Goal: Information Seeking & Learning: Learn about a topic

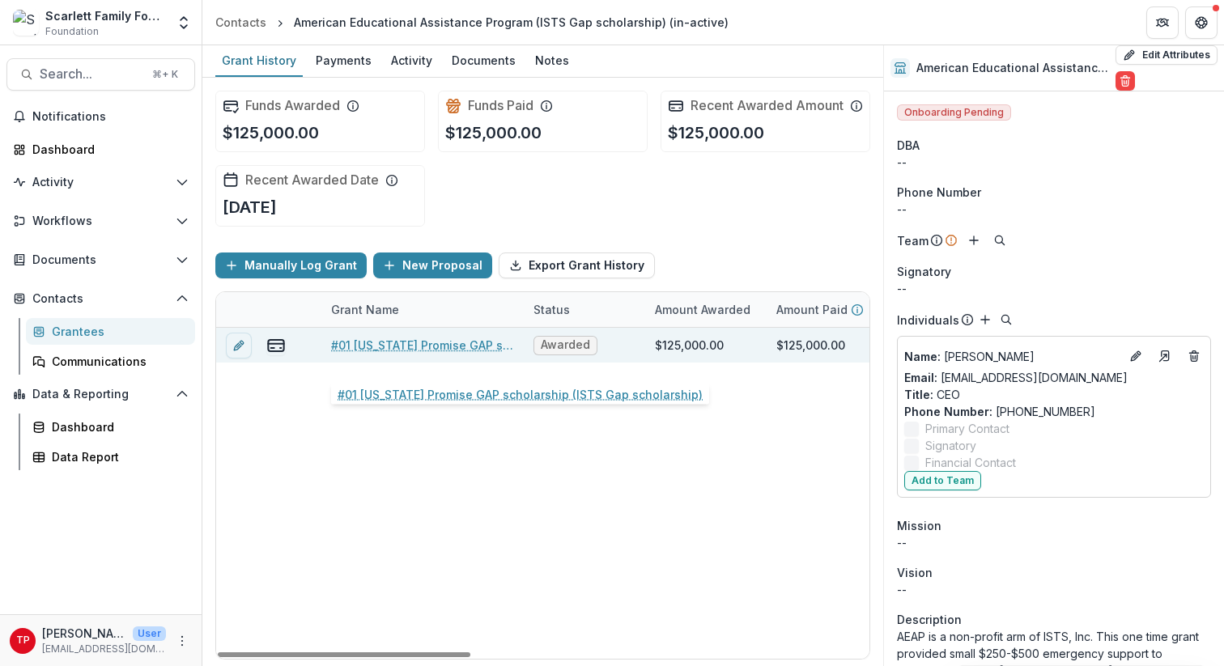
click at [407, 354] on link "#01 [US_STATE] Promise GAP scholarship (ISTS Gap scholarship)" at bounding box center [422, 345] width 183 height 17
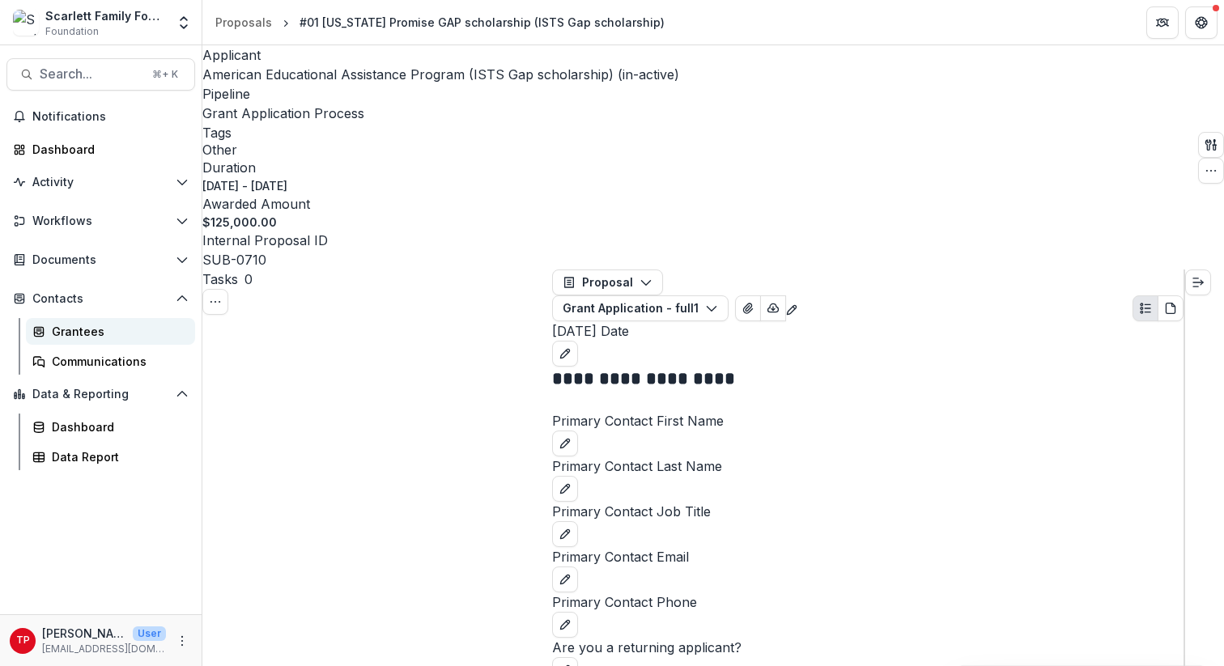
click at [83, 330] on div "Grantees" at bounding box center [117, 331] width 130 height 17
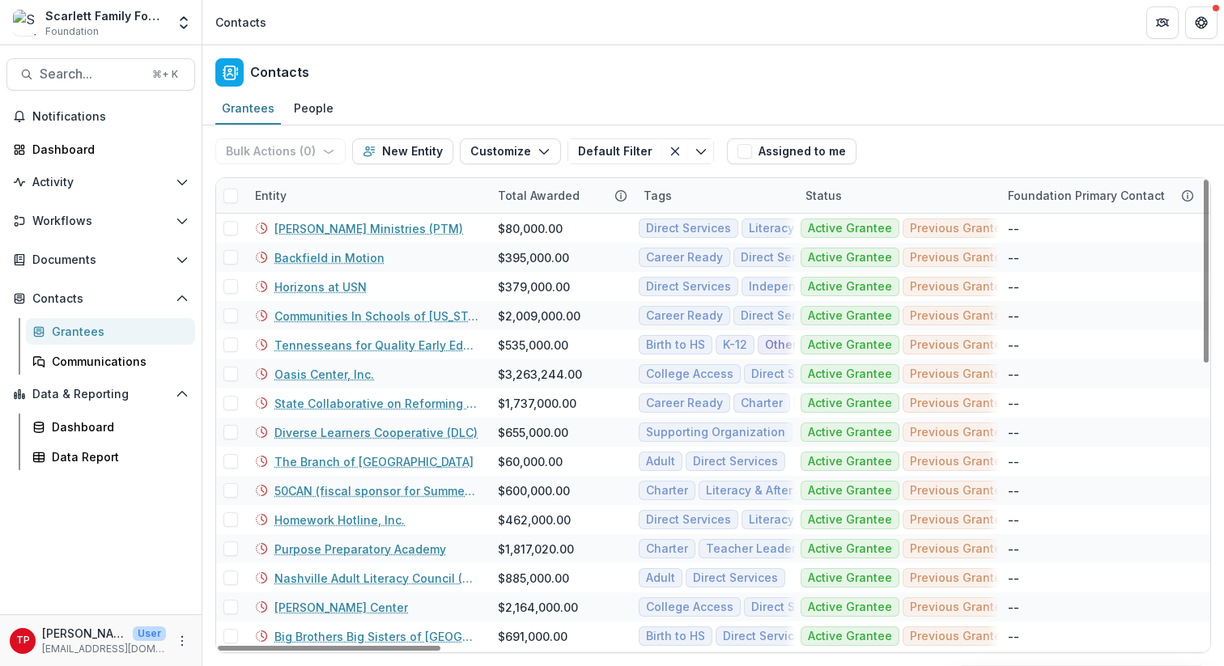
click at [348, 192] on div "Entity" at bounding box center [366, 195] width 243 height 35
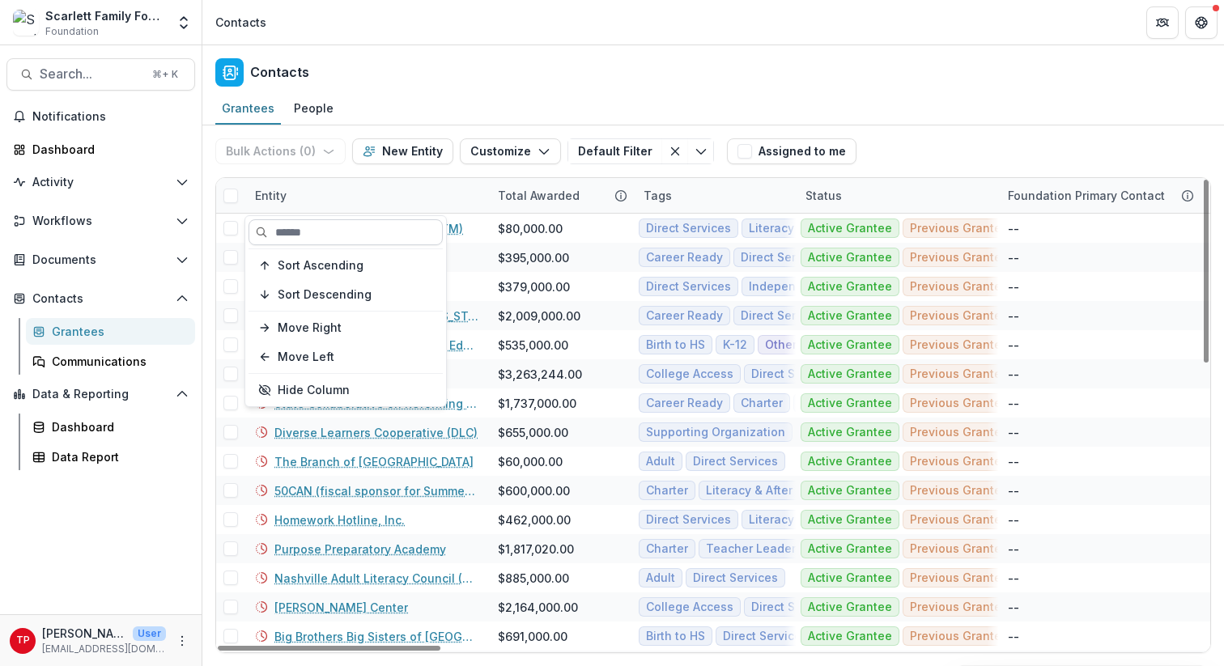
click at [316, 235] on input at bounding box center [346, 232] width 194 height 26
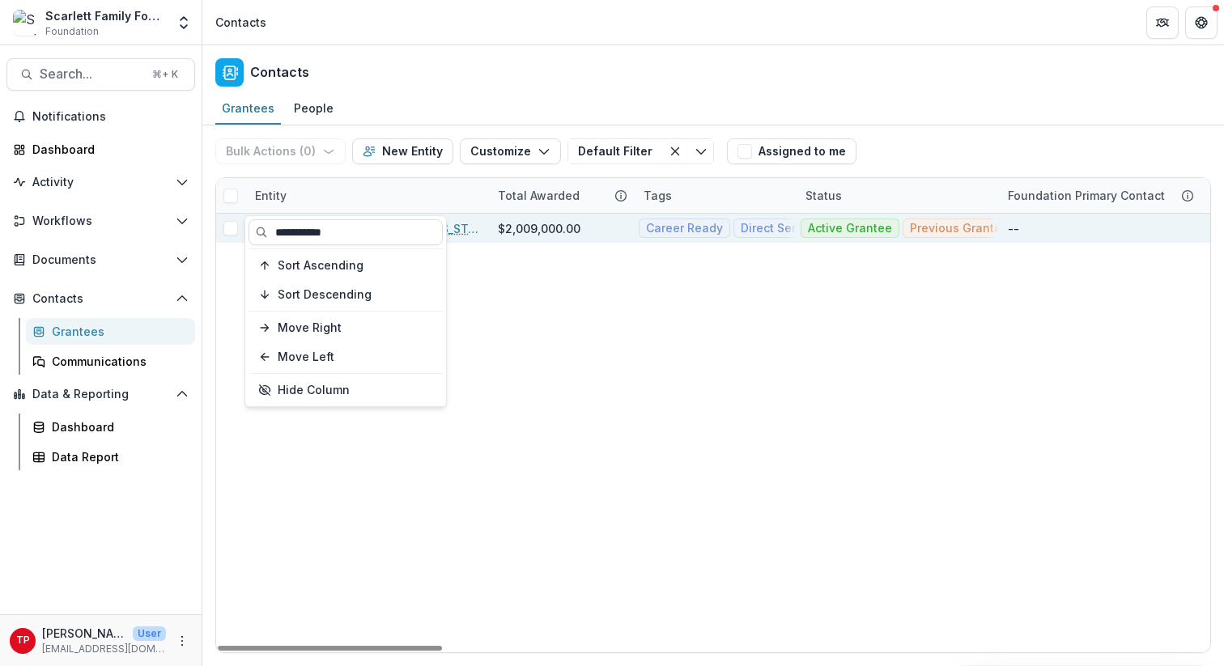
type input "**********"
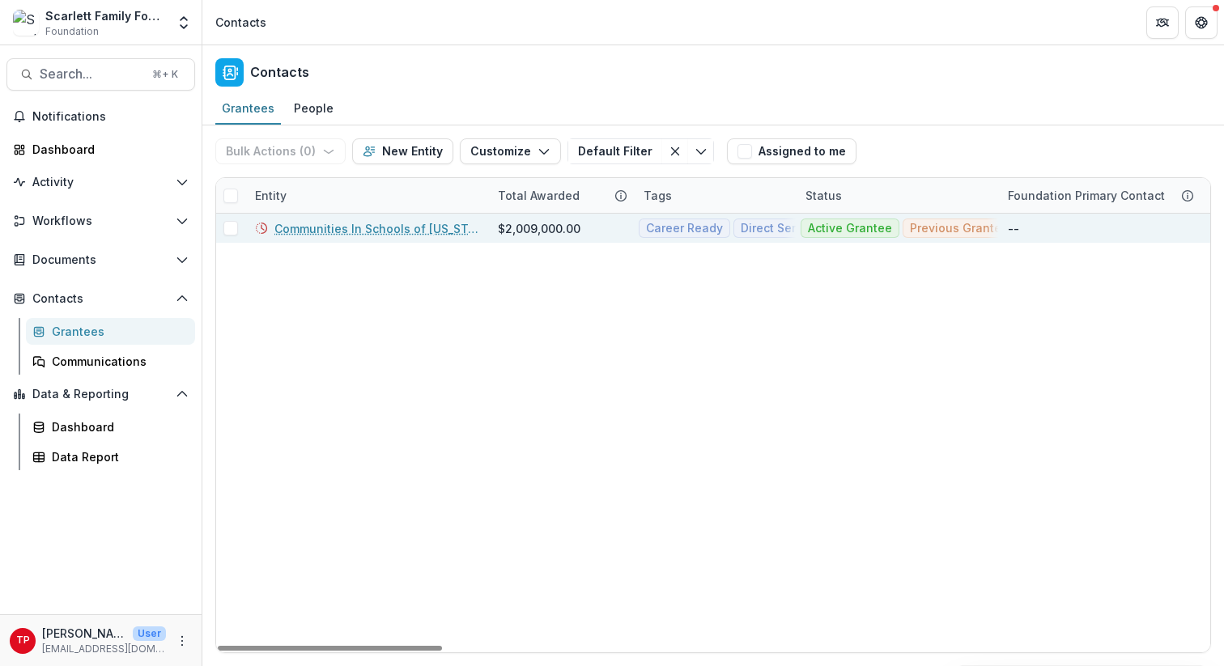
click at [454, 230] on link "Communities In Schools of [US_STATE]" at bounding box center [376, 228] width 204 height 17
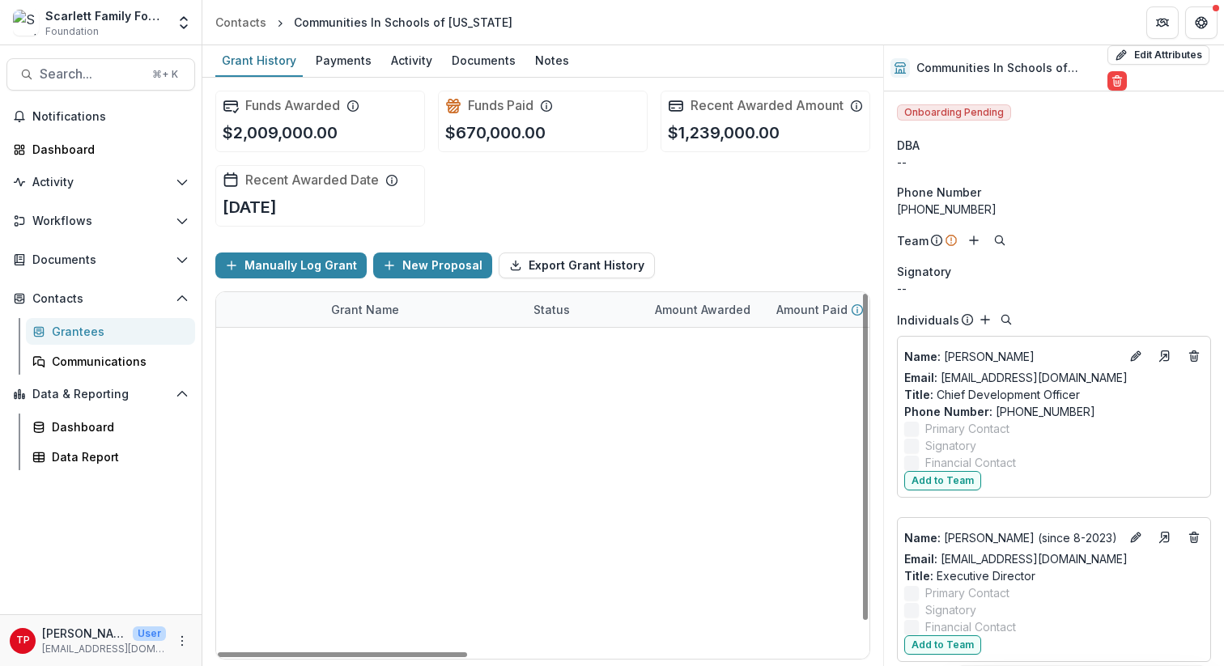
click at [408, 325] on div "Grant Name" at bounding box center [422, 309] width 202 height 35
click at [399, 393] on span "Sort Ascending" at bounding box center [397, 395] width 86 height 14
click at [598, 240] on div "Funds Awarded $2,009,000.00 Funds Paid $670,000.00 Recent Awarded Amount $1,239…" at bounding box center [542, 159] width 655 height 162
click at [236, 478] on icon "edit" at bounding box center [238, 484] width 13 height 13
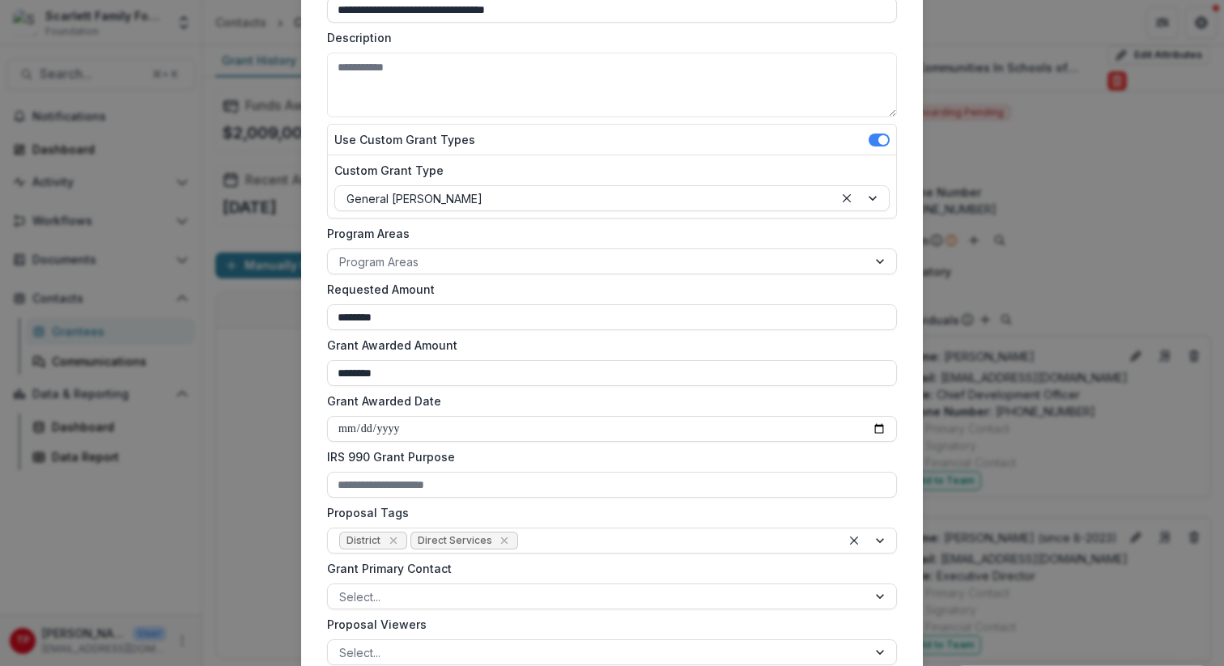
scroll to position [241, 0]
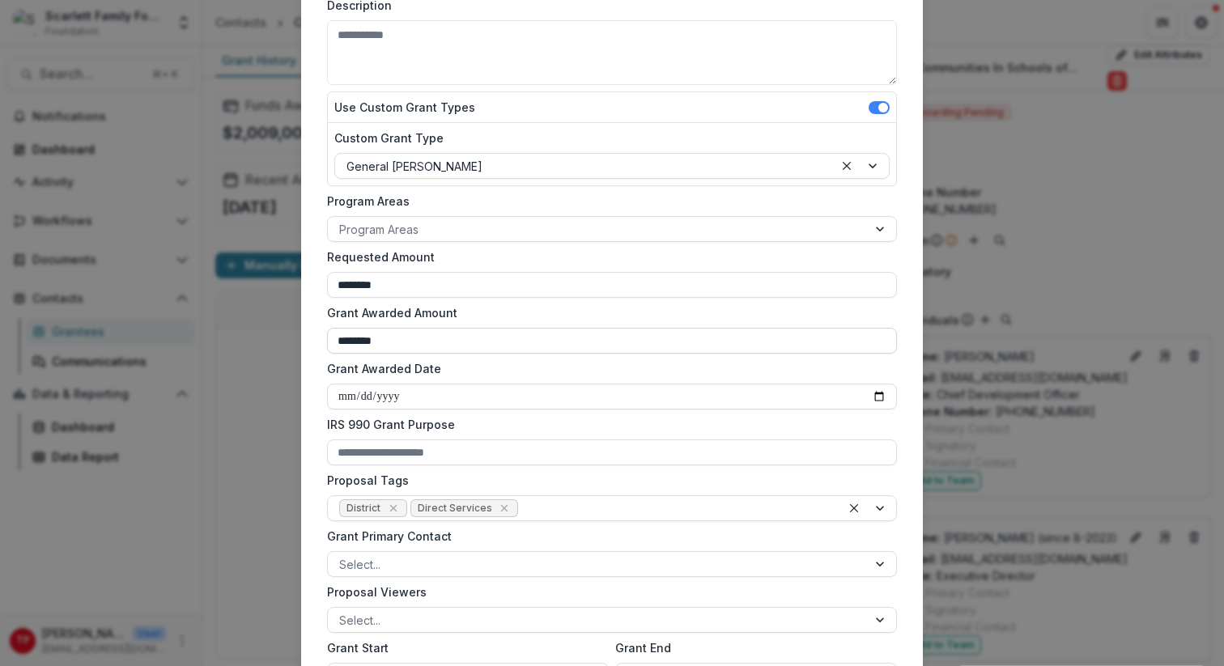
click at [399, 340] on input "********" at bounding box center [612, 341] width 570 height 26
type input "*"
type input "**"
click at [589, 363] on label "Grant Awarded Date" at bounding box center [607, 368] width 560 height 17
click at [589, 384] on input "**********" at bounding box center [612, 397] width 570 height 26
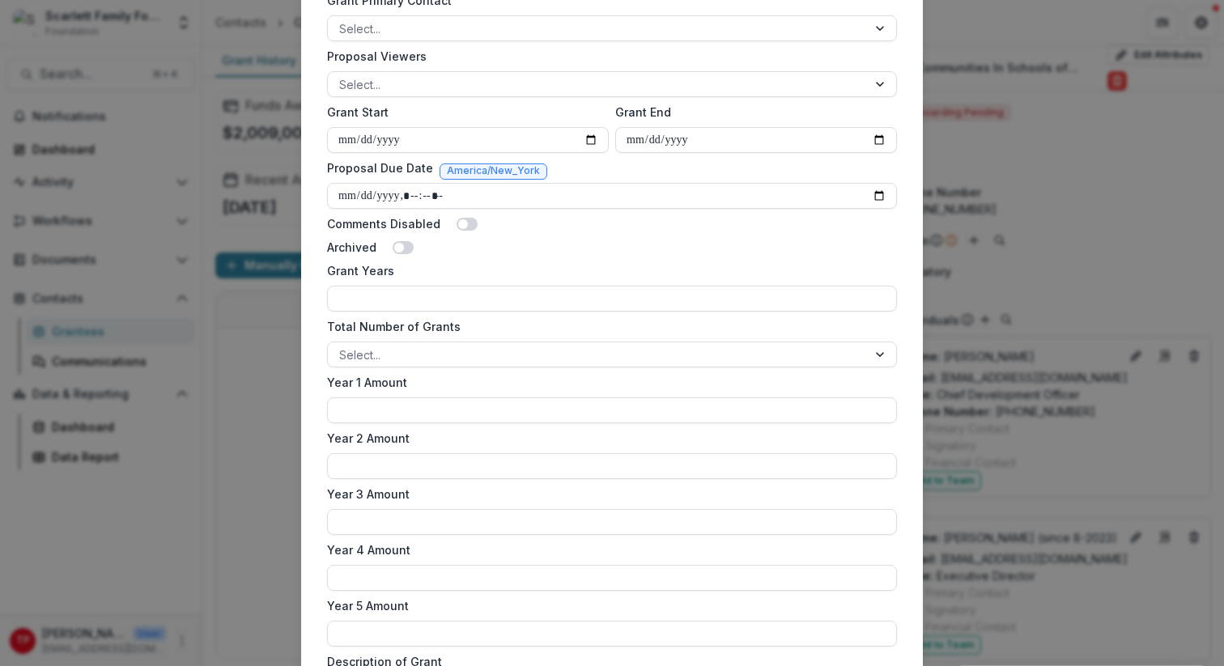
scroll to position [944, 0]
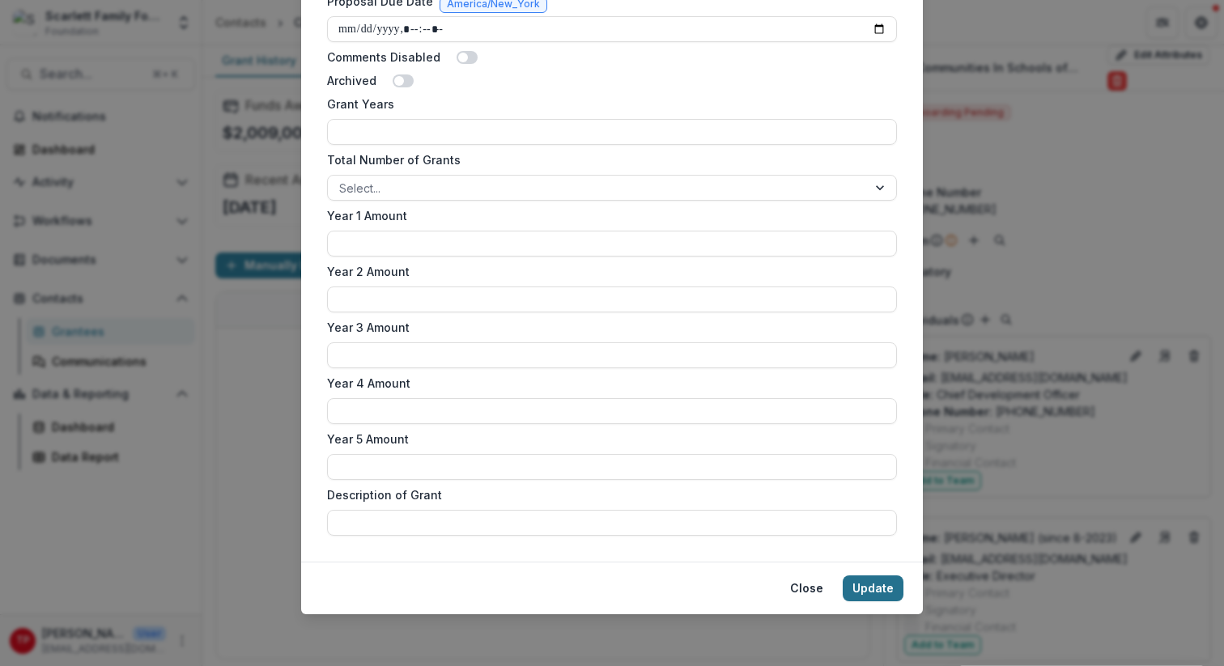
click at [874, 589] on button "Update" at bounding box center [873, 589] width 61 height 26
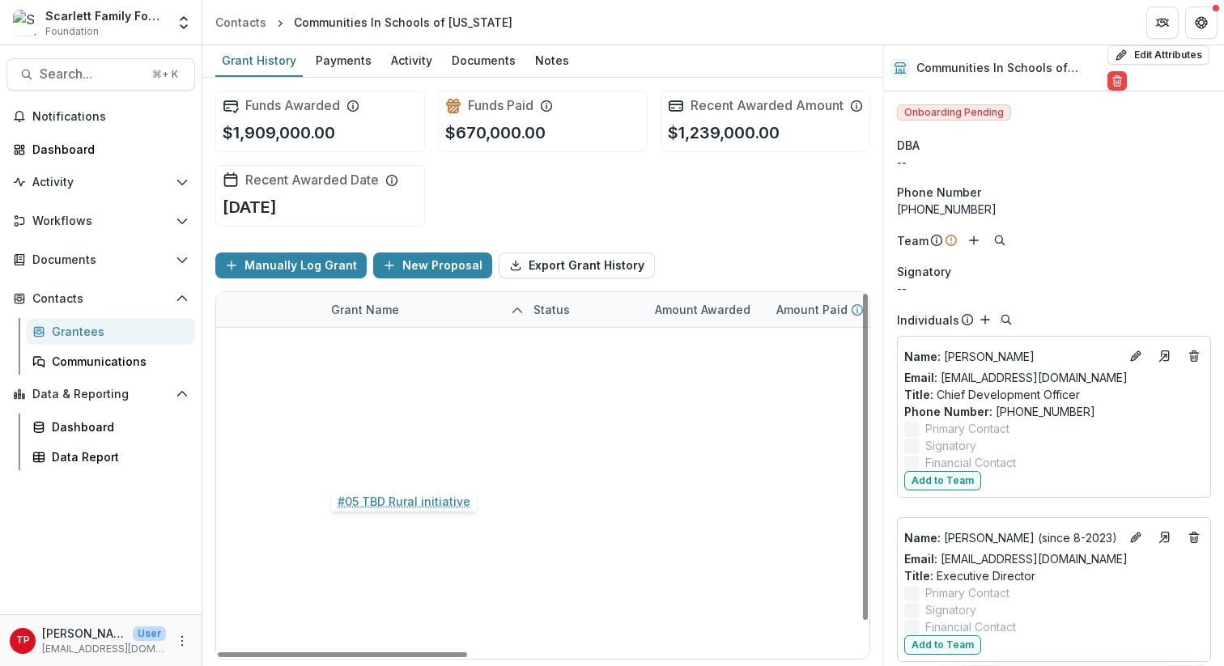
click at [406, 476] on link "#05 TBD Rural initiative" at bounding box center [397, 484] width 133 height 17
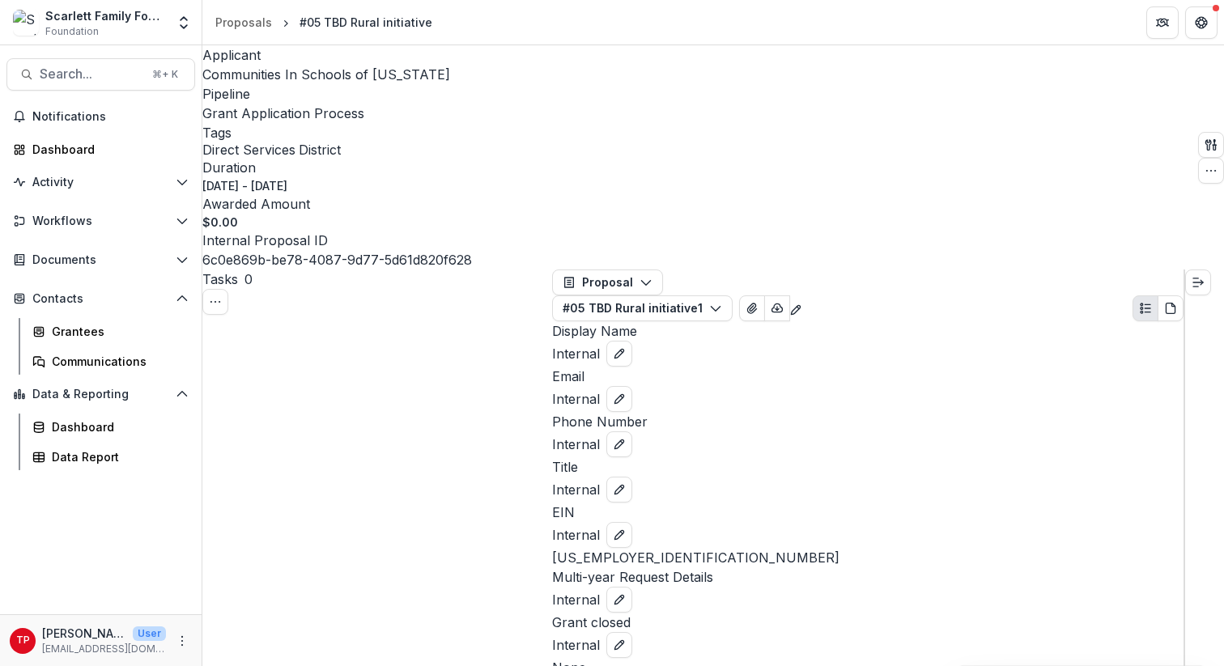
scroll to position [1, 0]
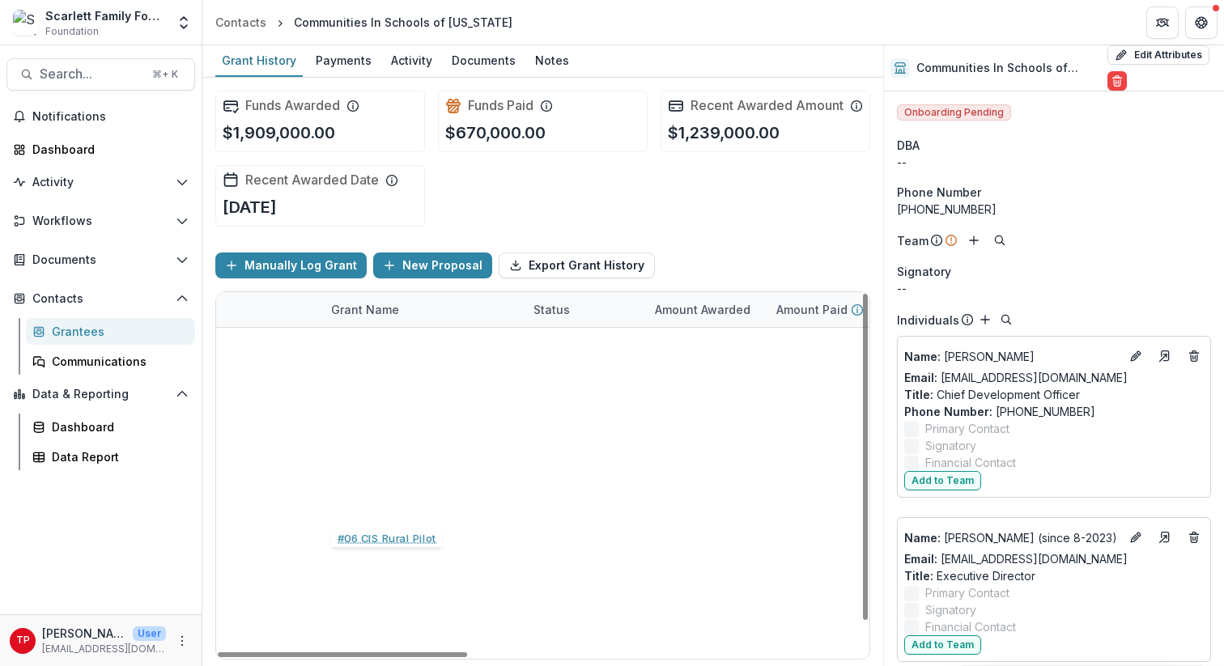
scroll to position [32, 0]
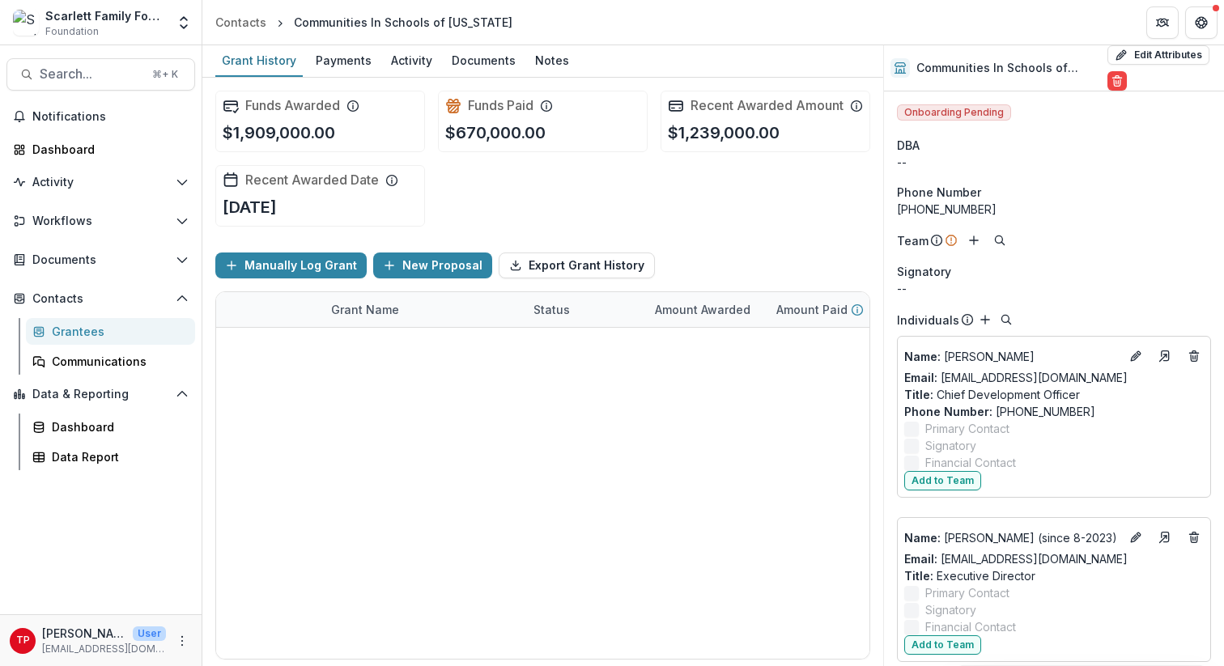
click at [518, 16] on header "Contacts Communities In Schools of Tennessee" at bounding box center [713, 22] width 1022 height 45
click at [510, 21] on header "Contacts Communities In Schools of Tennessee" at bounding box center [713, 22] width 1022 height 45
click at [76, 325] on div "Grantees" at bounding box center [117, 331] width 130 height 17
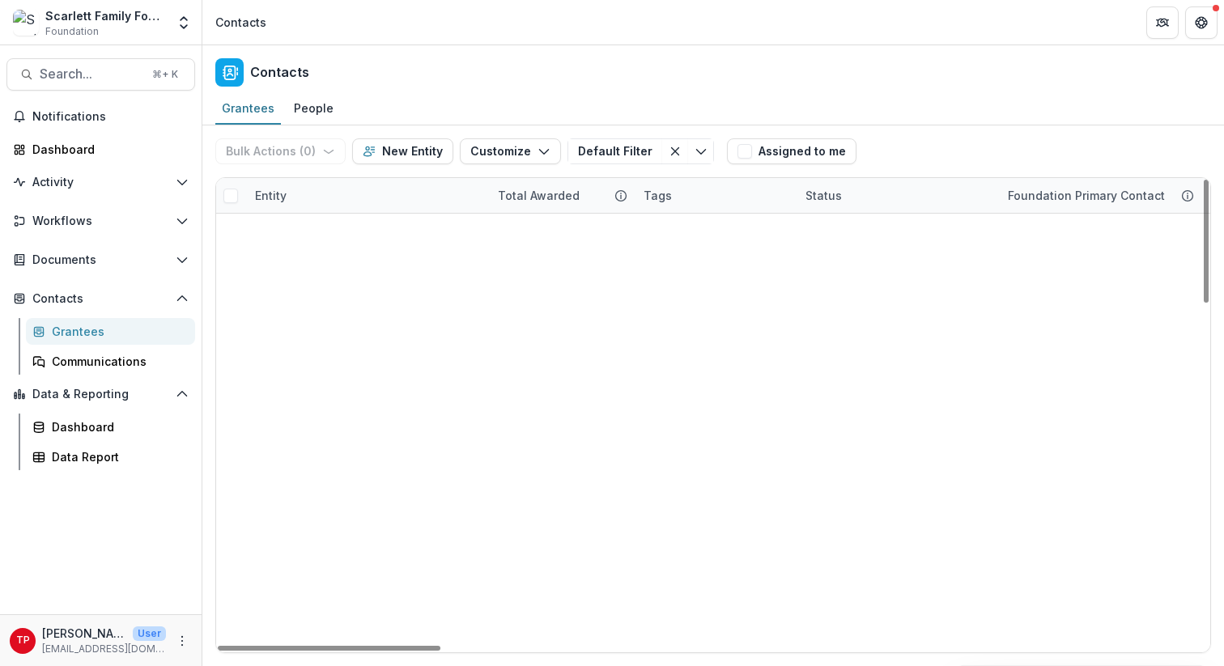
click at [328, 194] on div "Entity" at bounding box center [366, 195] width 243 height 35
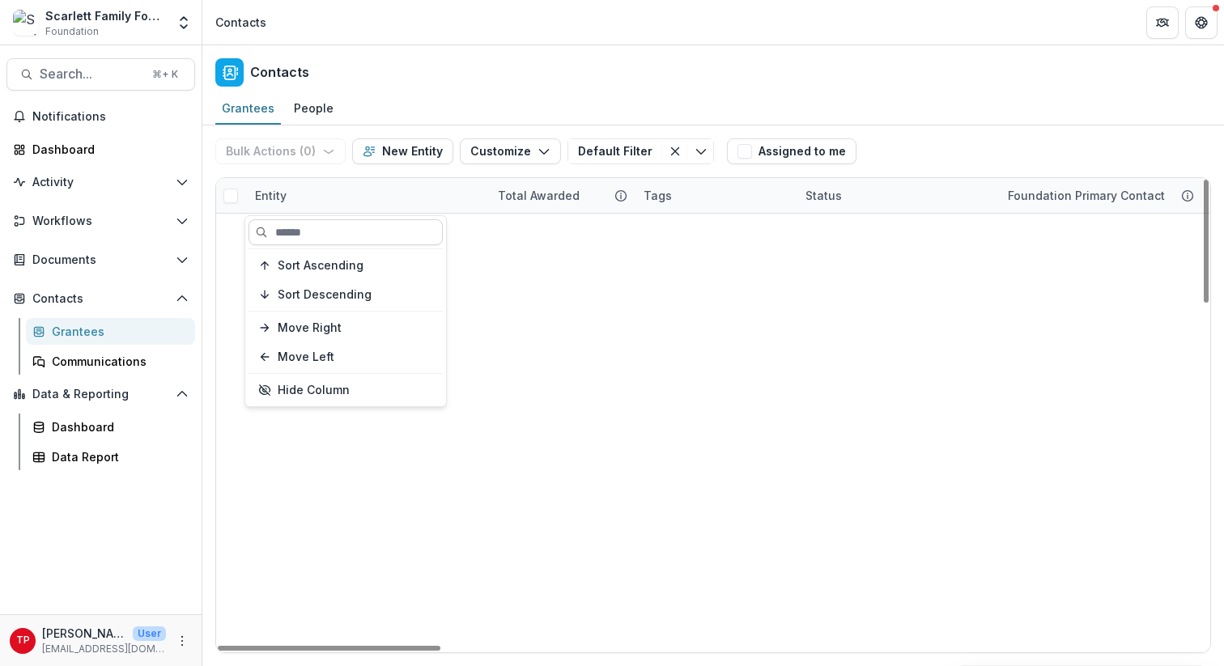
click at [300, 232] on input at bounding box center [346, 232] width 194 height 26
type input "**********"
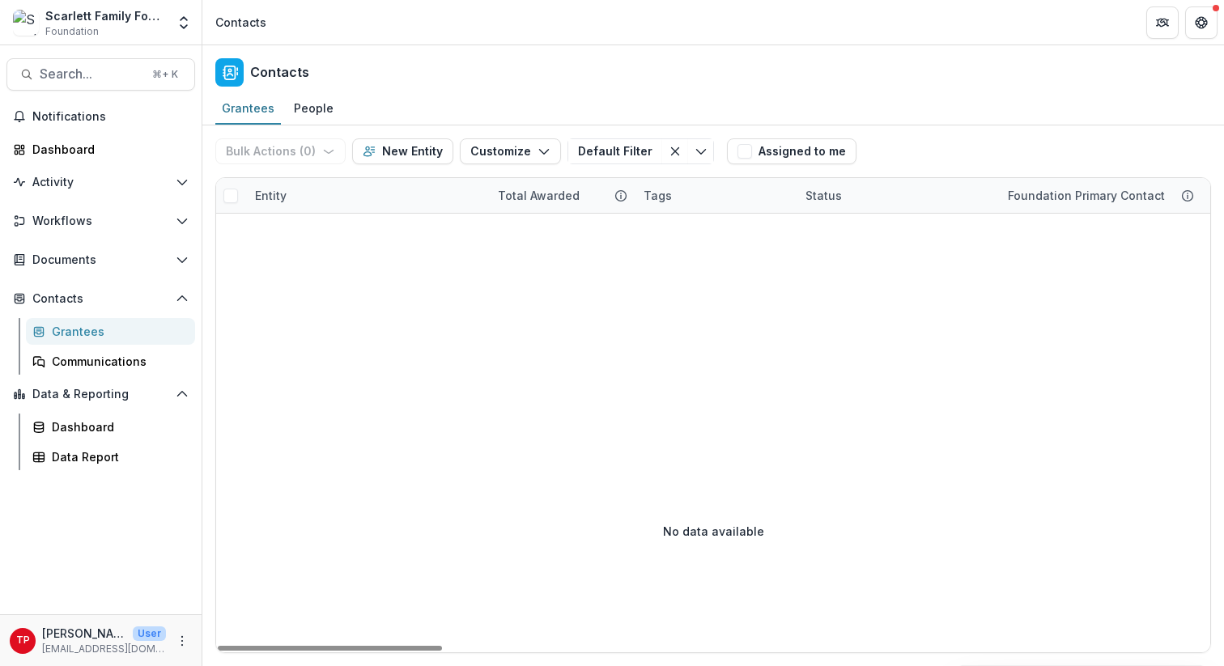
click at [326, 203] on div "Entity" at bounding box center [366, 195] width 243 height 35
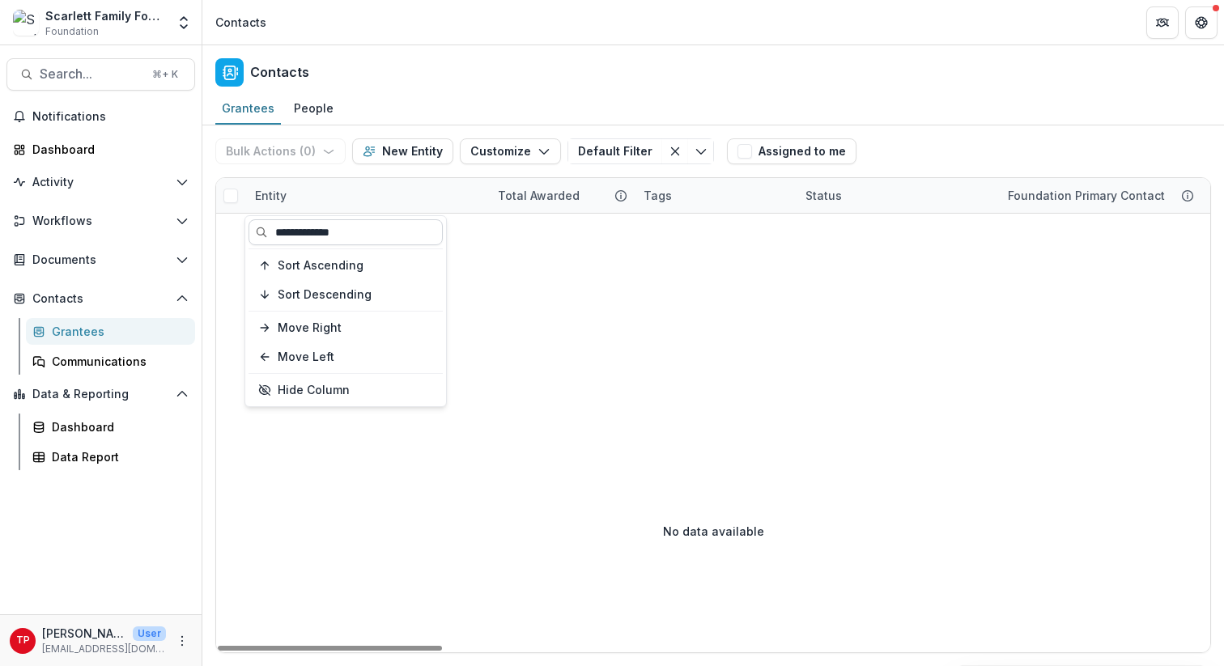
click at [349, 235] on input "**********" at bounding box center [346, 232] width 194 height 26
type input "**********"
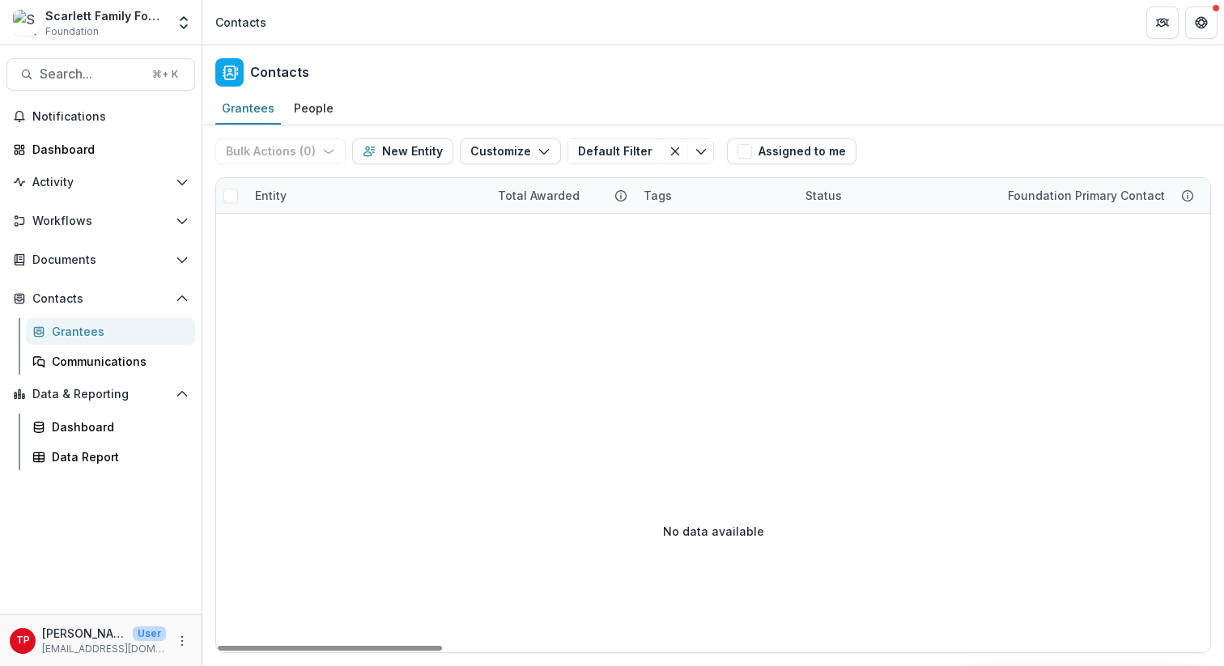
click at [282, 197] on div "Entity" at bounding box center [270, 195] width 51 height 17
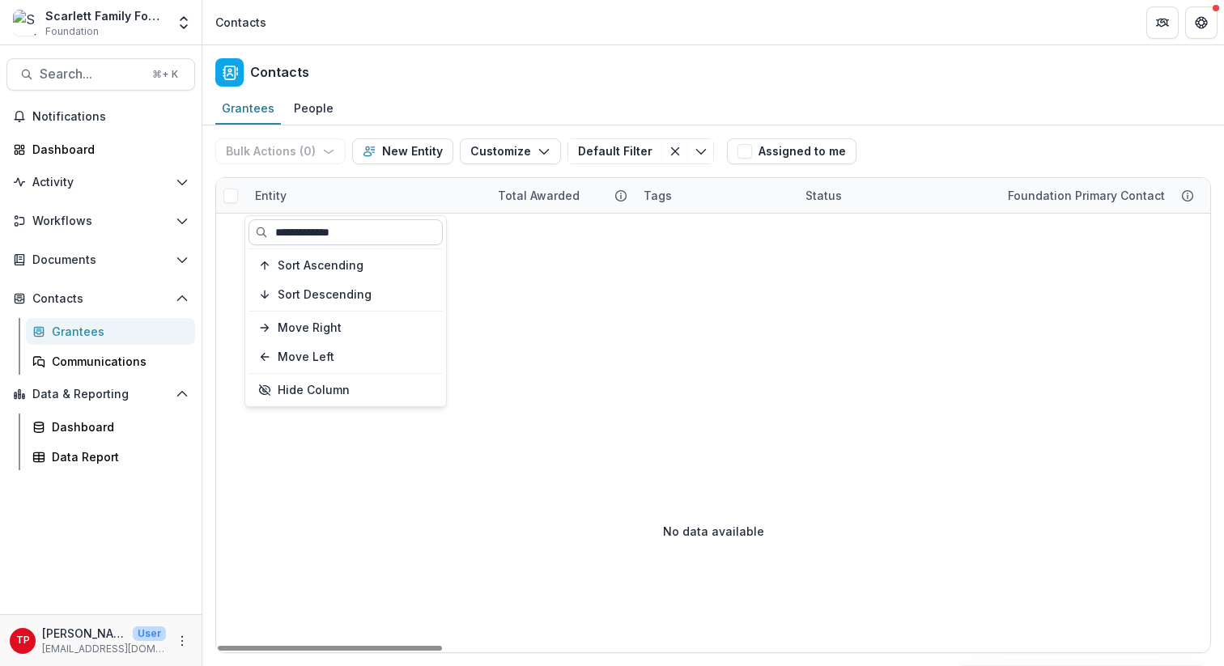
click at [355, 232] on input "**********" at bounding box center [346, 232] width 194 height 26
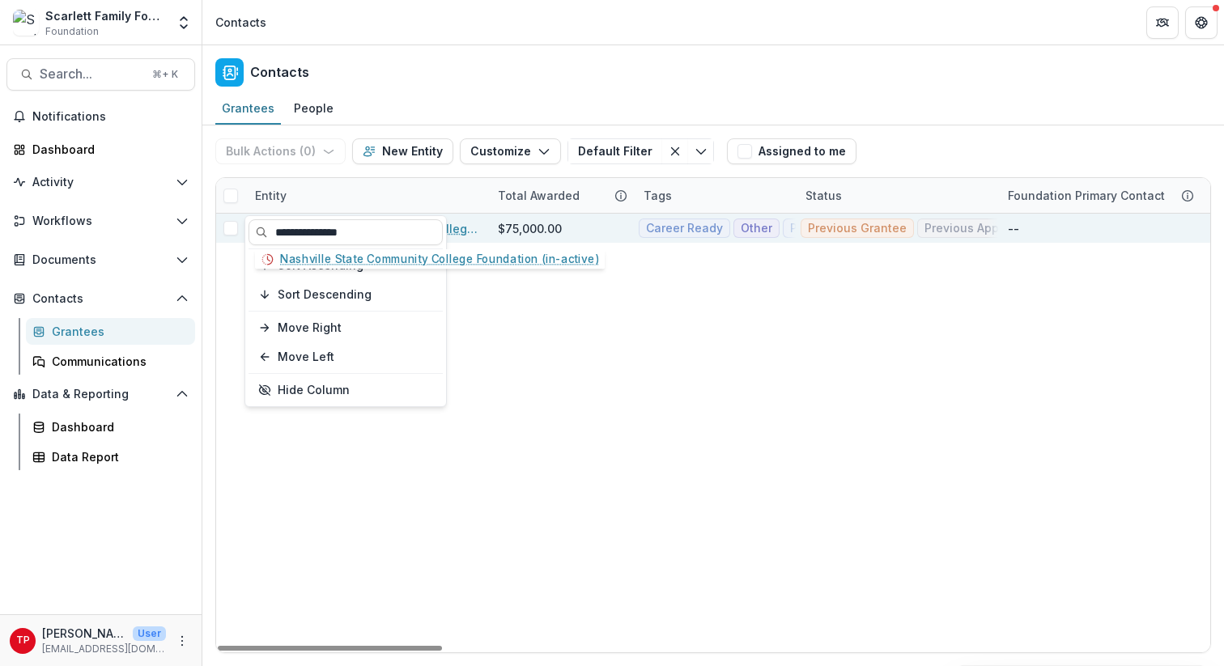
type input "**********"
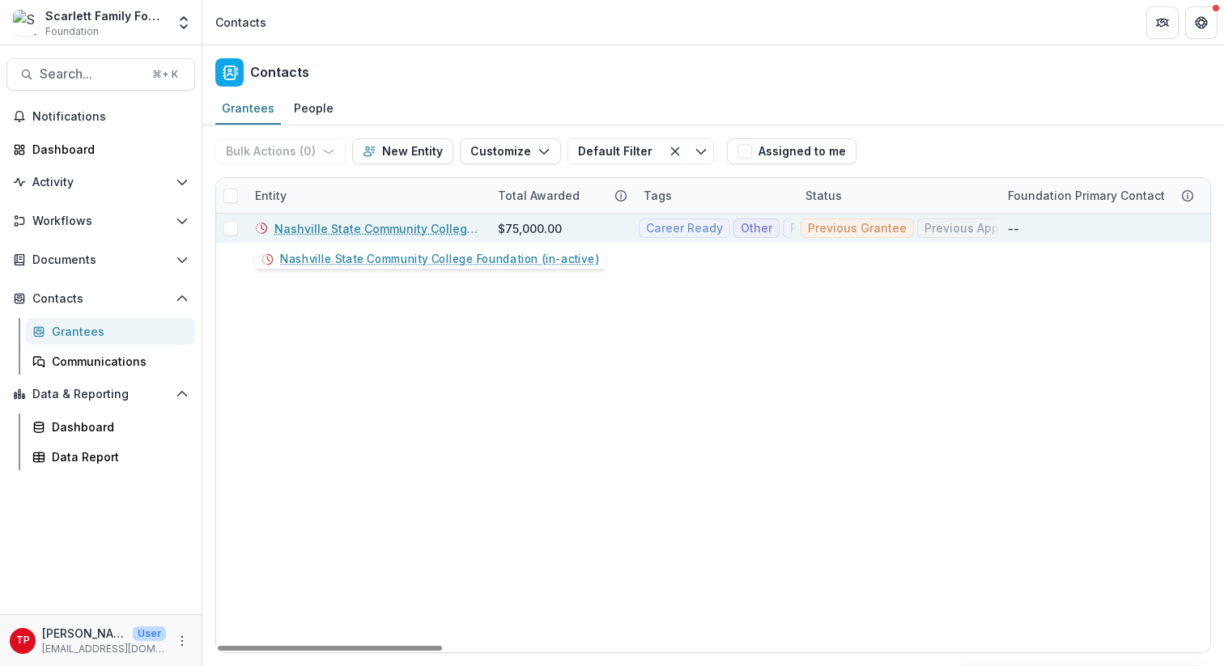
click at [457, 232] on link "Nashville State Community College Foundation (in-active)" at bounding box center [376, 228] width 204 height 17
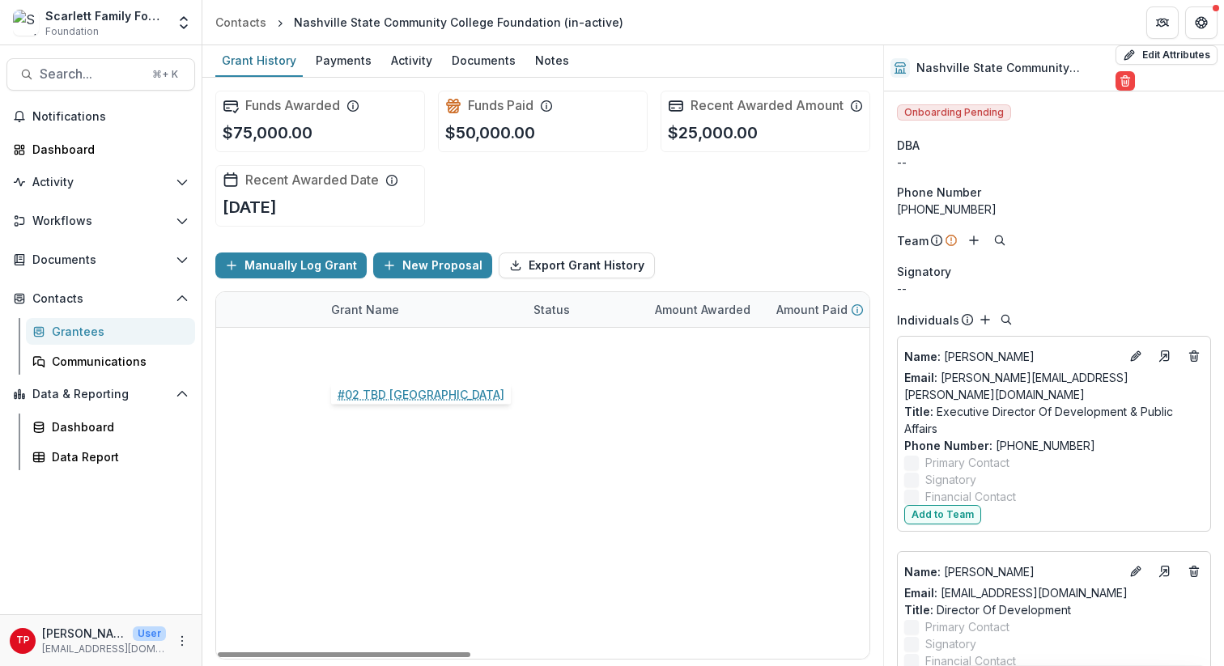
click at [401, 354] on link "#02 TBD [GEOGRAPHIC_DATA]" at bounding box center [414, 345] width 167 height 17
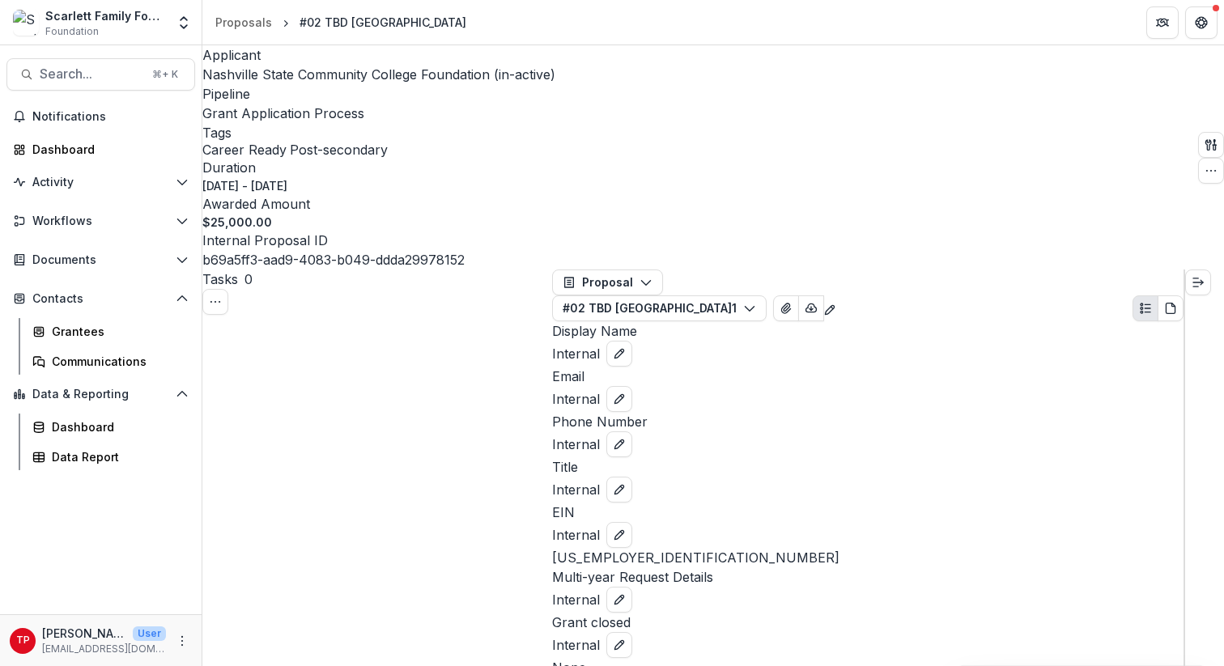
scroll to position [435, 0]
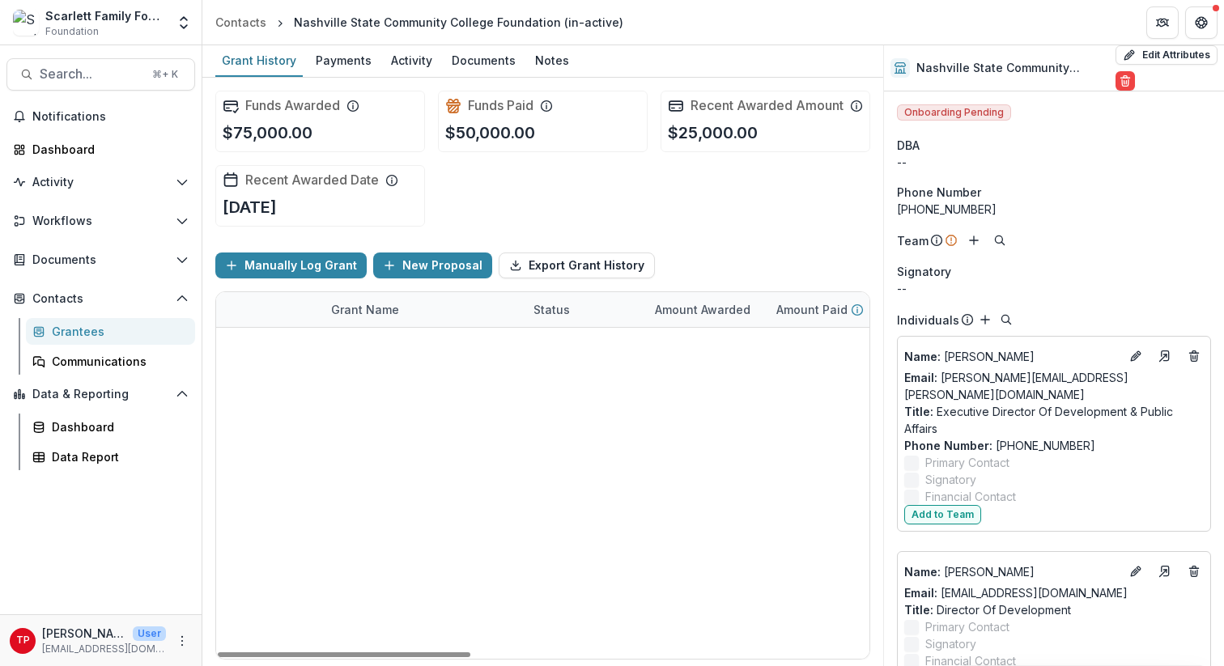
click at [238, 352] on icon "edit" at bounding box center [238, 345] width 13 height 13
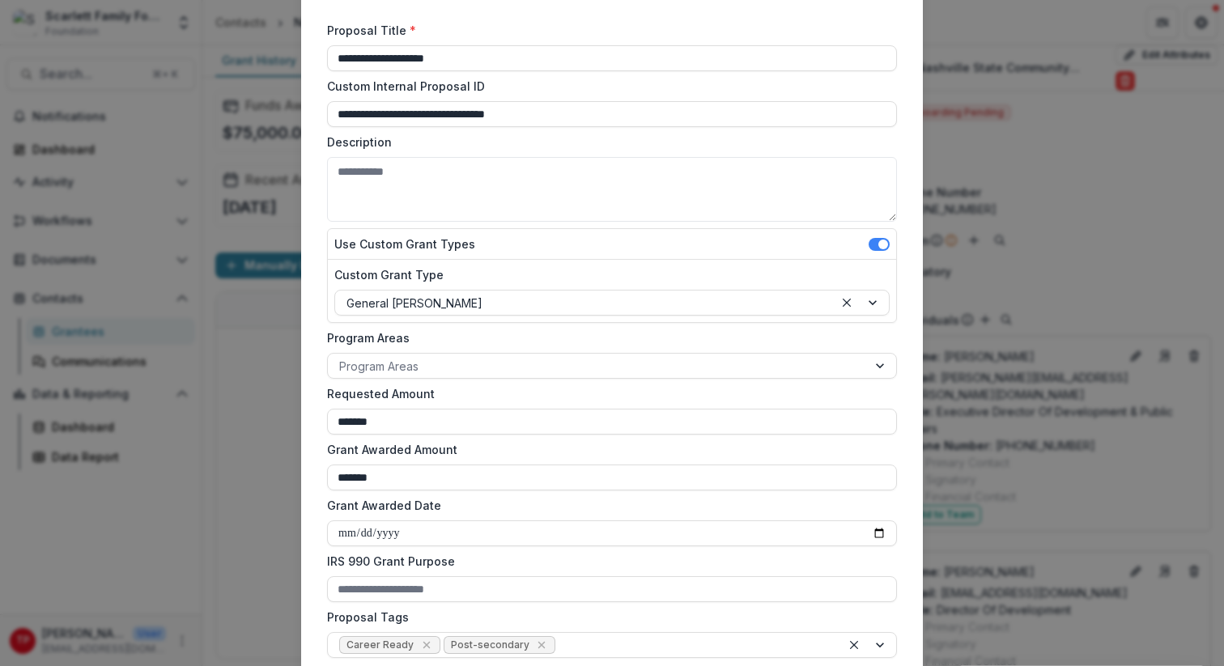
scroll to position [140, 0]
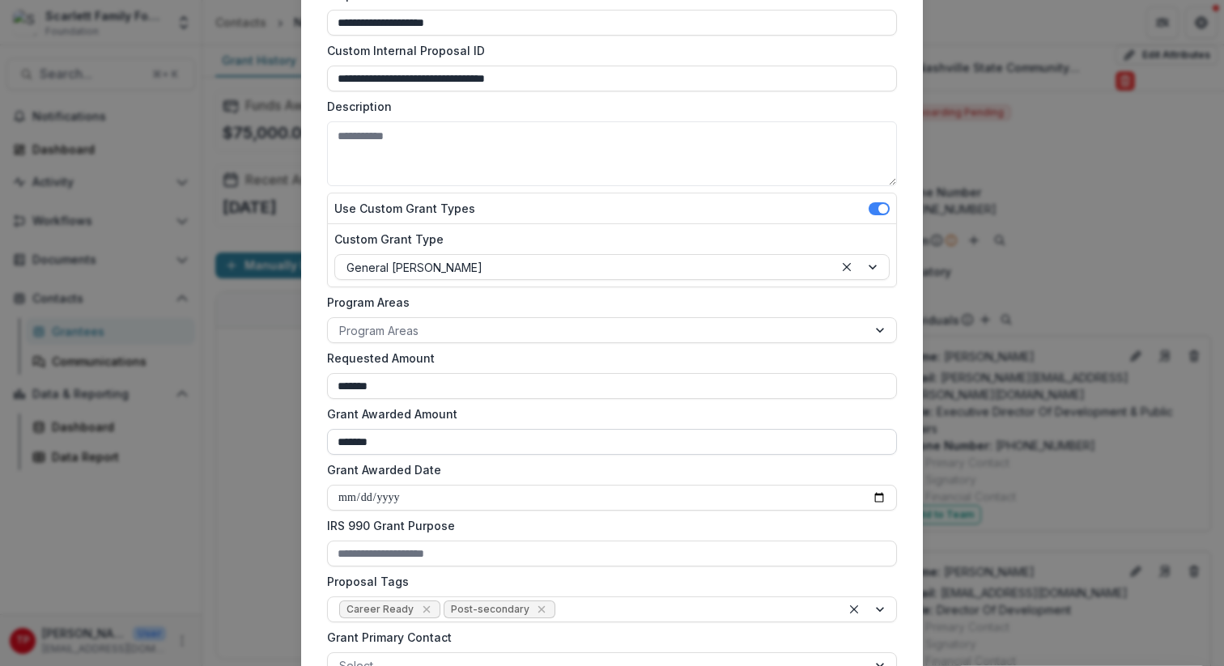
click at [407, 446] on input "*******" at bounding box center [612, 442] width 570 height 26
type input "*"
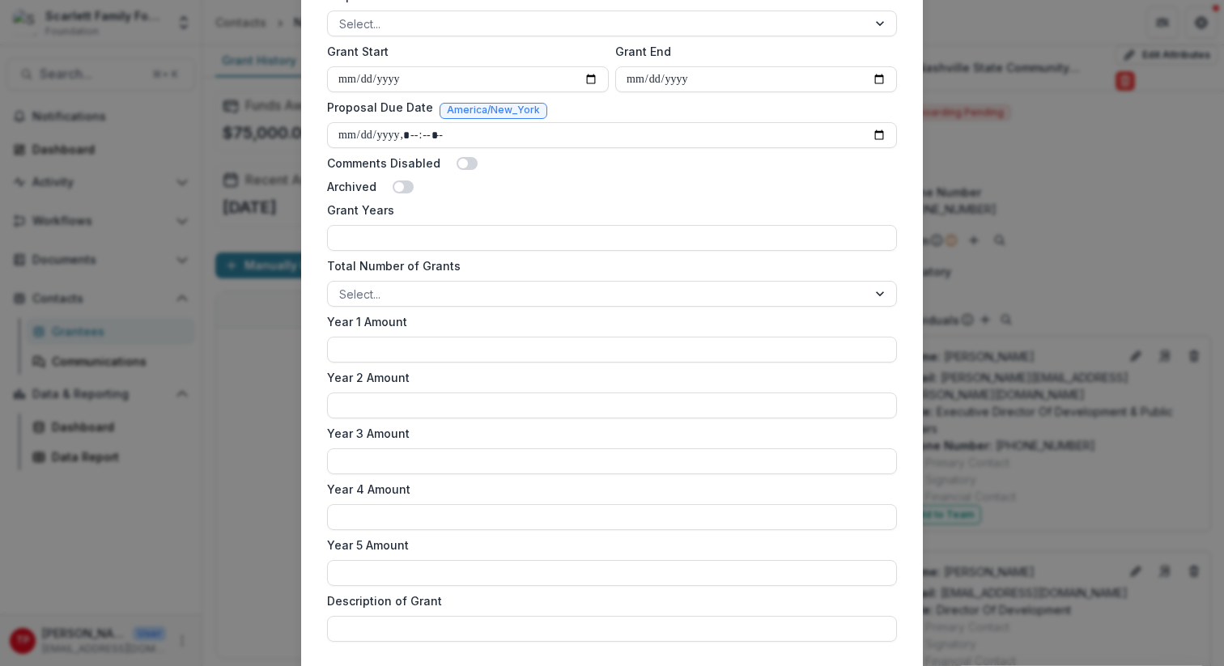
scroll to position [944, 0]
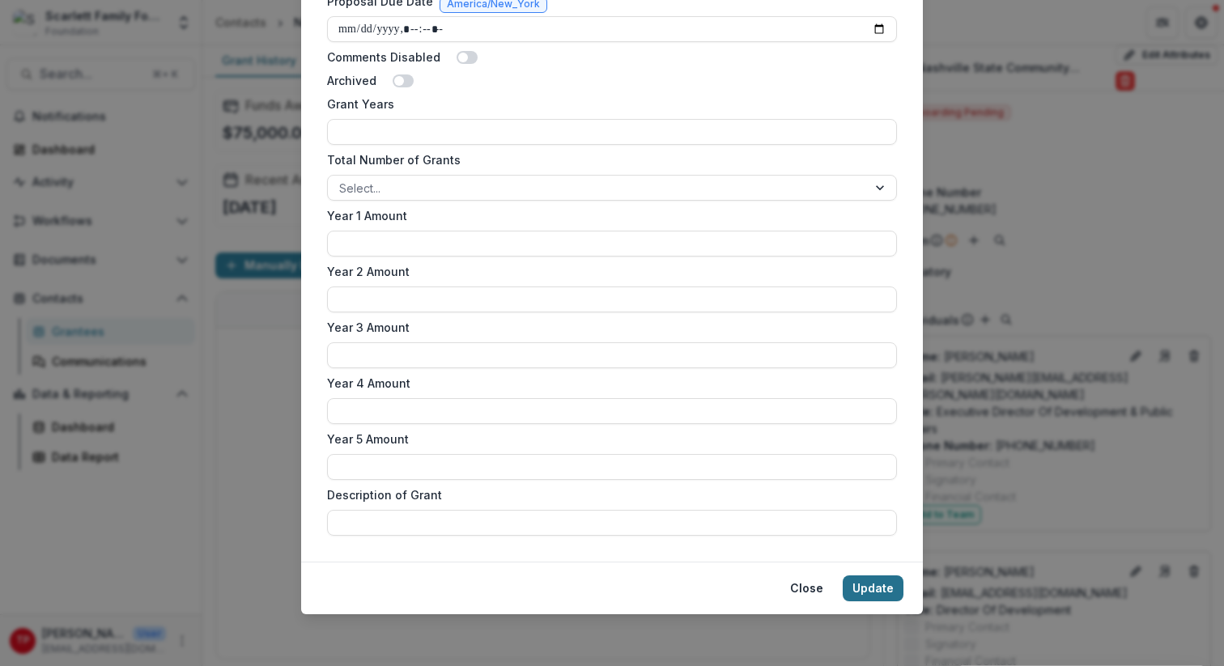
type input "**"
click at [882, 589] on button "Update" at bounding box center [873, 589] width 61 height 26
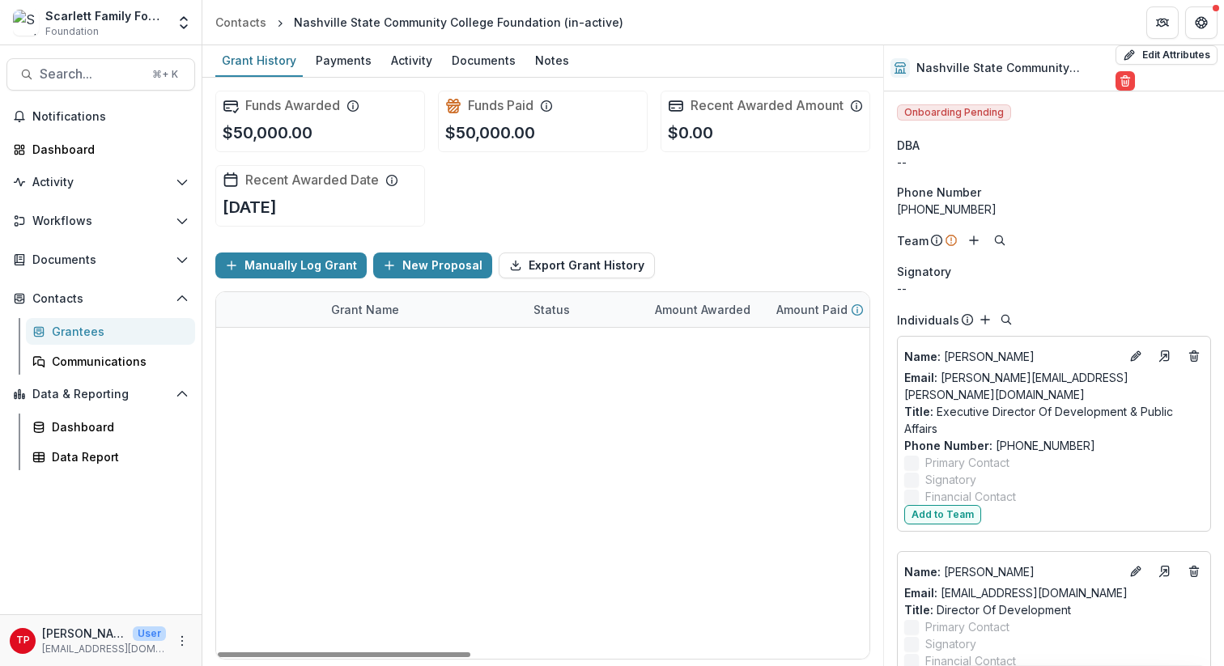
click at [663, 328] on div "#02 TBD NashvilleGRAD Declined $0.00 $0.00 $0.00 Jul 1, 2020 Jul 1, 2020 $25,00…" at bounding box center [542, 328] width 653 height 0
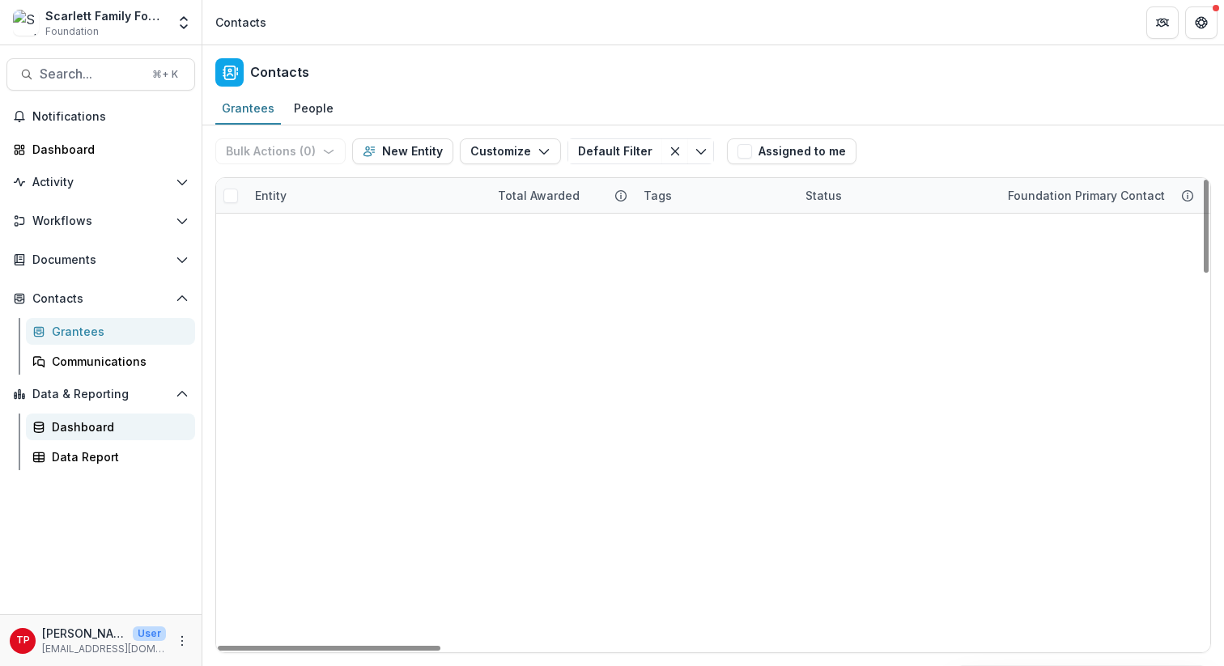
click at [78, 427] on div "Dashboard" at bounding box center [117, 427] width 130 height 17
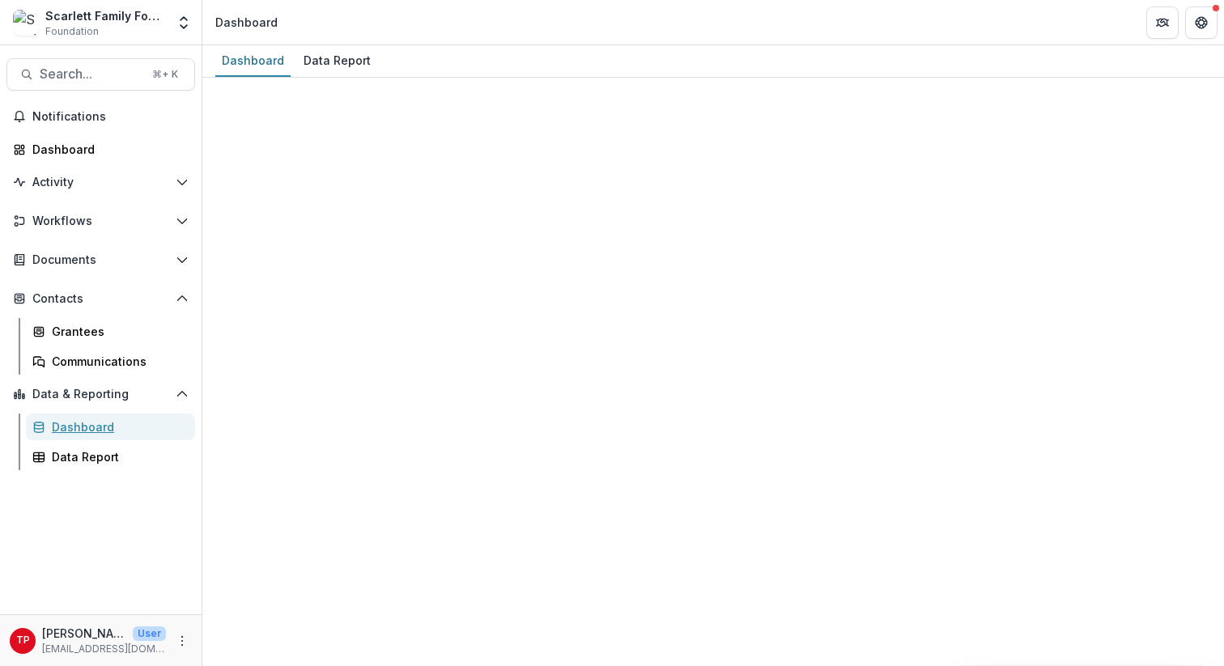
select select "**********"
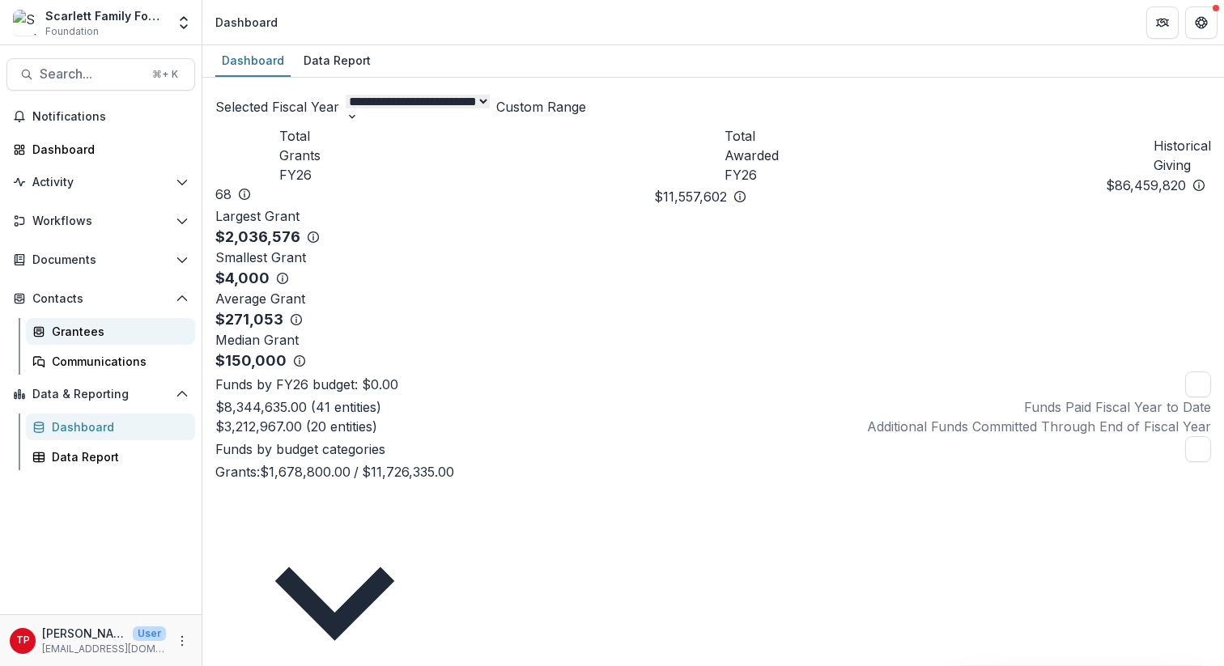
click at [73, 320] on link "Grantees" at bounding box center [110, 331] width 169 height 27
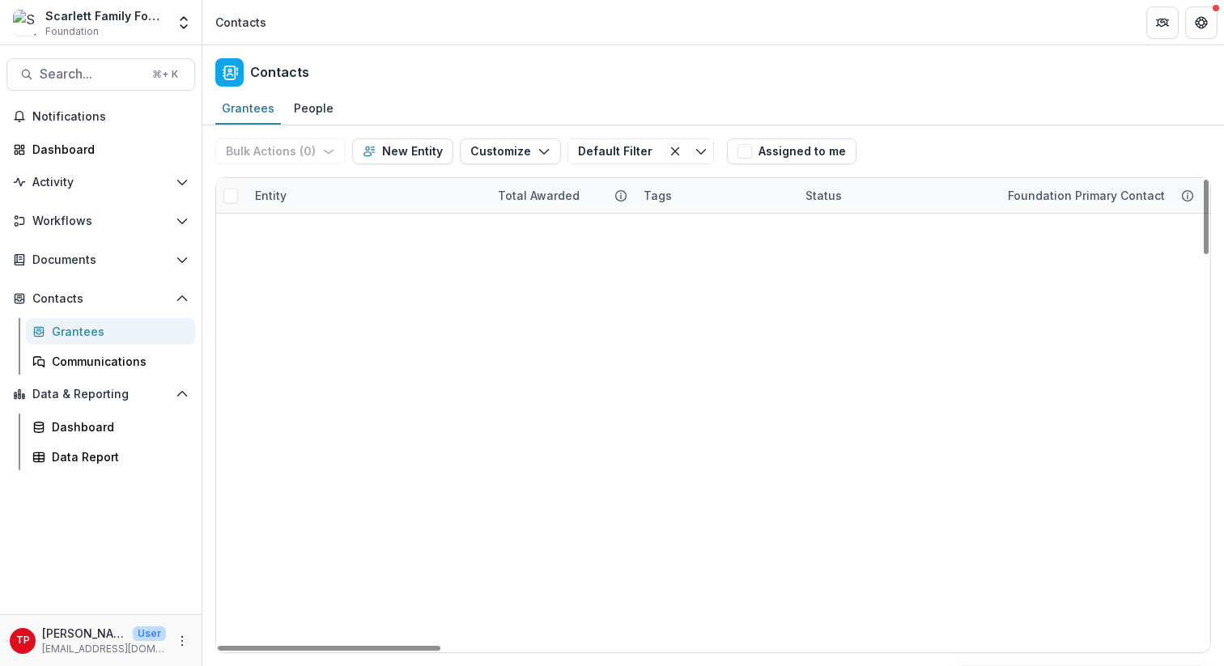
click at [371, 196] on div "Entity" at bounding box center [366, 195] width 243 height 35
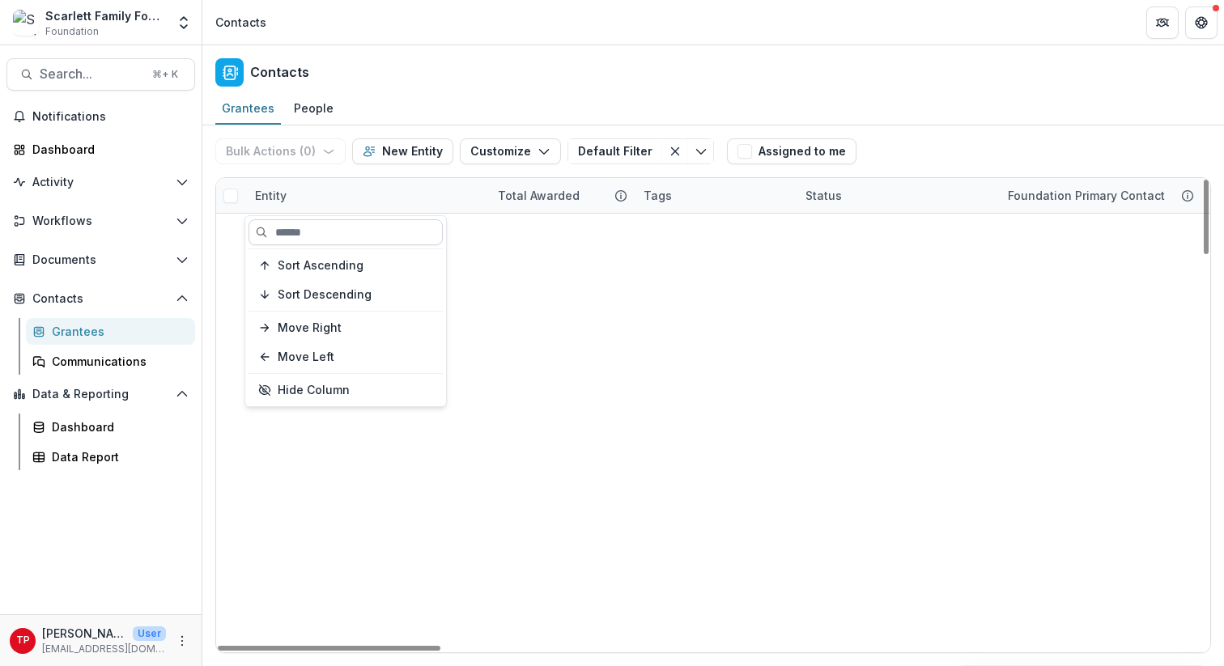
click at [319, 239] on input at bounding box center [346, 232] width 194 height 26
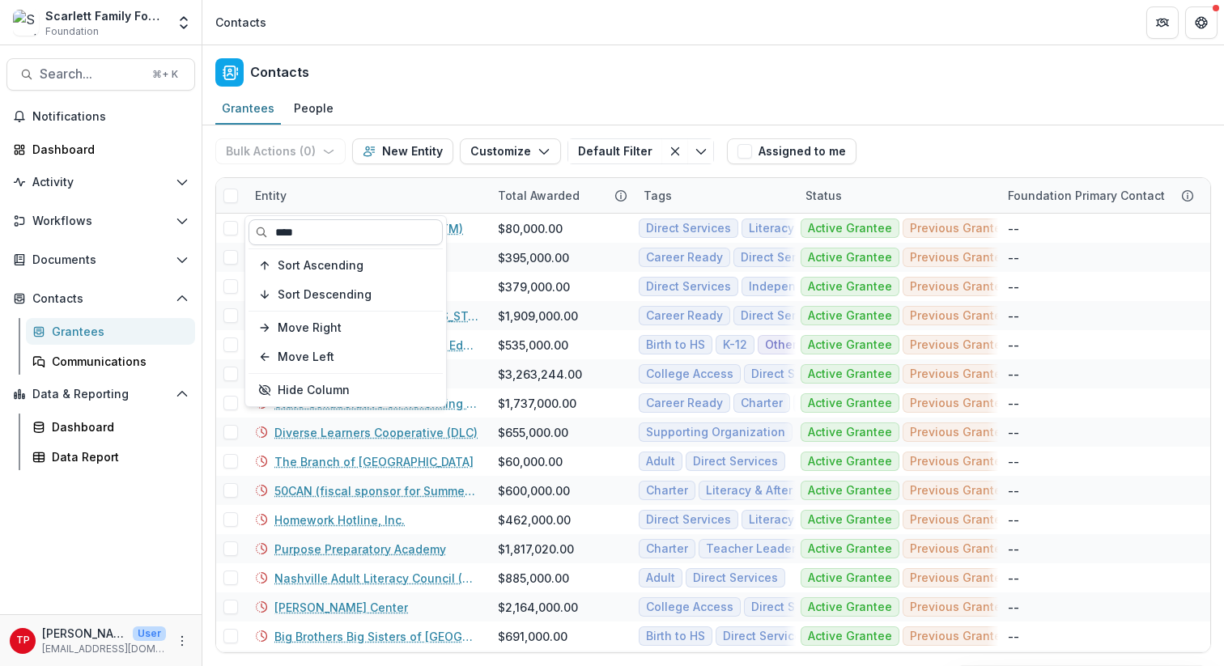
type input "****"
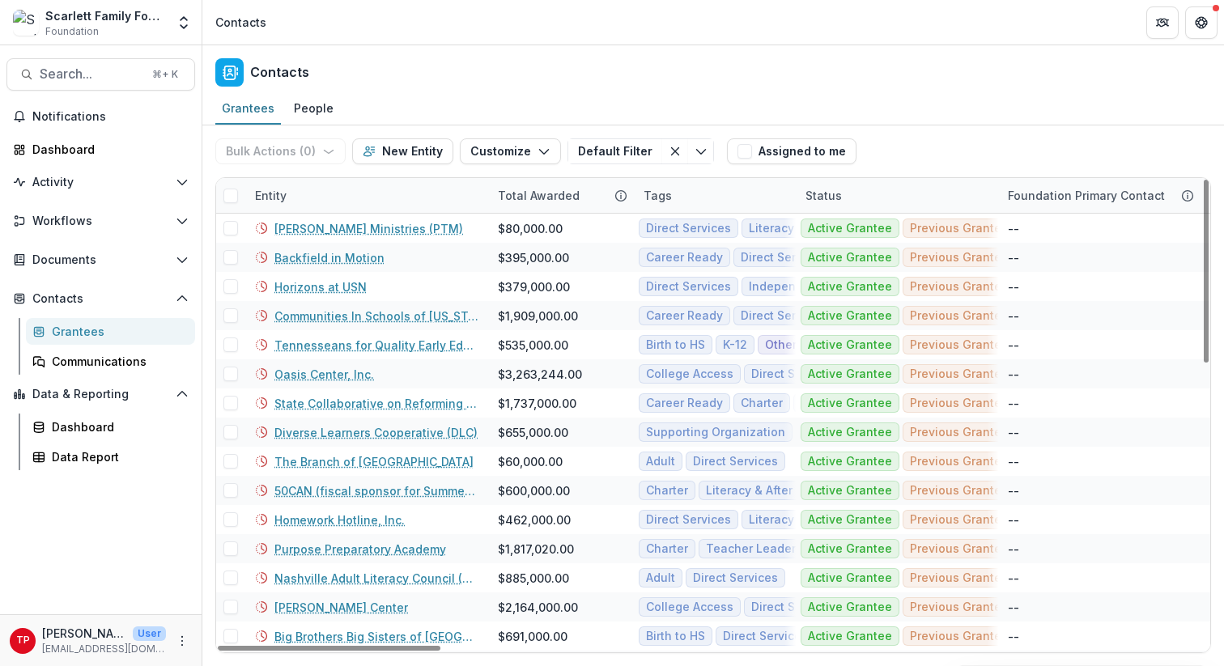
click at [275, 193] on div "Entity" at bounding box center [270, 195] width 51 height 17
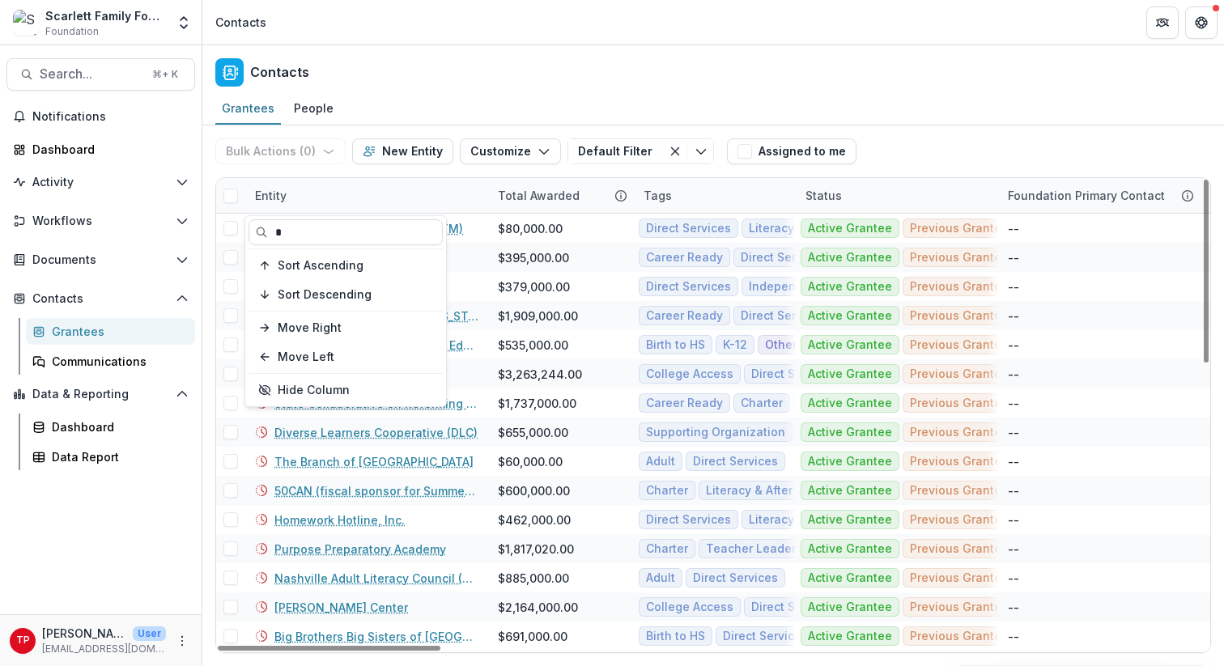
click at [329, 193] on div "Entity" at bounding box center [366, 195] width 243 height 35
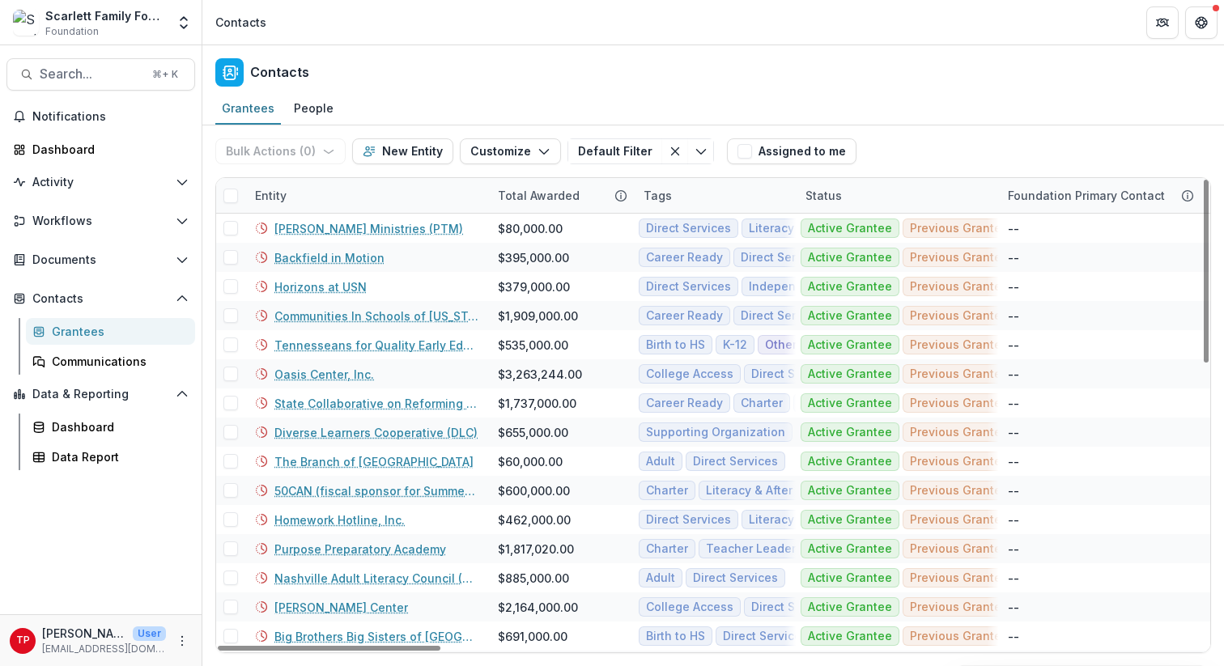
click at [329, 193] on div "Entity" at bounding box center [366, 195] width 243 height 35
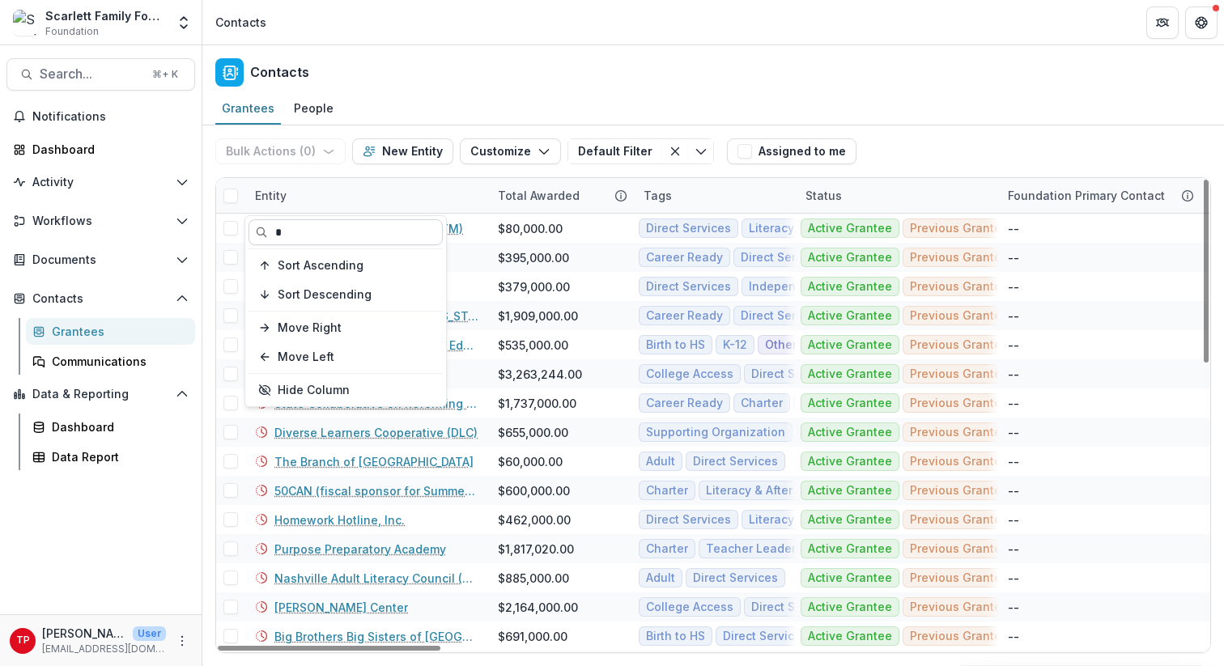
click at [313, 236] on input "*" at bounding box center [346, 232] width 194 height 26
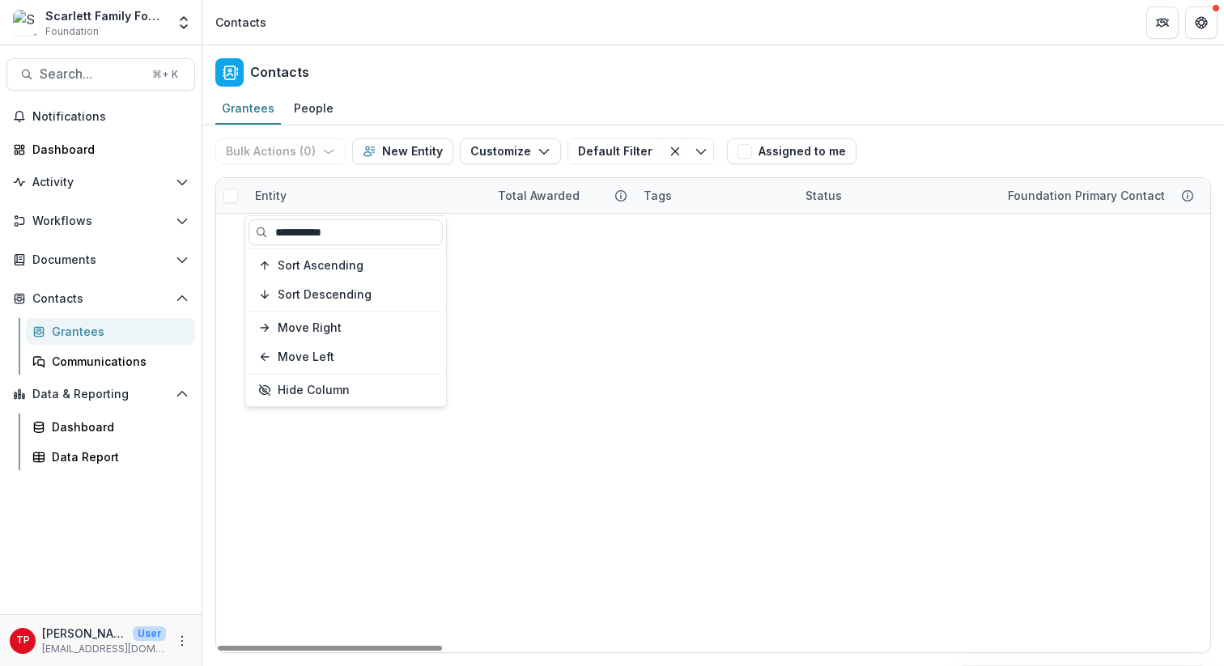
type input "**********"
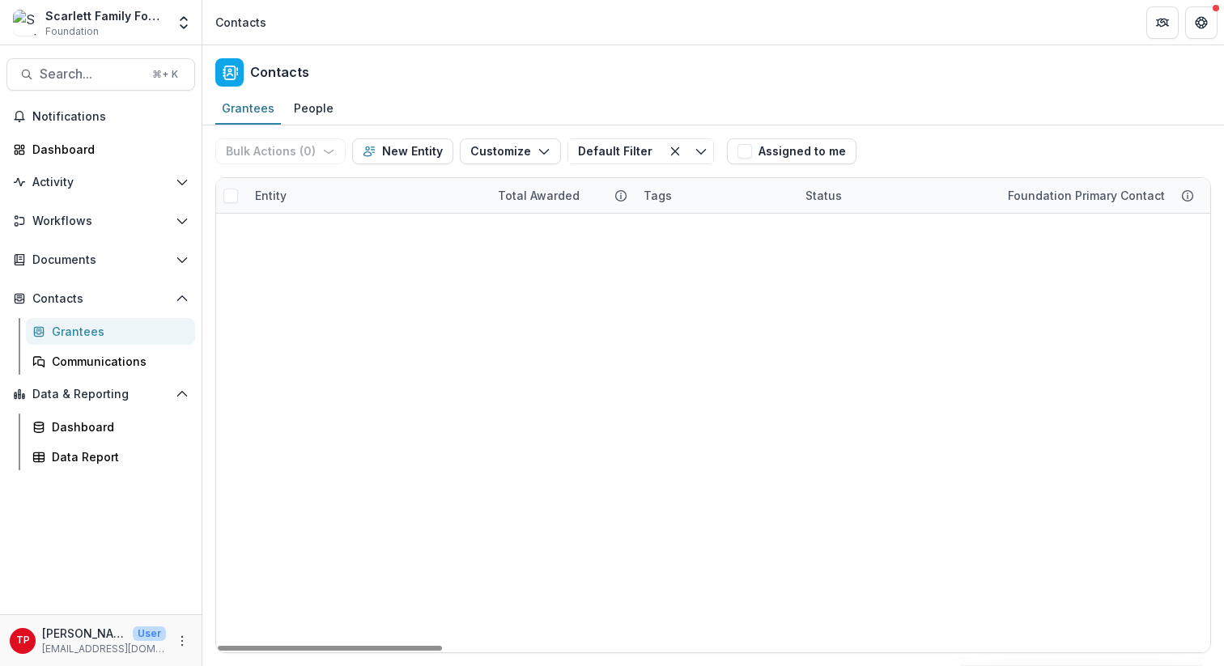
click at [482, 214] on div "Tennesseans for Quality Early Education (TQEE) $535,000.00 Birth to HS K-12 Oth…" at bounding box center [713, 214] width 994 height 0
click at [387, 226] on link "Tennesseans for Quality Early Education (TQEE)" at bounding box center [376, 228] width 204 height 17
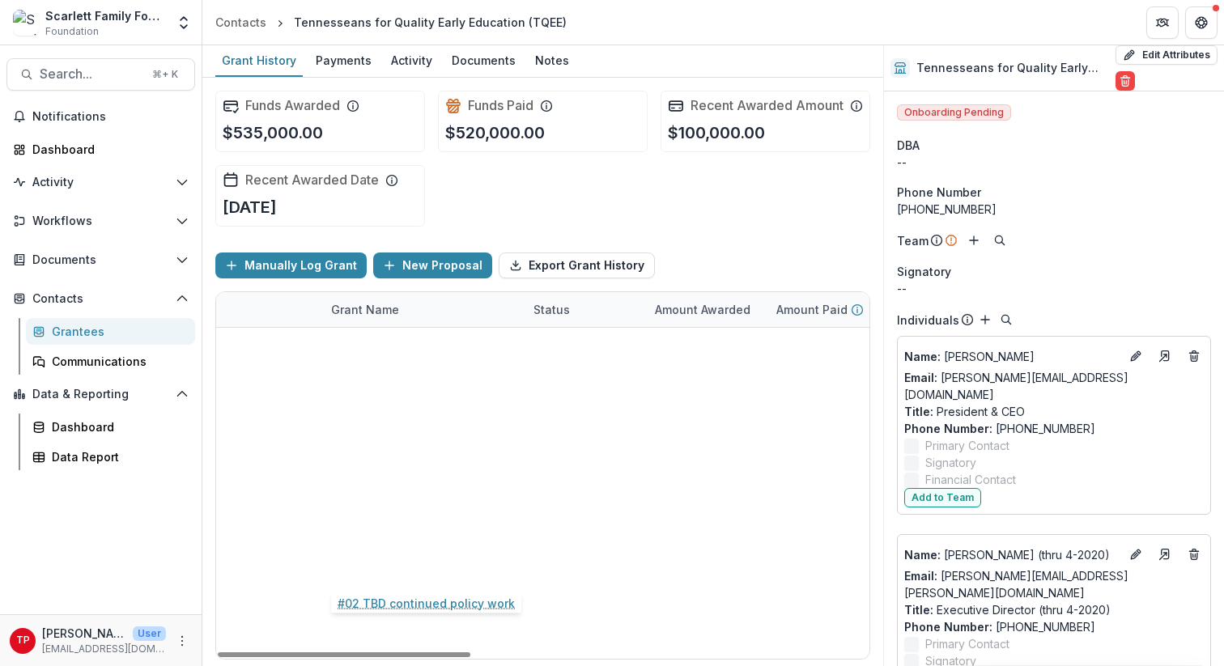
click at [430, 563] on link "#02 TBD continued policy work" at bounding box center [419, 554] width 177 height 17
click at [237, 559] on icon "edit" at bounding box center [237, 554] width 7 height 7
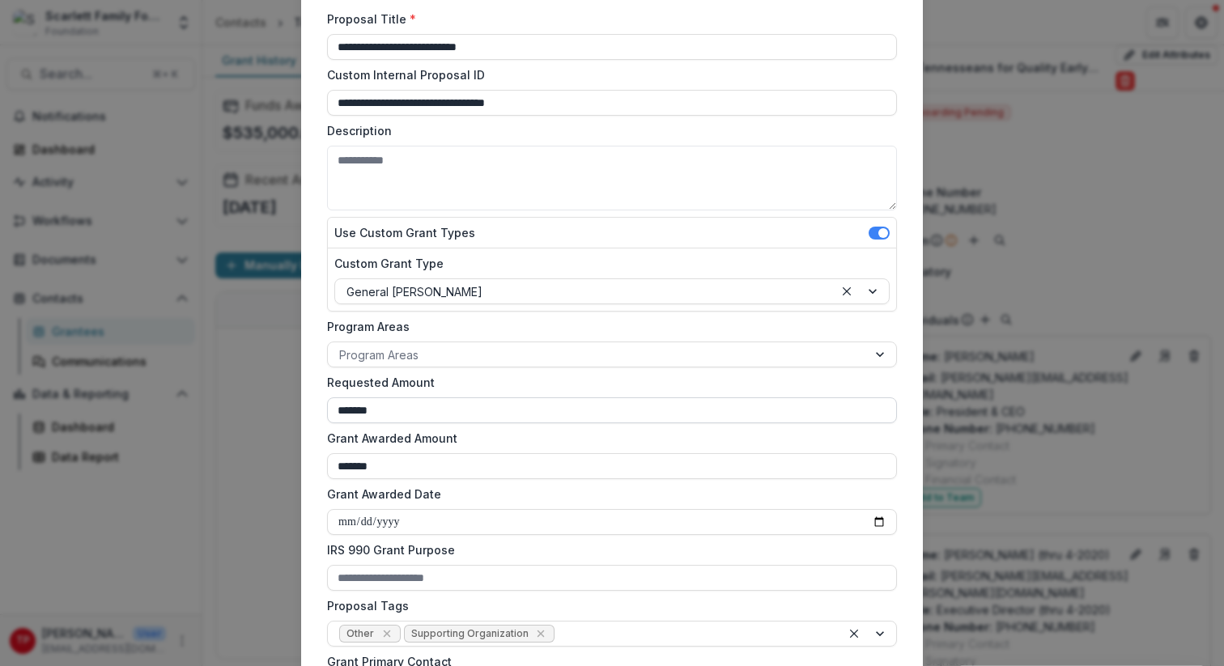
scroll to position [120, 0]
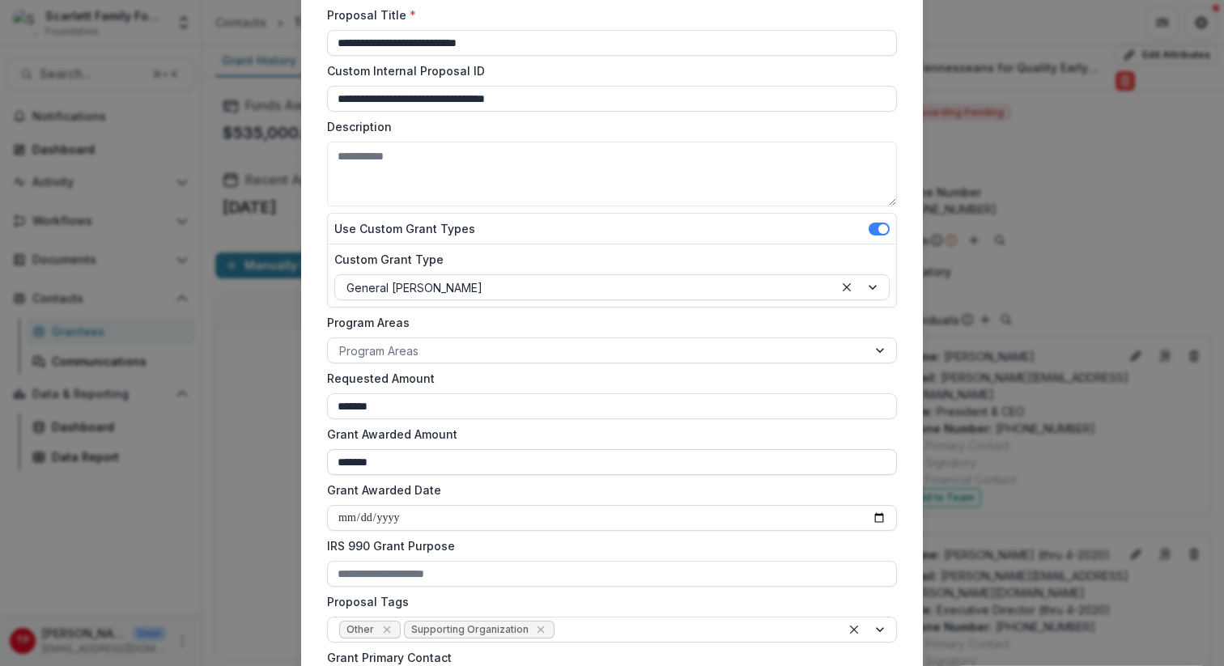
click at [461, 474] on input "*******" at bounding box center [612, 462] width 570 height 26
type input "*"
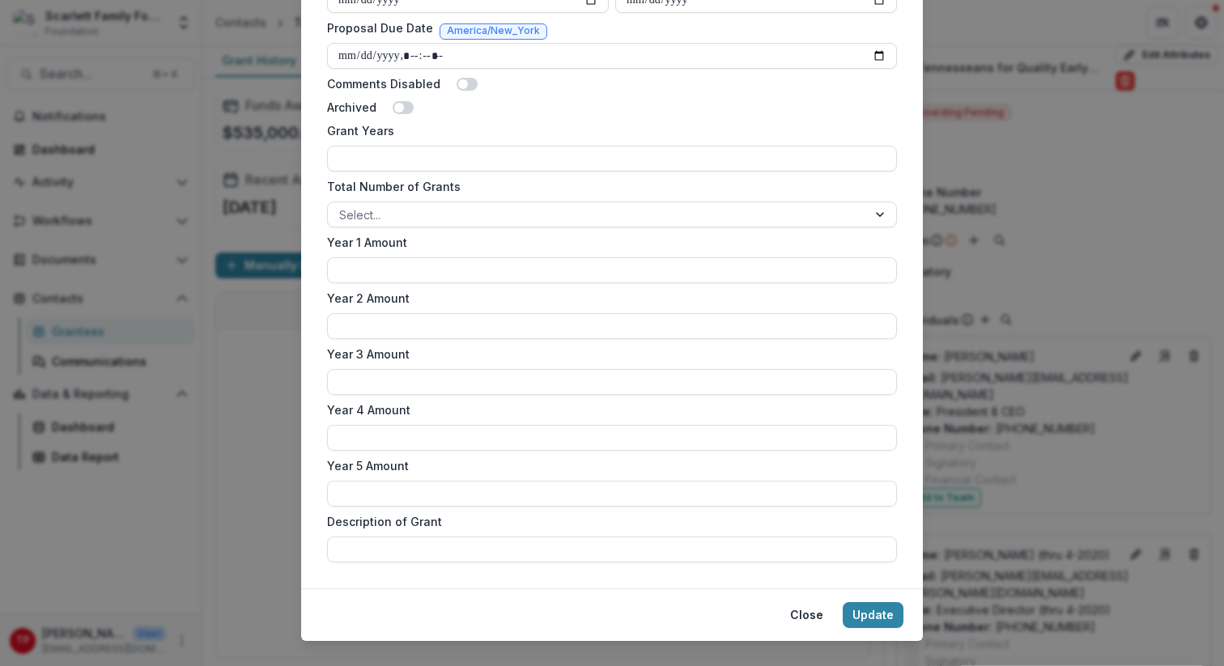
scroll to position [944, 0]
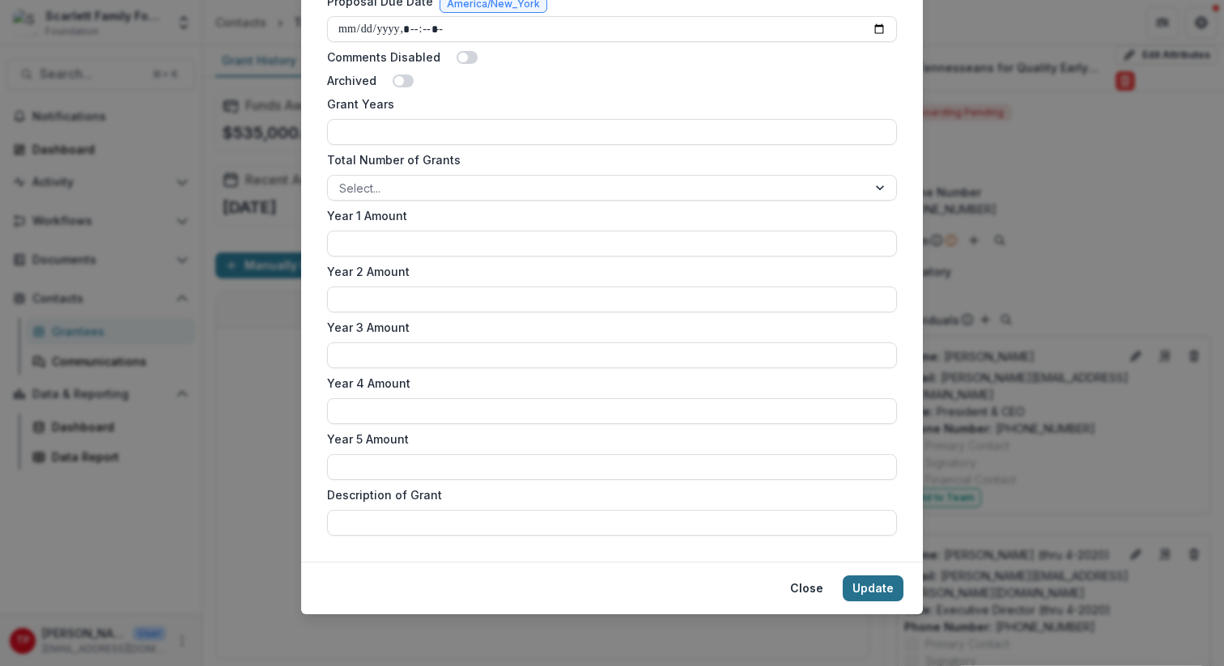
type input "**"
click at [869, 583] on button "Update" at bounding box center [873, 589] width 61 height 26
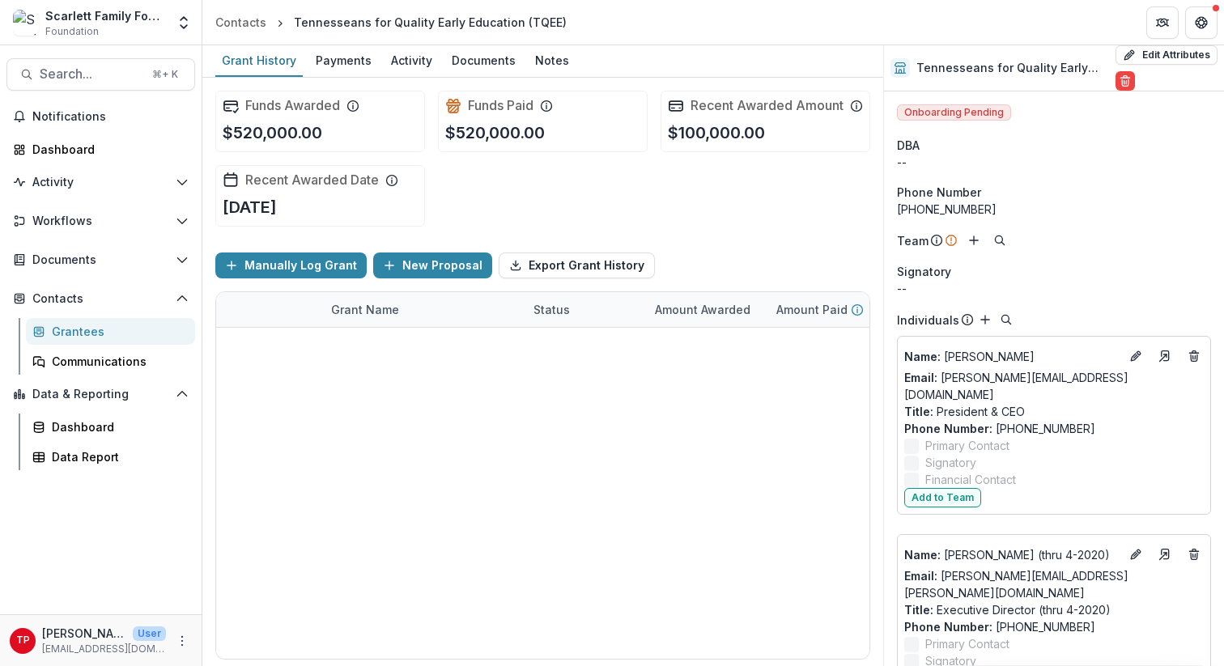
click at [755, 258] on div "Manually Log Grant New Proposal Export Grant History" at bounding box center [542, 266] width 655 height 52
click at [83, 458] on div "Data Report" at bounding box center [117, 456] width 130 height 17
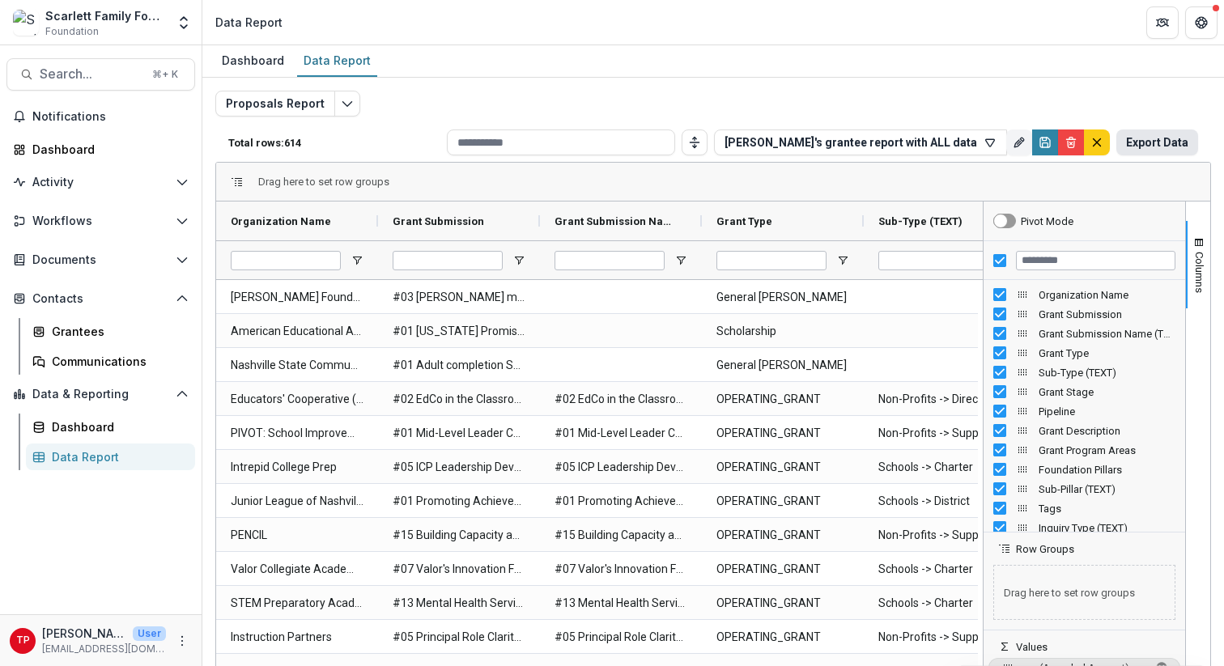
click at [1143, 142] on button "Export Data" at bounding box center [1157, 143] width 82 height 26
click at [745, 85] on div "Proposals Report Total rows: 614 Tom's grantee report with ALL data Personal Fi…" at bounding box center [713, 384] width 1022 height 612
click at [93, 427] on div "Dashboard" at bounding box center [117, 427] width 130 height 17
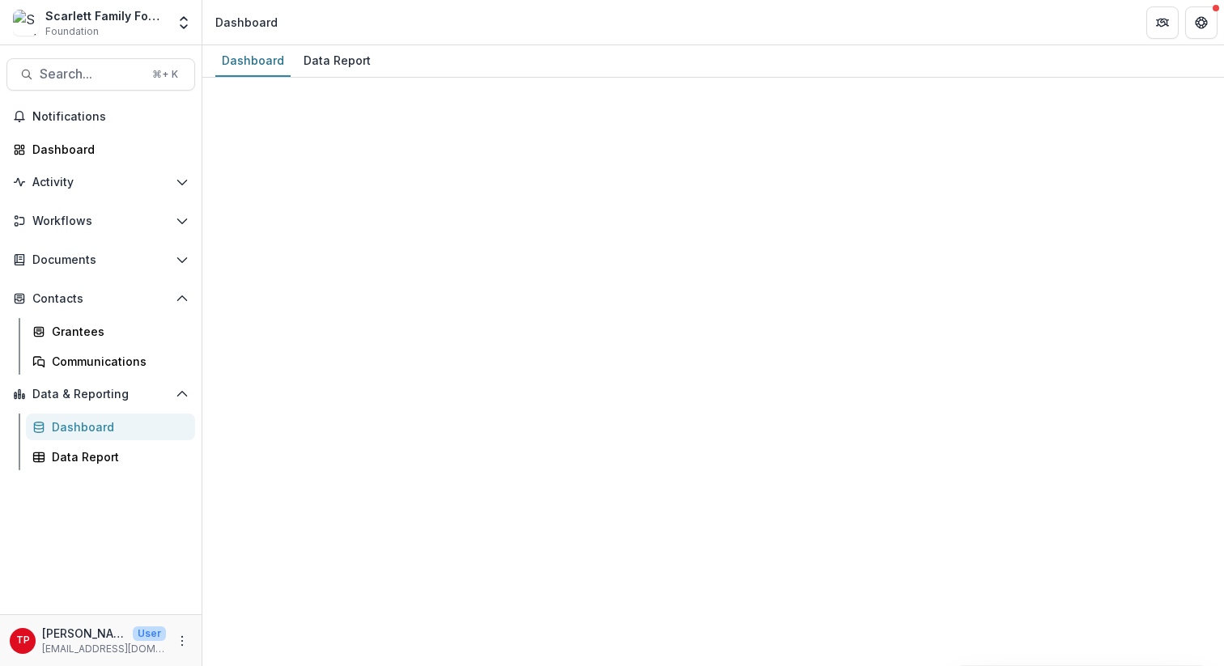
select select "**********"
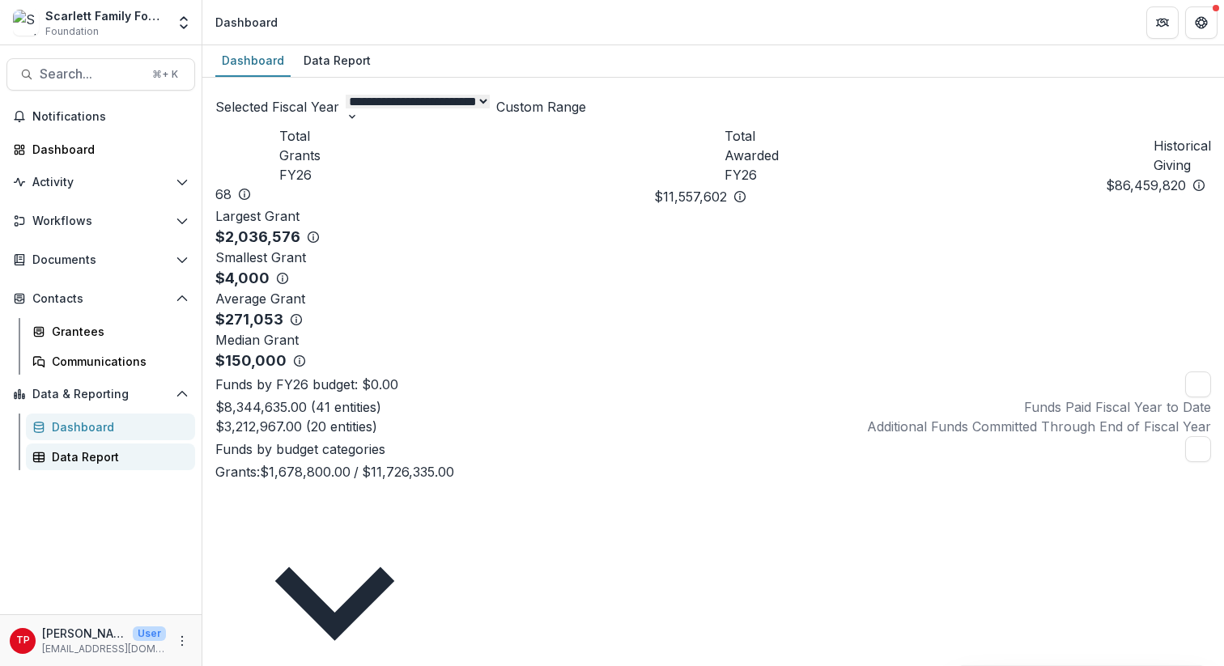
click at [88, 453] on div "Data Report" at bounding box center [117, 456] width 130 height 17
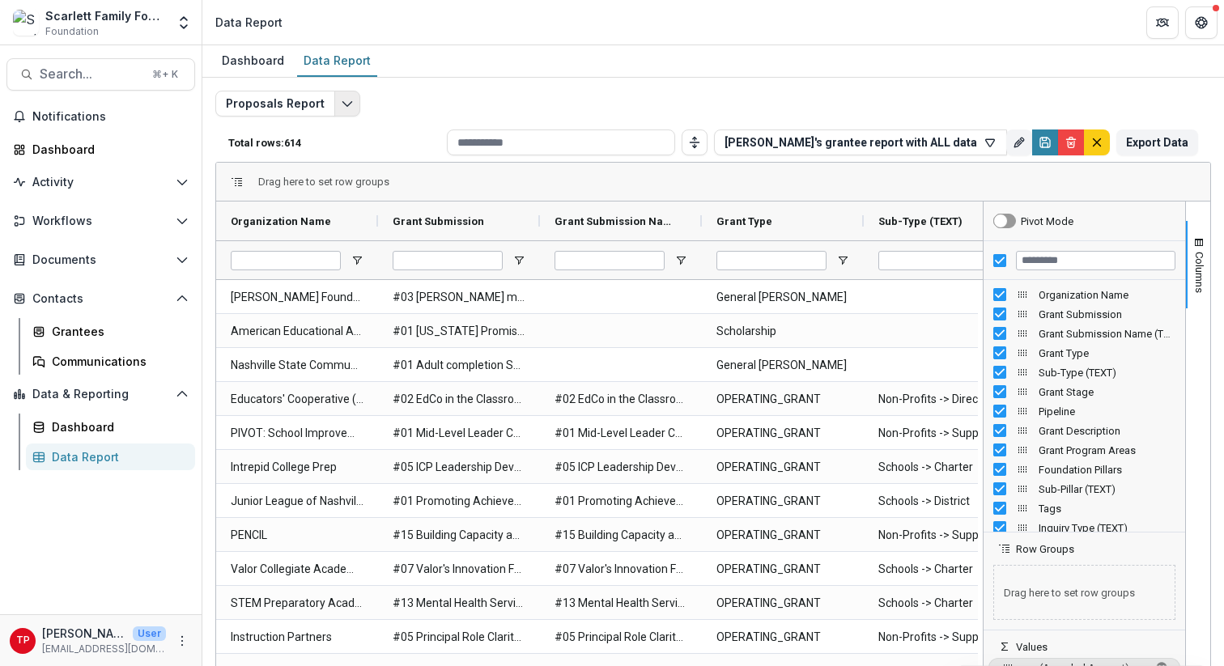
click at [342, 104] on icon "Edit selected report" at bounding box center [347, 103] width 13 height 13
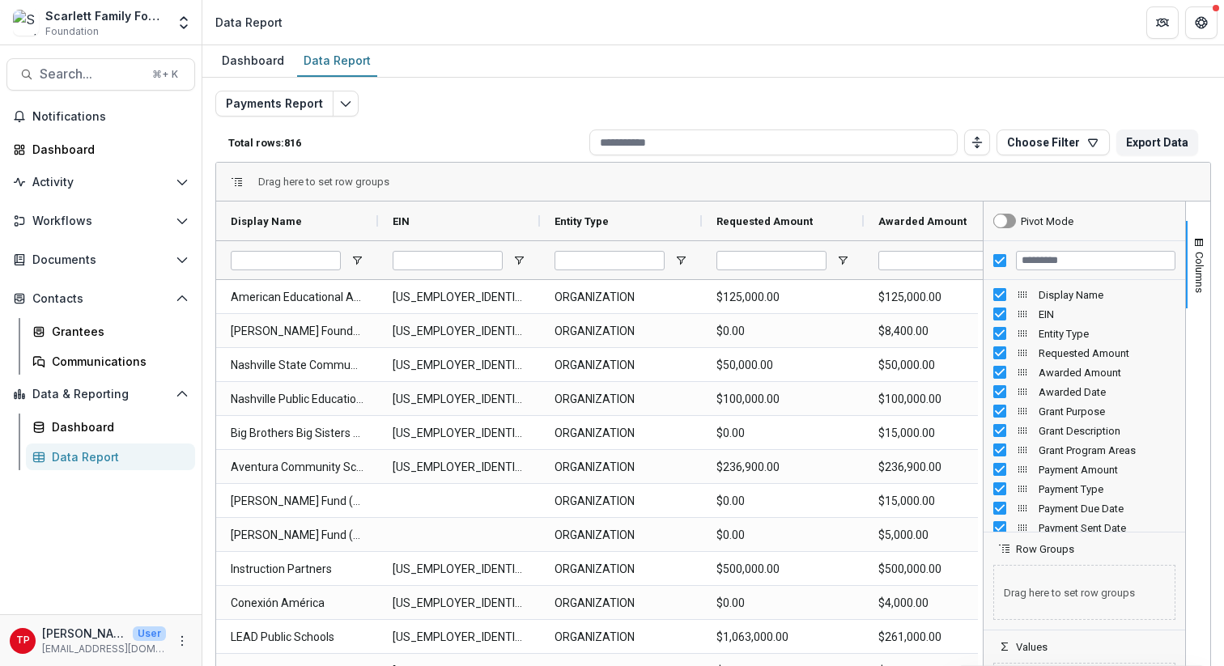
click at [640, 87] on div "Payments Report Total rows: 816 Choose Filter Personal Filters Team Filters Tem…" at bounding box center [713, 384] width 1022 height 612
click at [341, 102] on polyline "Edit selected report" at bounding box center [345, 104] width 9 height 5
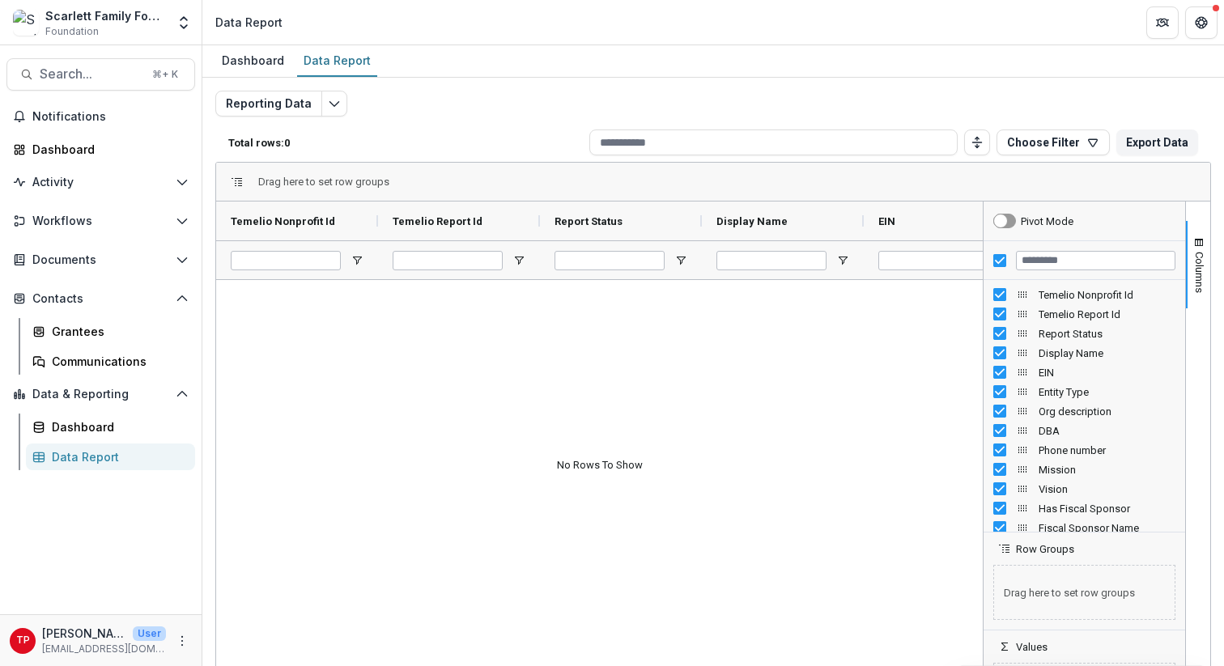
click at [810, 71] on div "Dashboard Data Report" at bounding box center [713, 61] width 1022 height 32
click at [78, 331] on div "Grantees" at bounding box center [117, 331] width 130 height 17
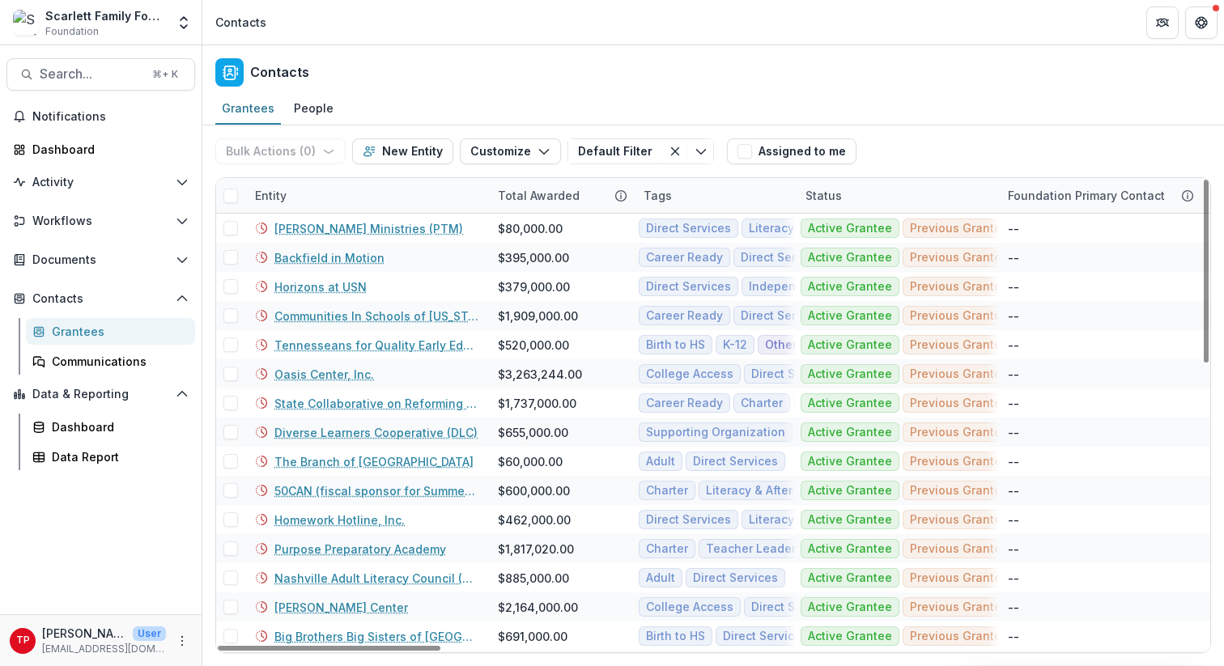
click at [79, 328] on div "Grantees" at bounding box center [117, 331] width 130 height 17
click at [72, 453] on div "Data Report" at bounding box center [117, 456] width 130 height 17
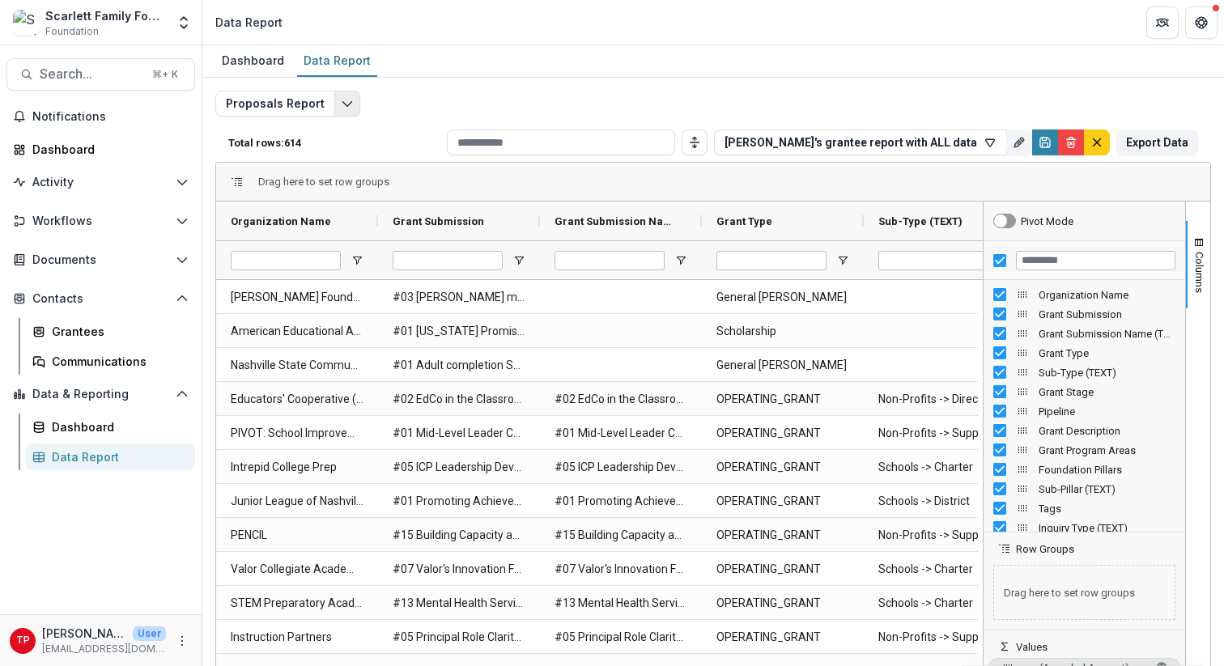
click at [343, 101] on icon "Edit selected report" at bounding box center [347, 103] width 13 height 13
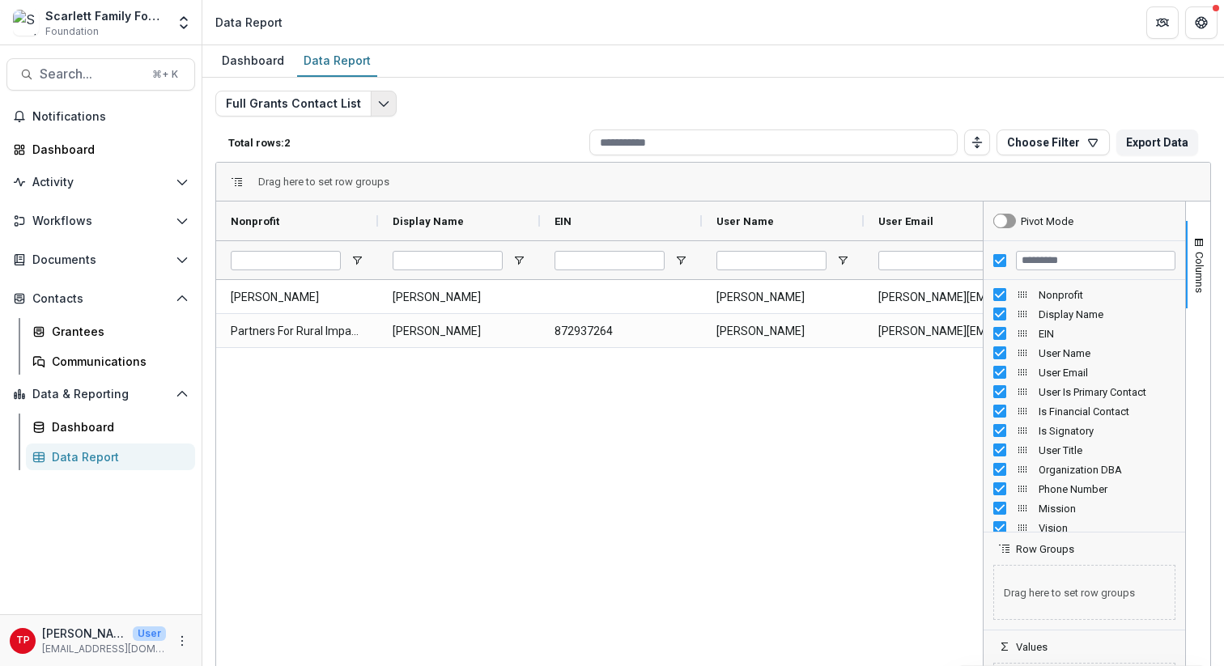
click at [377, 101] on icon "Edit selected report" at bounding box center [383, 103] width 13 height 13
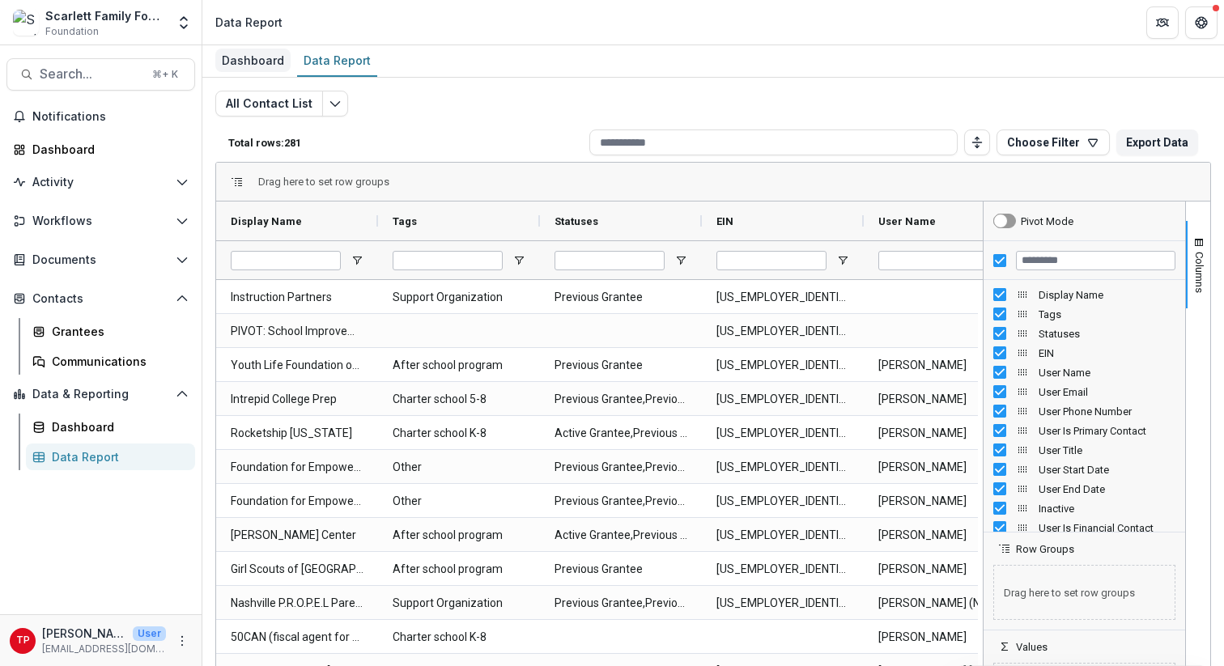
click at [254, 59] on div "Dashboard" at bounding box center [252, 60] width 75 height 23
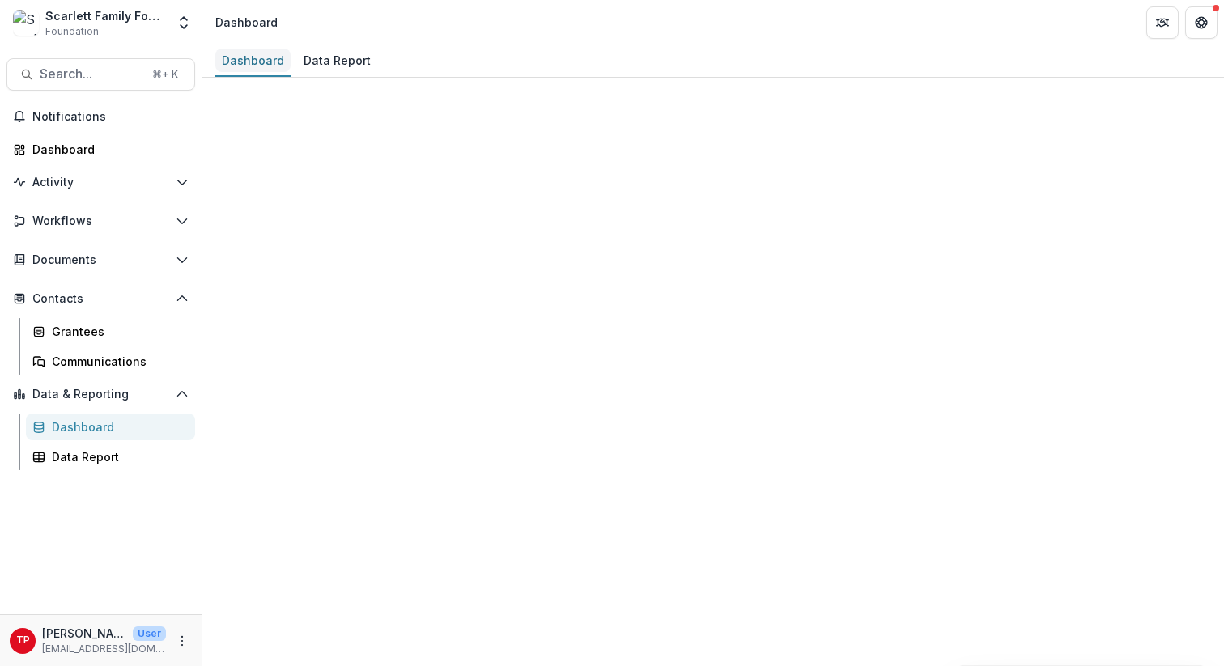
select select "**********"
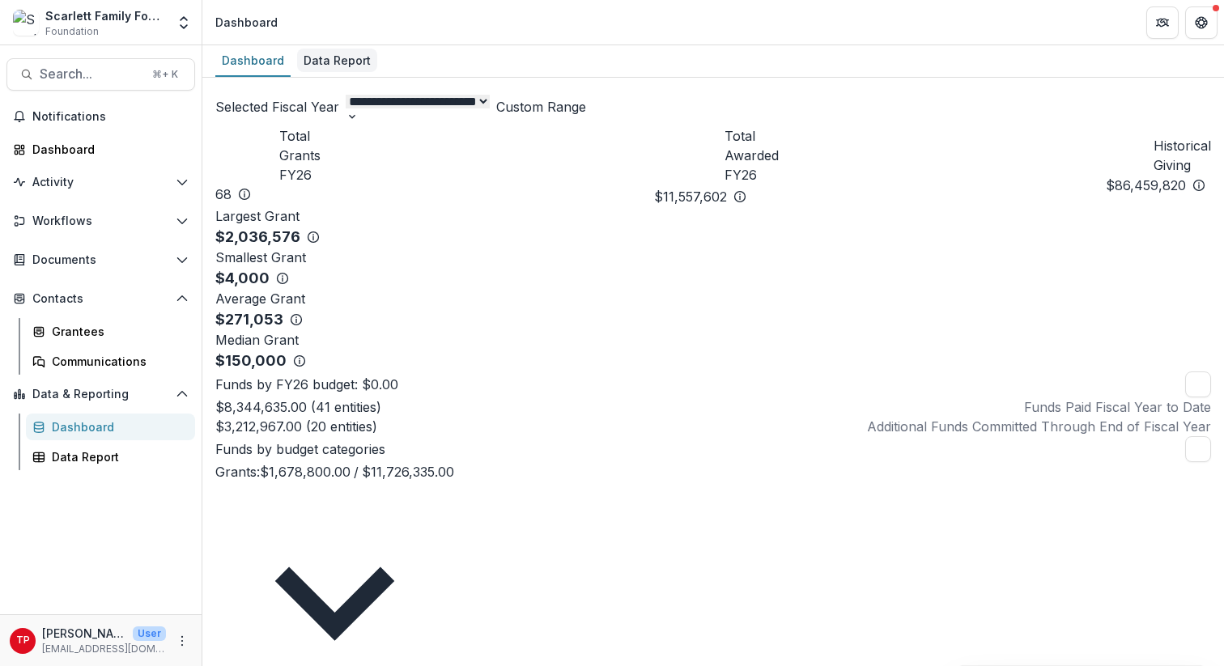
click at [329, 64] on div "Data Report" at bounding box center [337, 60] width 80 height 23
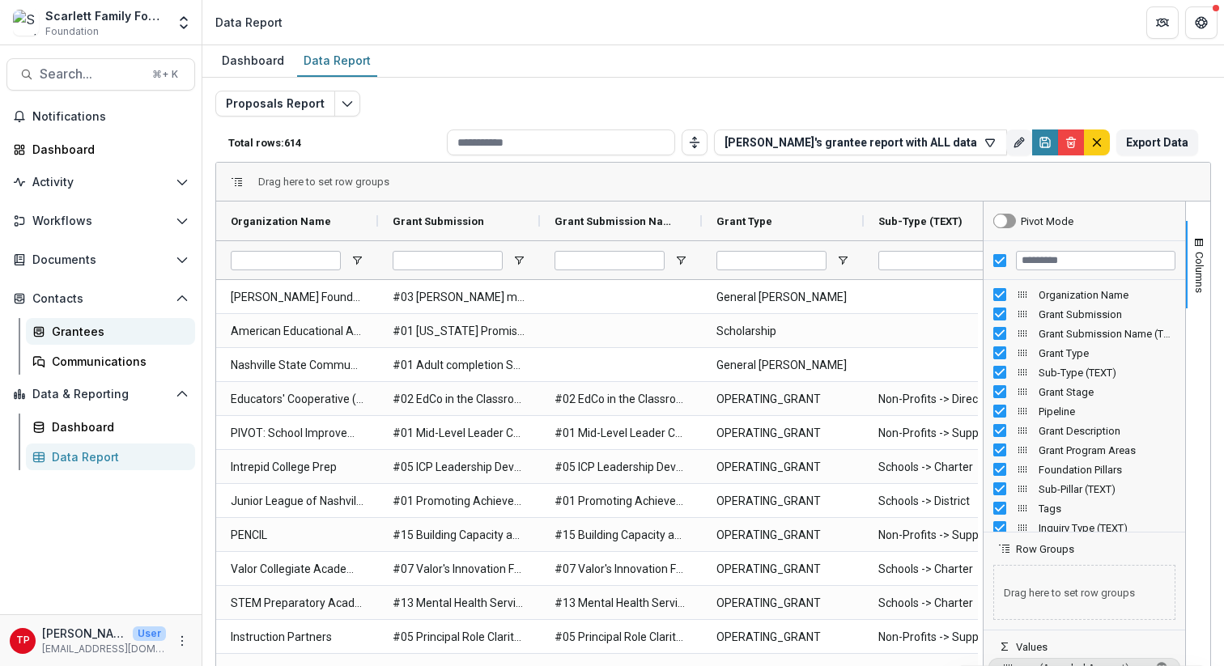
click at [85, 334] on div "Grantees" at bounding box center [117, 331] width 130 height 17
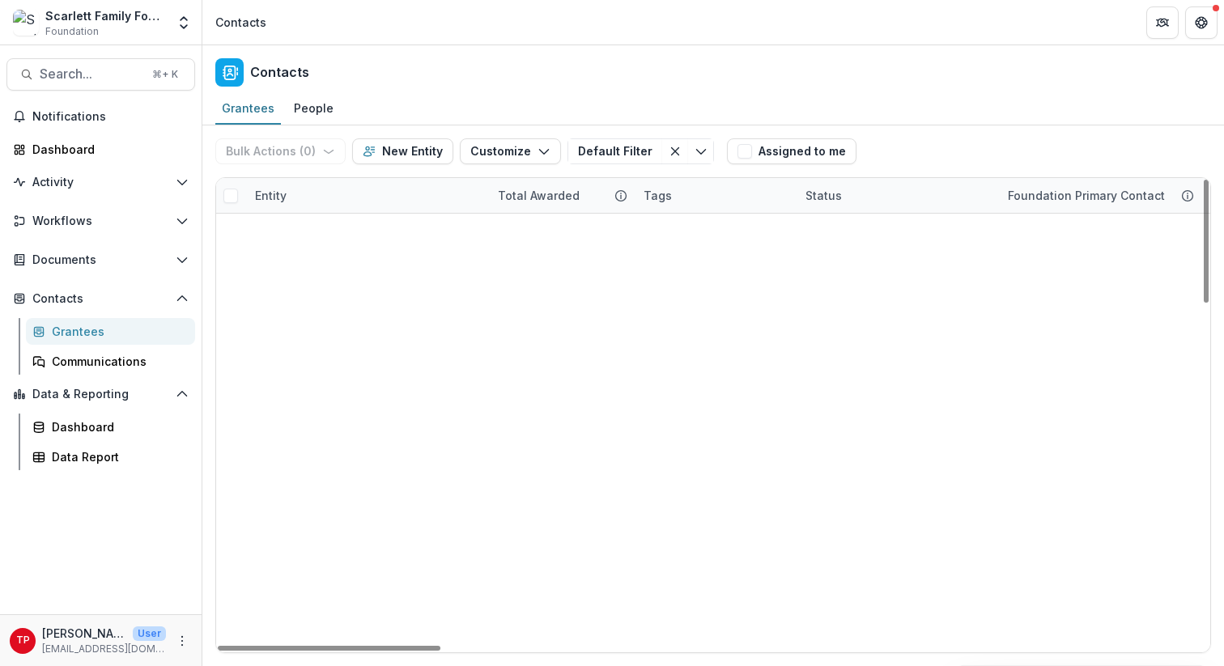
click at [325, 195] on div "Entity" at bounding box center [366, 195] width 243 height 35
click at [604, 96] on div "Grantees People" at bounding box center [713, 109] width 1022 height 32
click at [79, 456] on div "Data Report" at bounding box center [117, 456] width 130 height 17
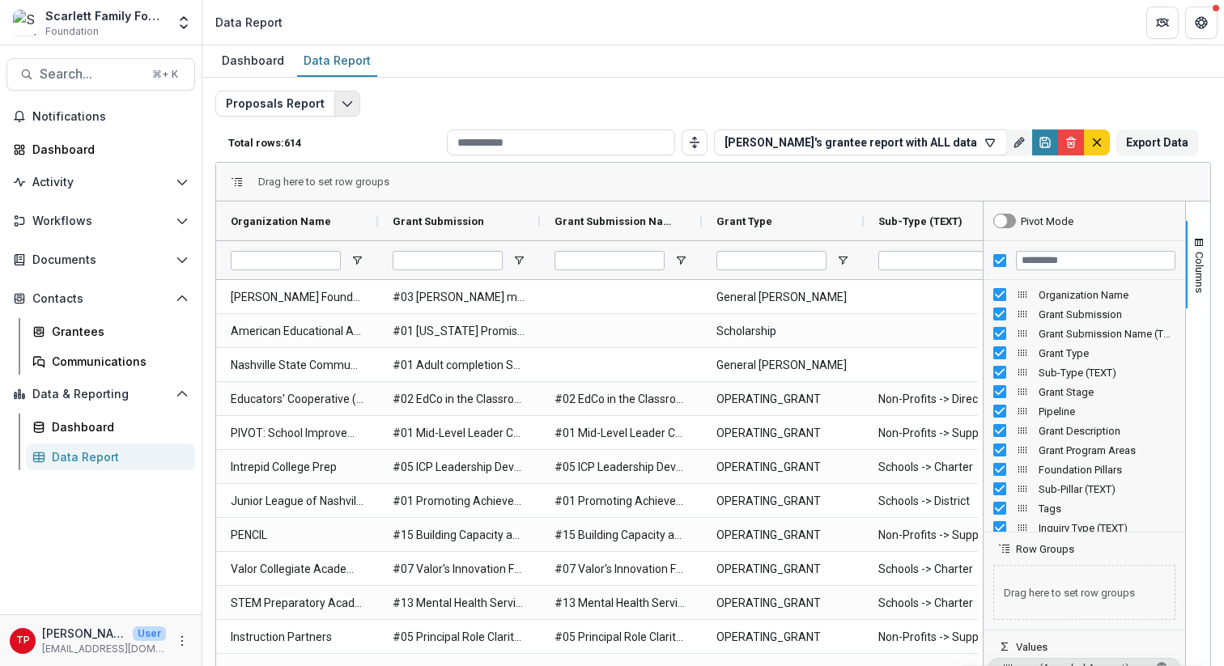
click at [341, 107] on icon "Edit selected report" at bounding box center [347, 103] width 13 height 13
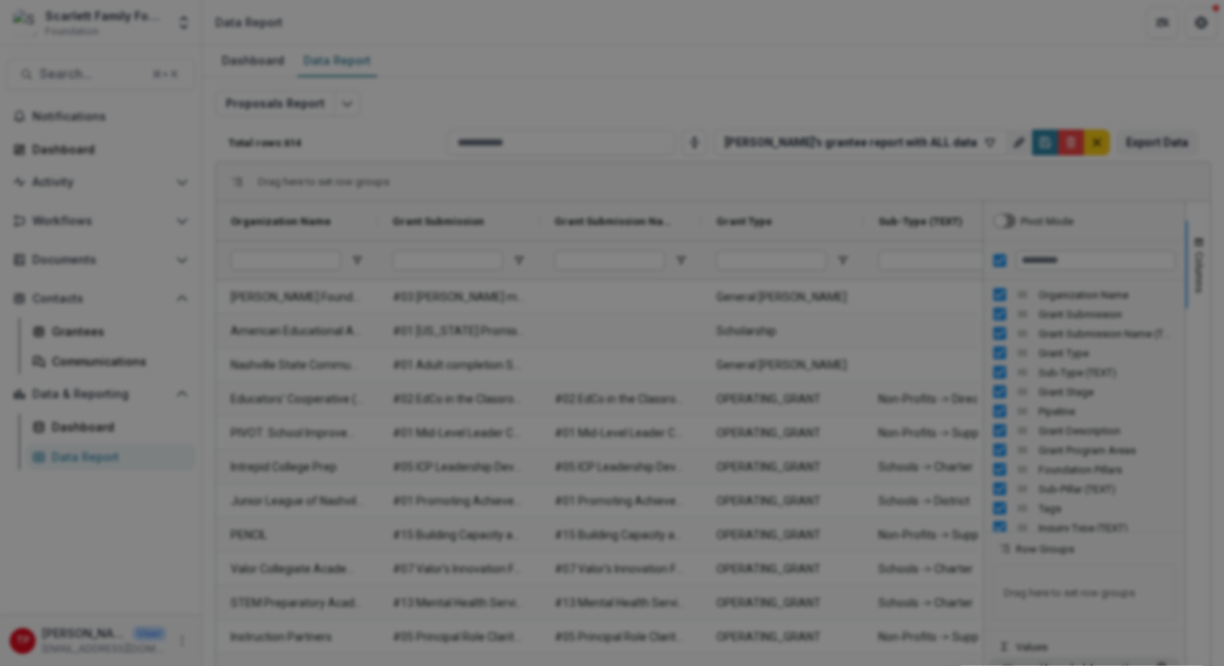
scroll to position [24, 0]
click at [765, 24] on div "NON-TIMEFRAME Reports Payments Report Proposals Report Reporting Data Review Re…" at bounding box center [612, 333] width 1224 height 666
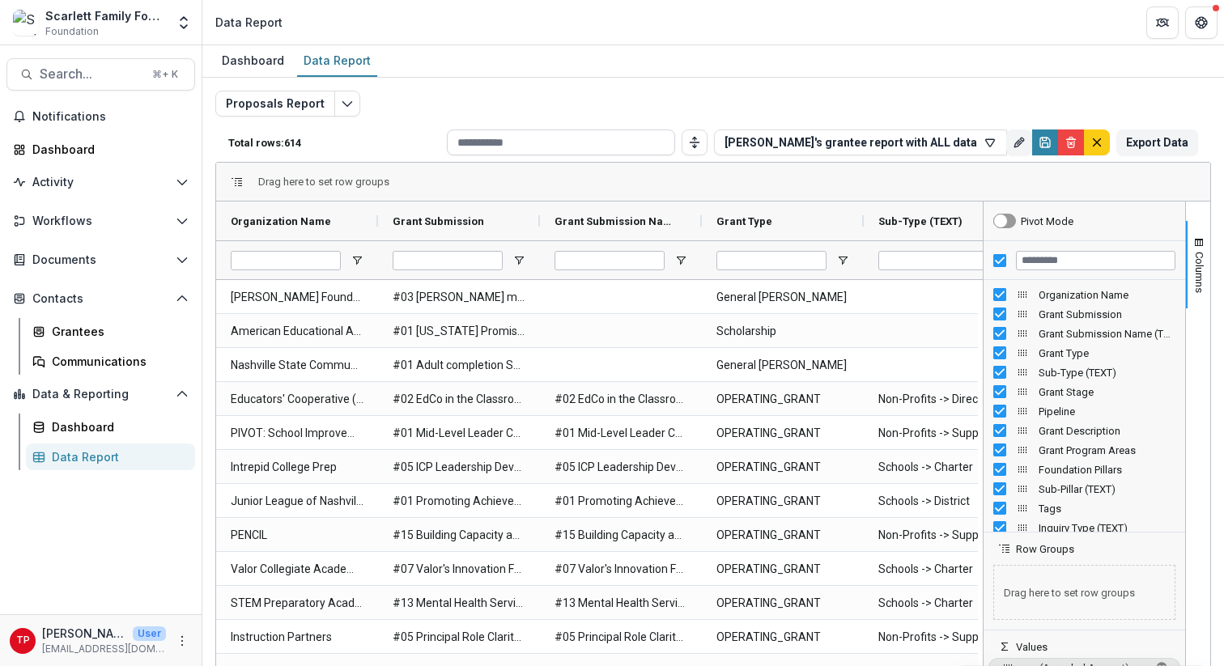
click at [675, 145] on input at bounding box center [561, 143] width 228 height 26
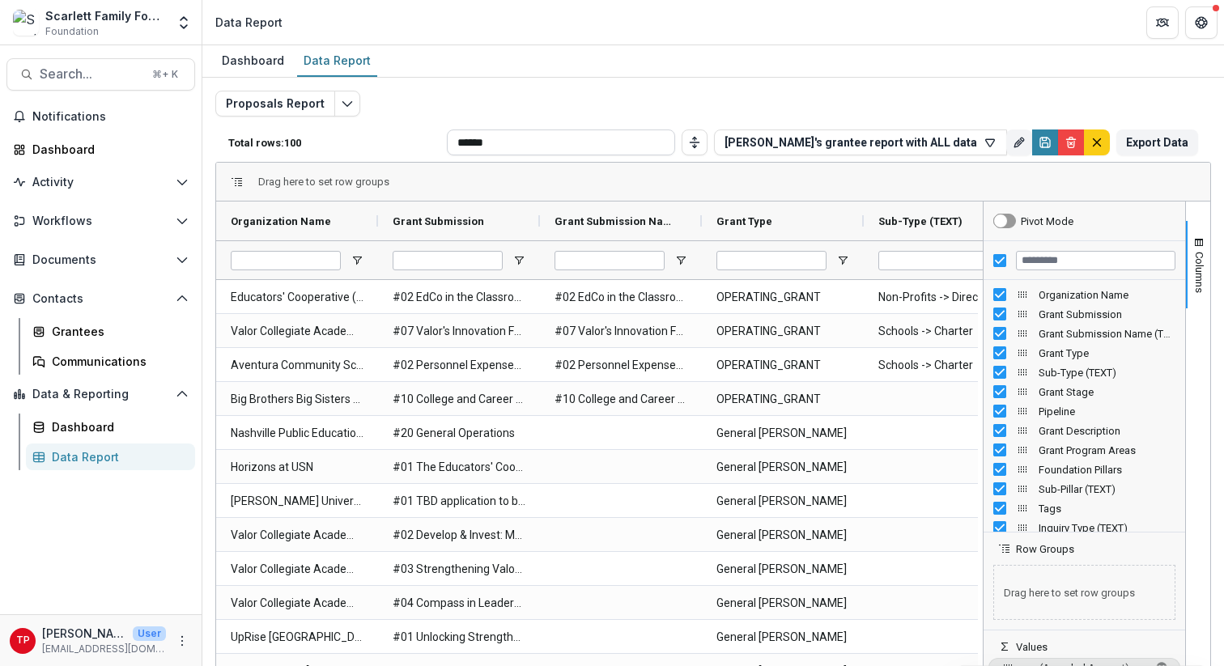
type input "******"
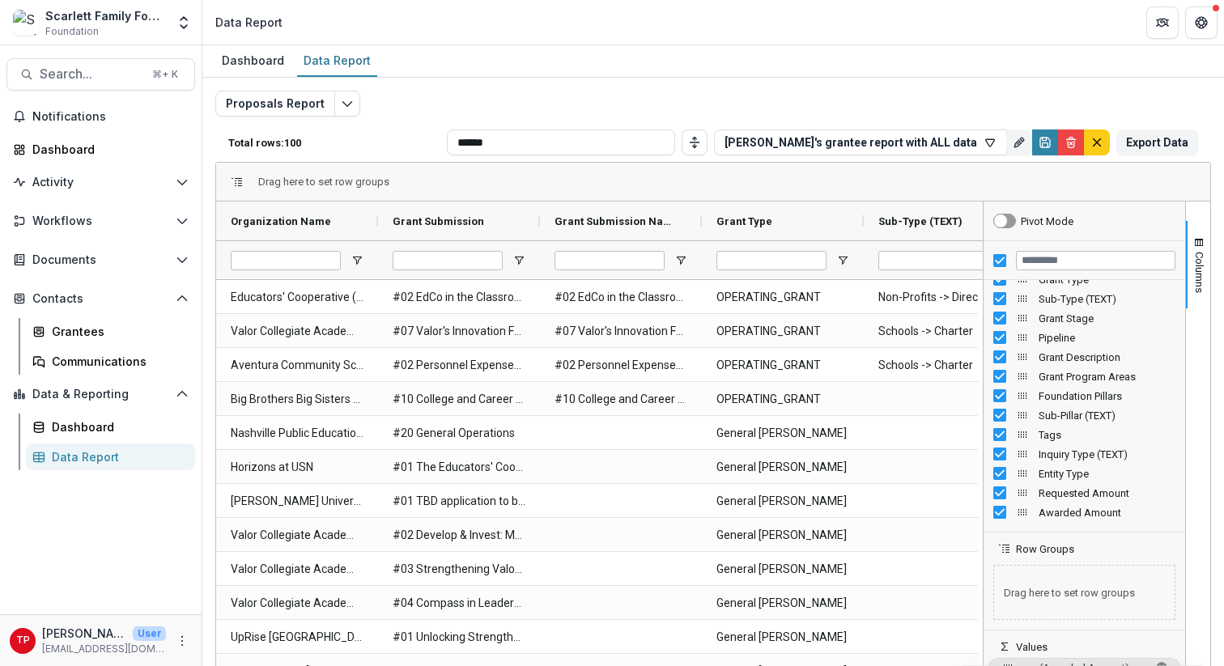
scroll to position [0, 0]
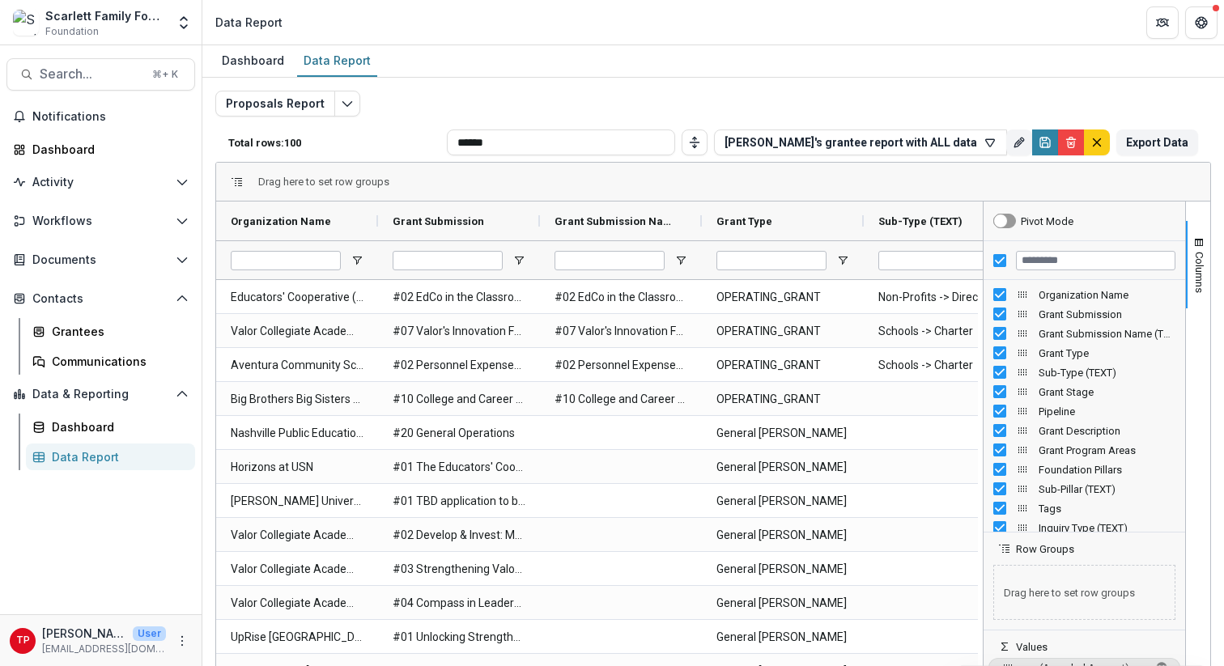
drag, startPoint x: 528, startPoint y: 142, endPoint x: 453, endPoint y: 141, distance: 74.5
click at [453, 141] on div "Total rows: 100 ****** Tom's grantee report with ALL data Personal Filters Team…" at bounding box center [713, 142] width 996 height 39
click at [341, 101] on icon "Edit selected report" at bounding box center [347, 103] width 13 height 13
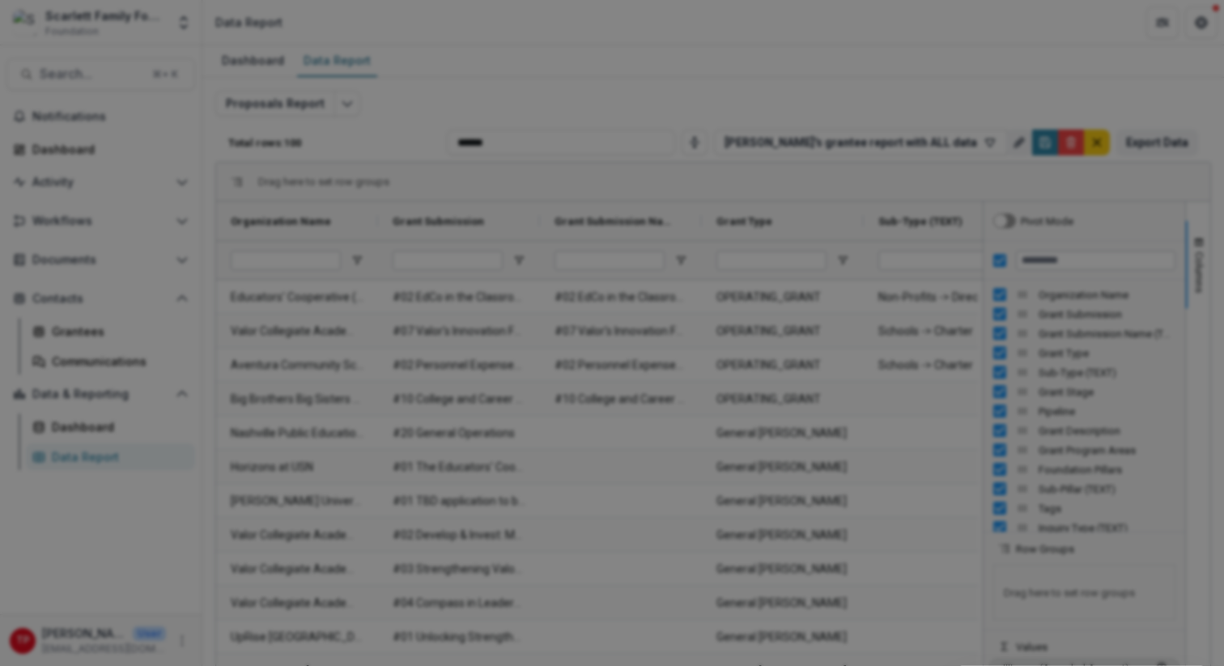
click at [598, 42] on div "NON-TIMEFRAME Reports Payments Report Proposals Report Reporting Data Review Re…" at bounding box center [612, 333] width 1224 height 666
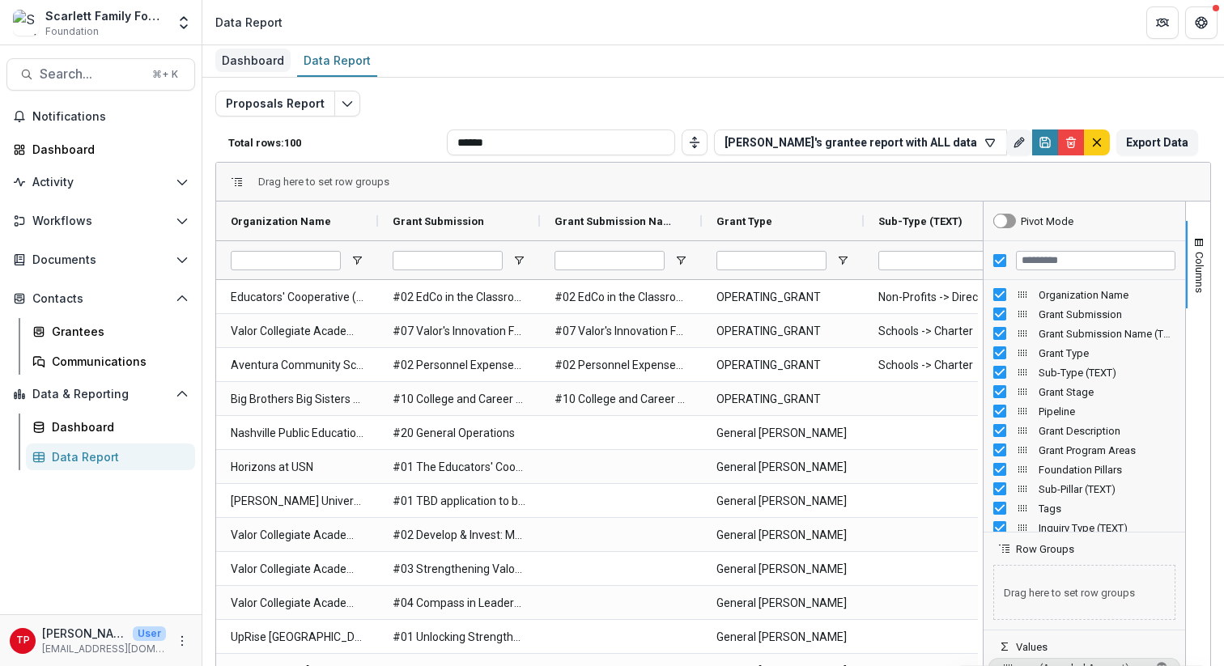
click at [257, 57] on div "Dashboard" at bounding box center [252, 60] width 75 height 23
select select "**********"
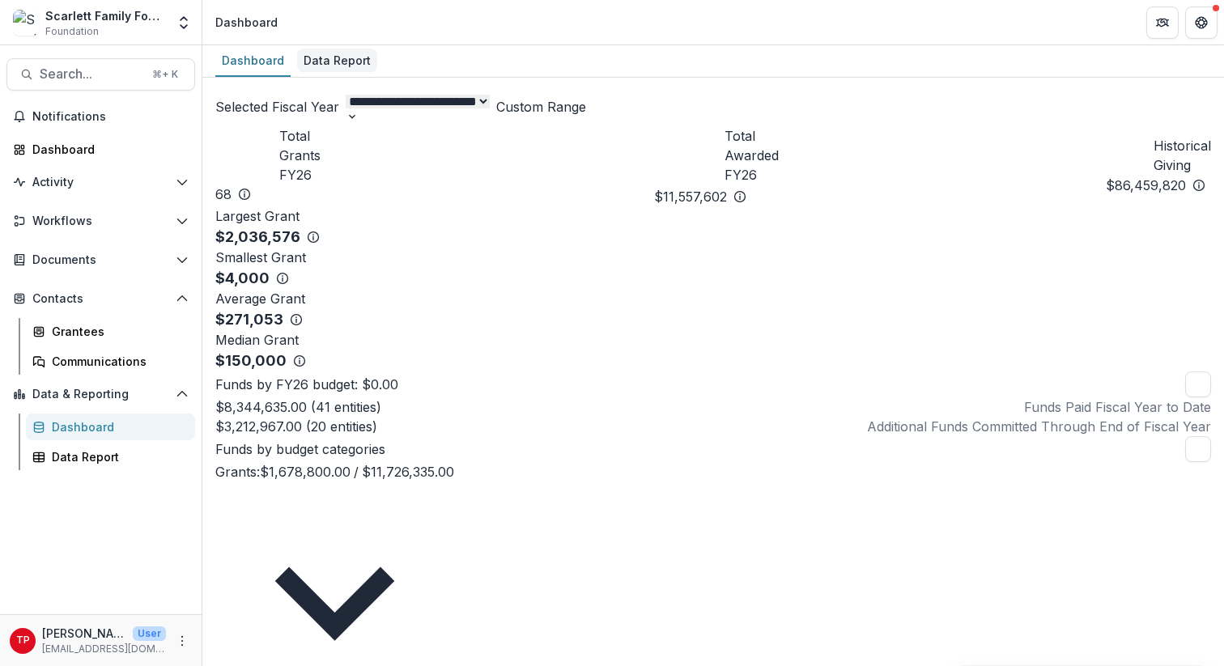
click at [325, 57] on div "Data Report" at bounding box center [337, 60] width 80 height 23
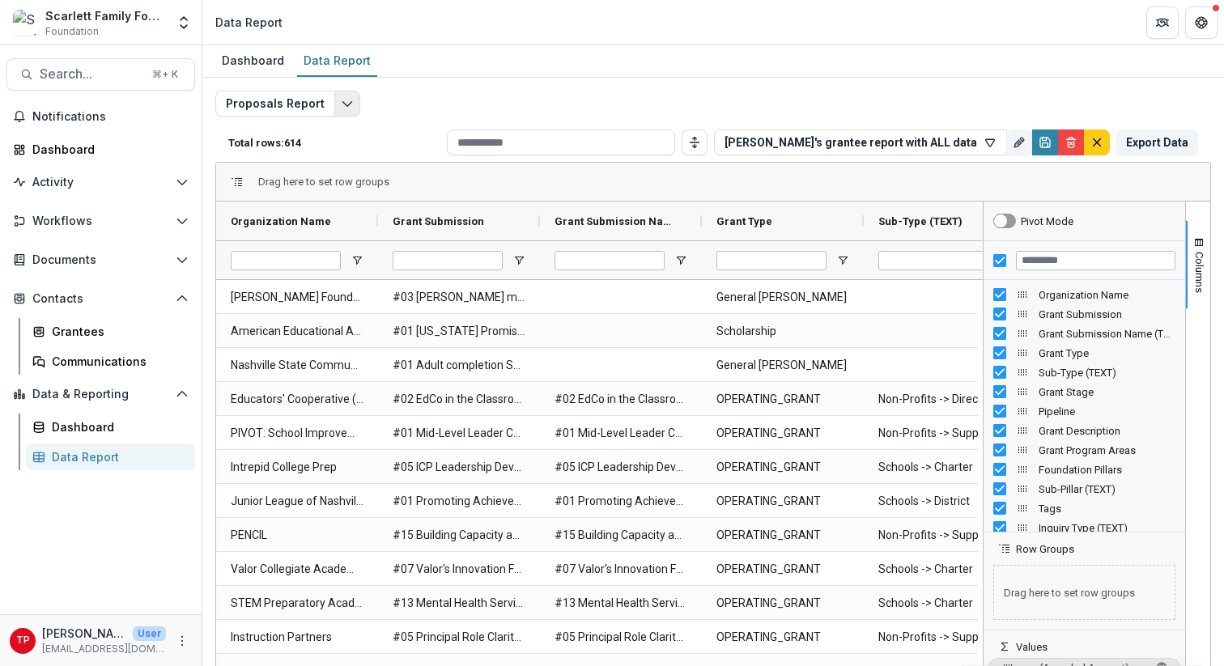
click at [342, 101] on icon "Edit selected report" at bounding box center [347, 103] width 13 height 13
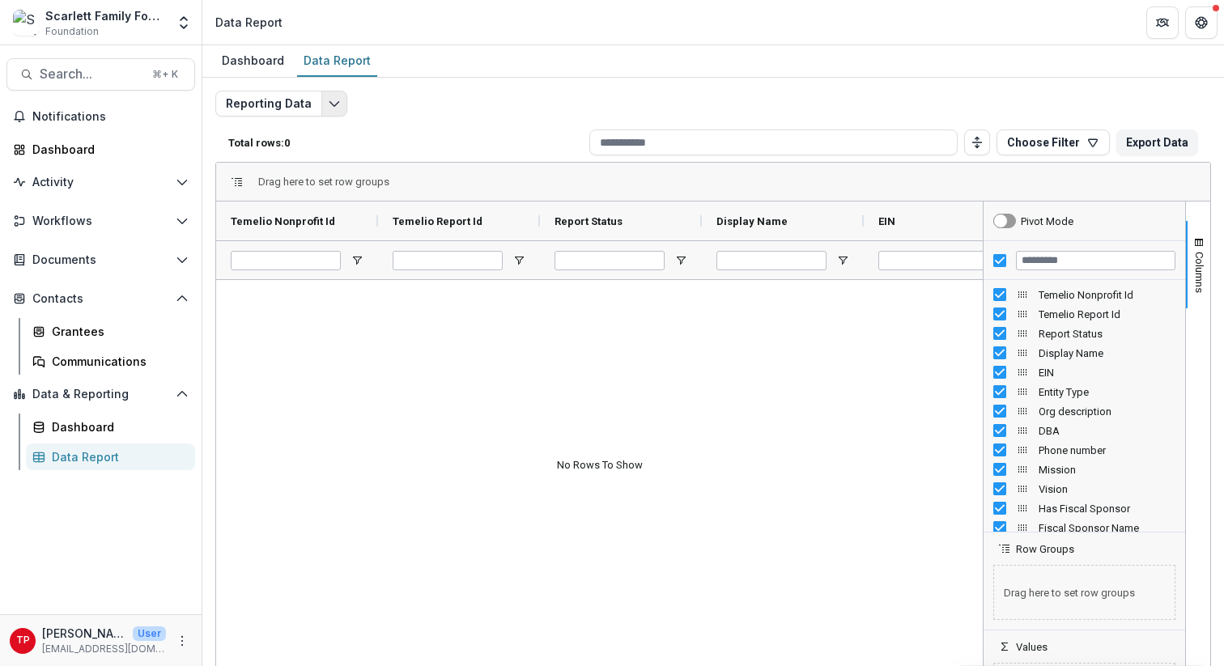
click at [329, 103] on icon "Edit selected report" at bounding box center [334, 103] width 13 height 13
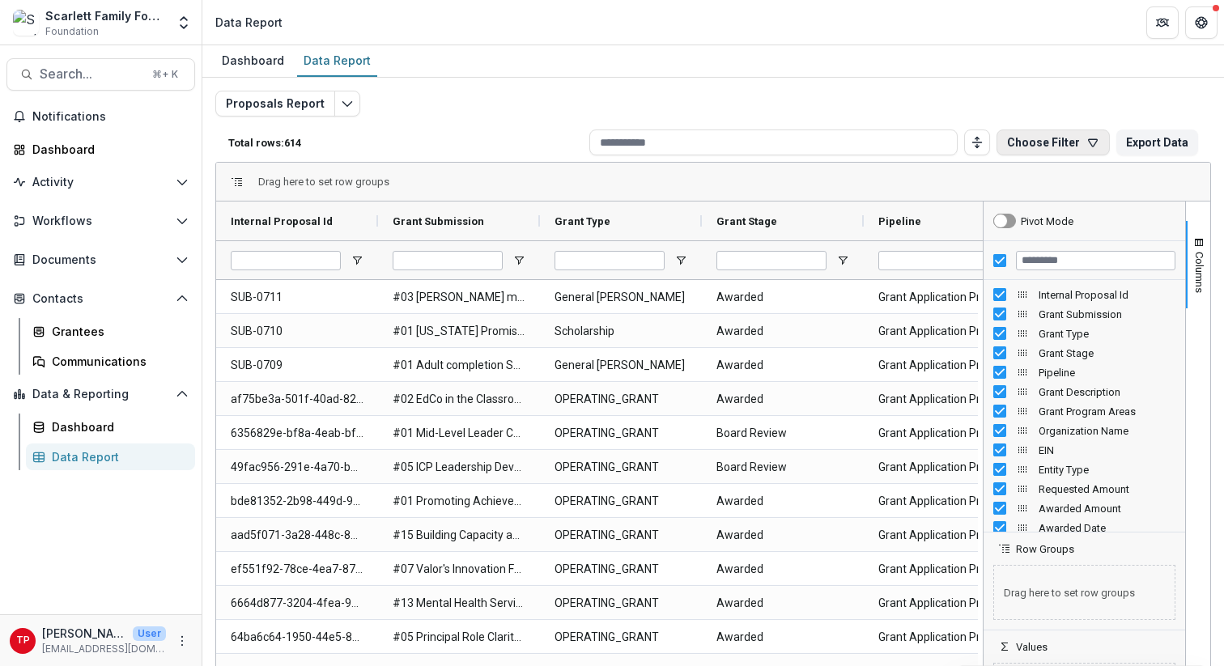
click at [1089, 139] on icon "button" at bounding box center [1093, 142] width 9 height 7
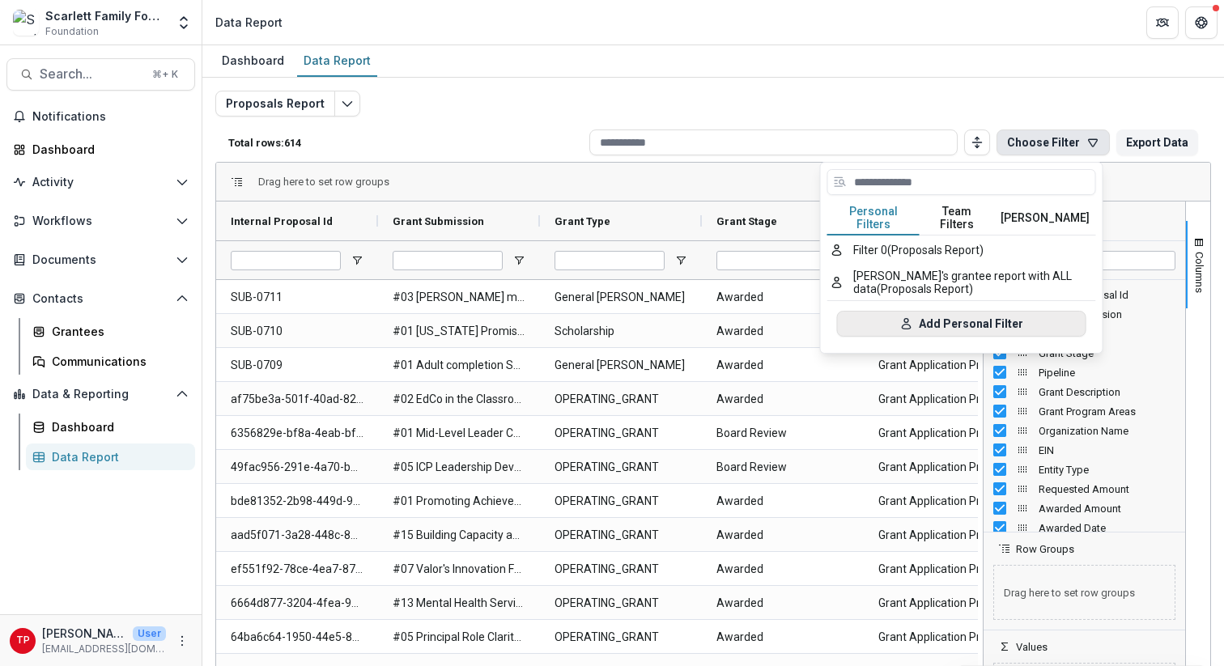
click at [958, 311] on button "Add Personal Filter" at bounding box center [961, 324] width 249 height 26
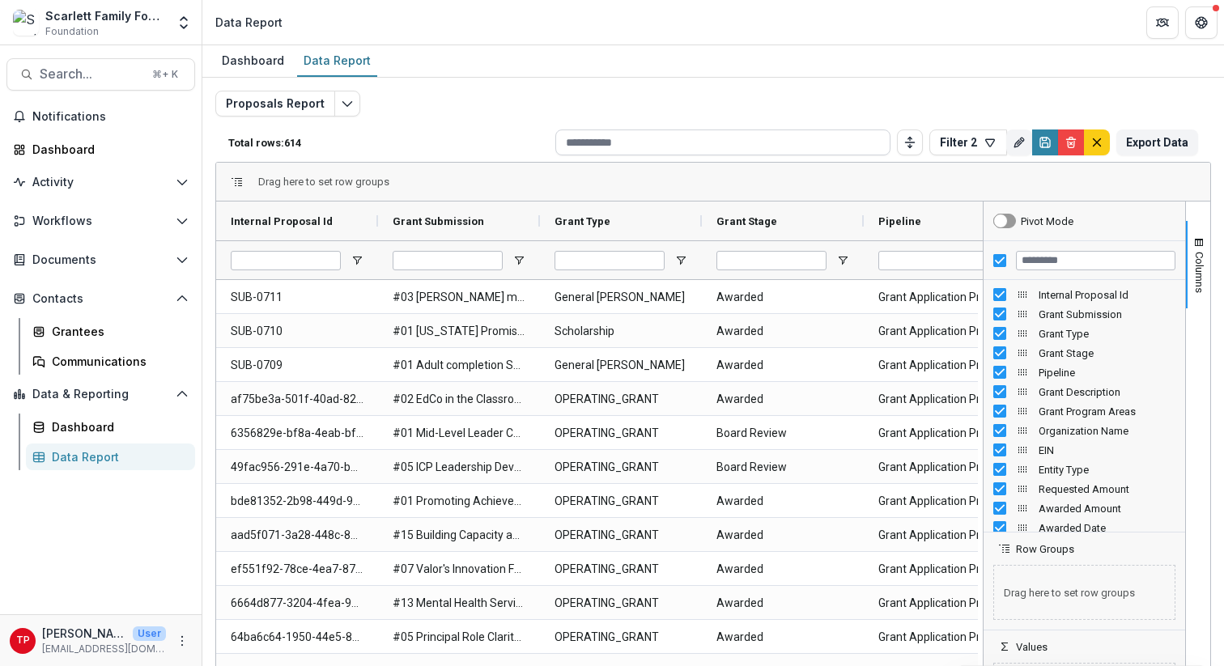
click at [628, 145] on input at bounding box center [722, 143] width 335 height 26
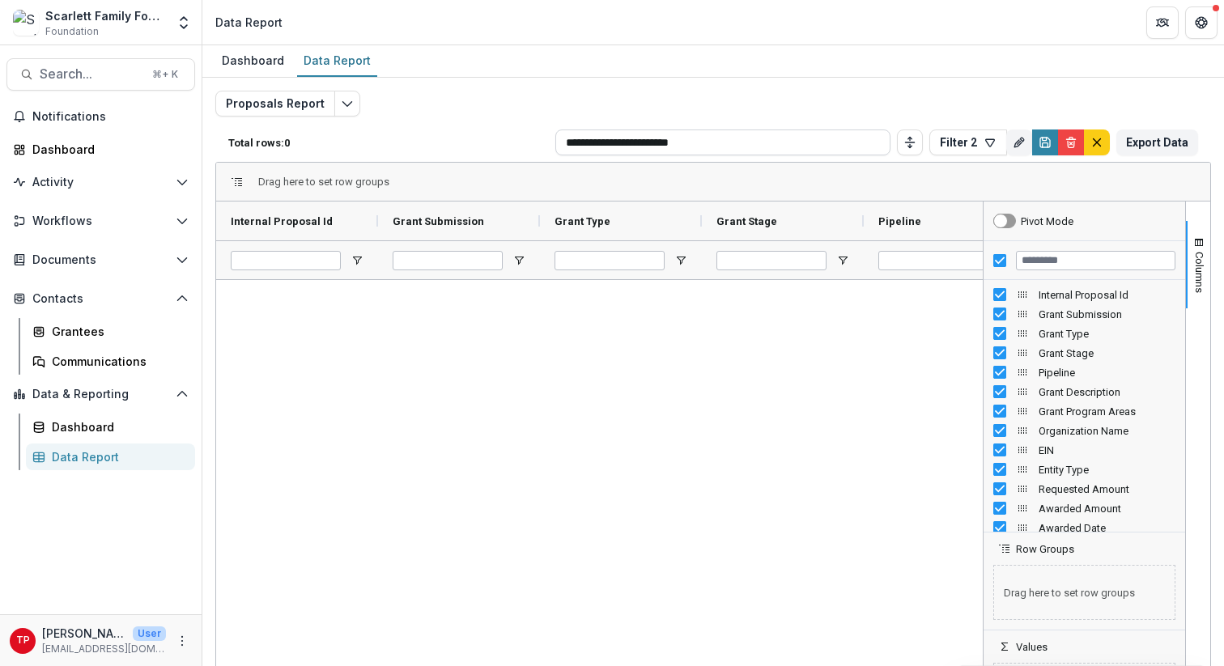
click at [858, 143] on input "**********" at bounding box center [722, 143] width 335 height 26
type input "**********"
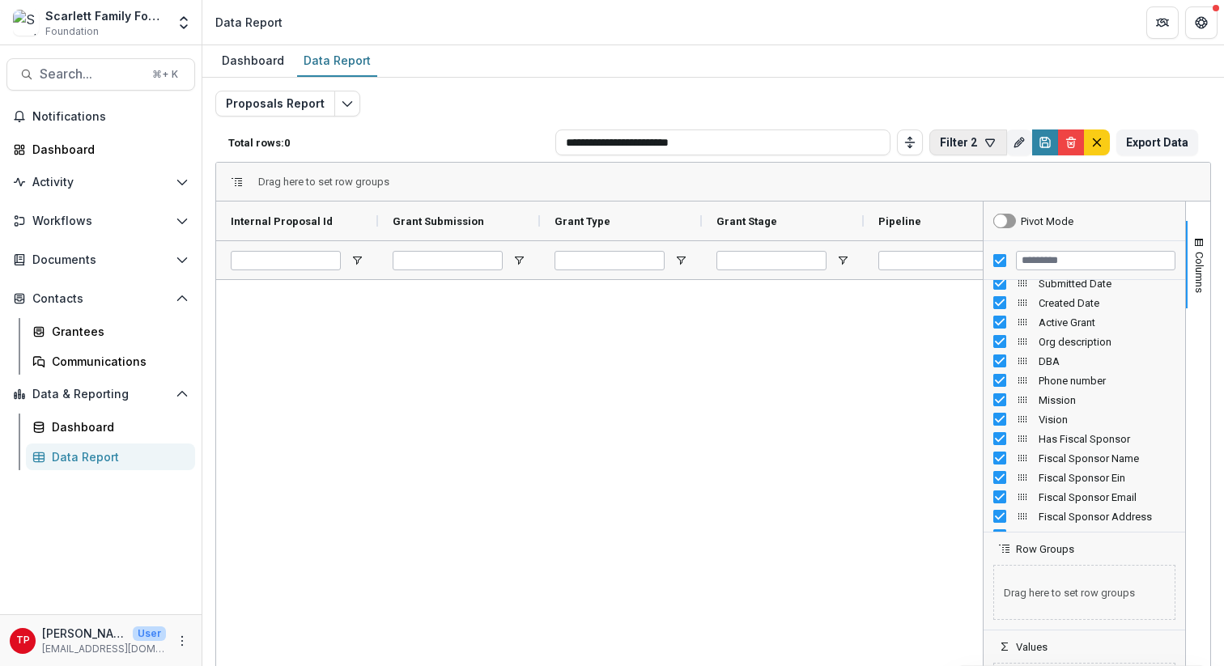
click at [984, 143] on icon "button" at bounding box center [990, 142] width 13 height 13
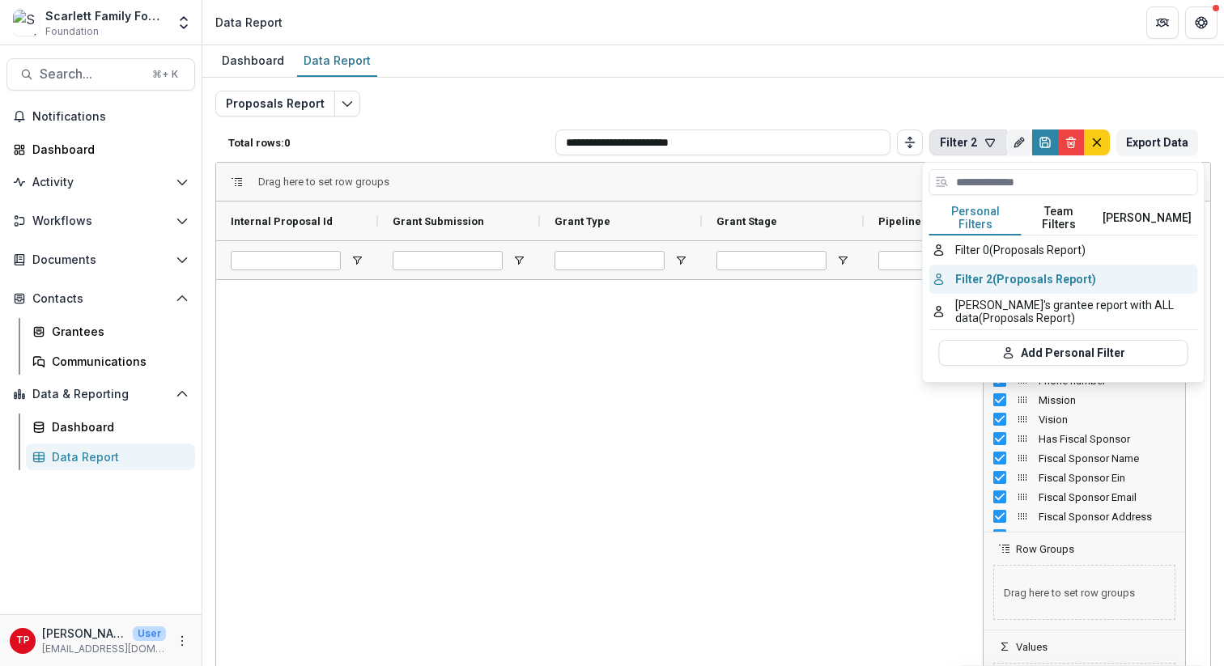
click at [1023, 266] on button "Filter 2 (Proposals Report)" at bounding box center [1063, 279] width 269 height 29
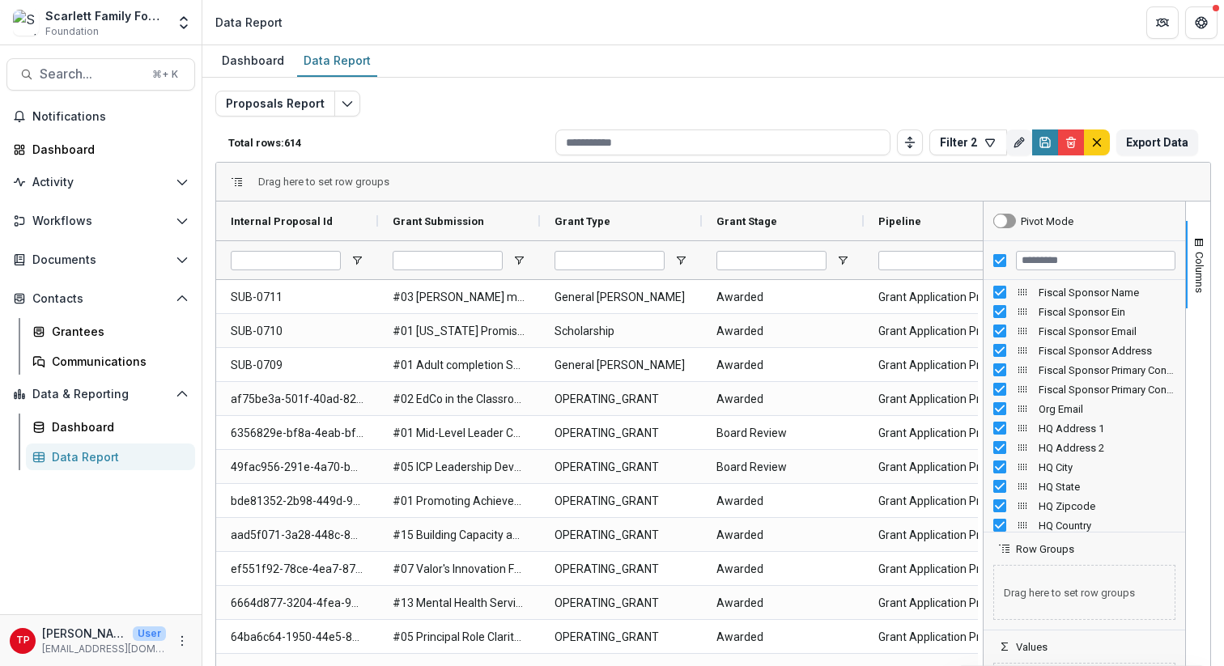
scroll to position [0, 0]
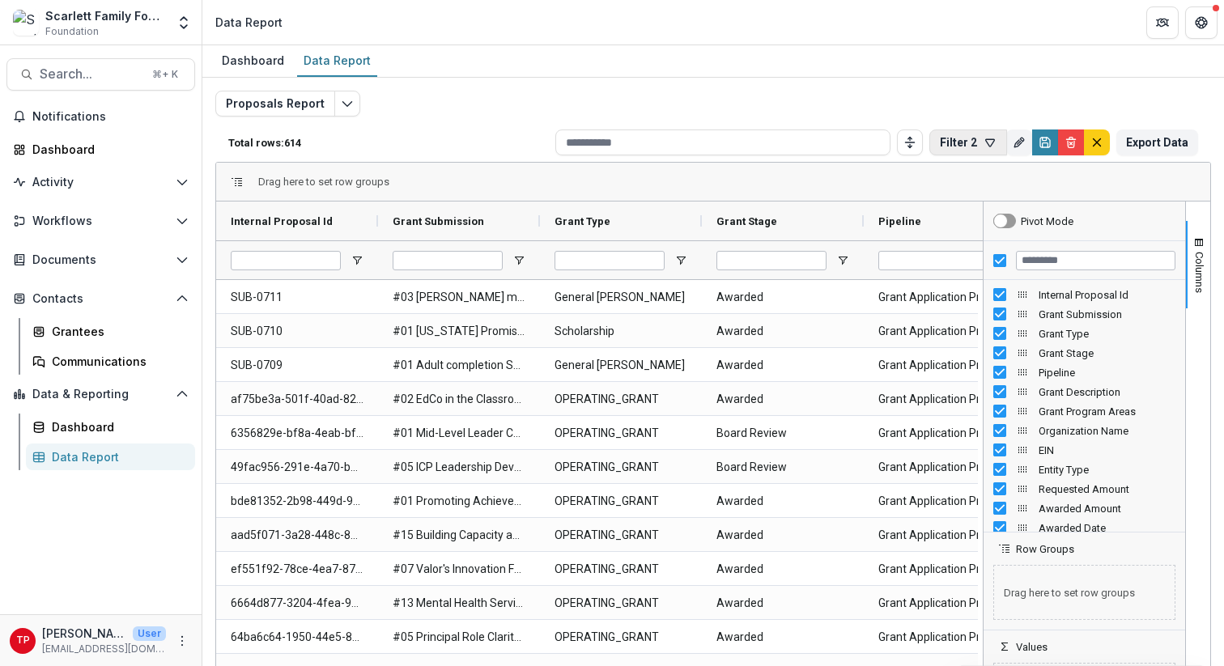
click at [984, 142] on icon "button" at bounding box center [990, 142] width 13 height 13
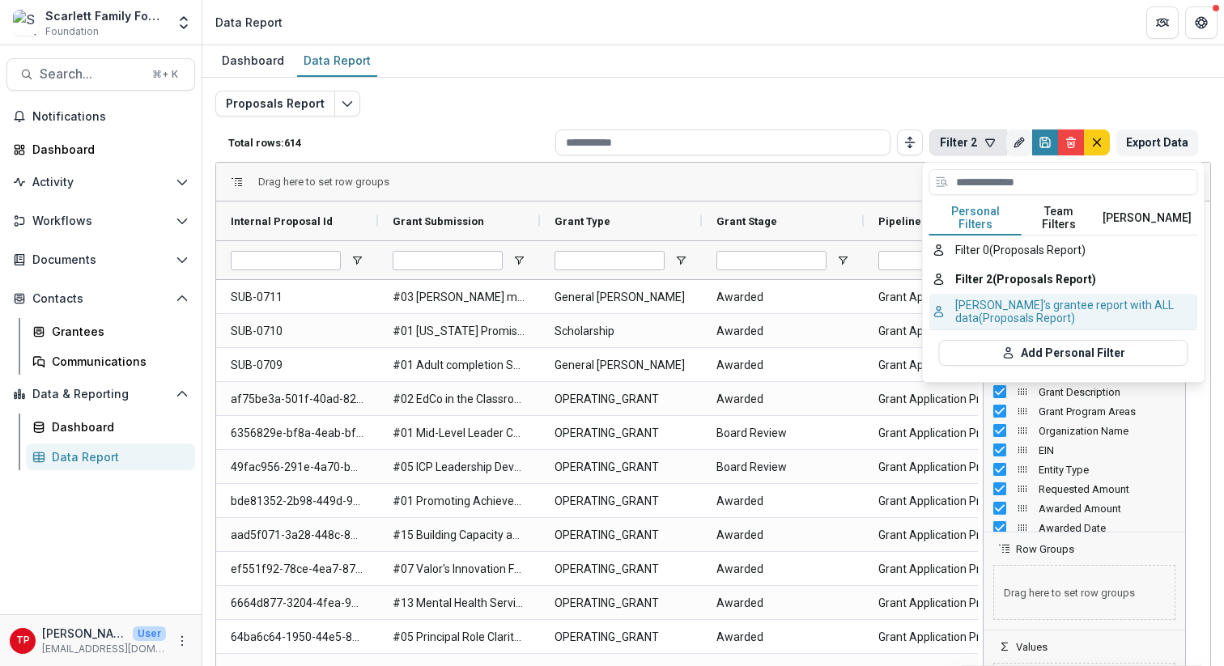
click at [998, 294] on button "Tom's grantee report with ALL data (Proposals Report)" at bounding box center [1063, 312] width 269 height 36
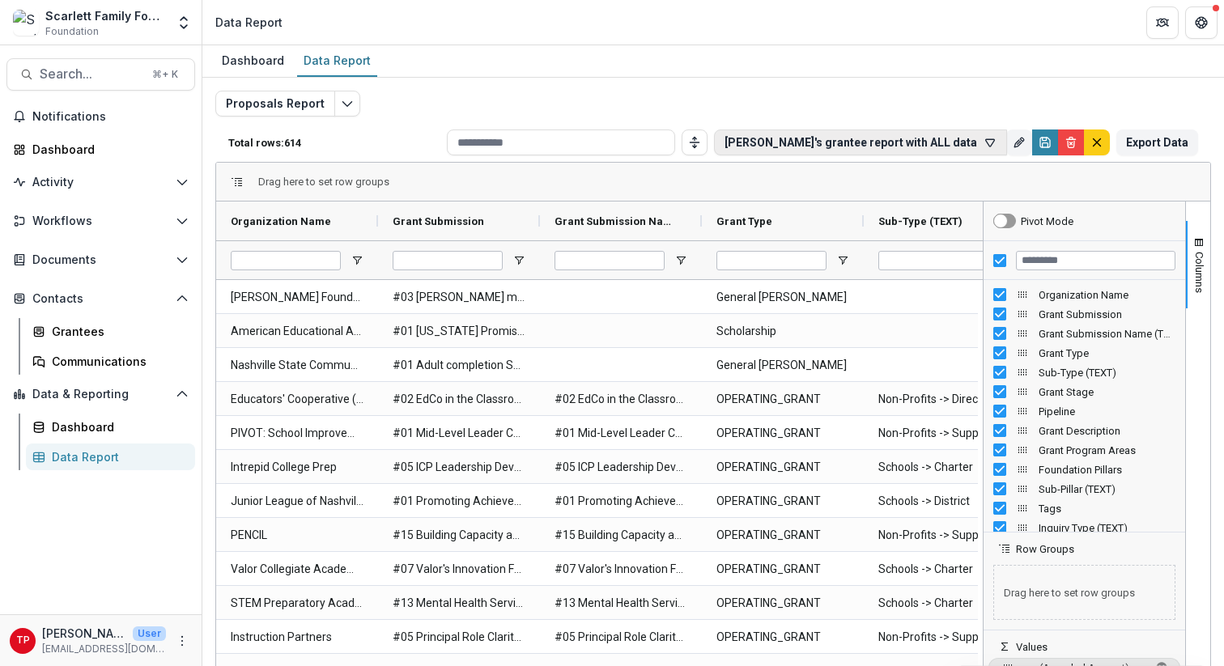
click at [986, 139] on icon "button" at bounding box center [990, 142] width 9 height 7
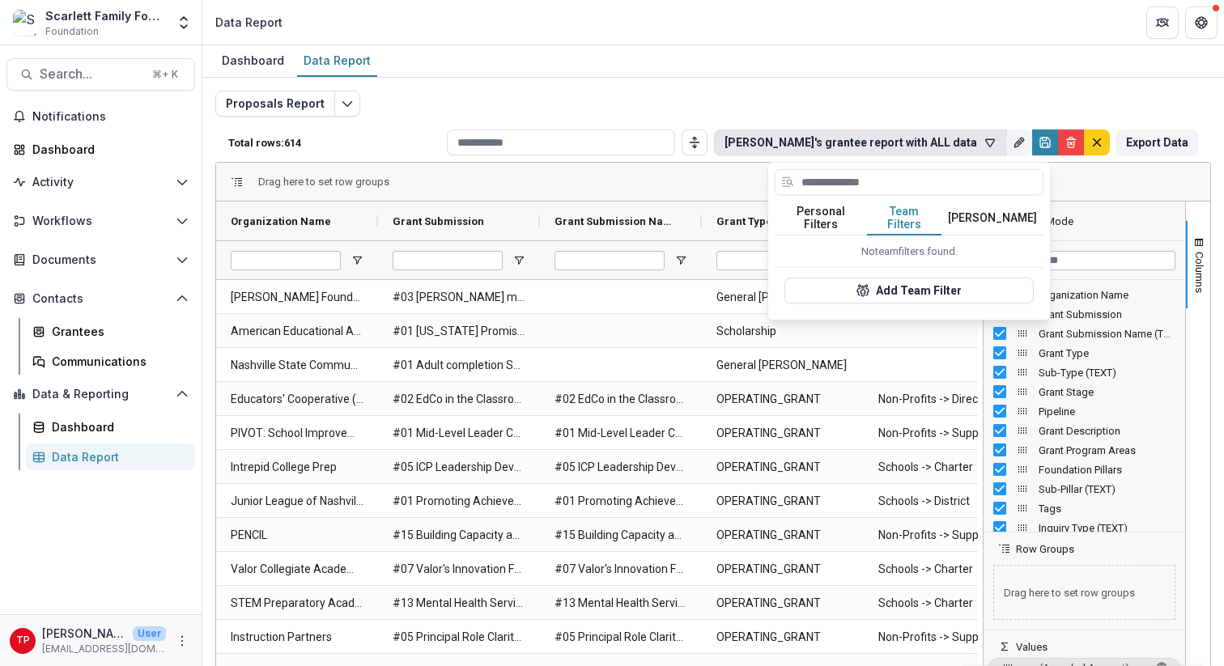
click at [907, 207] on button "Team Filters" at bounding box center [904, 219] width 74 height 34
click at [980, 207] on button "[PERSON_NAME]" at bounding box center [992, 219] width 102 height 34
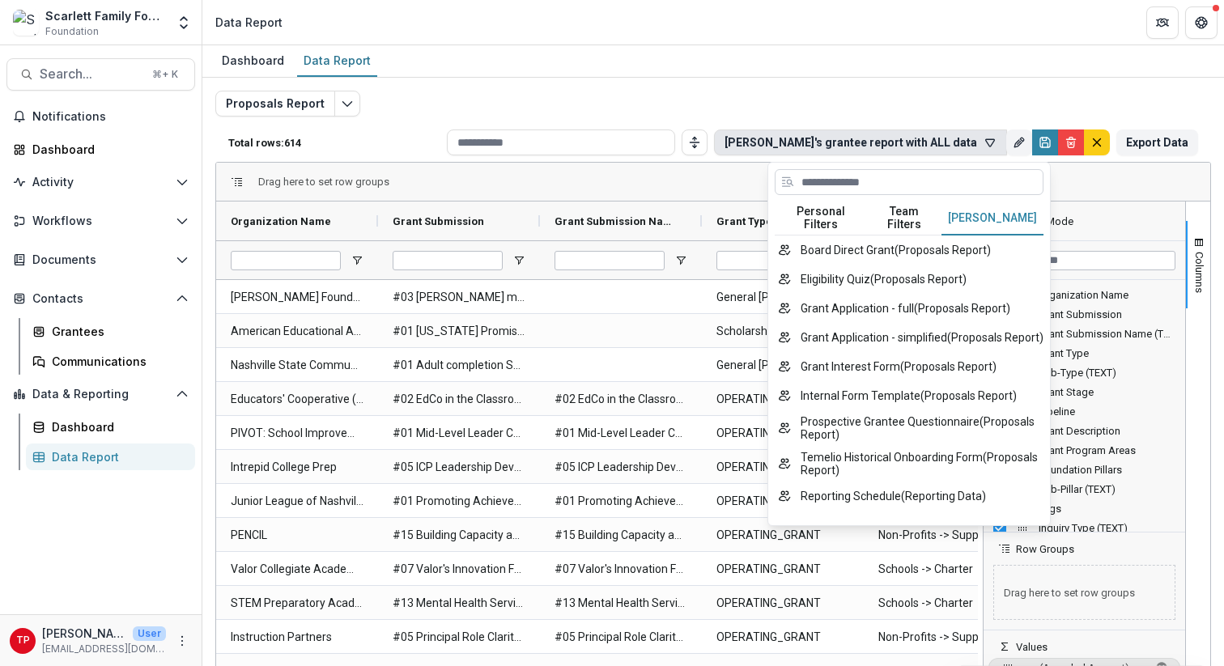
click at [946, 180] on input at bounding box center [909, 182] width 269 height 26
click at [987, 143] on icon "button" at bounding box center [990, 142] width 13 height 13
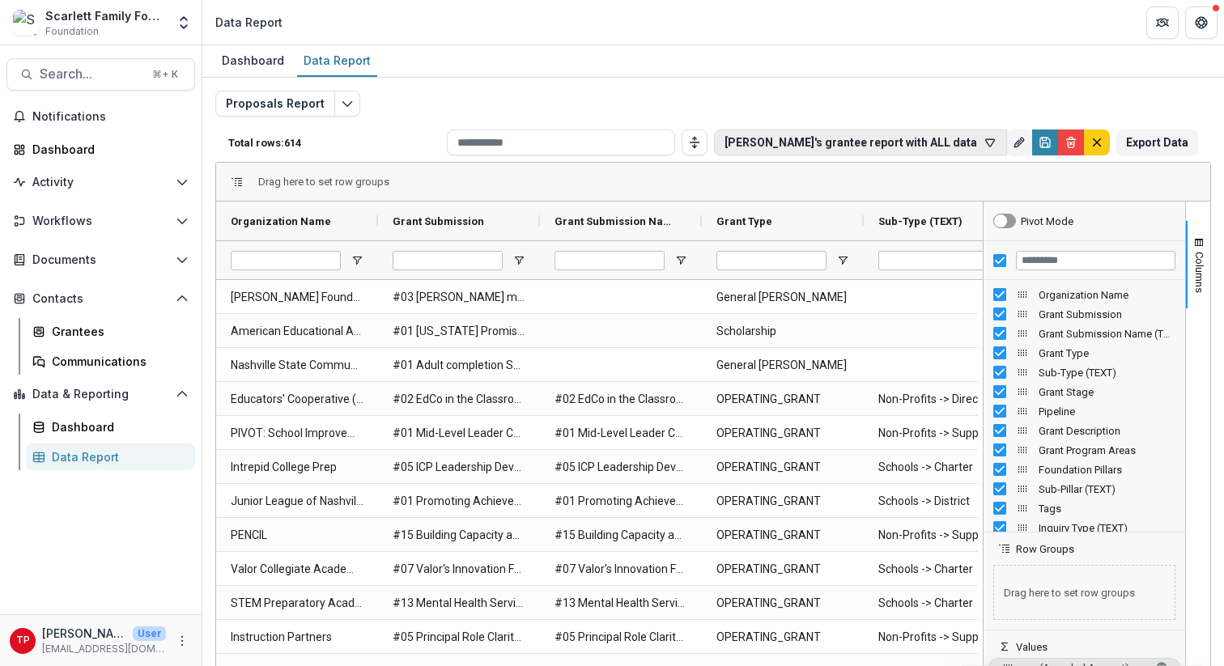
click at [987, 143] on icon "button" at bounding box center [990, 142] width 13 height 13
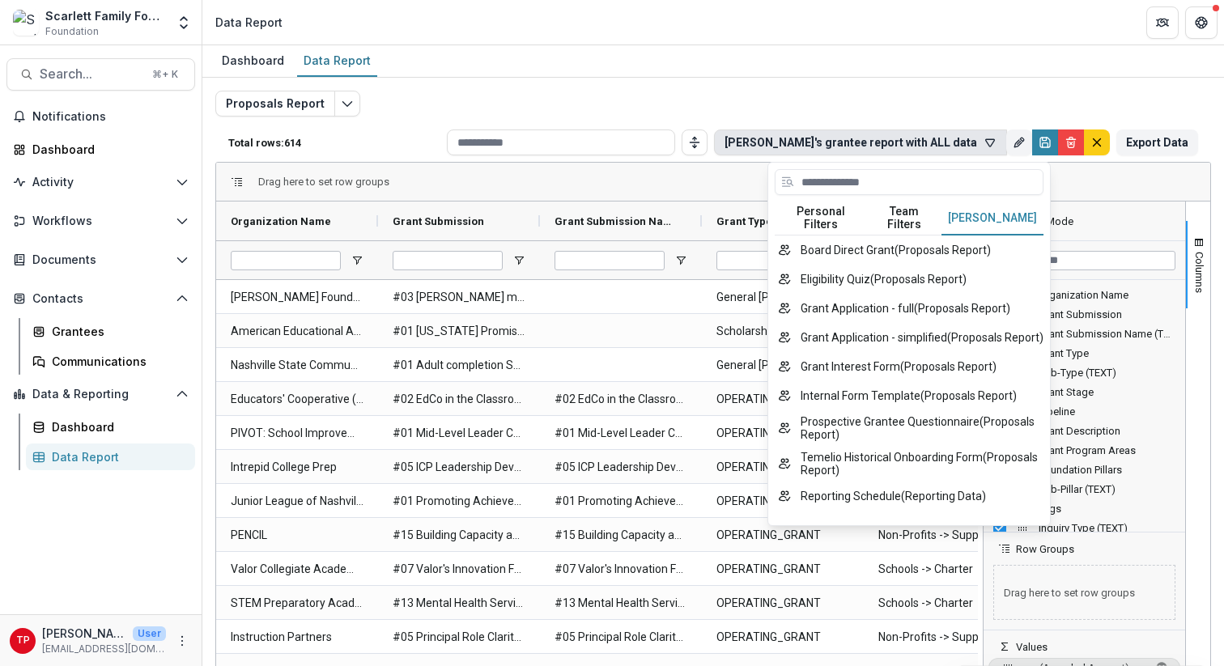
click at [898, 215] on button "Team Filters" at bounding box center [904, 219] width 74 height 34
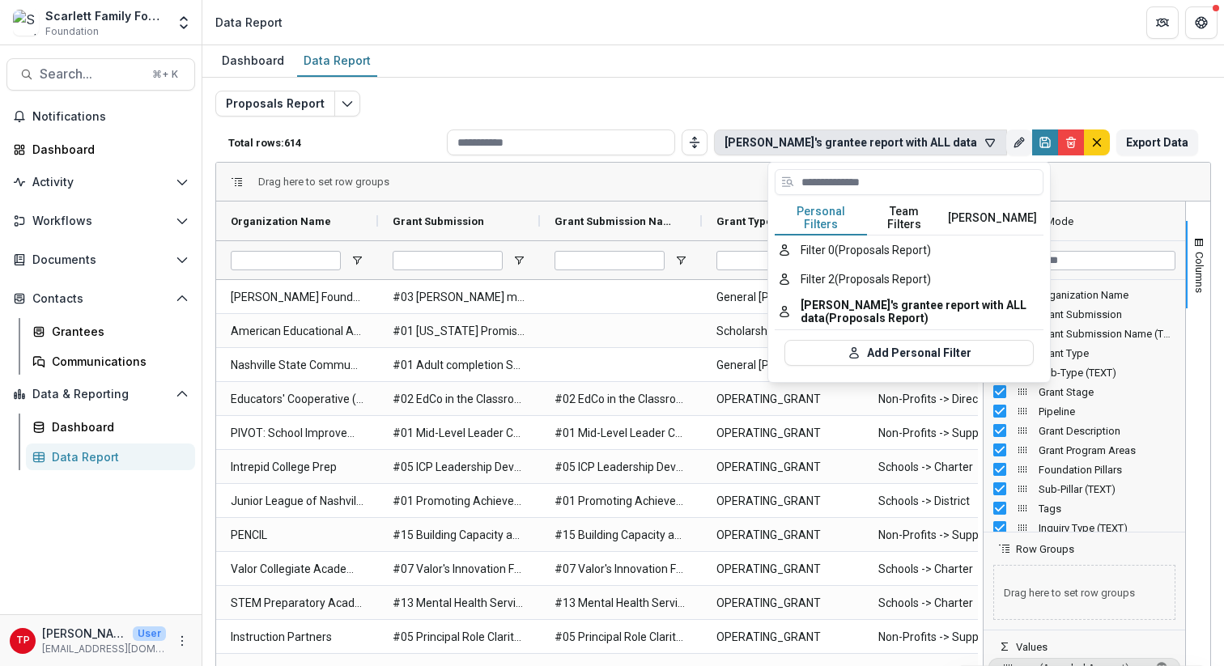
click at [839, 208] on button "Personal Filters" at bounding box center [821, 219] width 92 height 34
click at [848, 294] on button "Tom's grantee report with ALL data (Proposals Report)" at bounding box center [909, 312] width 269 height 36
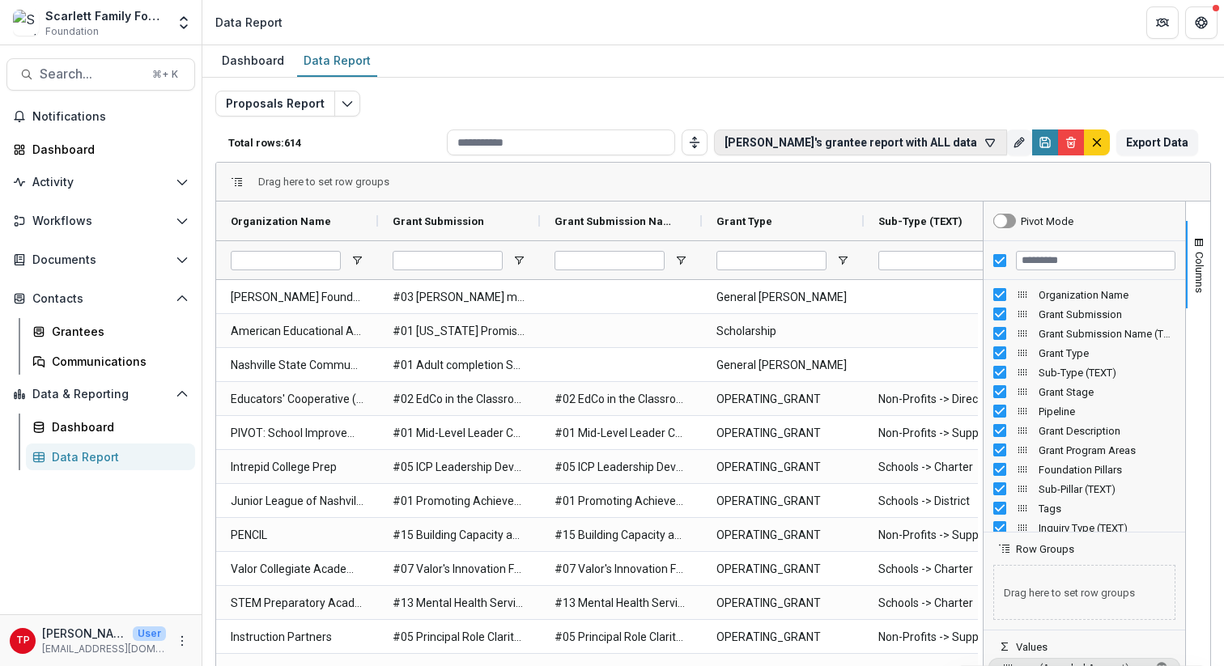
click at [921, 144] on button "[PERSON_NAME]'s grantee report with ALL data" at bounding box center [860, 143] width 293 height 26
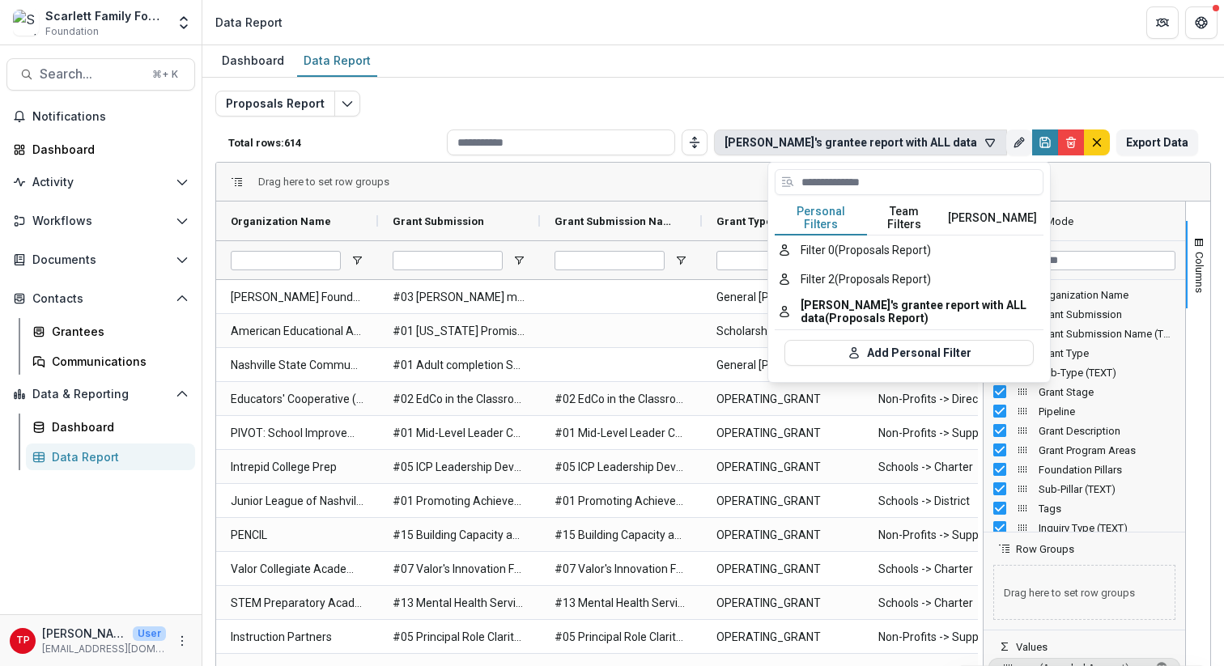
click at [1117, 236] on div "Pivot Mode" at bounding box center [1085, 221] width 202 height 39
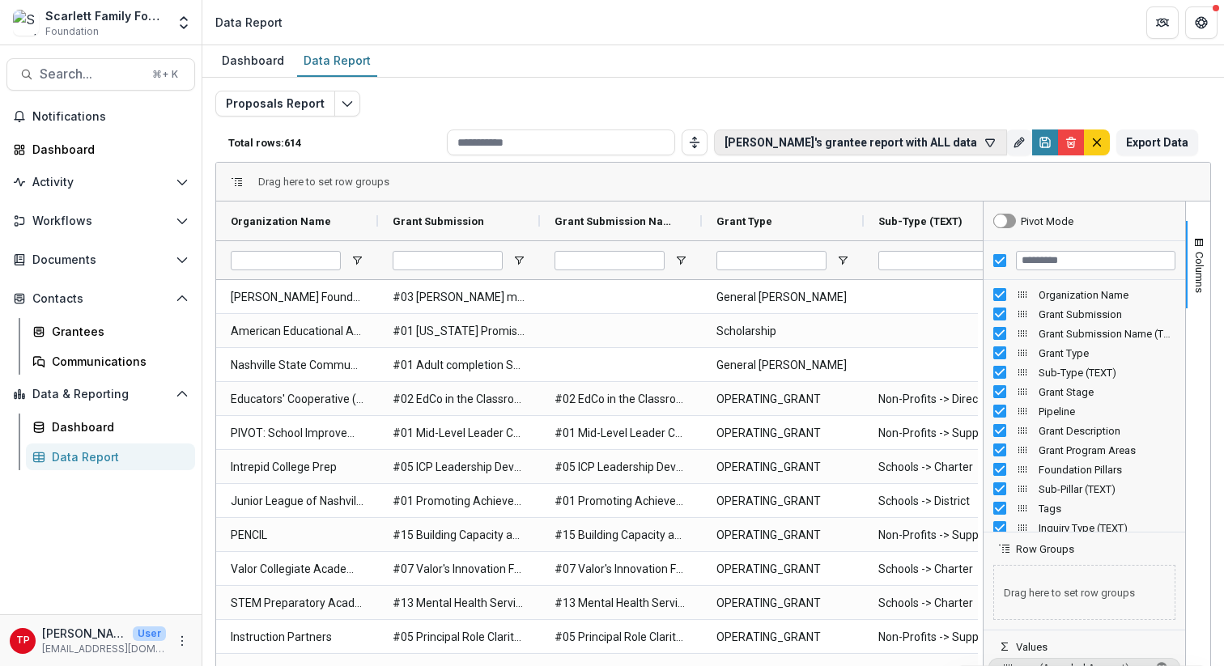
click at [984, 140] on icon "button" at bounding box center [990, 142] width 13 height 13
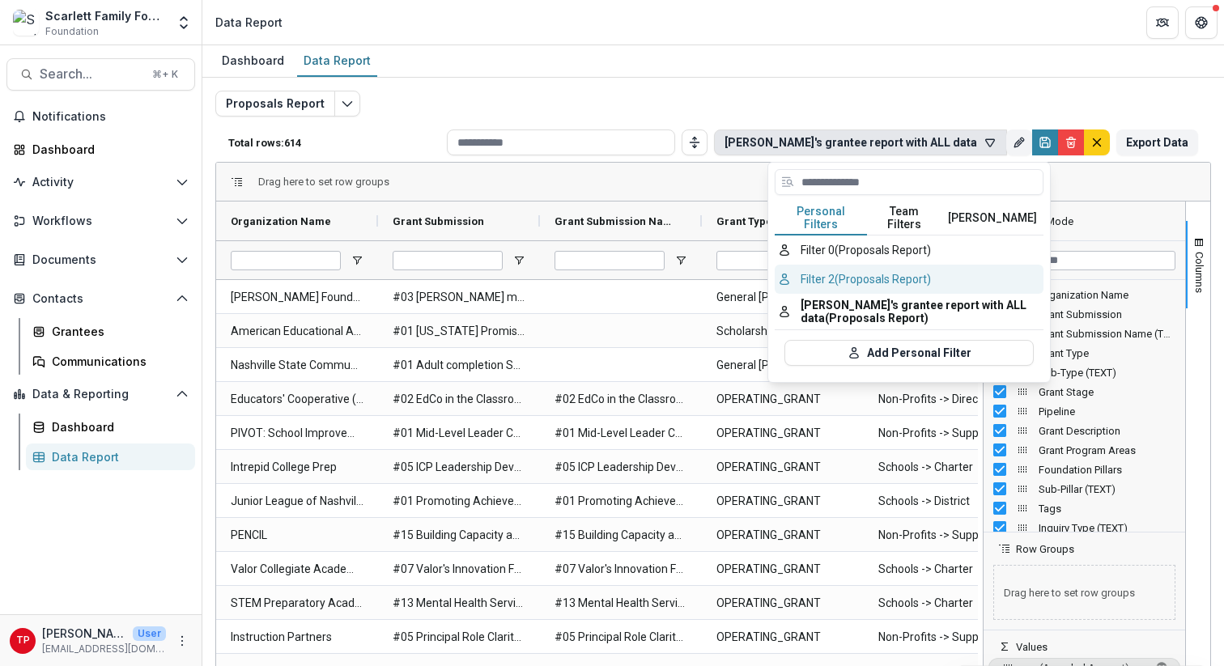
click at [878, 270] on button "Filter 2 (Proposals Report)" at bounding box center [909, 279] width 269 height 29
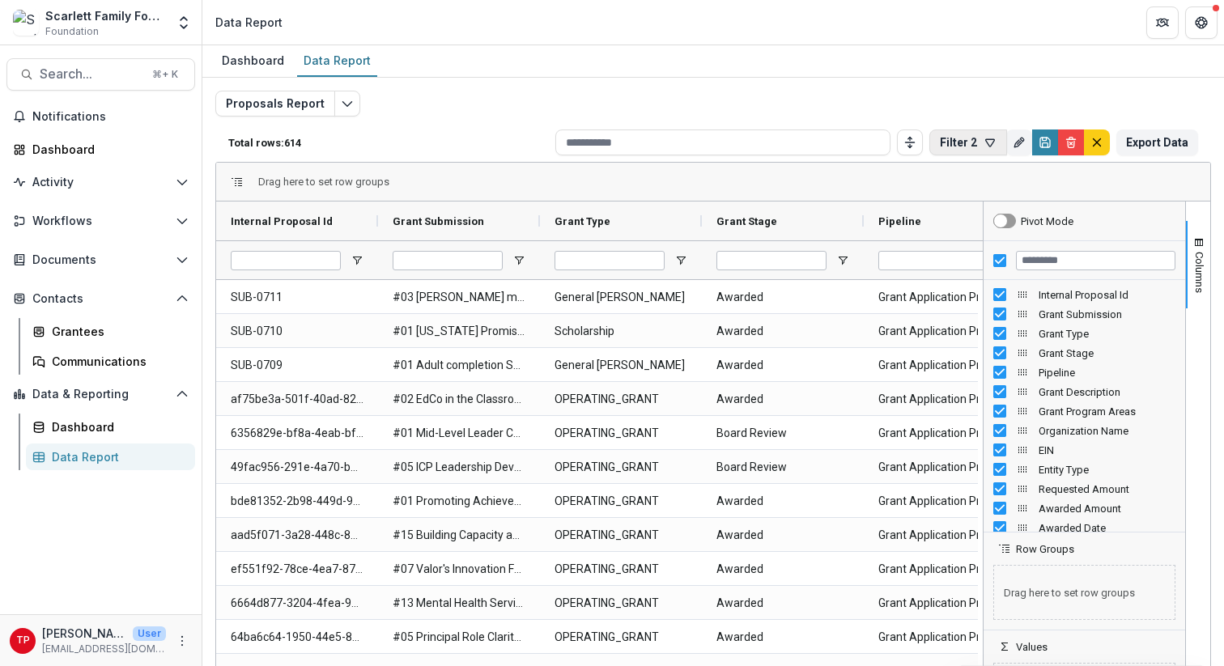
click at [986, 142] on icon "button" at bounding box center [990, 142] width 13 height 13
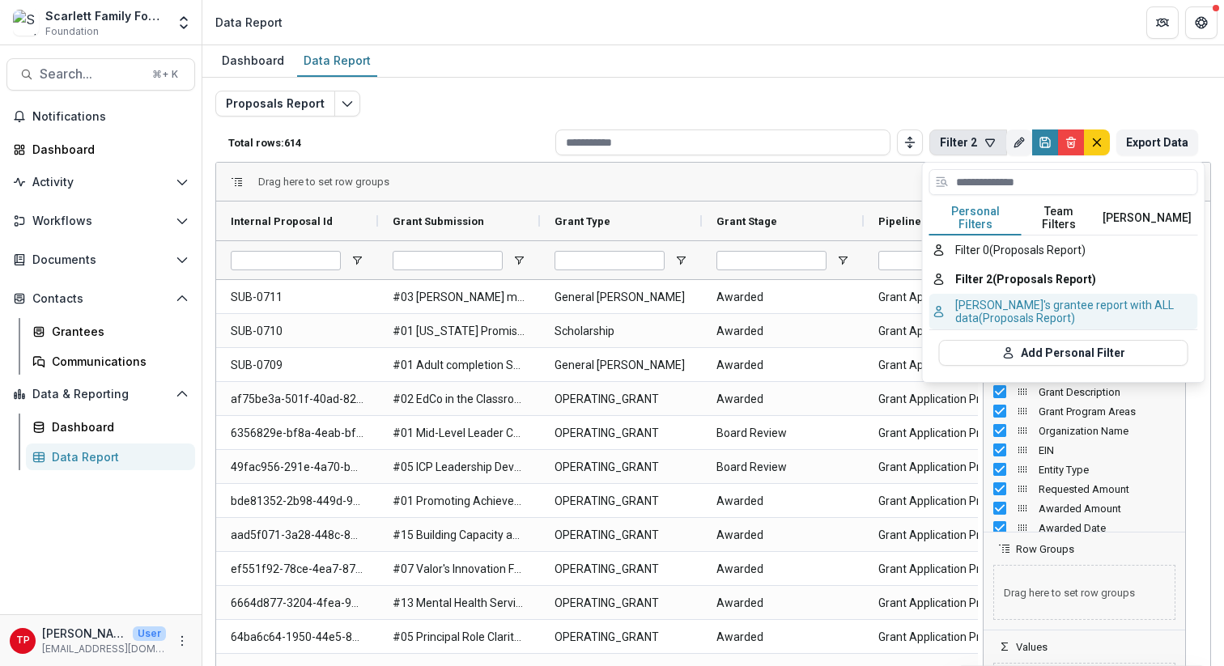
click at [983, 294] on button "Tom's grantee report with ALL data (Proposals Report)" at bounding box center [1063, 312] width 269 height 36
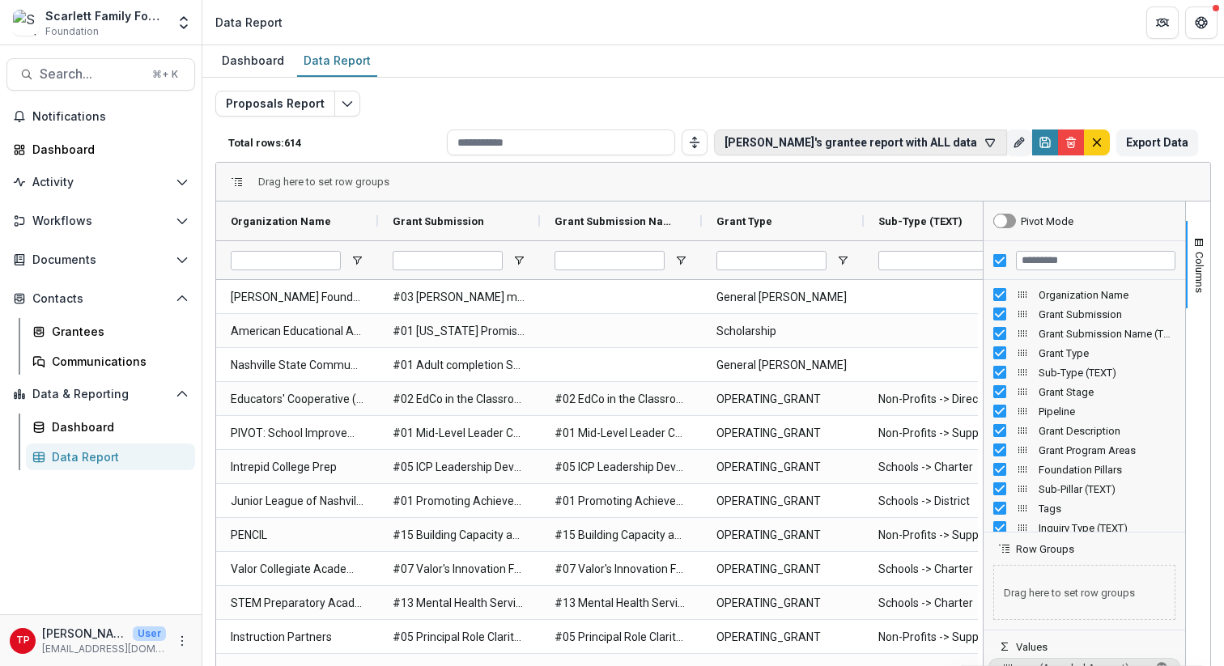
click at [984, 145] on icon "button" at bounding box center [990, 142] width 13 height 13
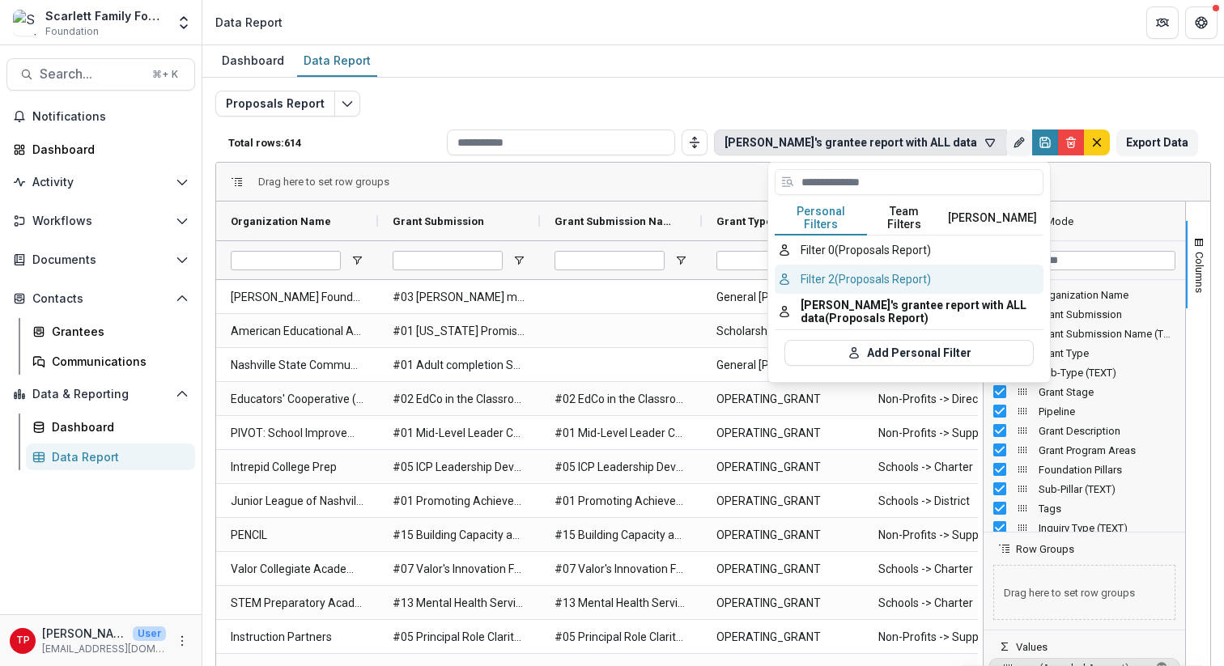
click at [896, 267] on button "Filter 2 (Proposals Report)" at bounding box center [909, 279] width 269 height 29
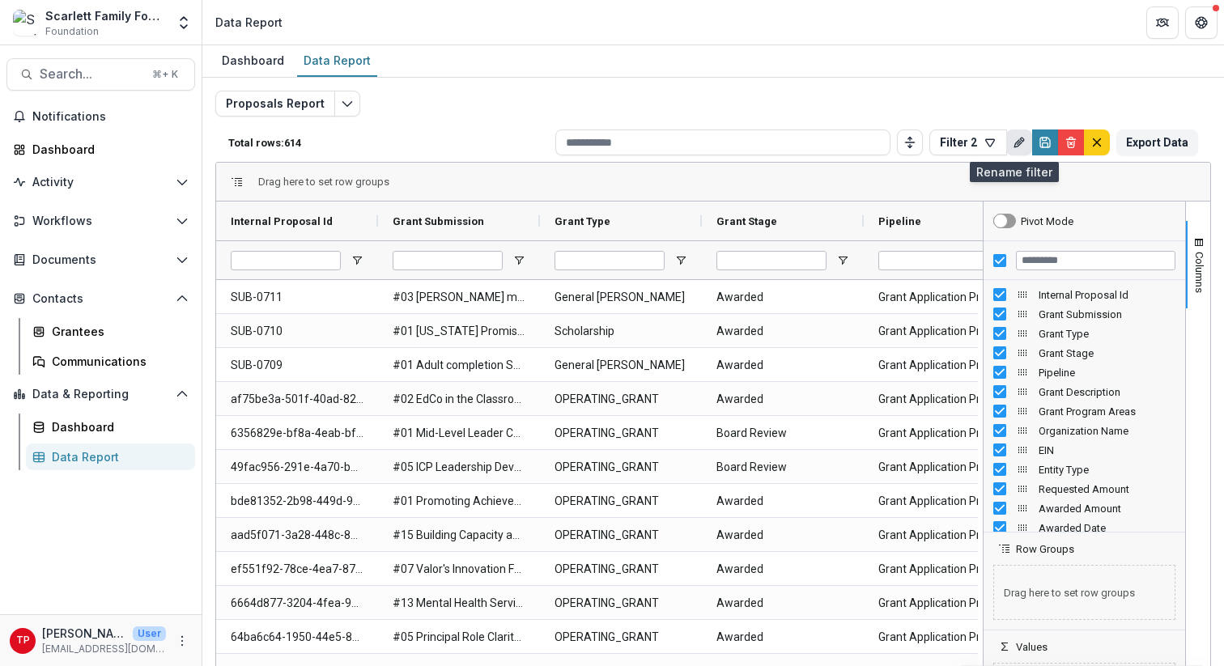
click at [1014, 142] on icon "Rename" at bounding box center [1017, 143] width 7 height 7
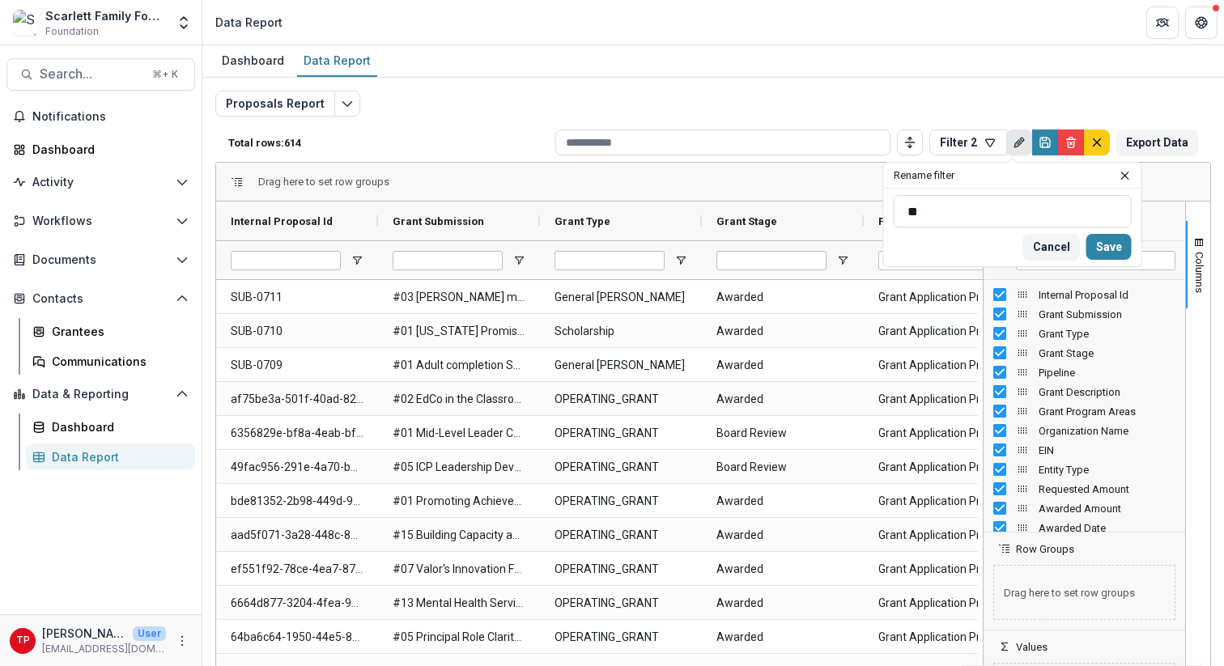
type input "*"
type input "**********"
click at [1119, 244] on button "Save" at bounding box center [1108, 247] width 45 height 26
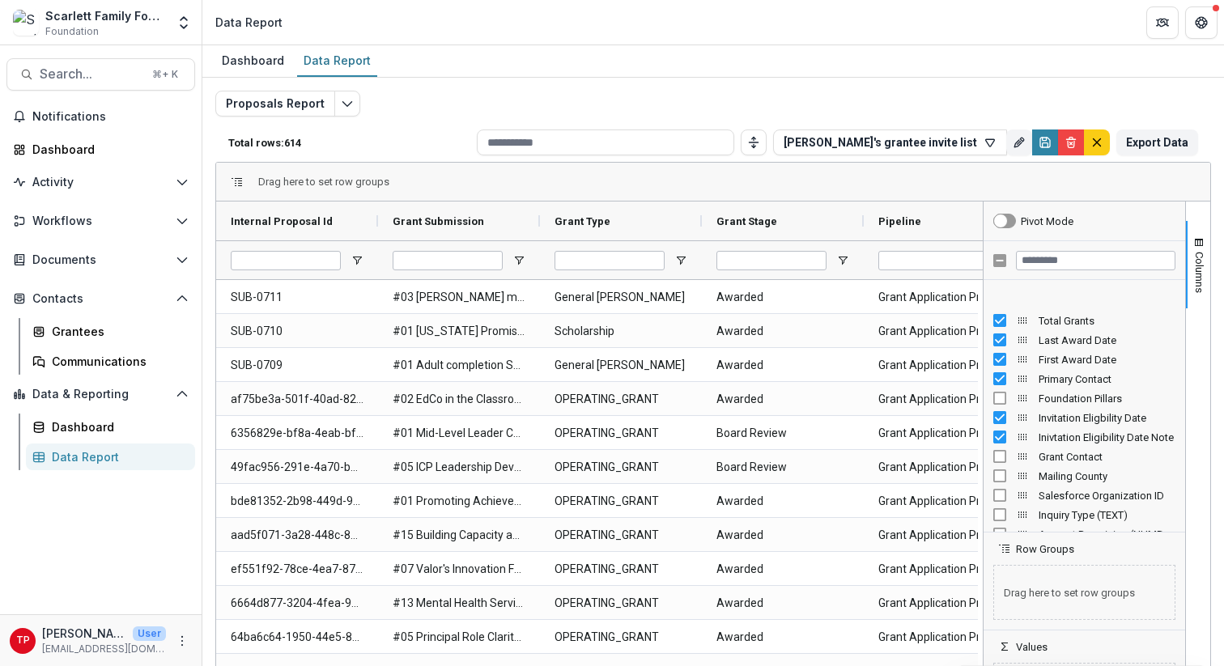
scroll to position [1404, 0]
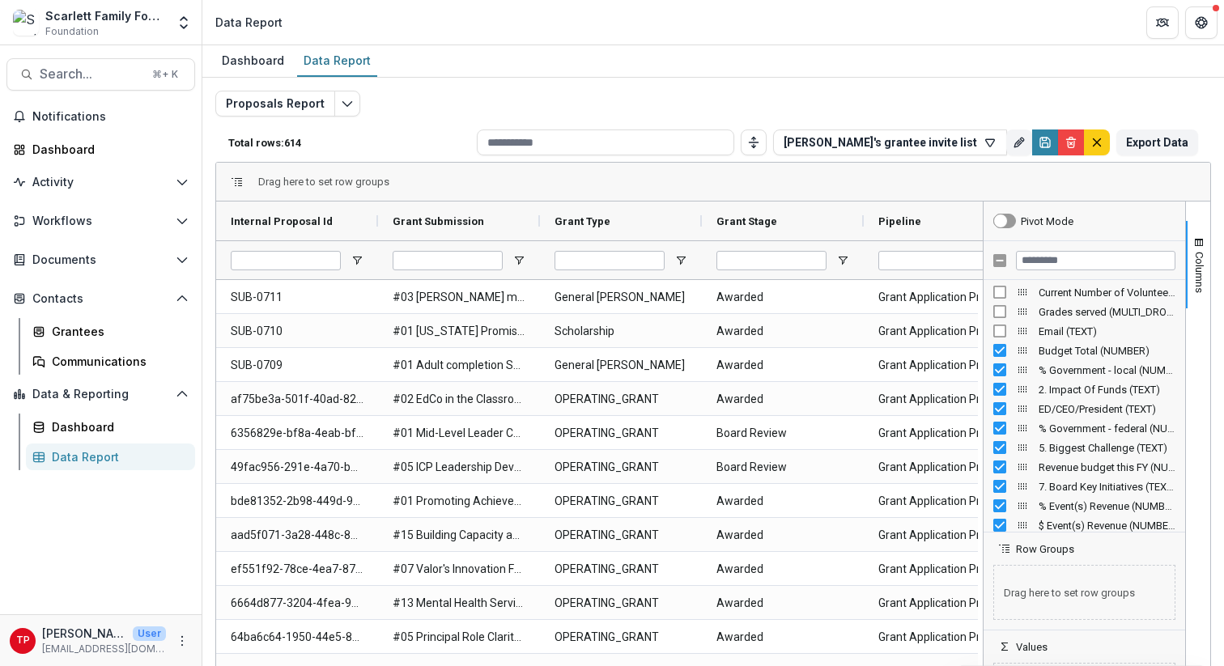
click at [1027, 330] on div "Email (TEXT)" at bounding box center [1084, 330] width 182 height 19
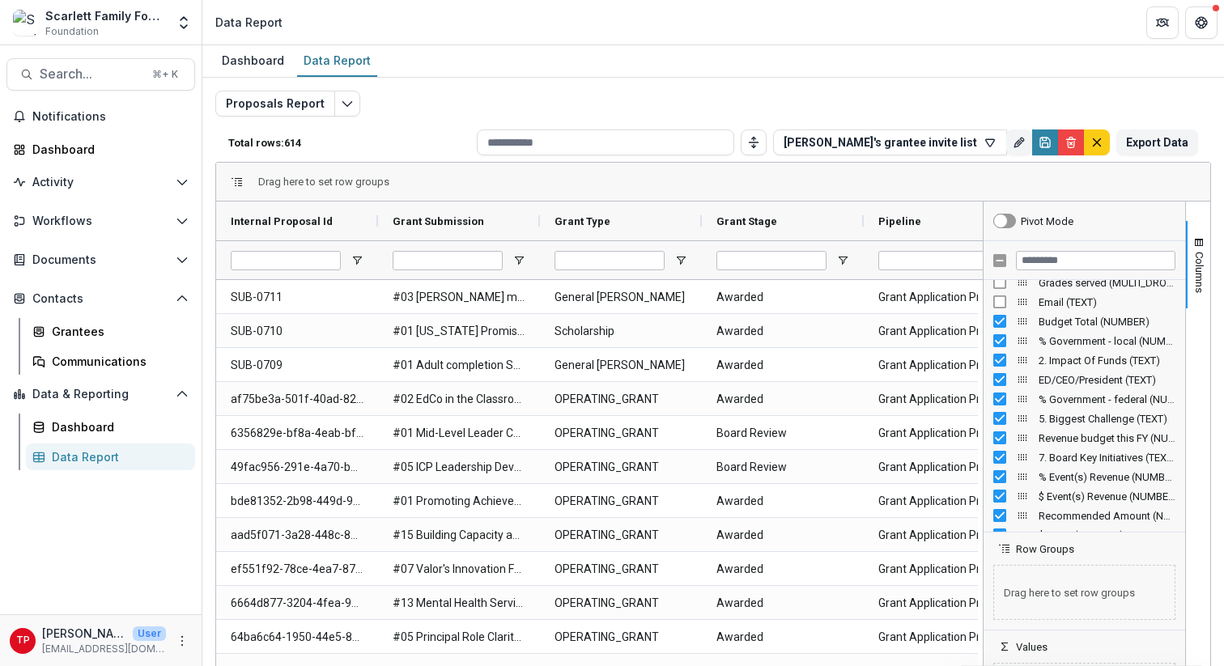
scroll to position [1737, 0]
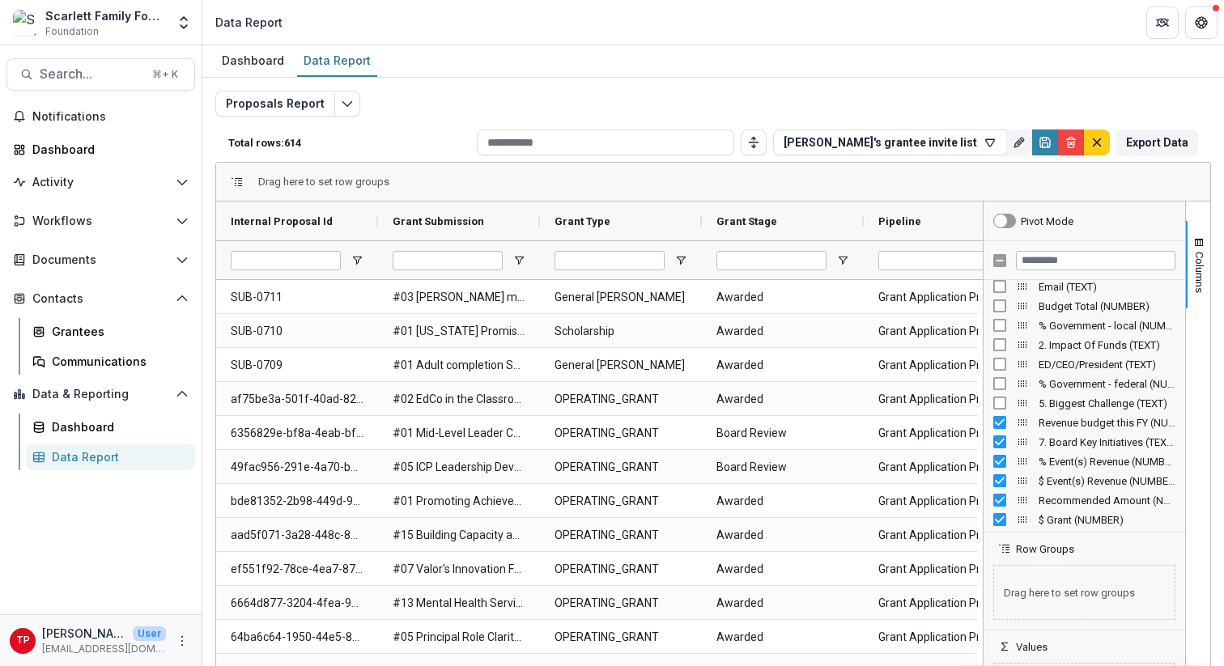
click at [994, 432] on div "7. Board Key Initiatives (TEXT)" at bounding box center [1084, 441] width 182 height 19
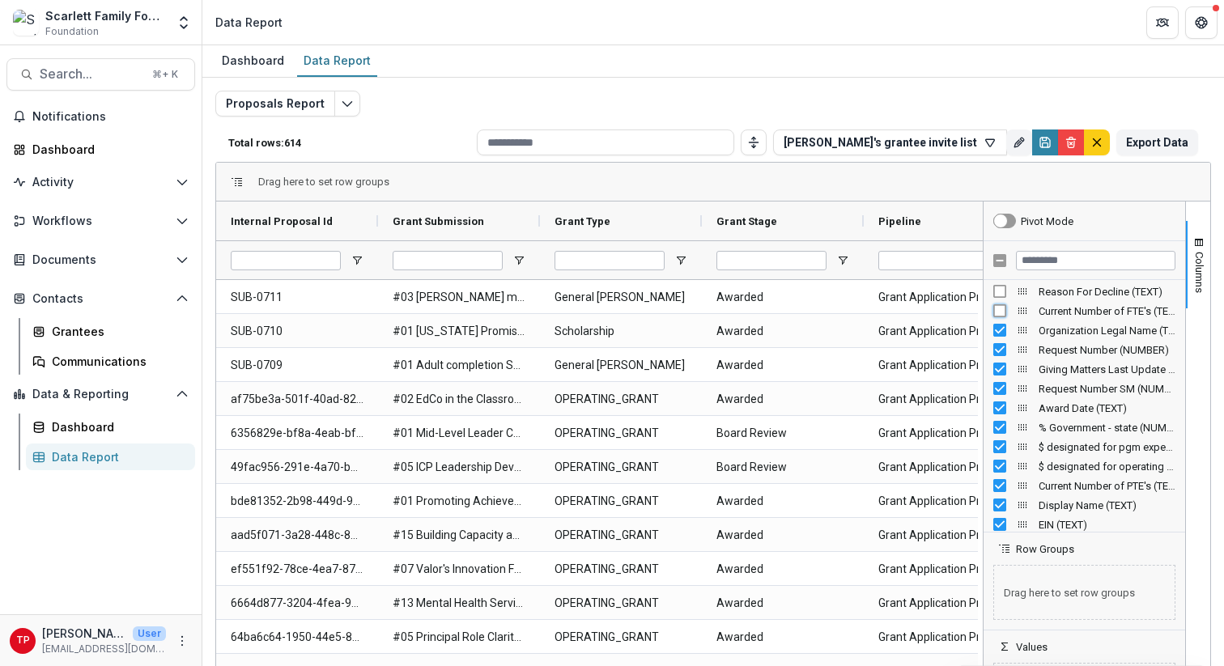
scroll to position [2166, 0]
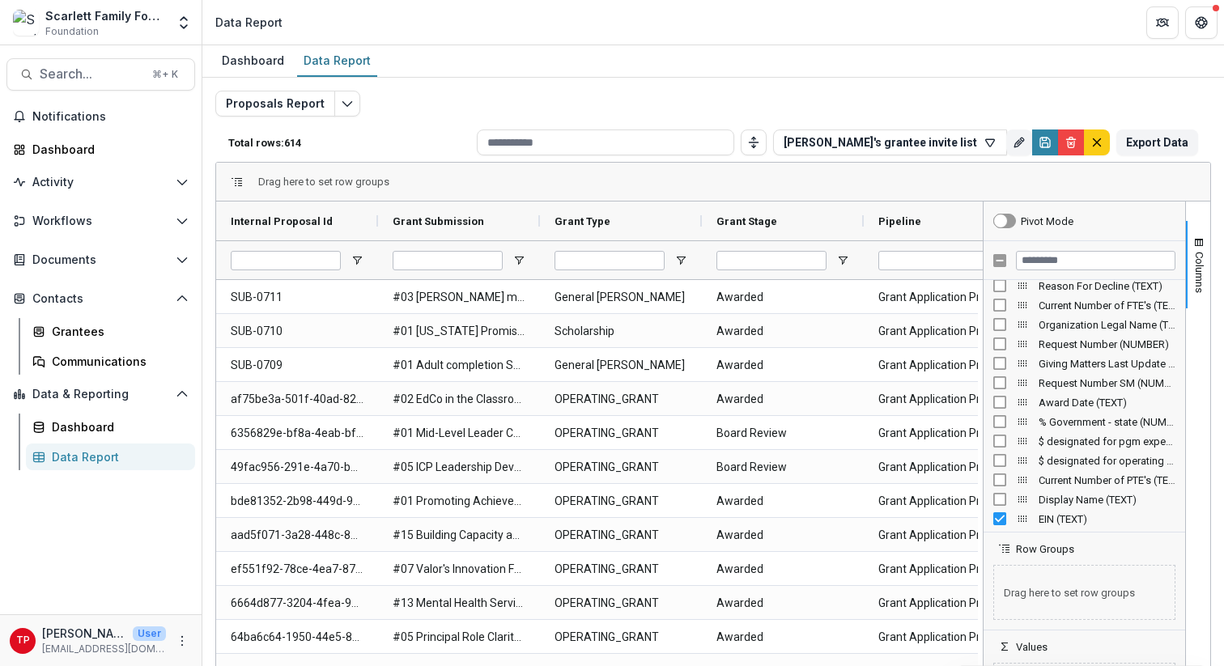
click at [996, 510] on div "EIN (TEXT)" at bounding box center [1084, 518] width 182 height 19
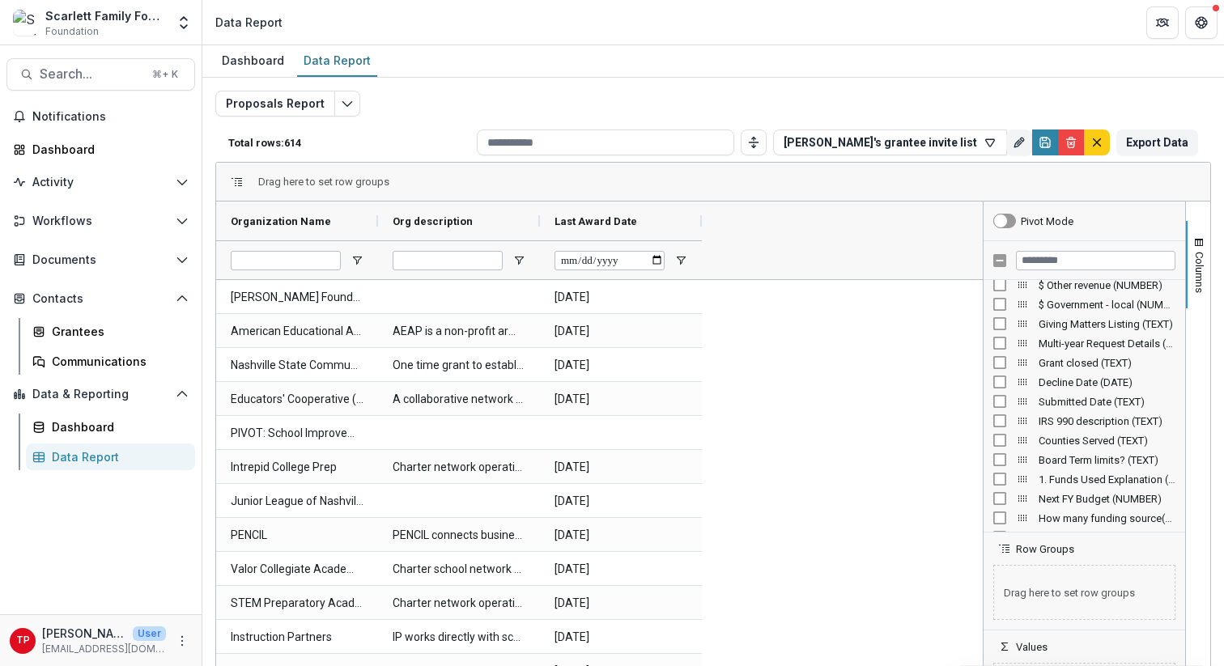
scroll to position [2762, 0]
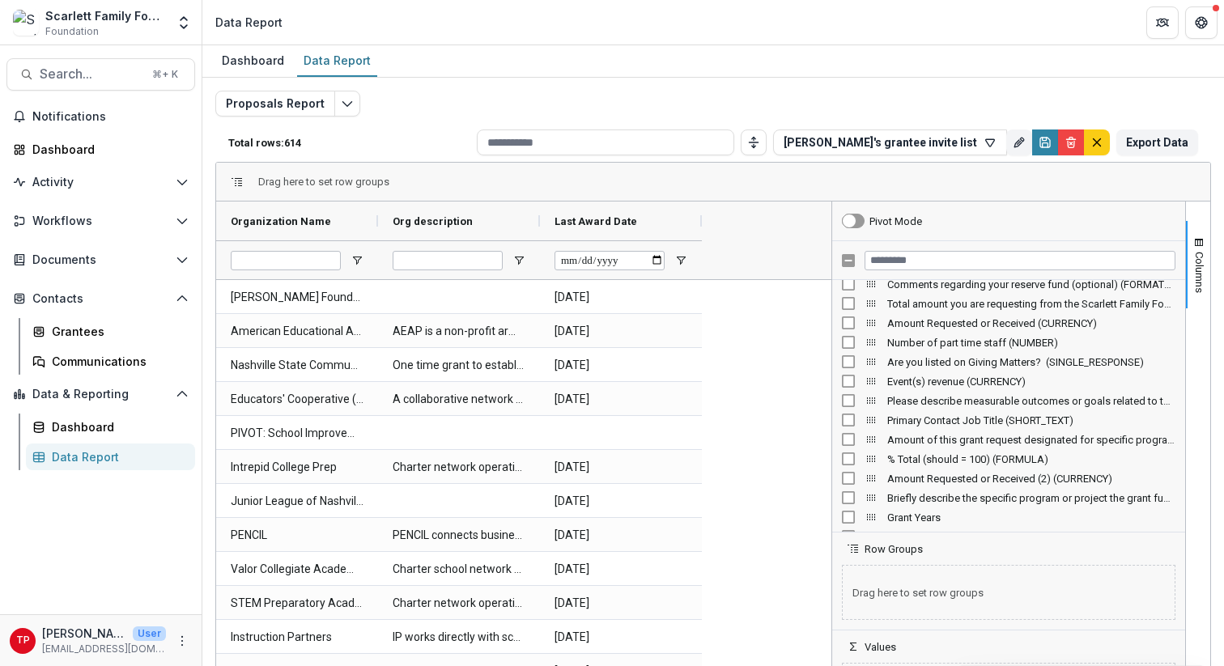
drag, startPoint x: 977, startPoint y: 419, endPoint x: 825, endPoint y: 446, distance: 154.5
click at [830, 446] on div at bounding box center [832, 465] width 4 height 526
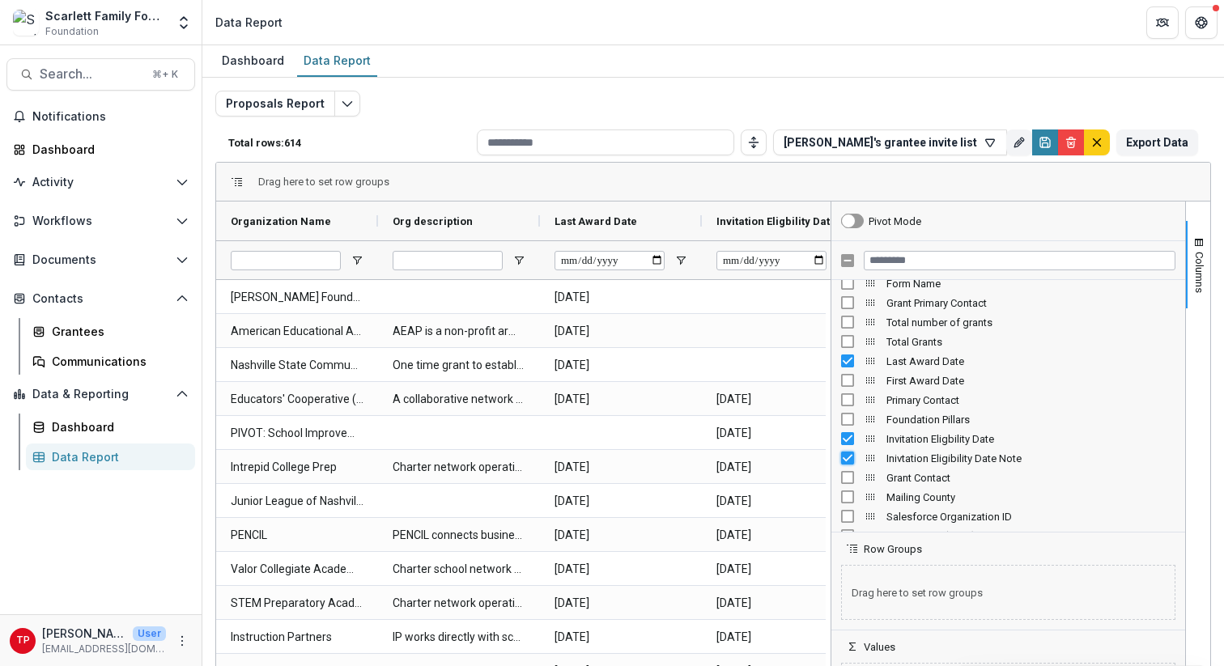
scroll to position [1389, 0]
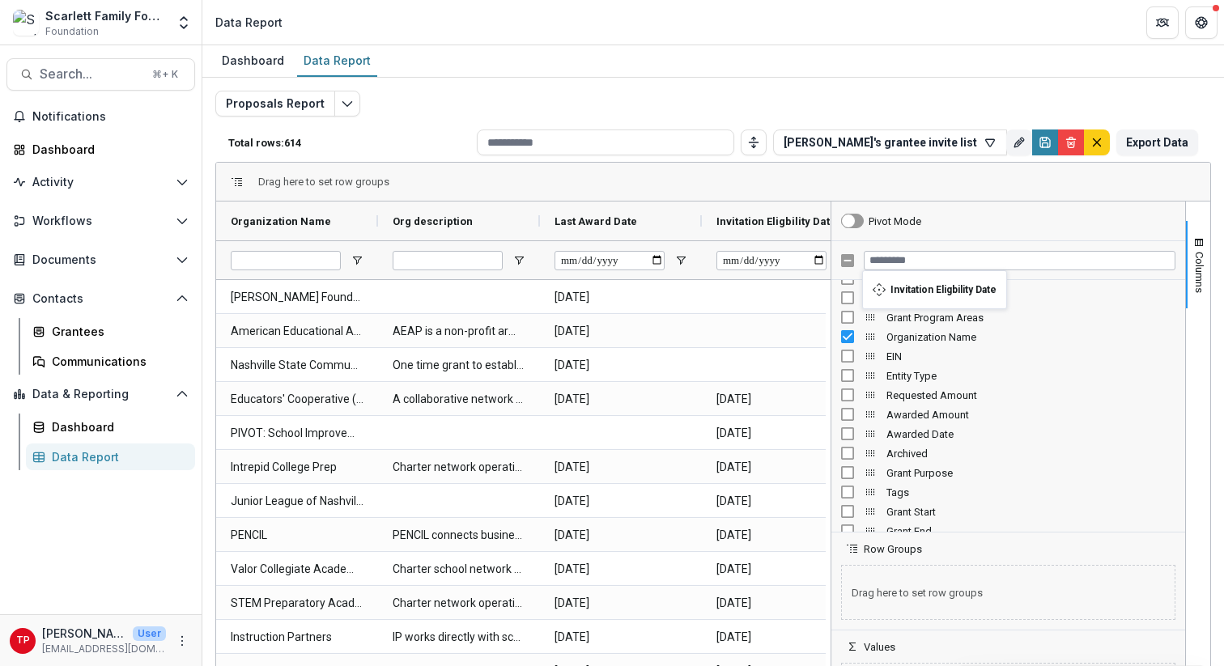
scroll to position [0, 0]
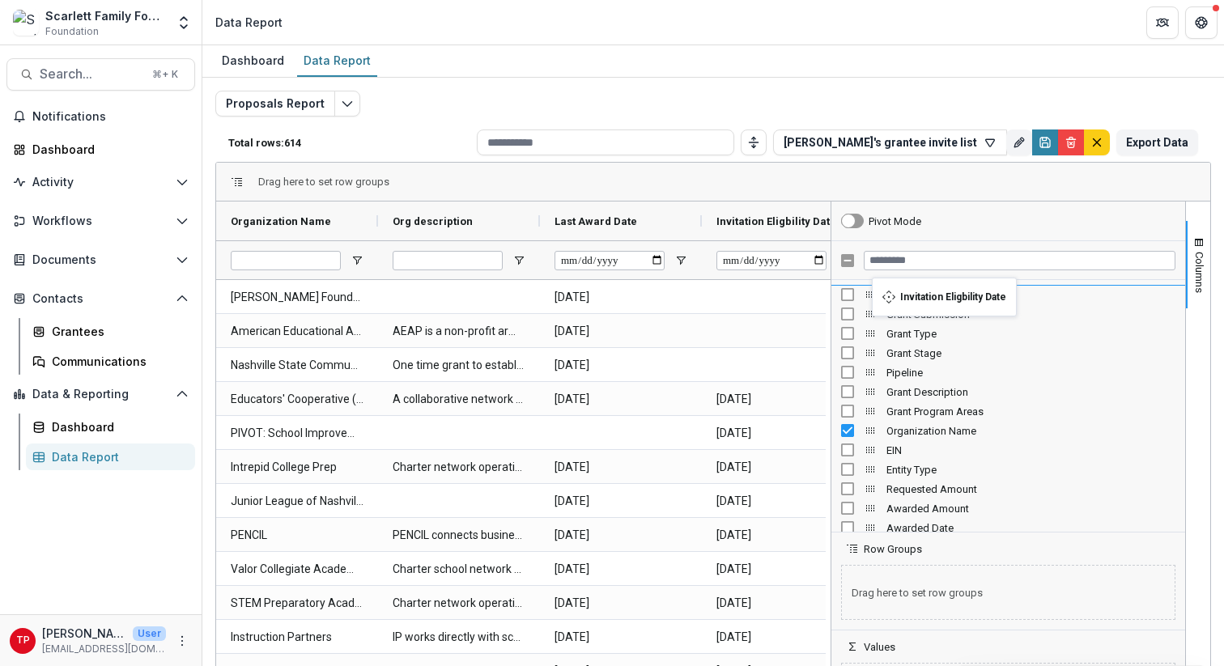
drag, startPoint x: 869, startPoint y: 442, endPoint x: 880, endPoint y: 287, distance: 155.0
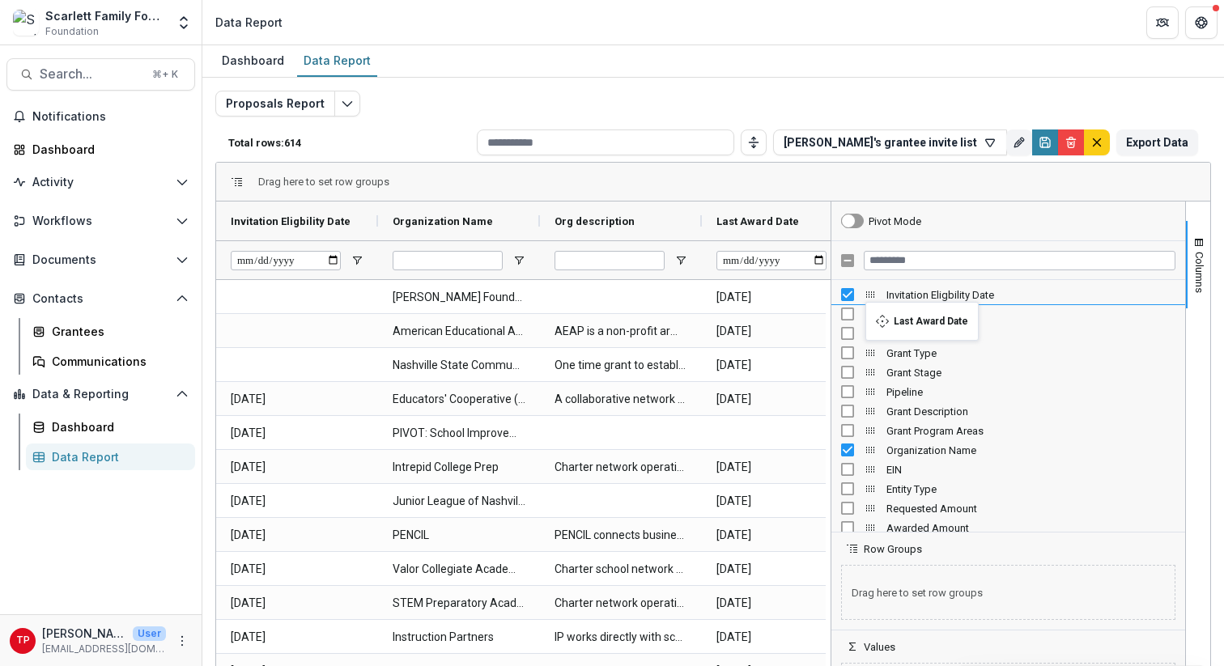
drag, startPoint x: 865, startPoint y: 468, endPoint x: 873, endPoint y: 312, distance: 156.5
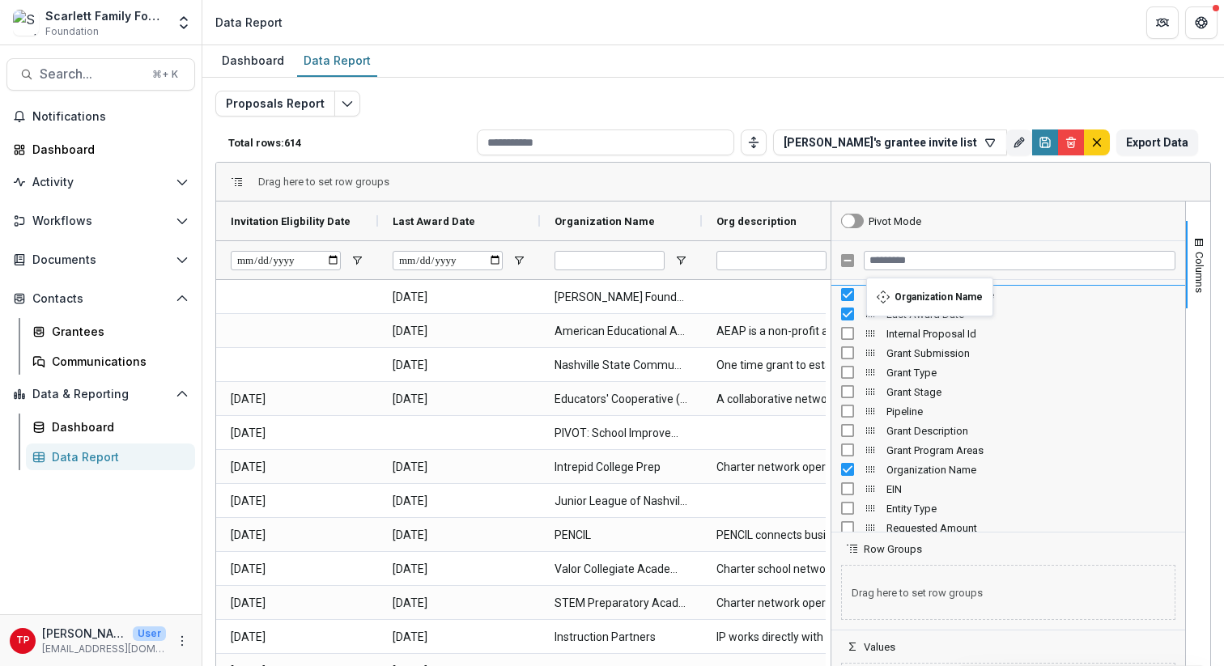
drag, startPoint x: 863, startPoint y: 465, endPoint x: 874, endPoint y: 288, distance: 177.6
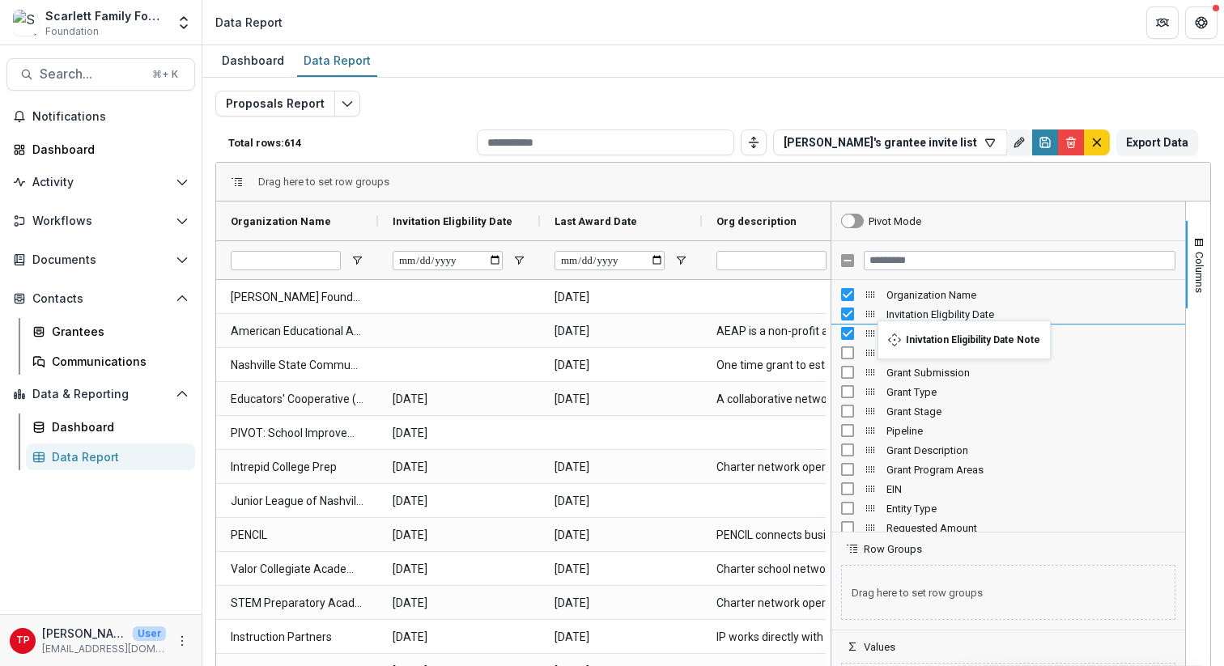
drag, startPoint x: 866, startPoint y: 390, endPoint x: 886, endPoint y: 330, distance: 63.0
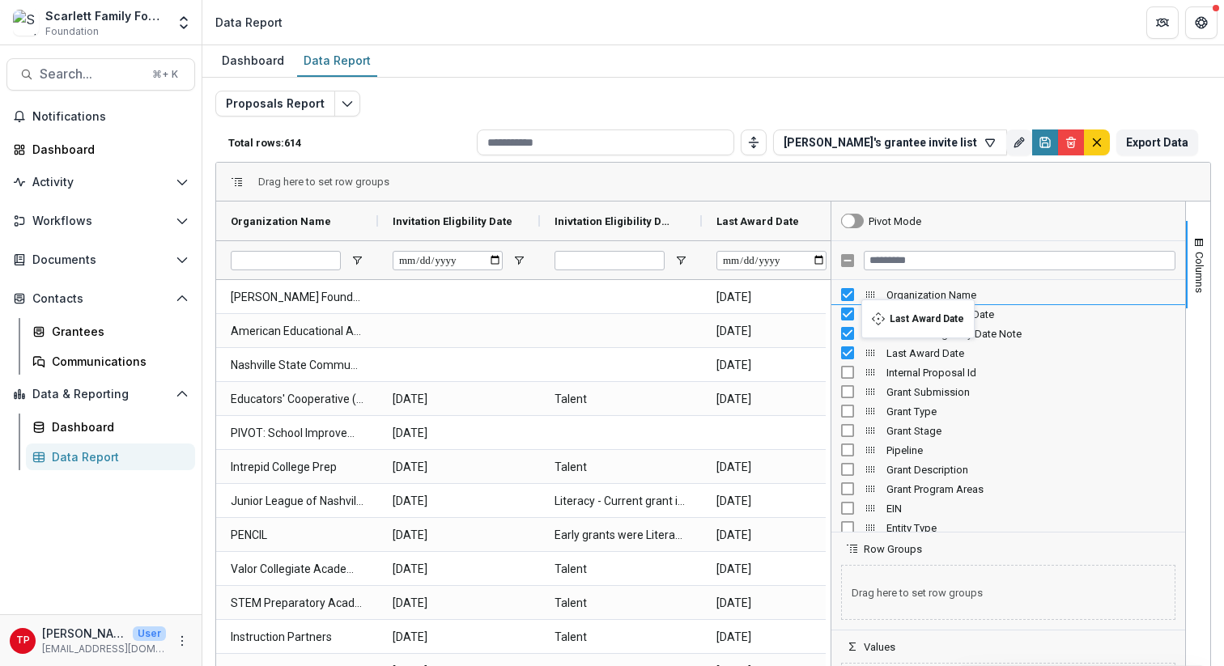
drag, startPoint x: 865, startPoint y: 351, endPoint x: 869, endPoint y: 310, distance: 41.5
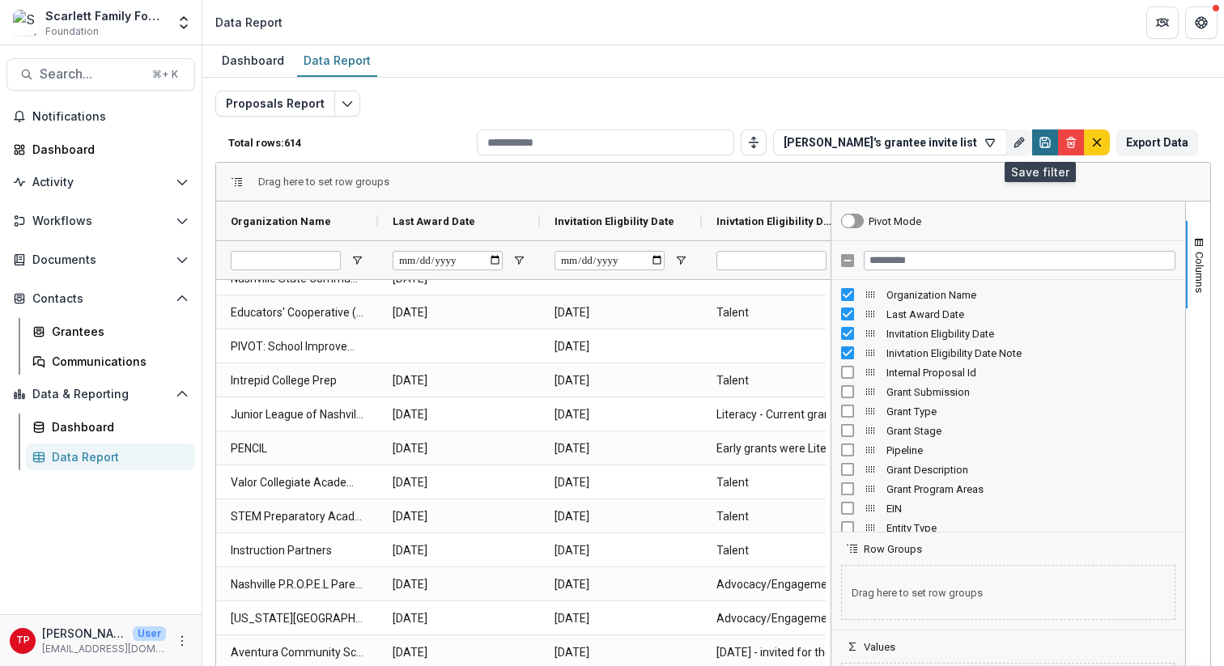
click at [1041, 140] on icon "Save" at bounding box center [1045, 142] width 13 height 13
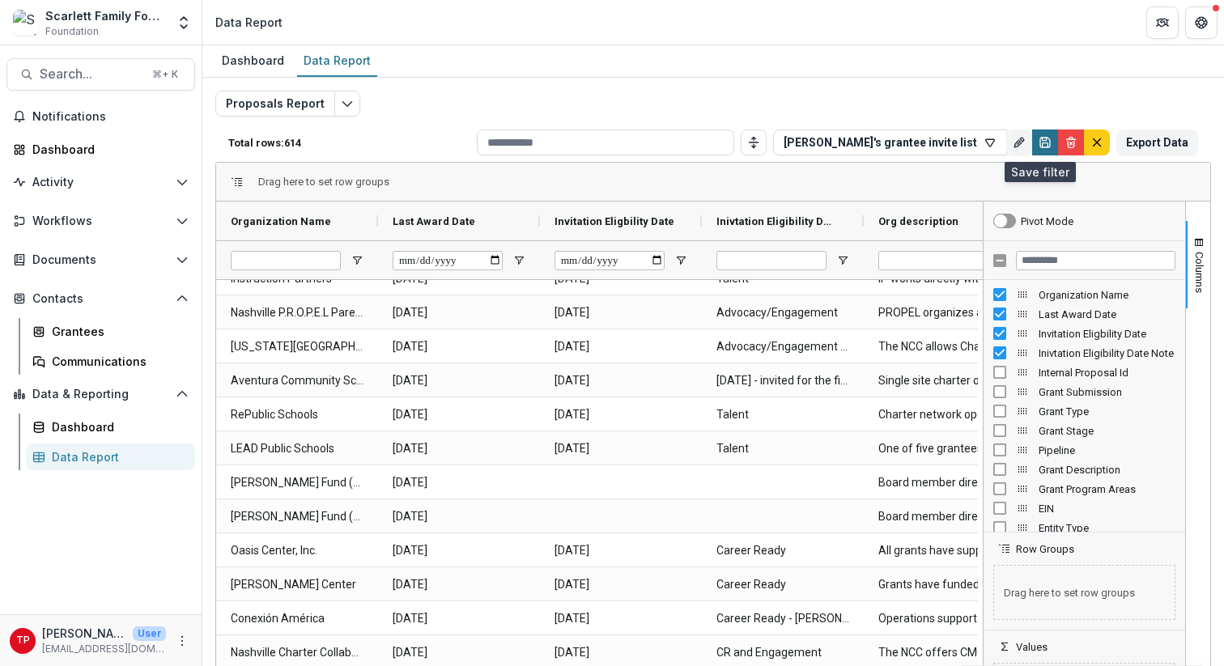
click at [1043, 143] on icon "Save" at bounding box center [1046, 145] width 6 height 4
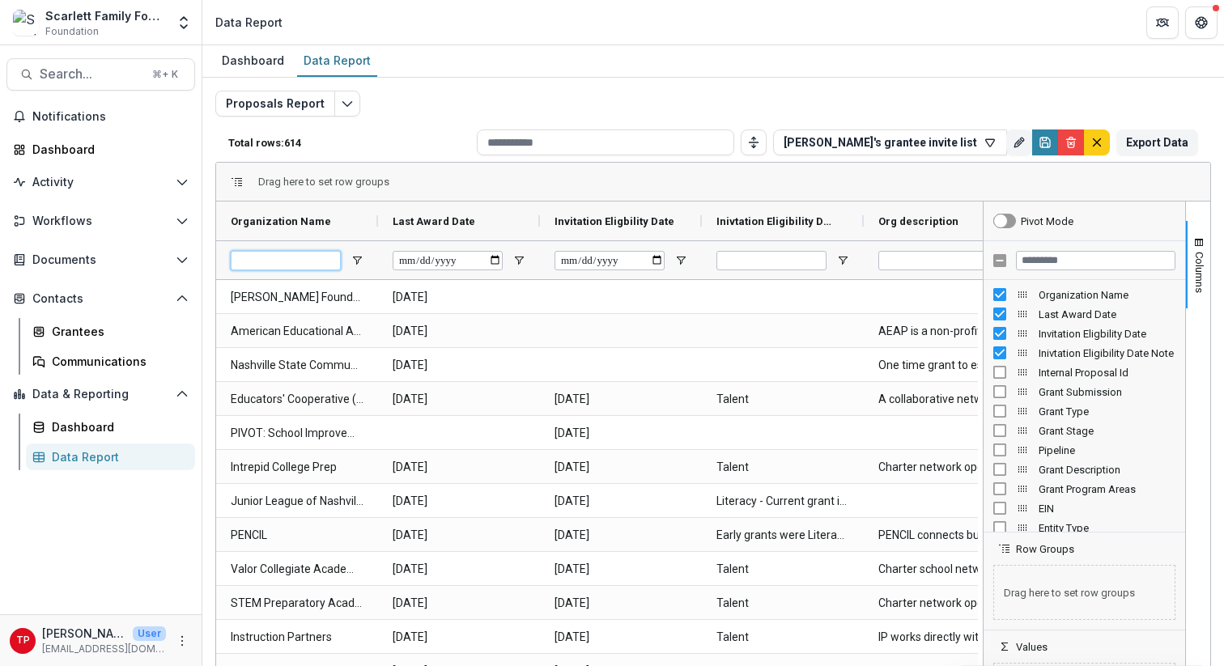
click at [325, 265] on input "Organization Name Filter Input" at bounding box center [286, 260] width 110 height 19
click at [357, 222] on span at bounding box center [357, 221] width 13 height 13
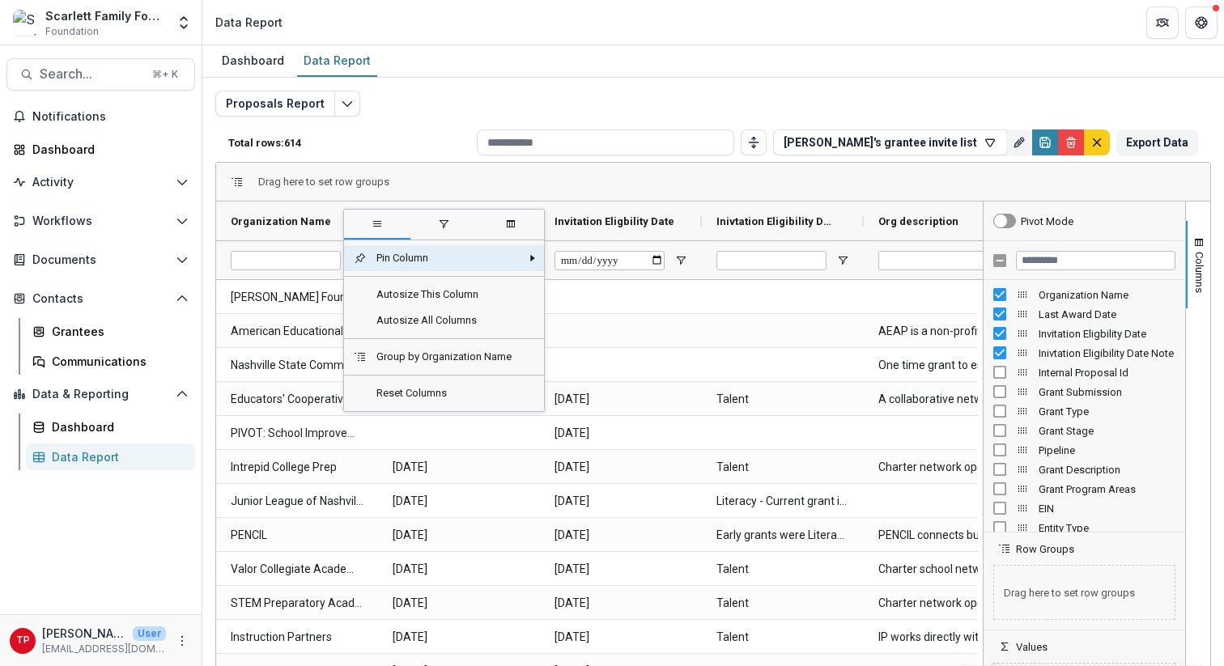
click at [334, 209] on div "Organization Name" at bounding box center [291, 221] width 120 height 31
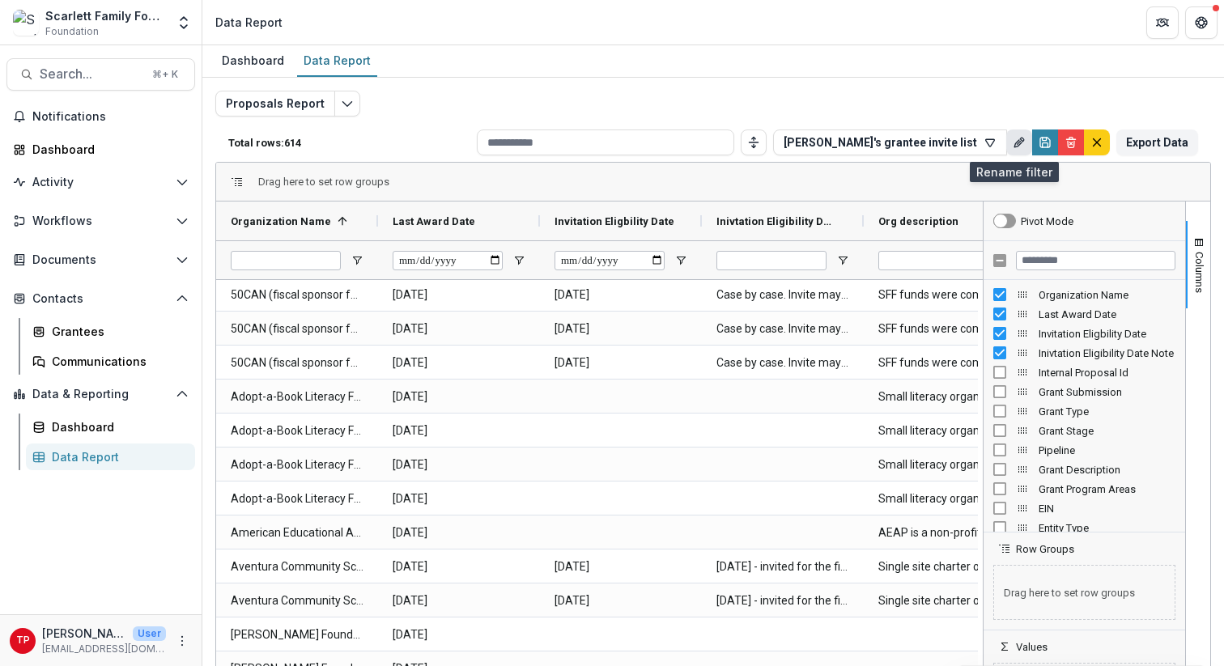
click at [1018, 142] on line "Rename" at bounding box center [1019, 142] width 3 height 3
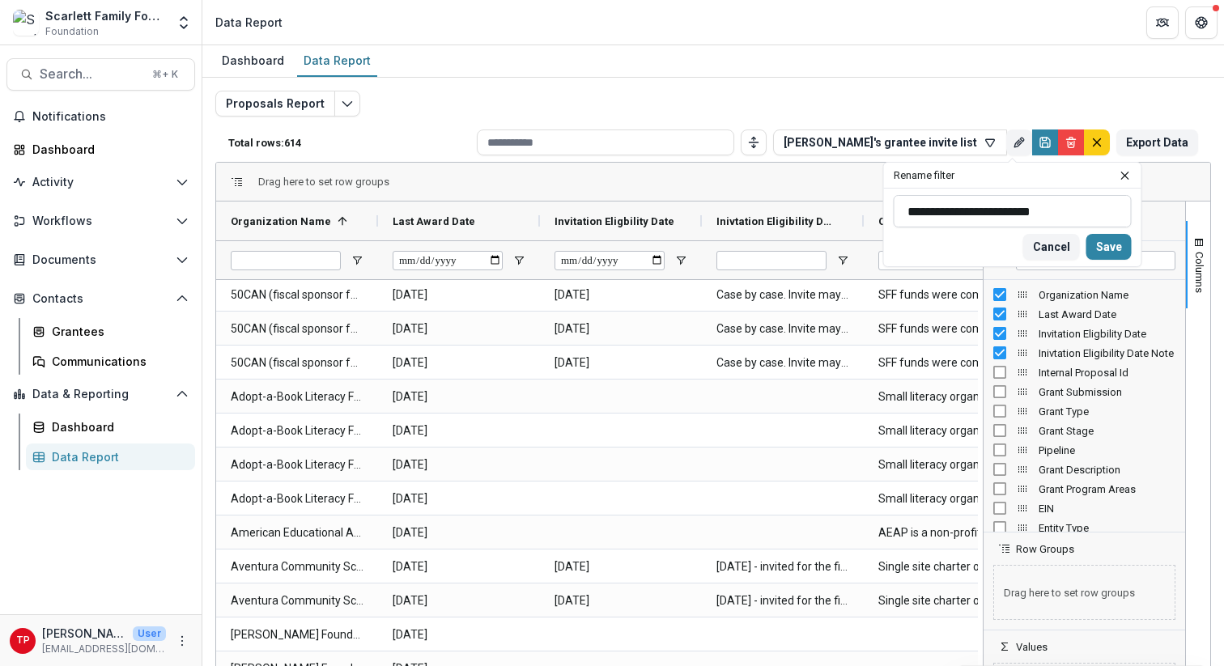
click at [950, 210] on input "**********" at bounding box center [1013, 211] width 238 height 32
click at [1052, 212] on input "**********" at bounding box center [1013, 211] width 238 height 32
type input "**********"
click at [1104, 237] on button "Save" at bounding box center [1108, 247] width 45 height 26
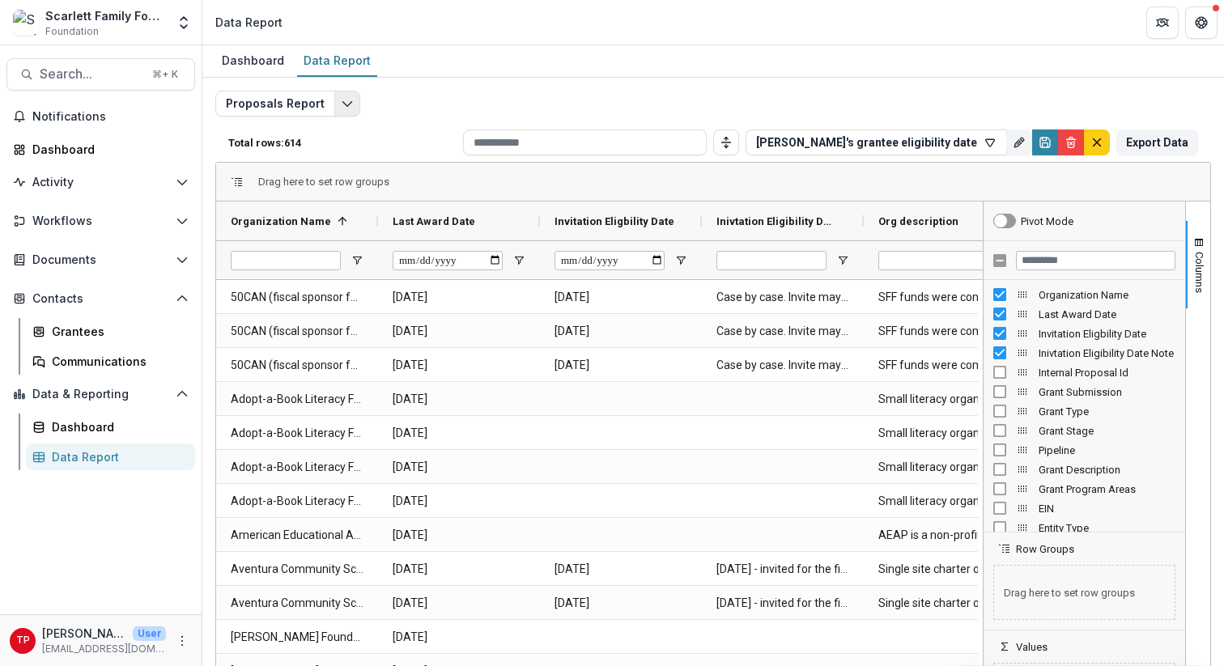
click at [345, 104] on icon "Edit selected report" at bounding box center [347, 103] width 13 height 13
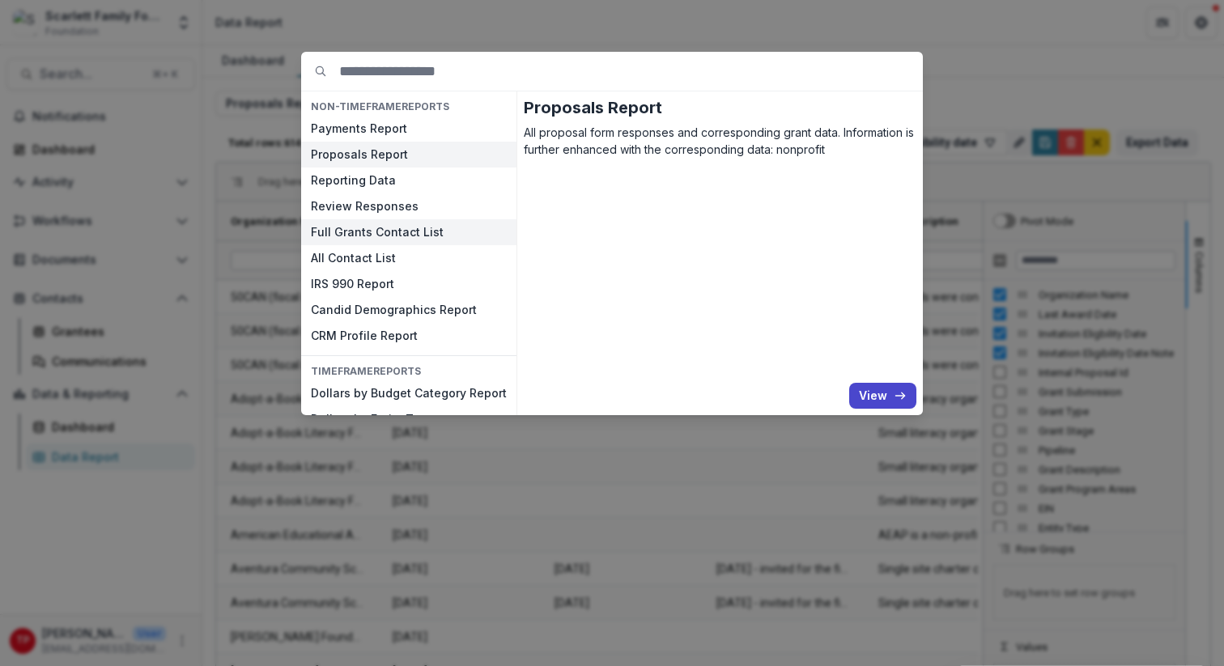
click at [376, 234] on button "Full Grants Contact List" at bounding box center [408, 232] width 215 height 26
click at [887, 389] on button "View" at bounding box center [882, 396] width 67 height 26
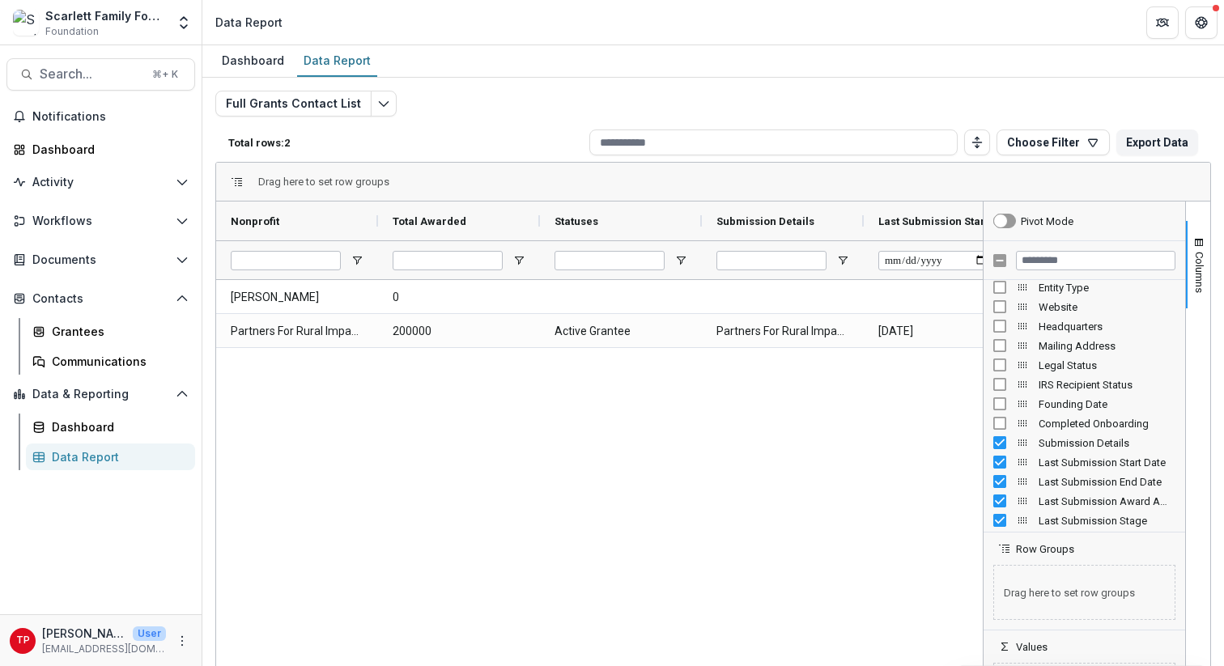
click at [881, 404] on div "[PERSON_NAME] 0 Partners For Rural Impact Inc (PRI) 200000 Active Grantee Partn…" at bounding box center [599, 501] width 767 height 443
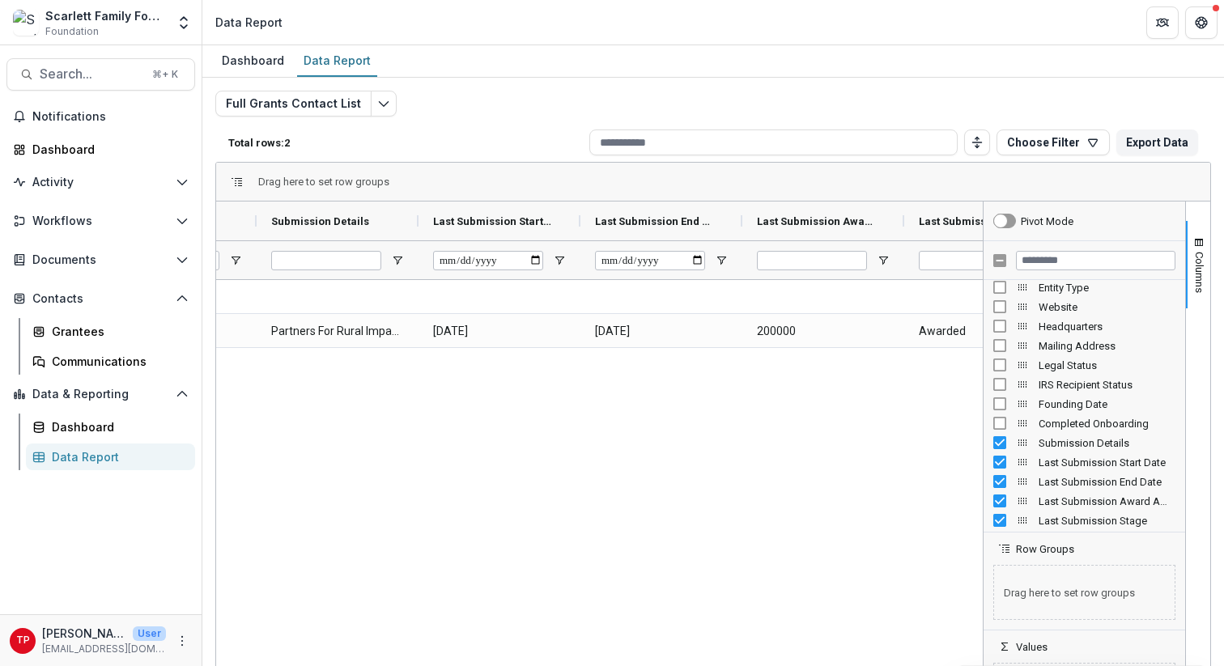
scroll to position [0, 501]
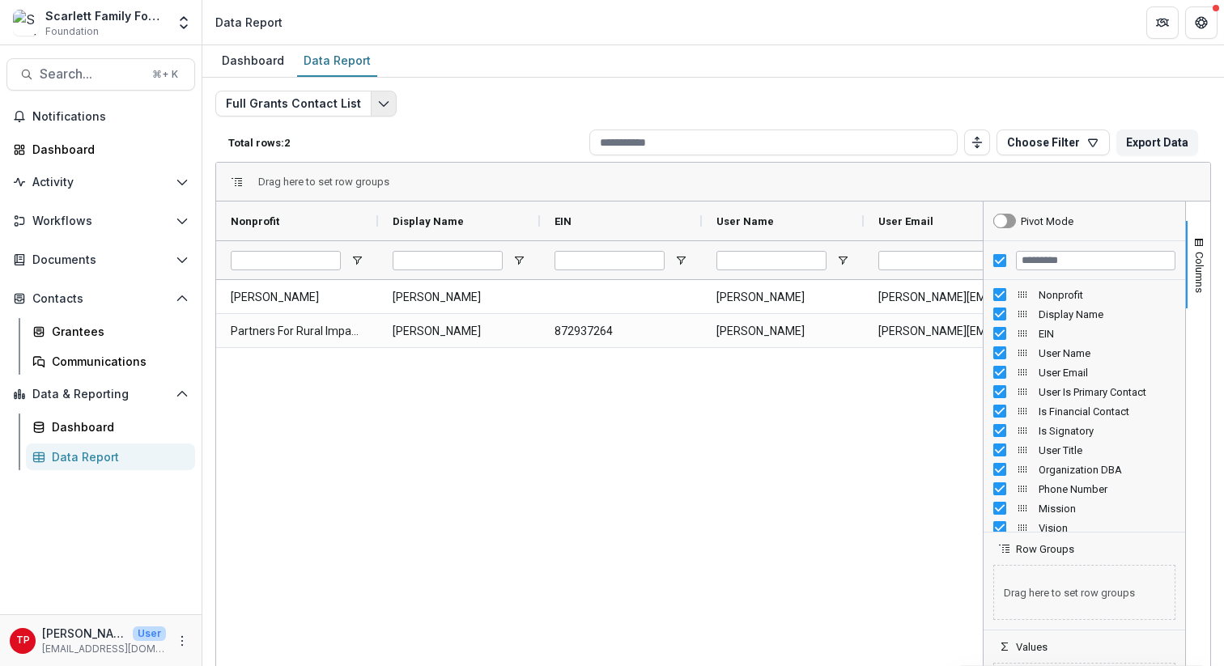
click at [377, 102] on icon "Edit selected report" at bounding box center [383, 103] width 13 height 13
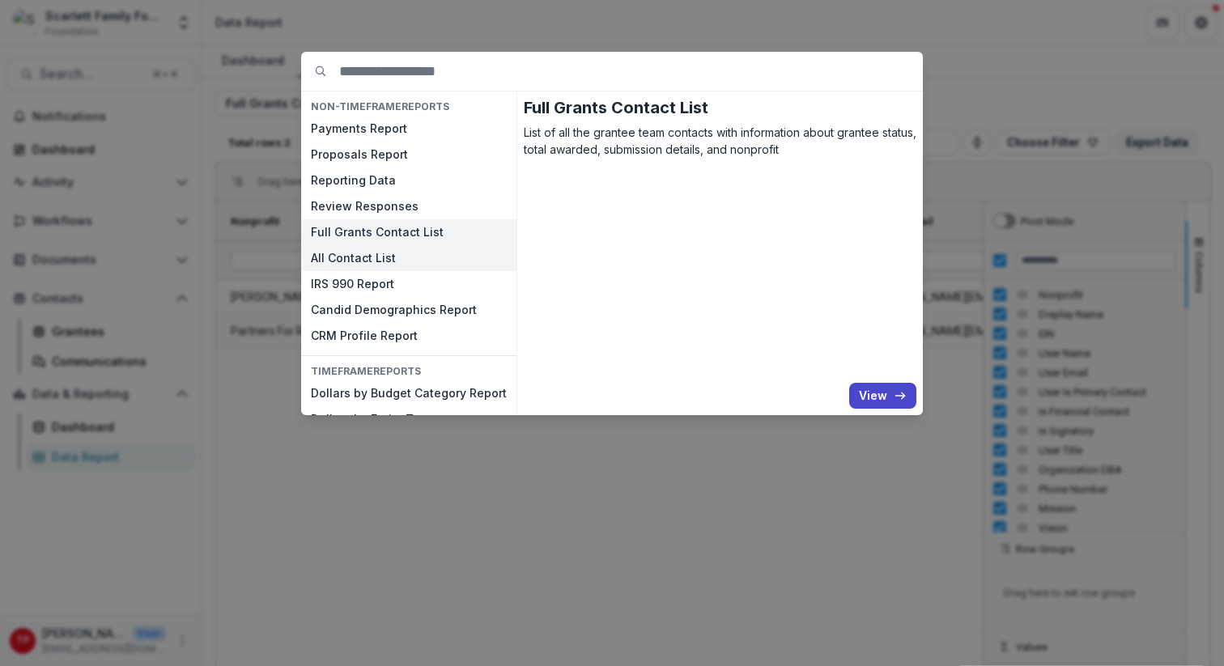
click at [363, 255] on button "All Contact List" at bounding box center [408, 258] width 215 height 26
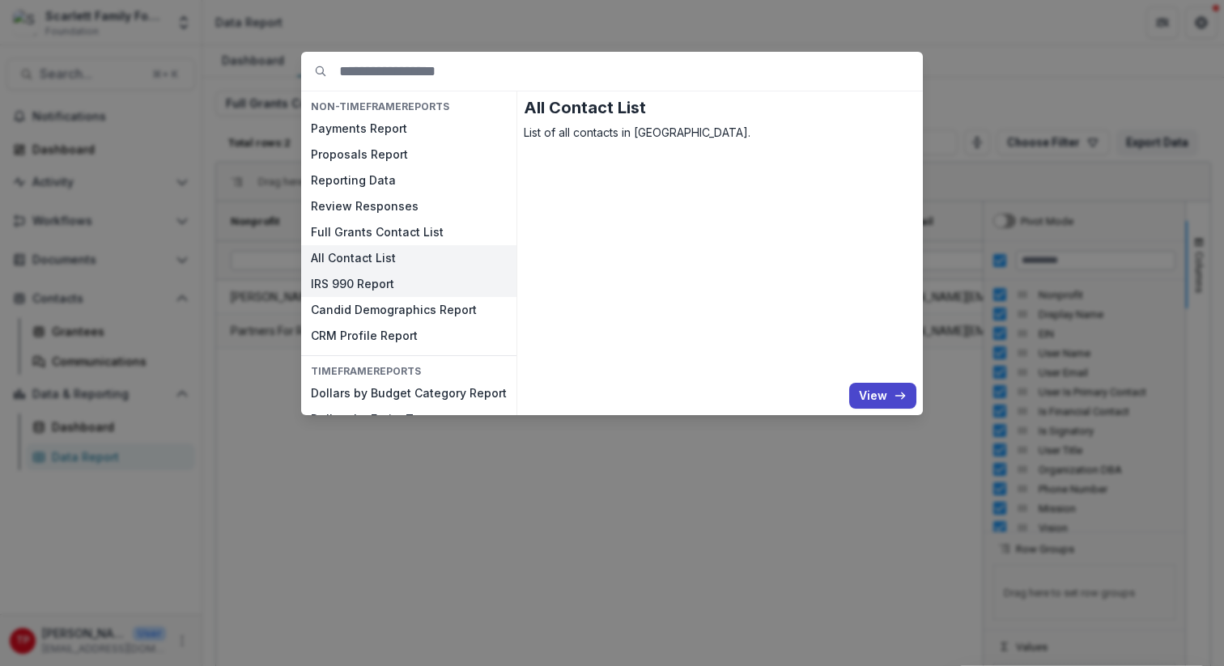
click at [368, 281] on button "IRS 990 Report" at bounding box center [408, 284] width 215 height 26
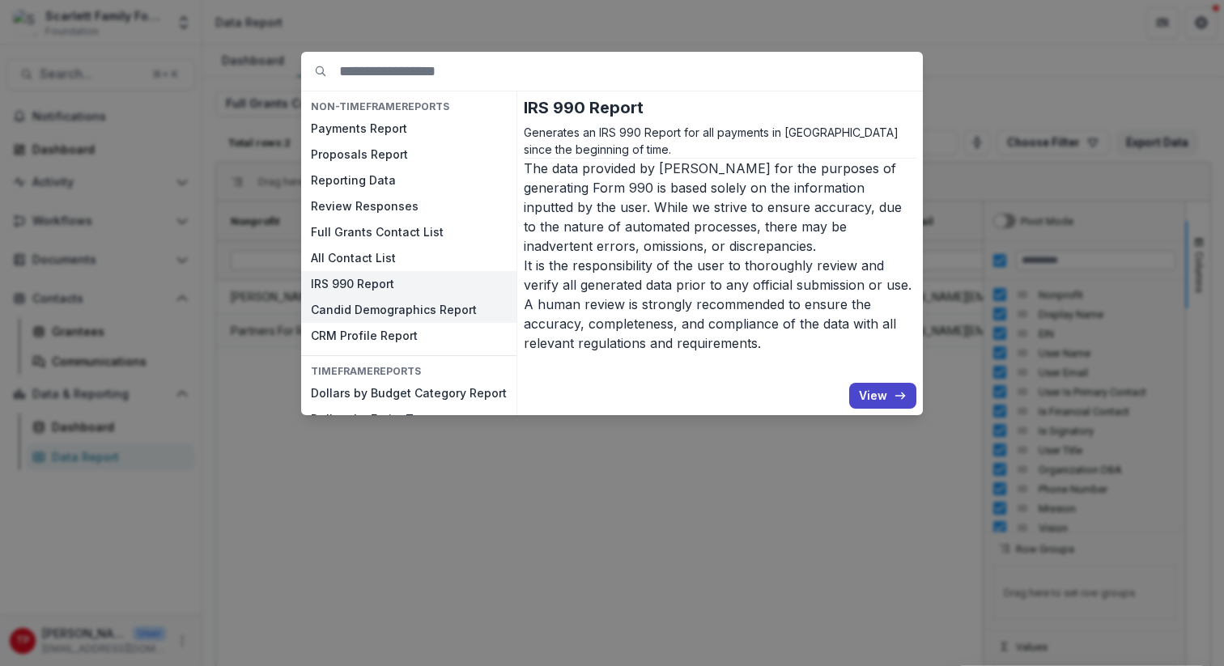
click at [372, 310] on button "Candid Demographics Report" at bounding box center [408, 310] width 215 height 26
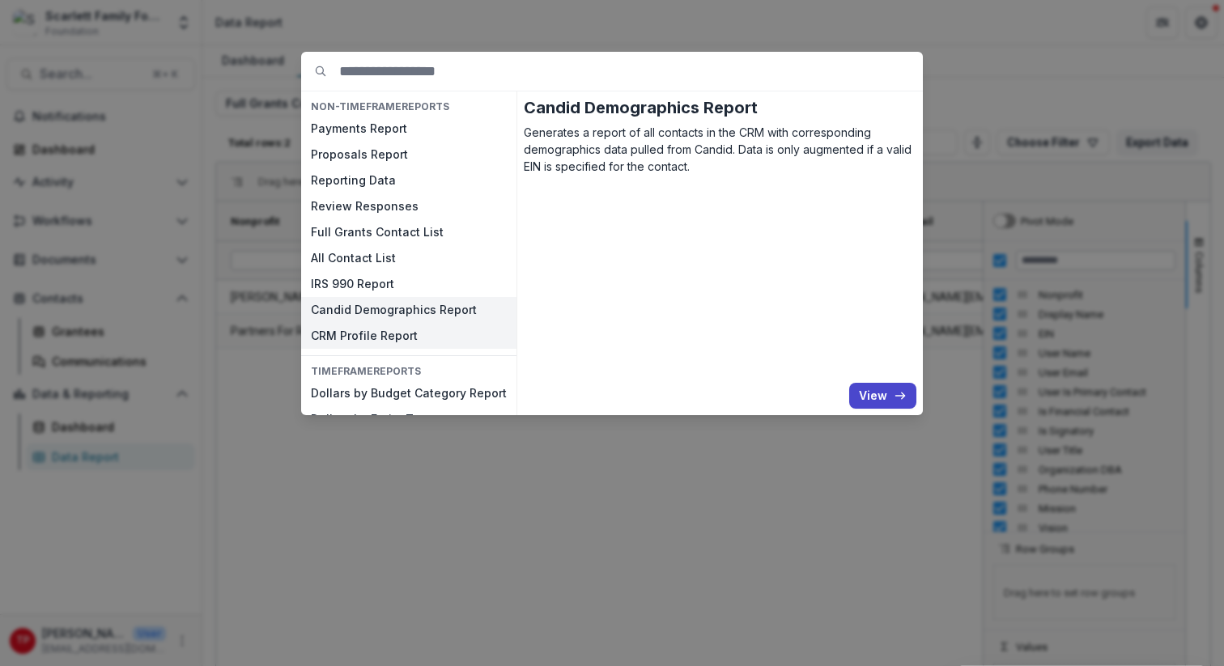
click at [376, 330] on button "CRM Profile Report" at bounding box center [408, 336] width 215 height 26
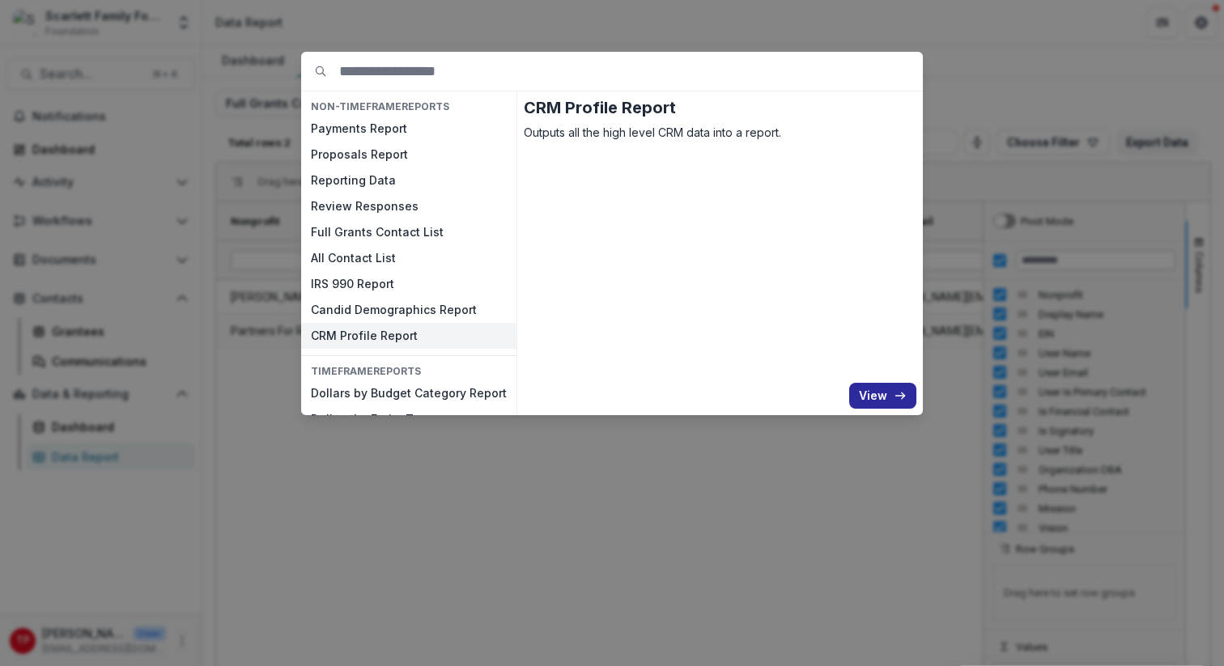
click at [871, 390] on button "View" at bounding box center [882, 396] width 67 height 26
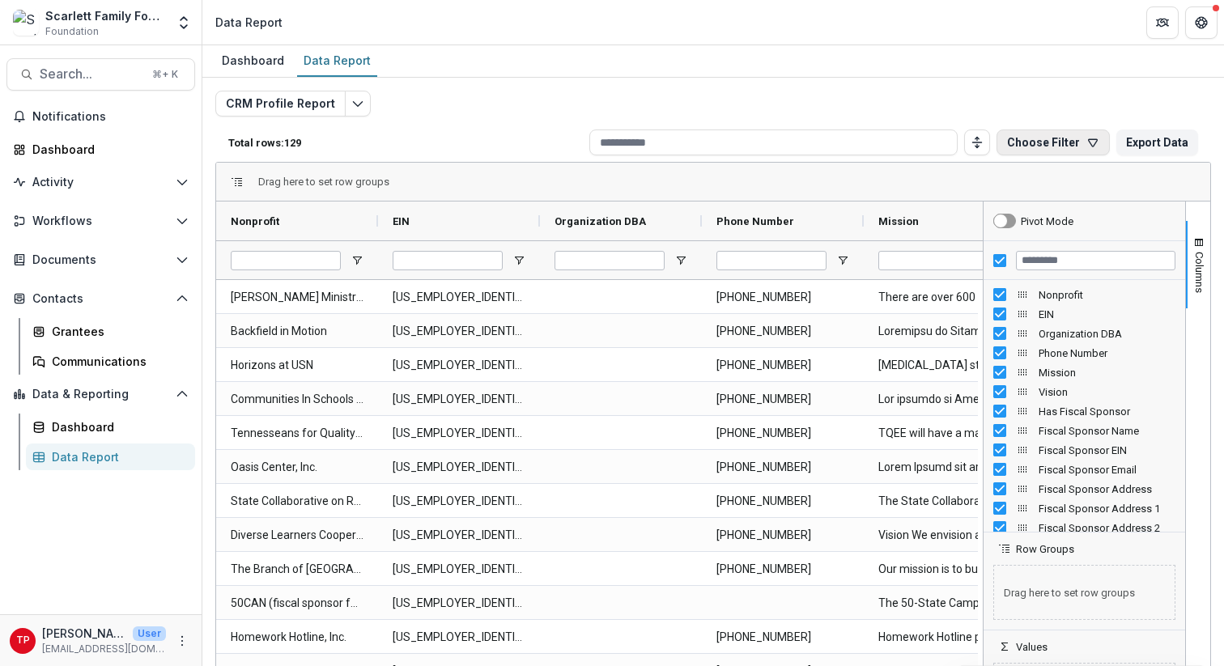
click at [1089, 139] on icon "button" at bounding box center [1093, 142] width 9 height 7
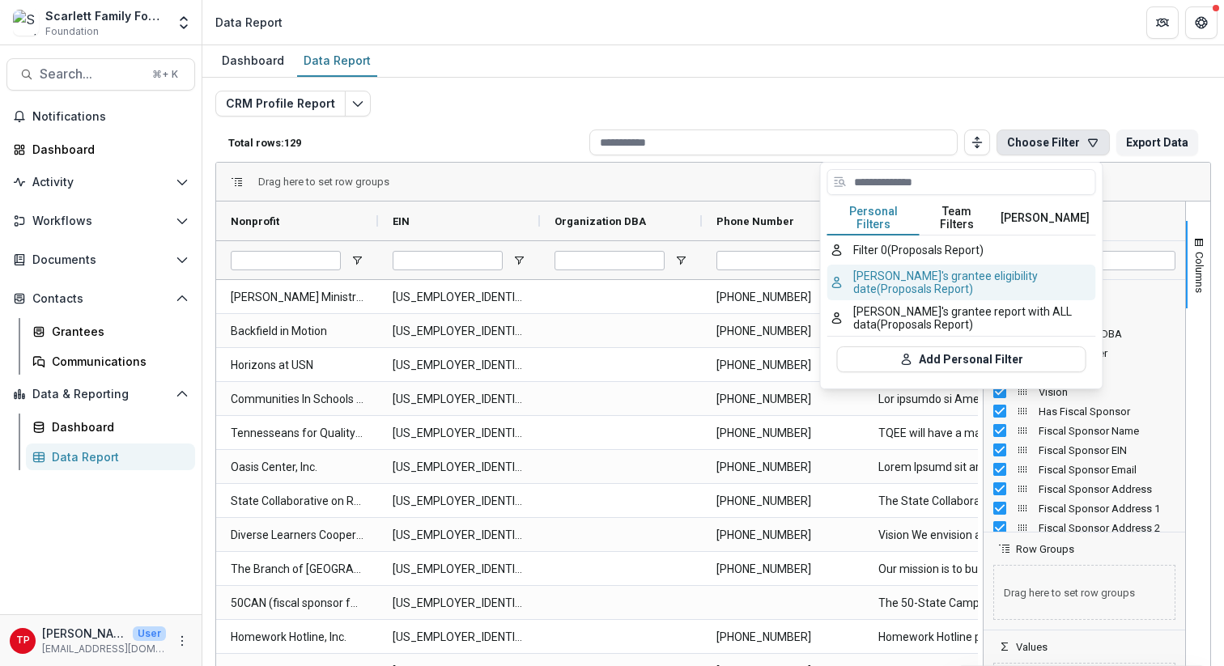
click at [929, 266] on button "[PERSON_NAME]'s grantee eligibility date (Proposals Report)" at bounding box center [961, 283] width 269 height 36
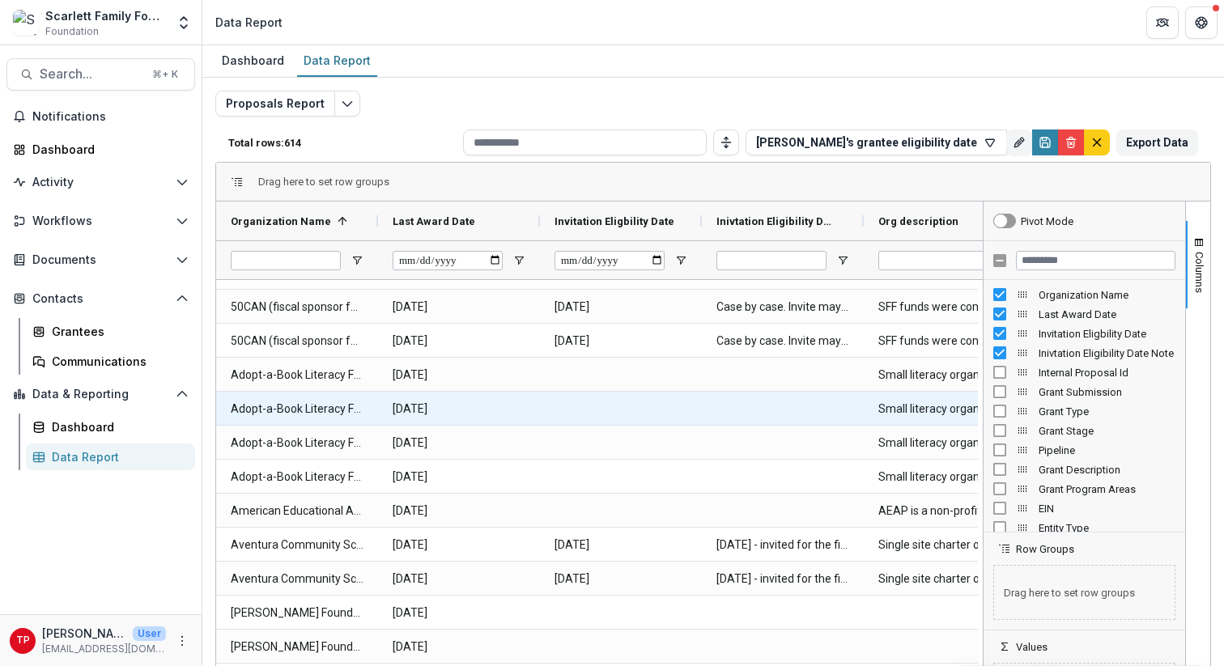
scroll to position [15, 0]
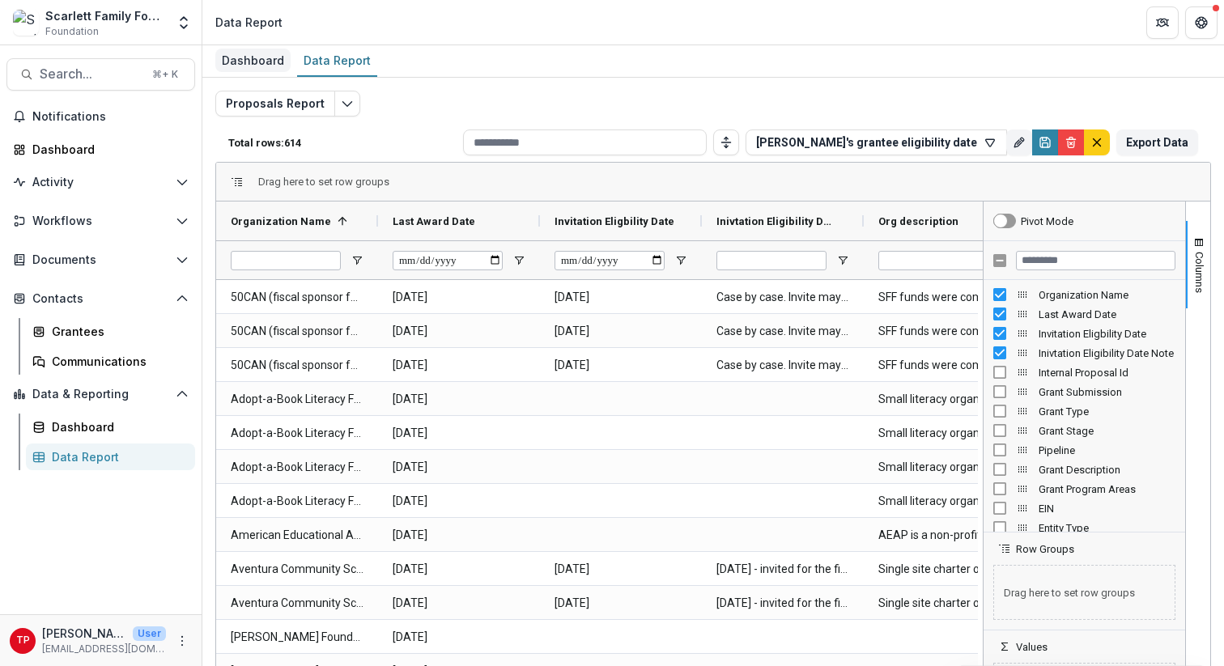
click at [267, 58] on div "Dashboard" at bounding box center [252, 60] width 75 height 23
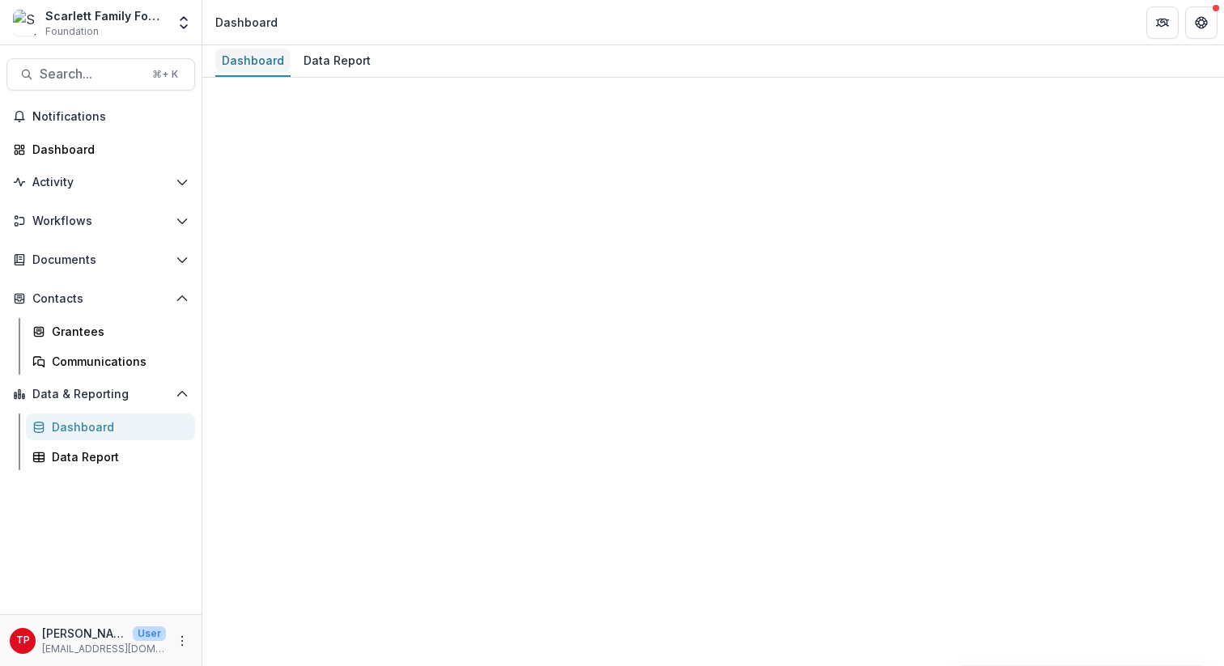
select select "**********"
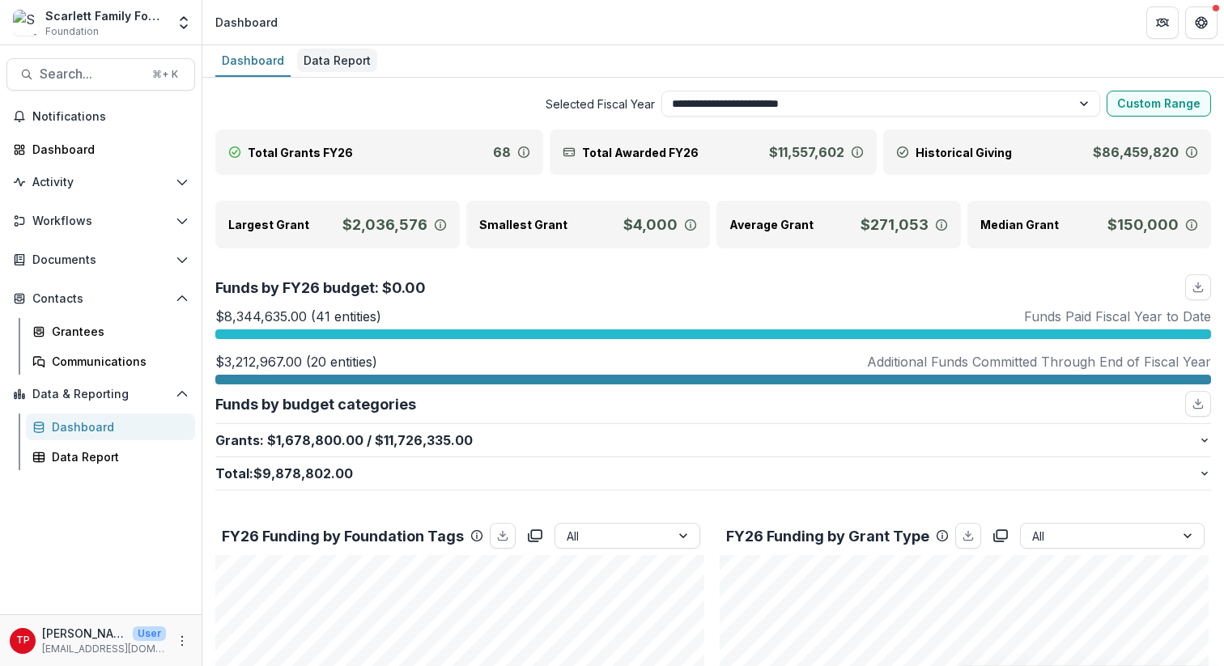
click at [322, 57] on div "Data Report" at bounding box center [337, 60] width 80 height 23
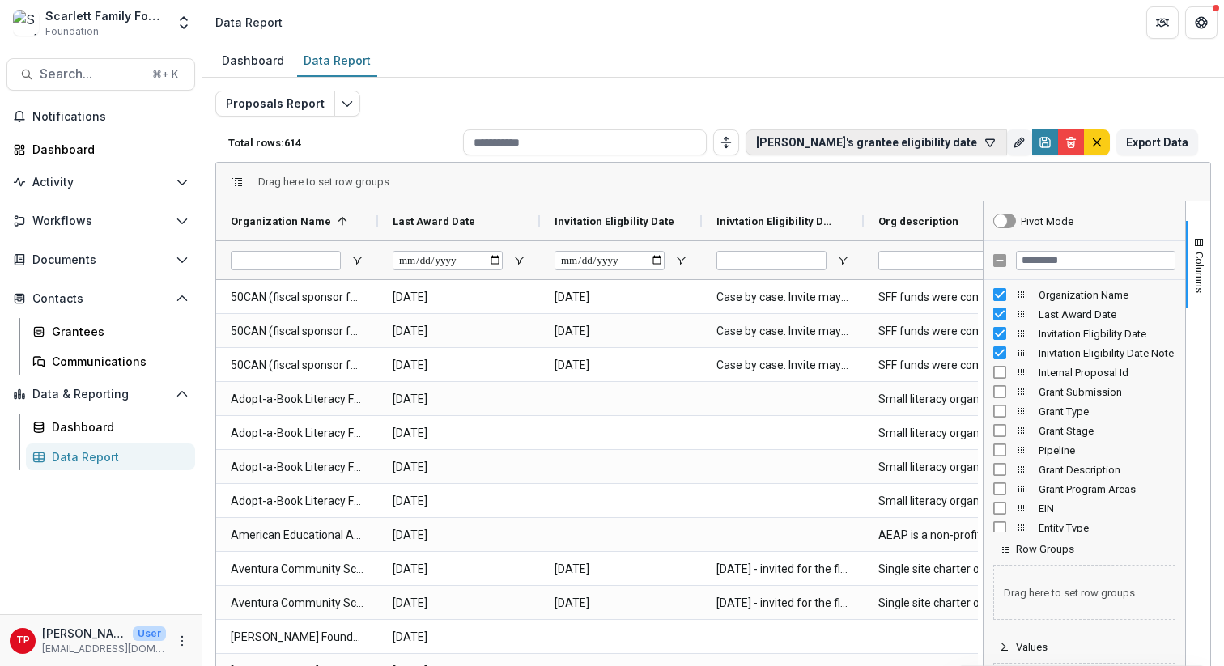
click at [987, 140] on icon "button" at bounding box center [990, 142] width 13 height 13
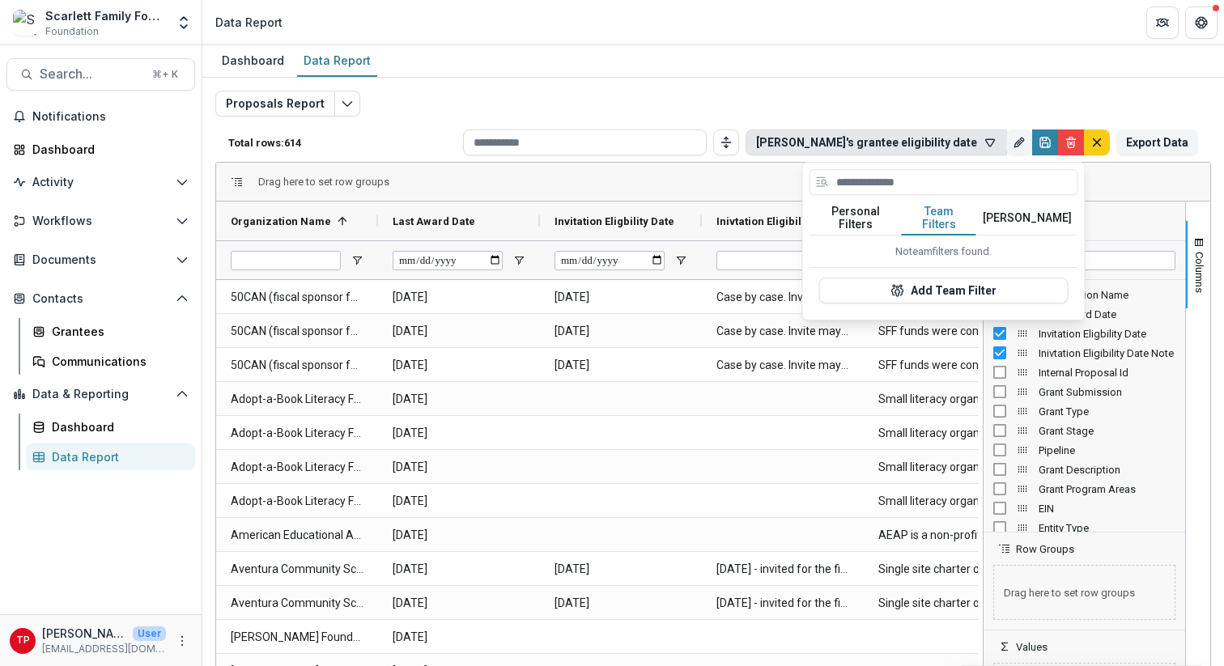
click at [946, 210] on button "Team Filters" at bounding box center [939, 219] width 74 height 34
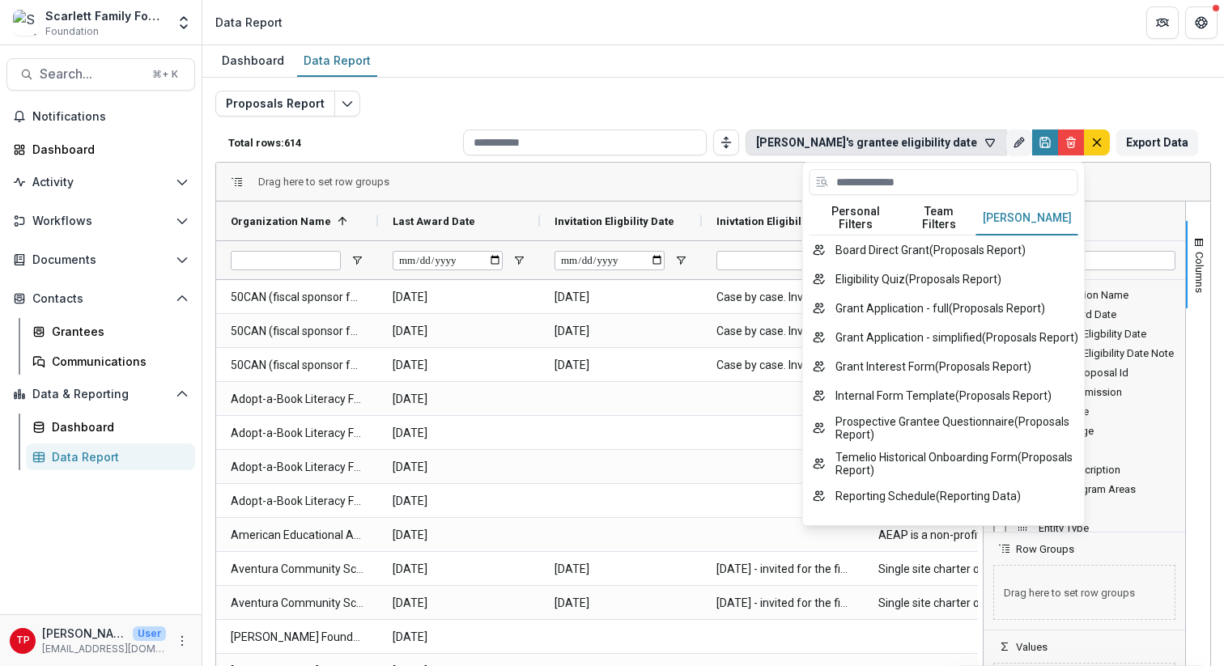
click at [1017, 210] on button "[PERSON_NAME]" at bounding box center [1027, 219] width 102 height 34
click at [890, 239] on button "Board Direct Grant ( Proposals Report )" at bounding box center [944, 250] width 269 height 29
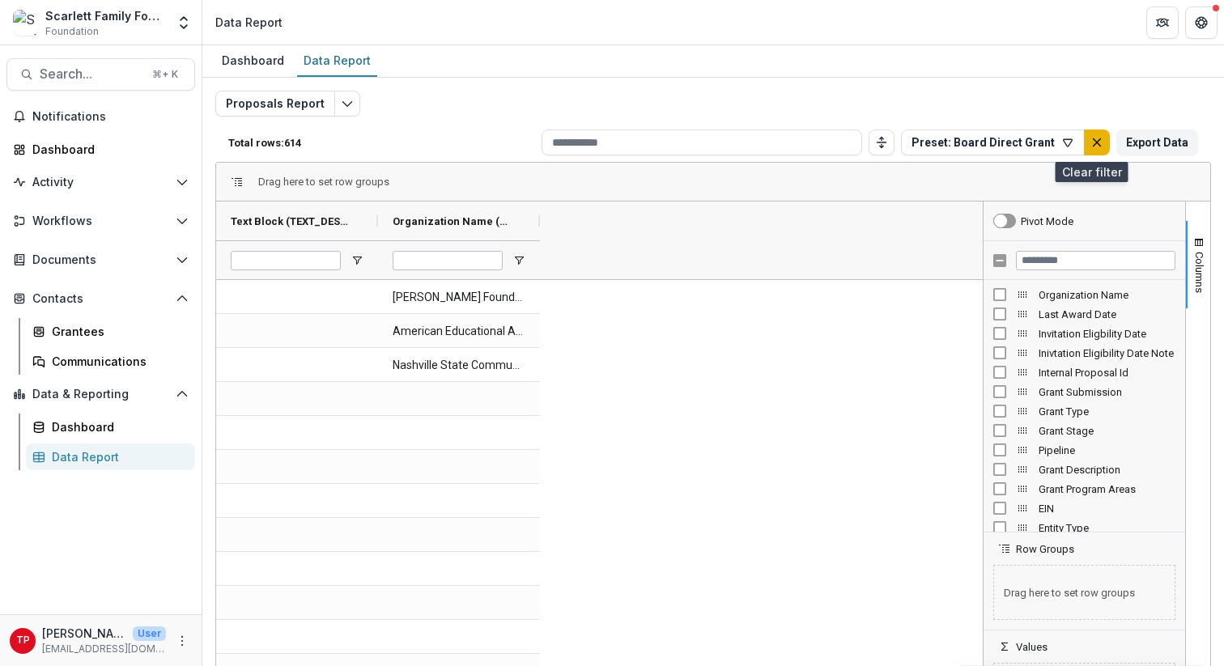
click at [1090, 140] on icon "default" at bounding box center [1096, 142] width 13 height 13
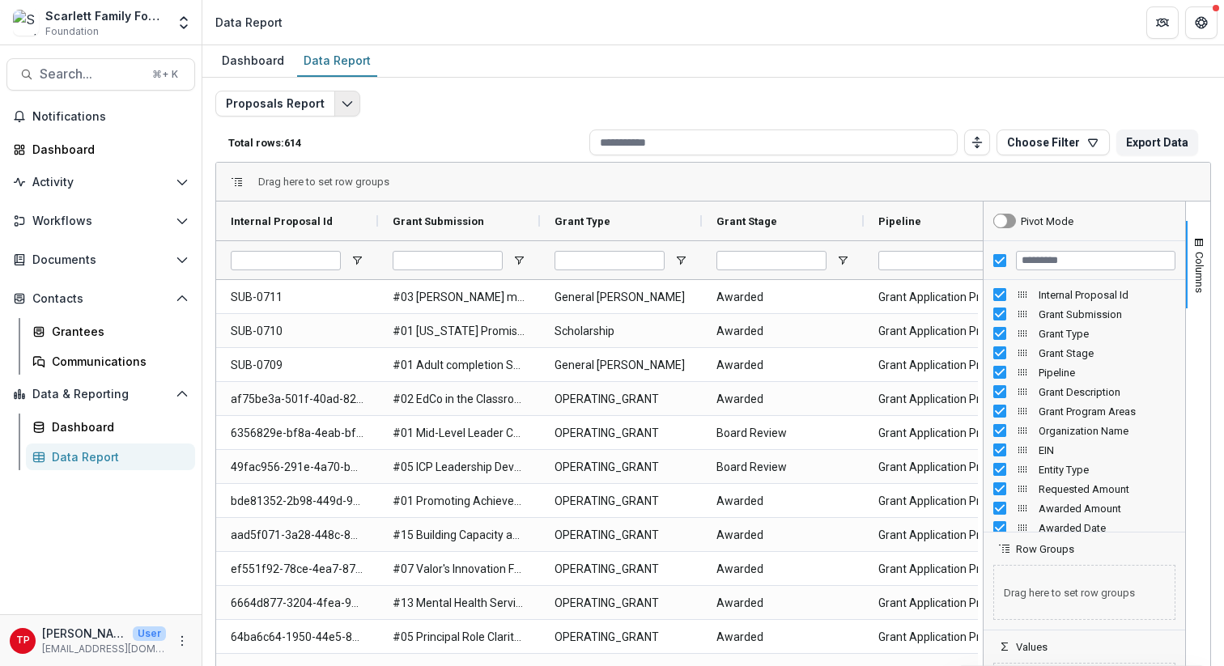
click at [345, 102] on icon "Edit selected report" at bounding box center [347, 103] width 13 height 13
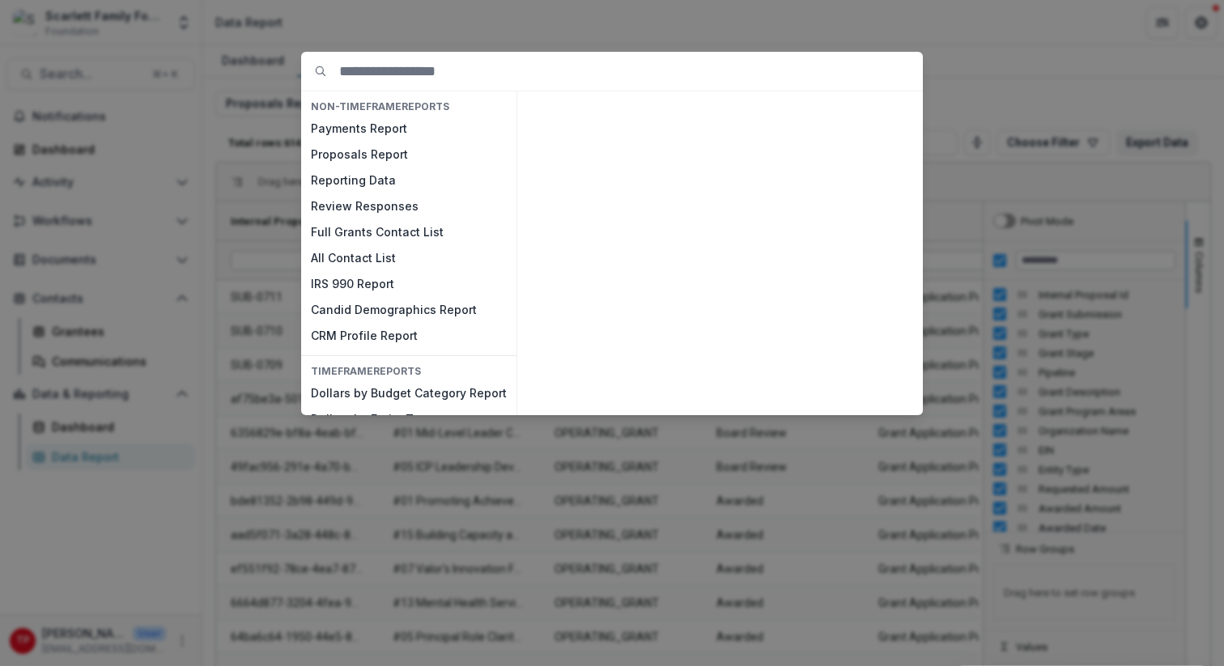
click at [360, 71] on input at bounding box center [631, 71] width 584 height 39
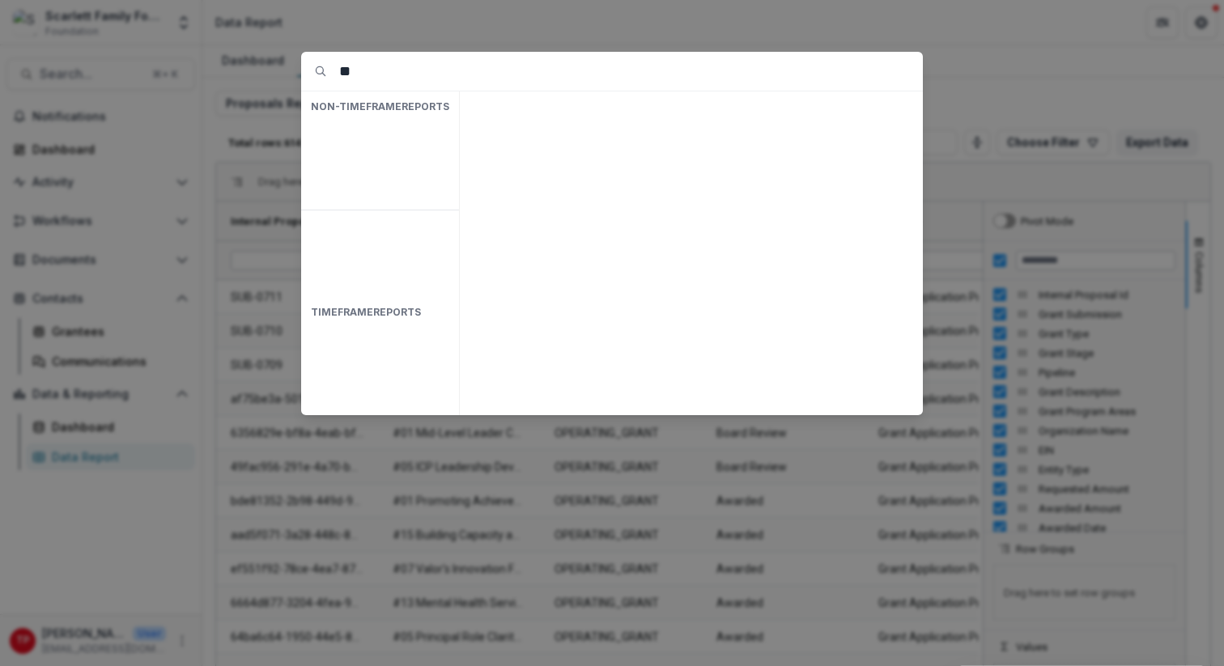
type input "*"
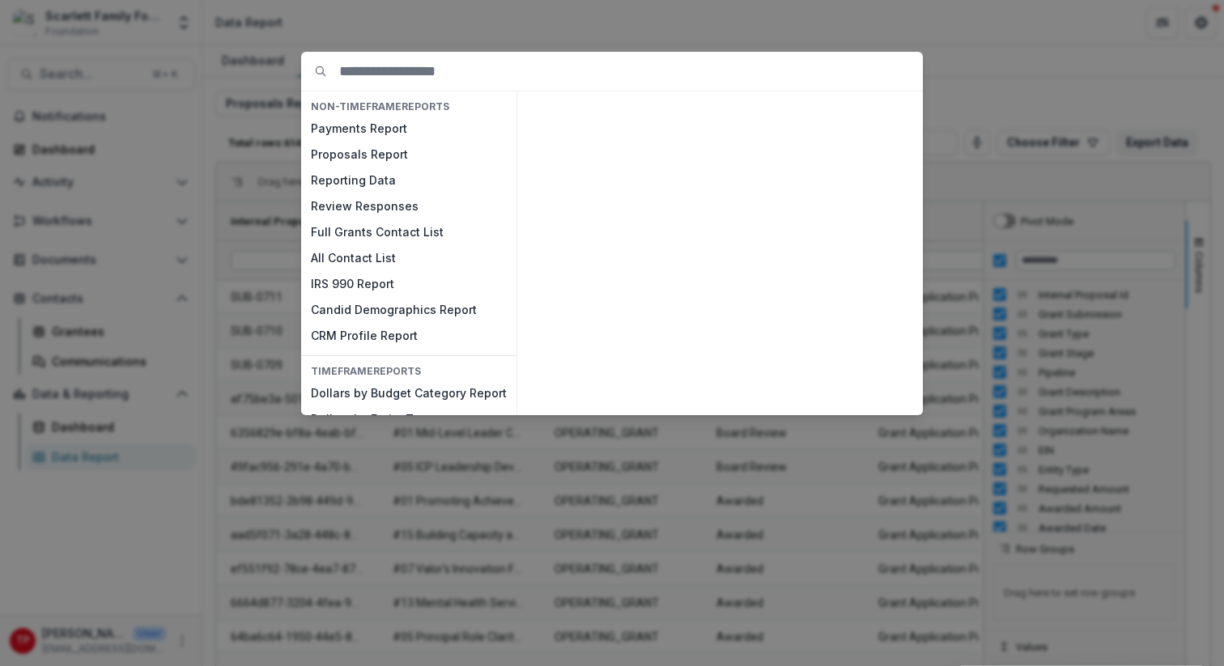
click at [616, 141] on div at bounding box center [720, 253] width 393 height 311
click at [376, 180] on button "Reporting Data" at bounding box center [408, 181] width 215 height 26
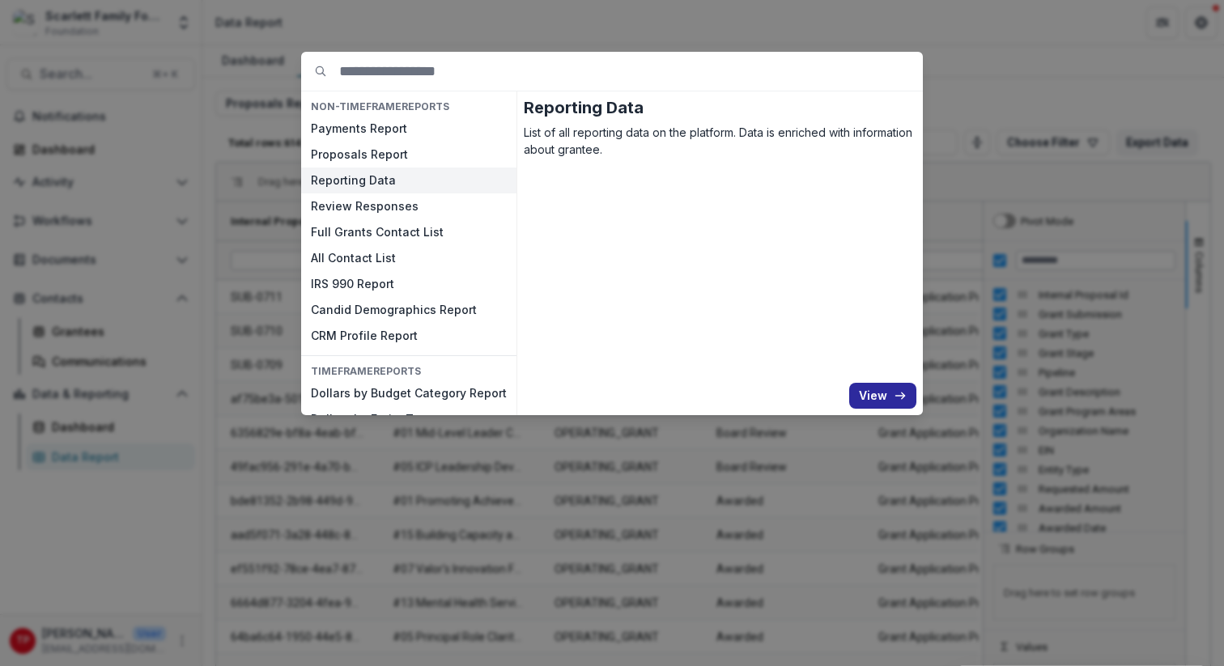
click at [890, 390] on button "View" at bounding box center [882, 396] width 67 height 26
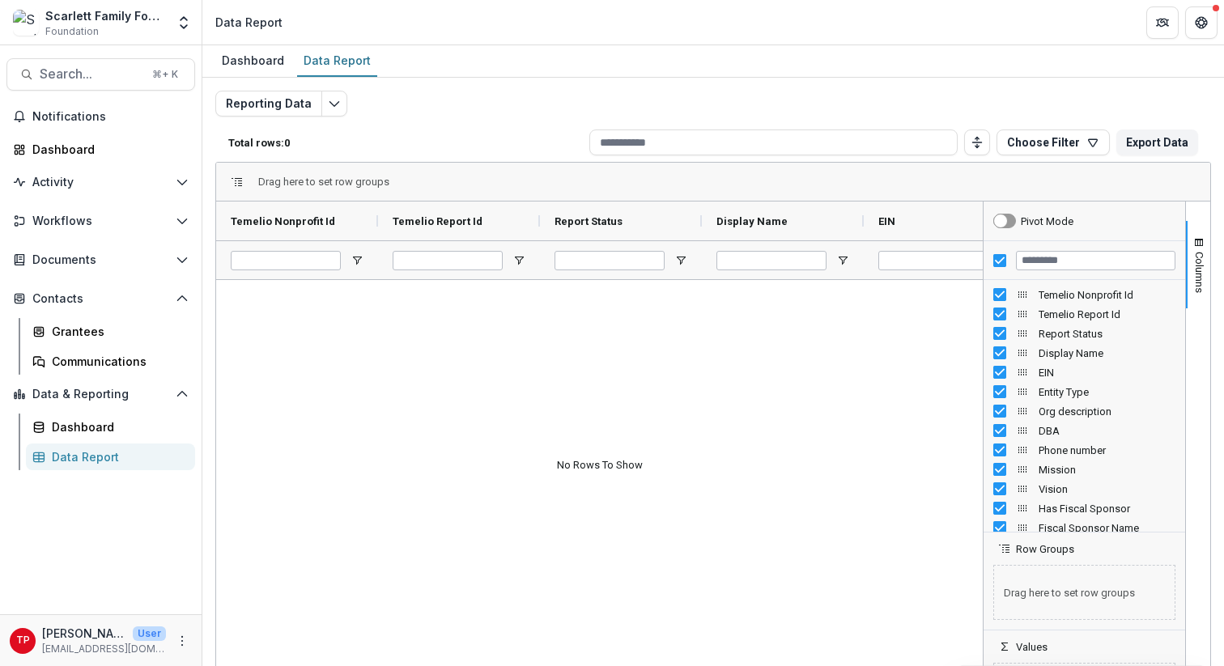
click at [318, 180] on span "Drag here to set row groups" at bounding box center [323, 182] width 131 height 12
click at [238, 179] on span at bounding box center [237, 182] width 13 height 13
click at [973, 146] on icon "Toggle auto height" at bounding box center [977, 142] width 13 height 13
click at [973, 151] on button "Toggle auto height" at bounding box center [977, 143] width 26 height 26
click at [330, 100] on icon "Edit selected report" at bounding box center [334, 103] width 13 height 13
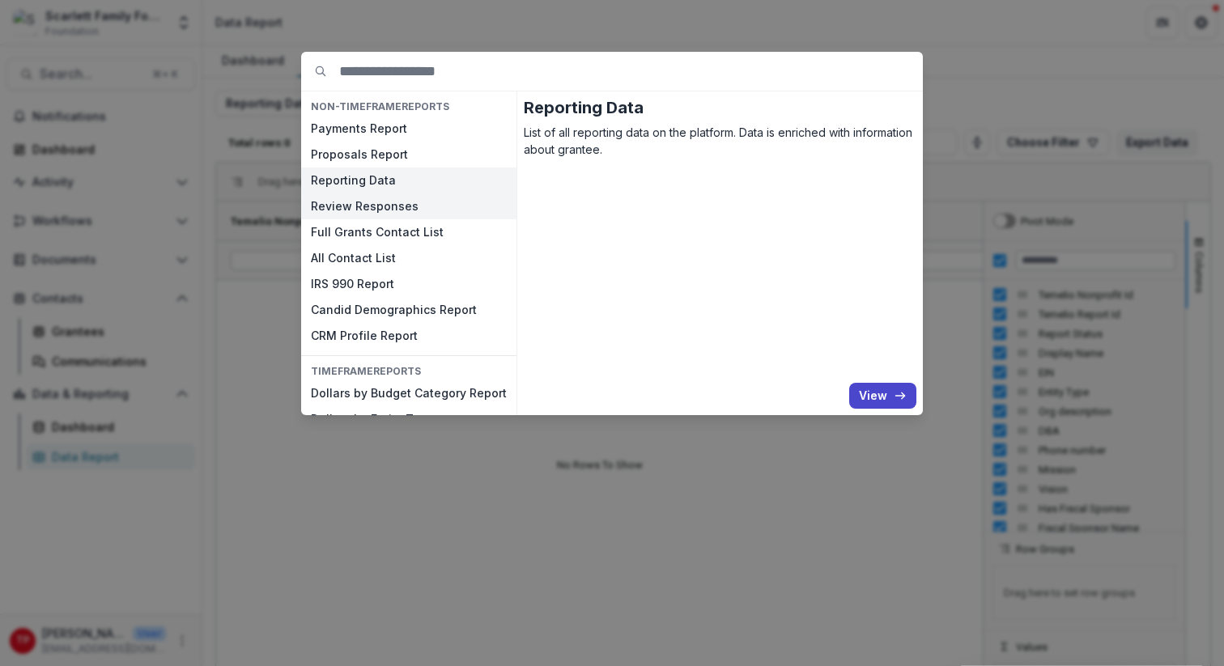
click at [336, 204] on button "Review Responses" at bounding box center [408, 206] width 215 height 26
click at [865, 396] on button "View" at bounding box center [882, 396] width 67 height 26
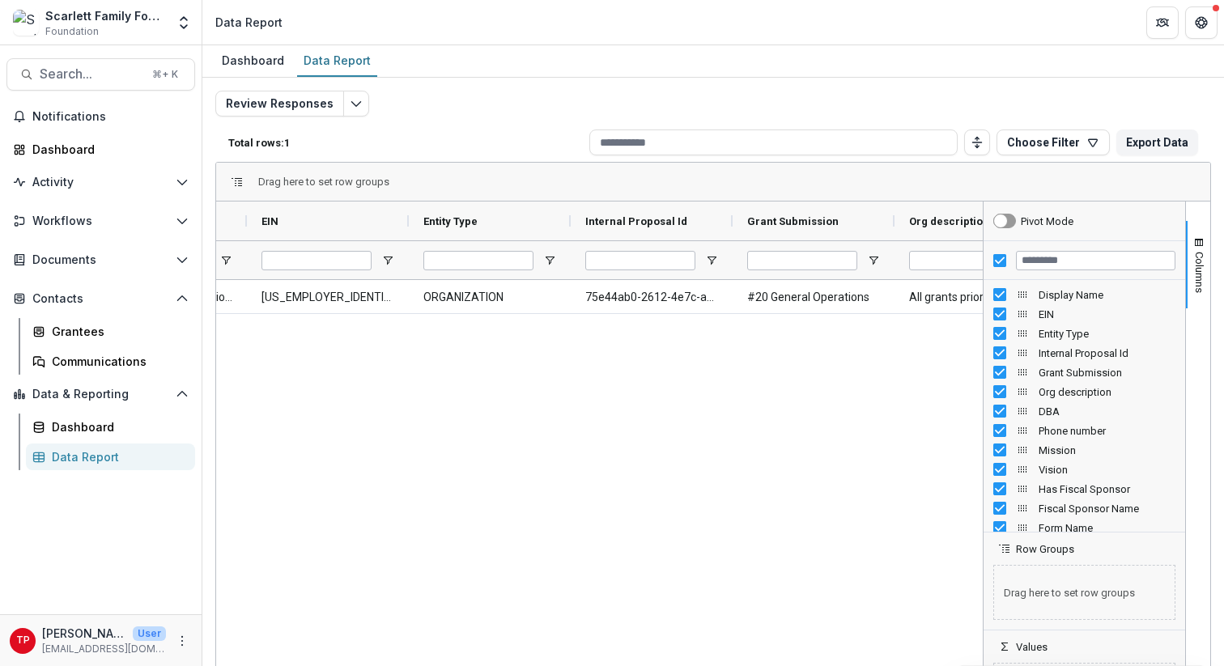
scroll to position [0, 385]
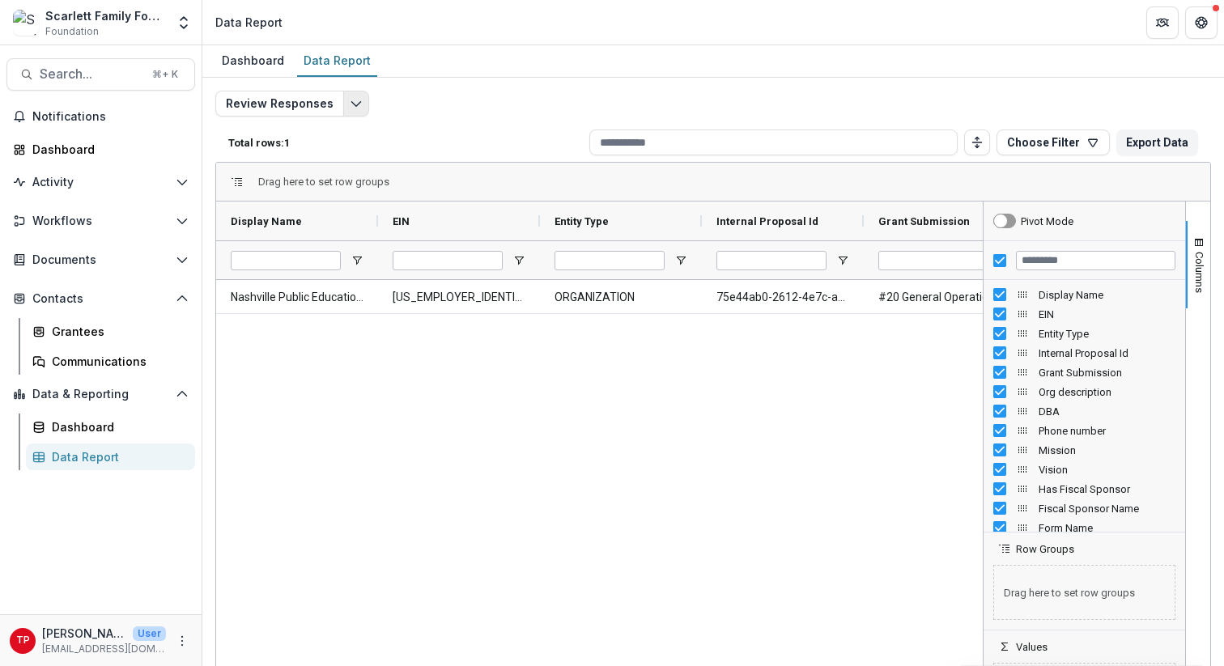
click at [352, 102] on icon "Edit selected report" at bounding box center [356, 103] width 13 height 13
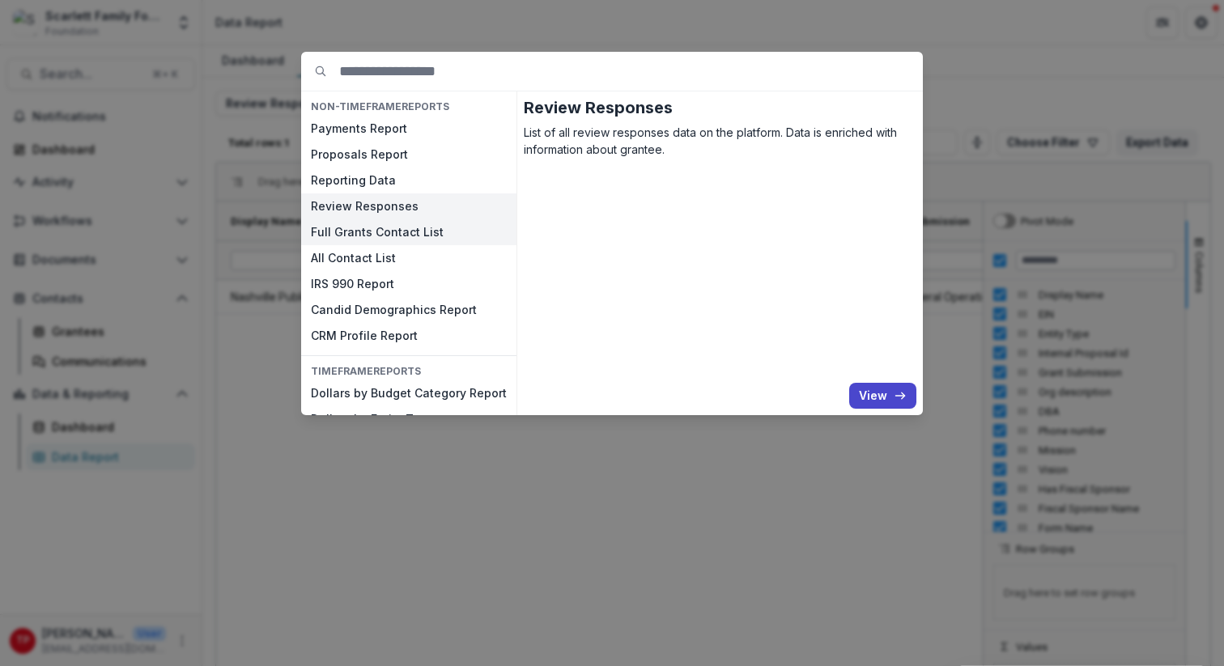
click at [368, 229] on button "Full Grants Contact List" at bounding box center [408, 232] width 215 height 26
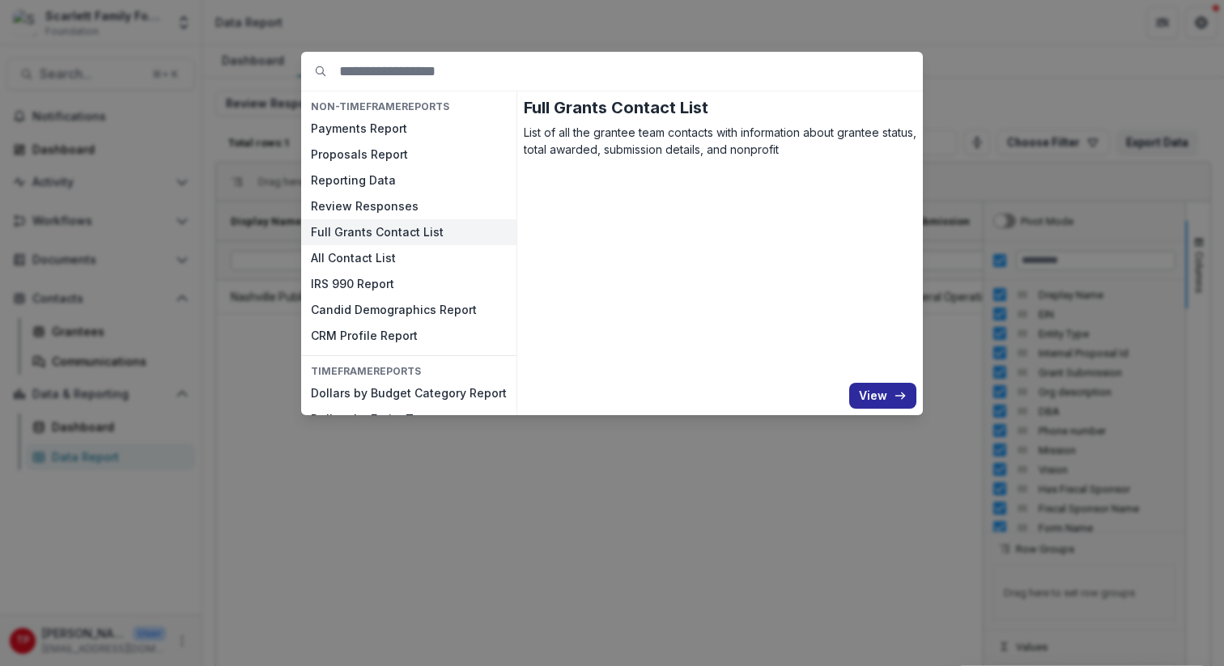
click at [894, 390] on icon "button" at bounding box center [900, 395] width 13 height 13
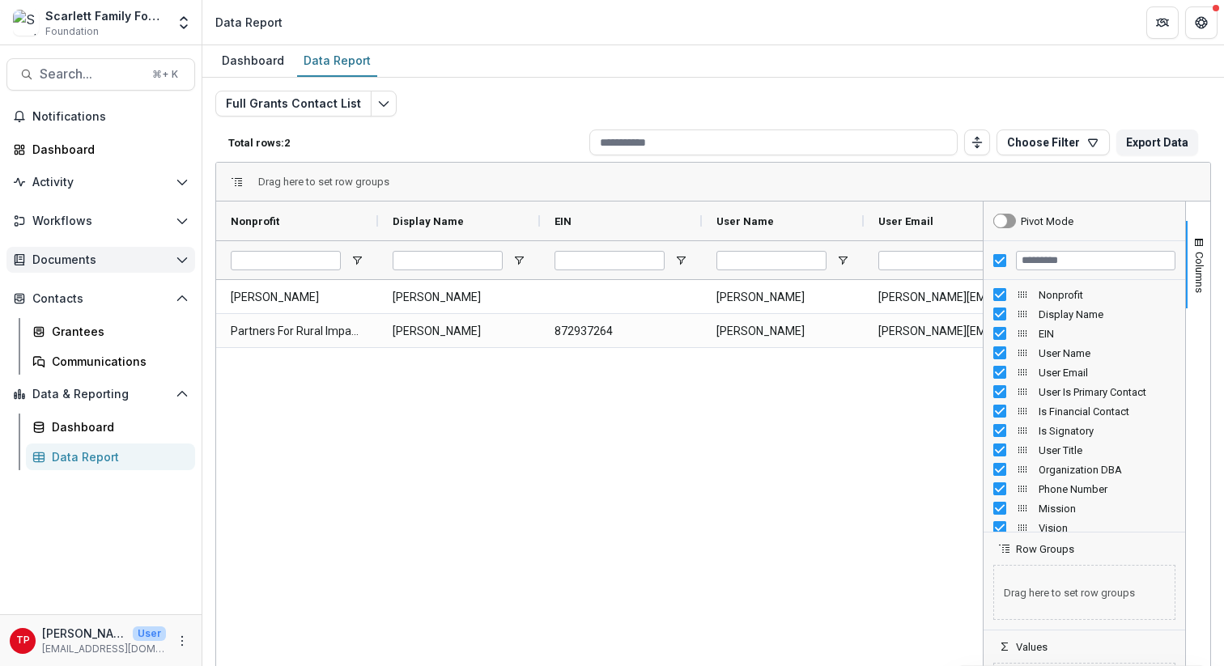
click at [184, 259] on polyline "Open Documents" at bounding box center [181, 260] width 9 height 5
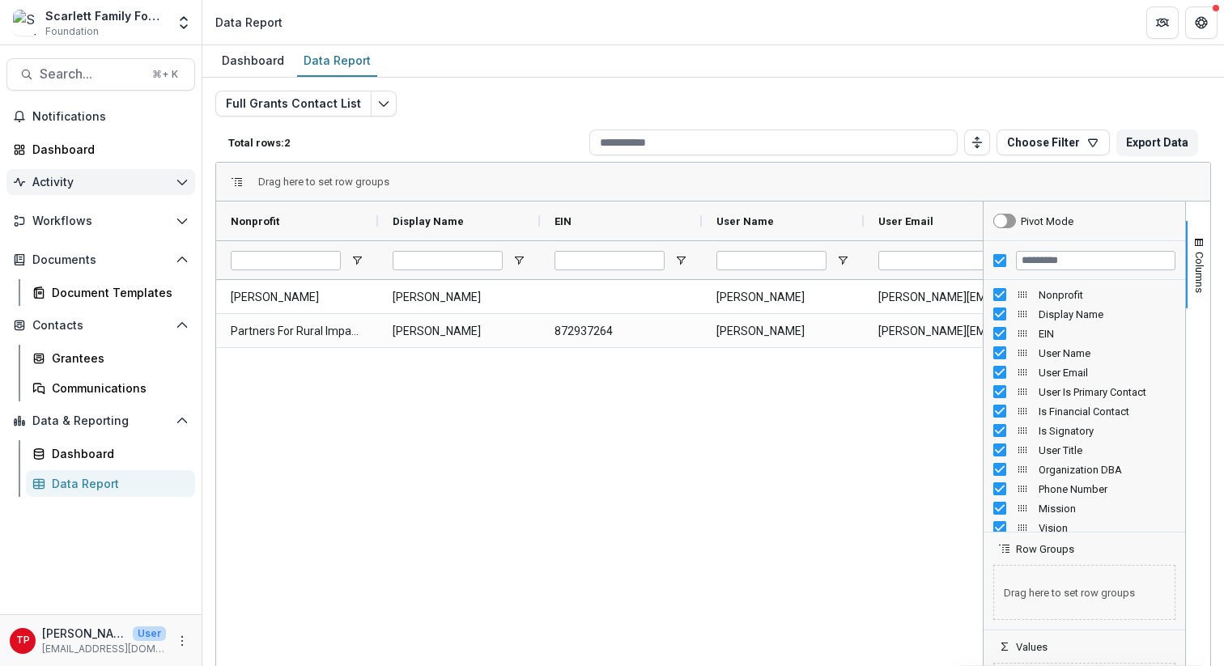
click at [181, 185] on icon "Open Activity" at bounding box center [182, 182] width 13 height 13
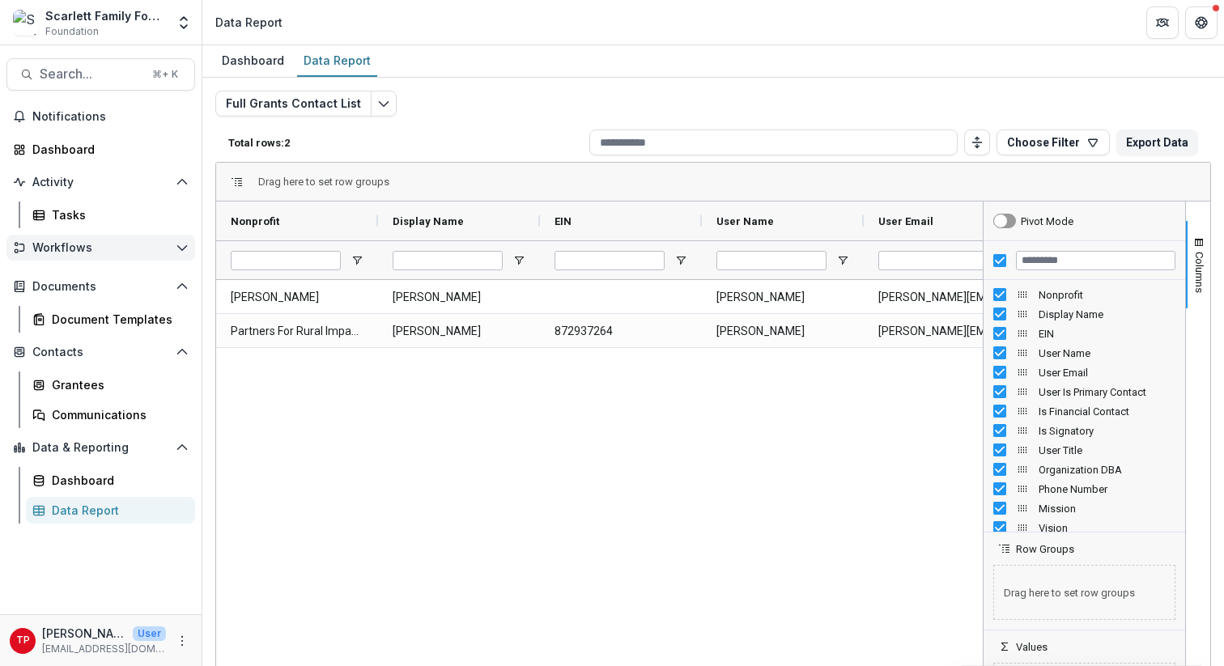
click at [181, 249] on polyline "Open Workflows" at bounding box center [181, 248] width 9 height 5
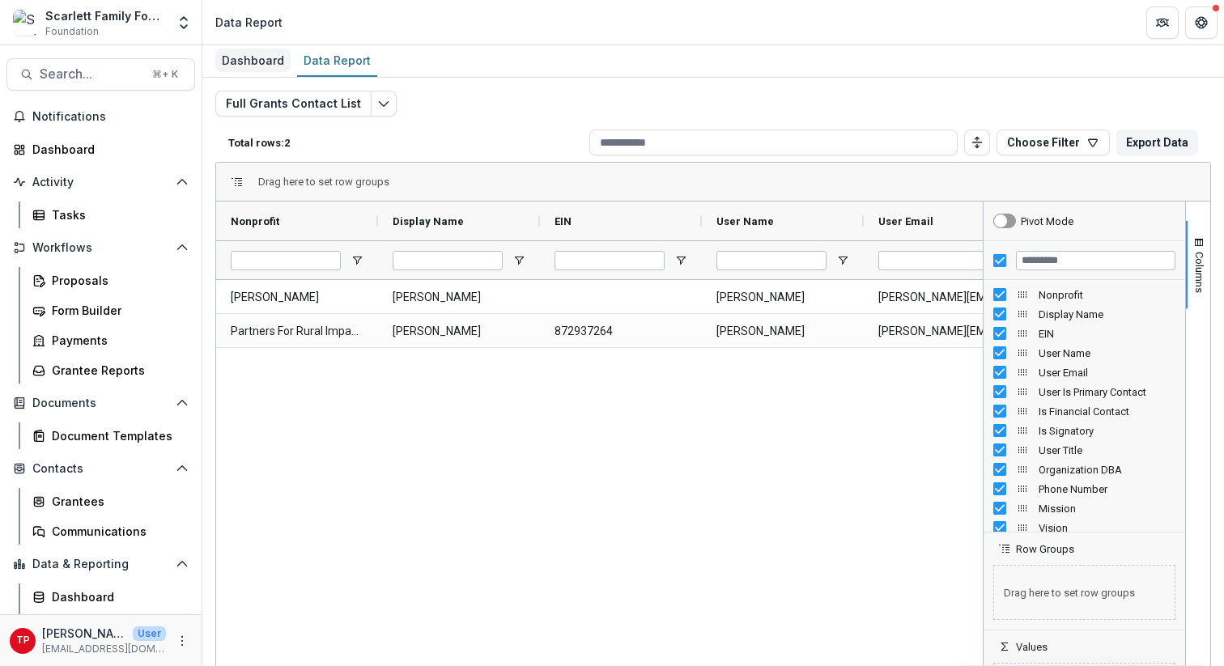
click at [274, 65] on div "Dashboard" at bounding box center [252, 60] width 75 height 23
select select "**********"
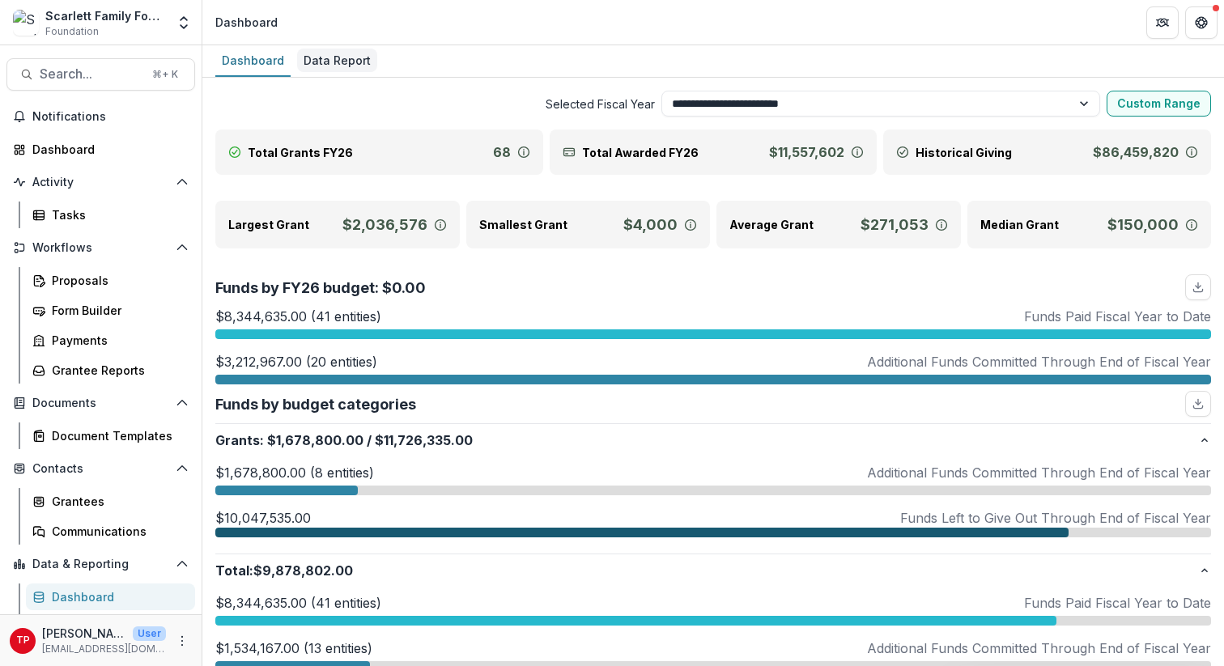
click at [320, 62] on div "Data Report" at bounding box center [337, 60] width 80 height 23
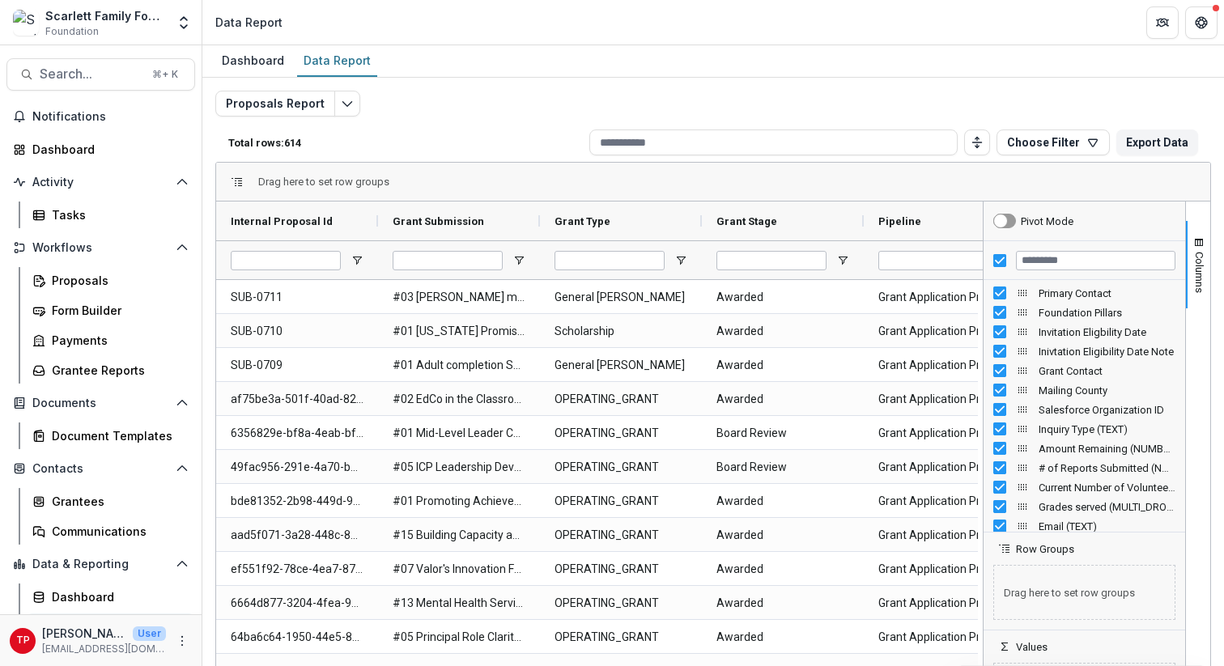
click at [1006, 549] on div "Row Groups" at bounding box center [1085, 544] width 202 height 23
click at [998, 550] on span at bounding box center [1004, 548] width 13 height 13
click at [1031, 548] on span "Row Groups" at bounding box center [1045, 549] width 58 height 12
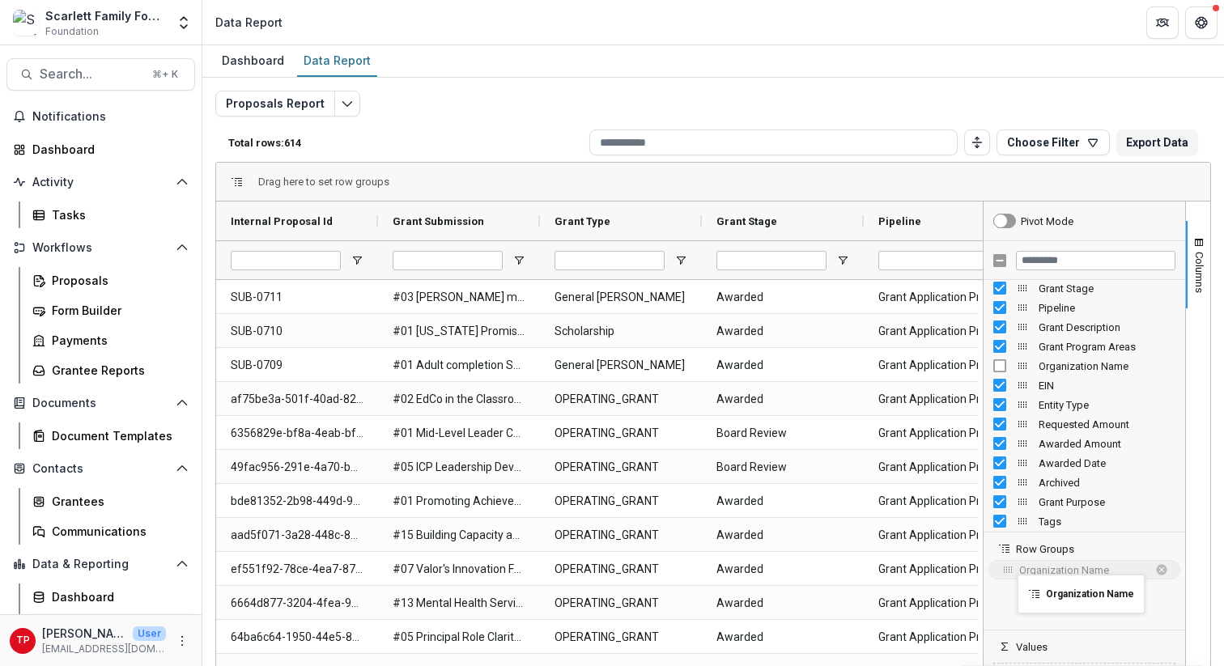
drag, startPoint x: 1020, startPoint y: 365, endPoint x: 1026, endPoint y: 584, distance: 219.5
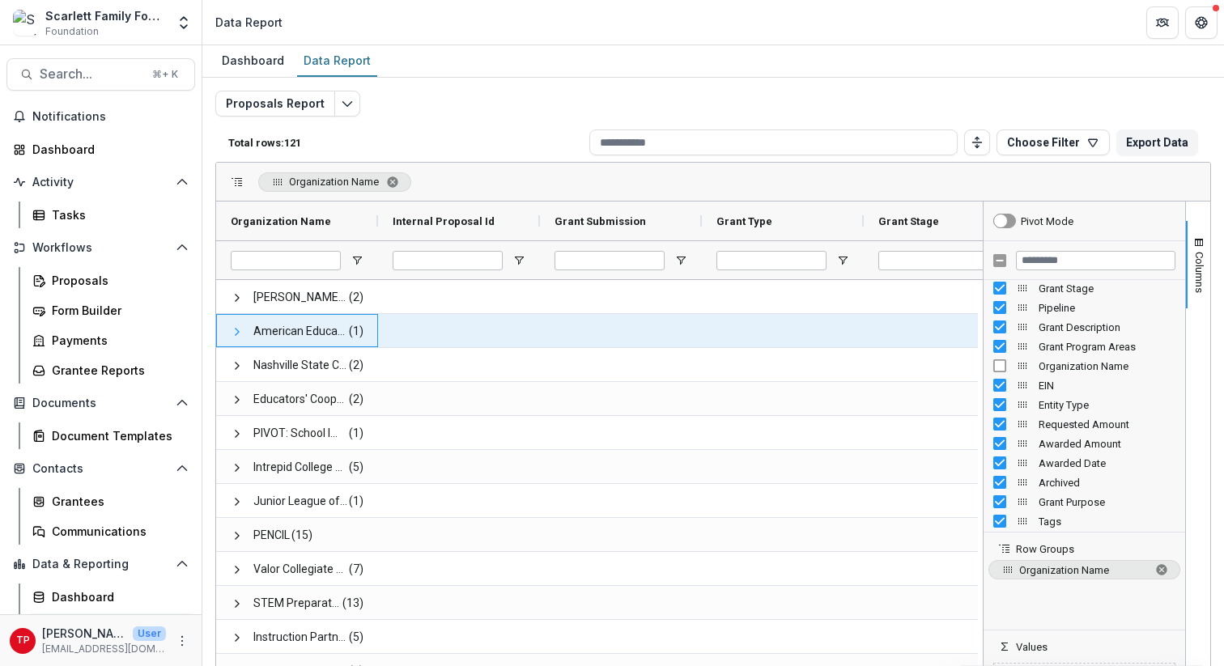
click at [236, 329] on span at bounding box center [237, 331] width 13 height 13
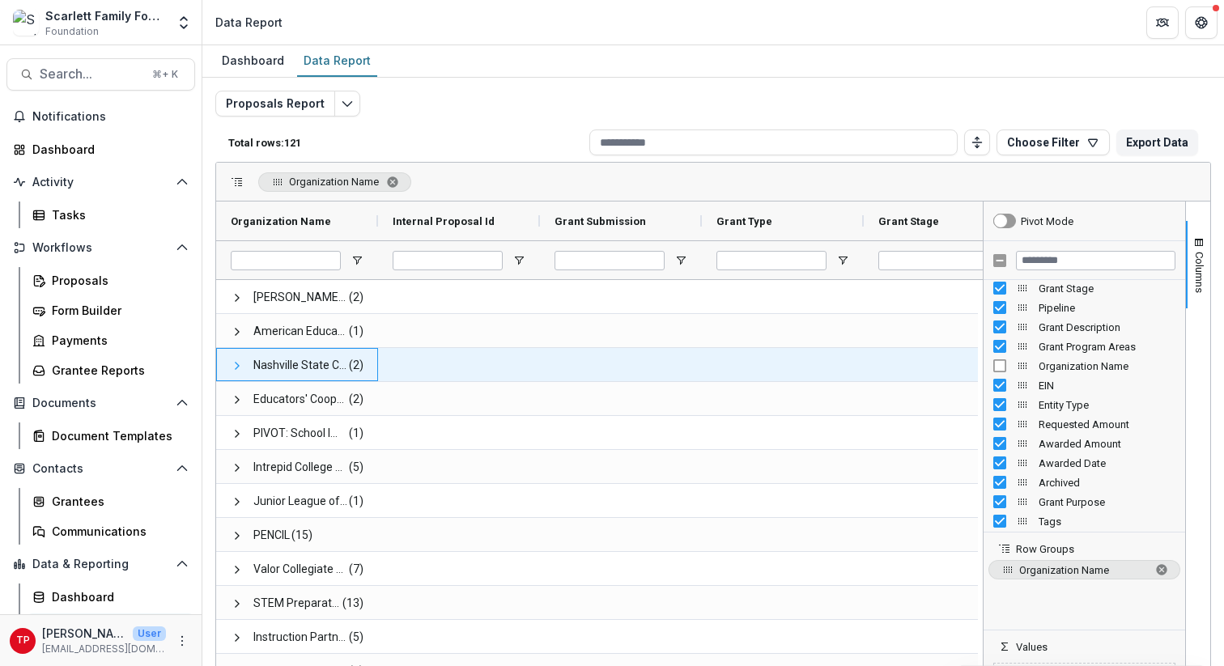
click at [239, 365] on span at bounding box center [237, 365] width 13 height 13
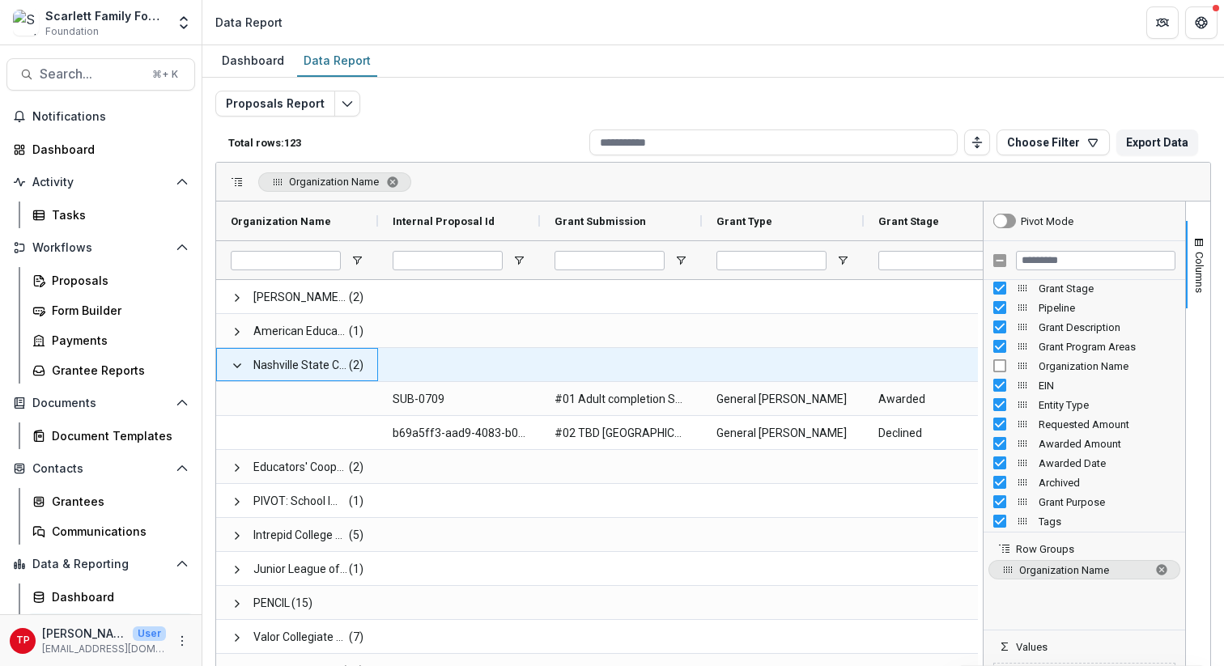
click at [239, 365] on span at bounding box center [237, 365] width 13 height 13
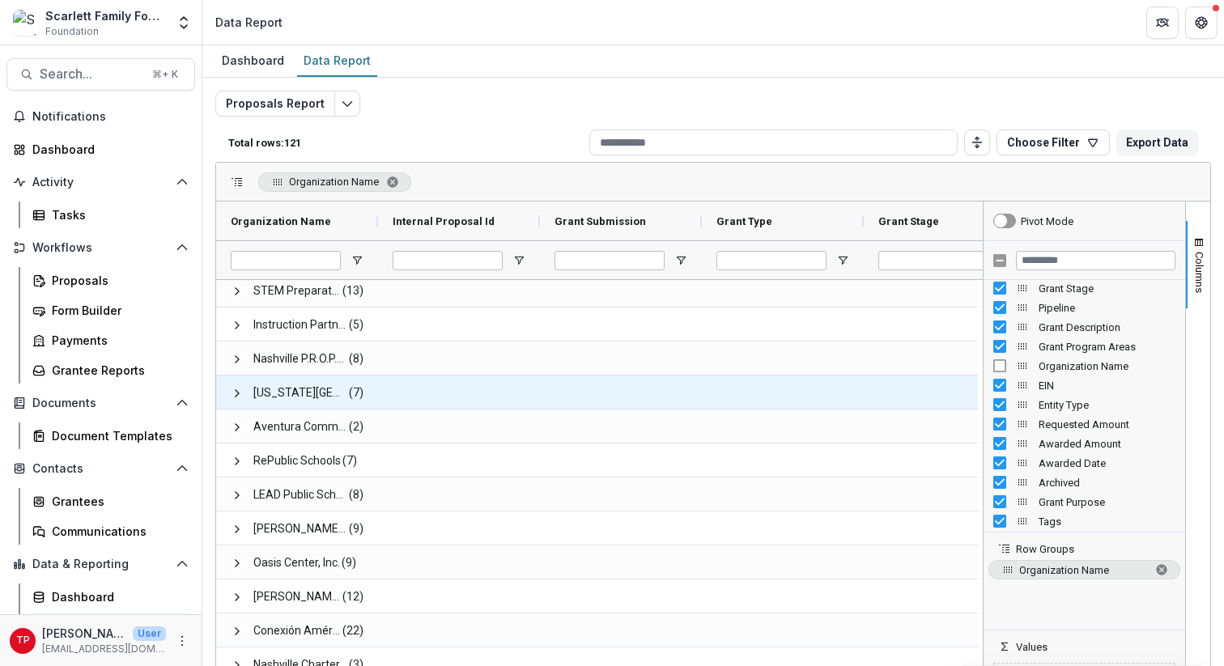
scroll to position [372, 0]
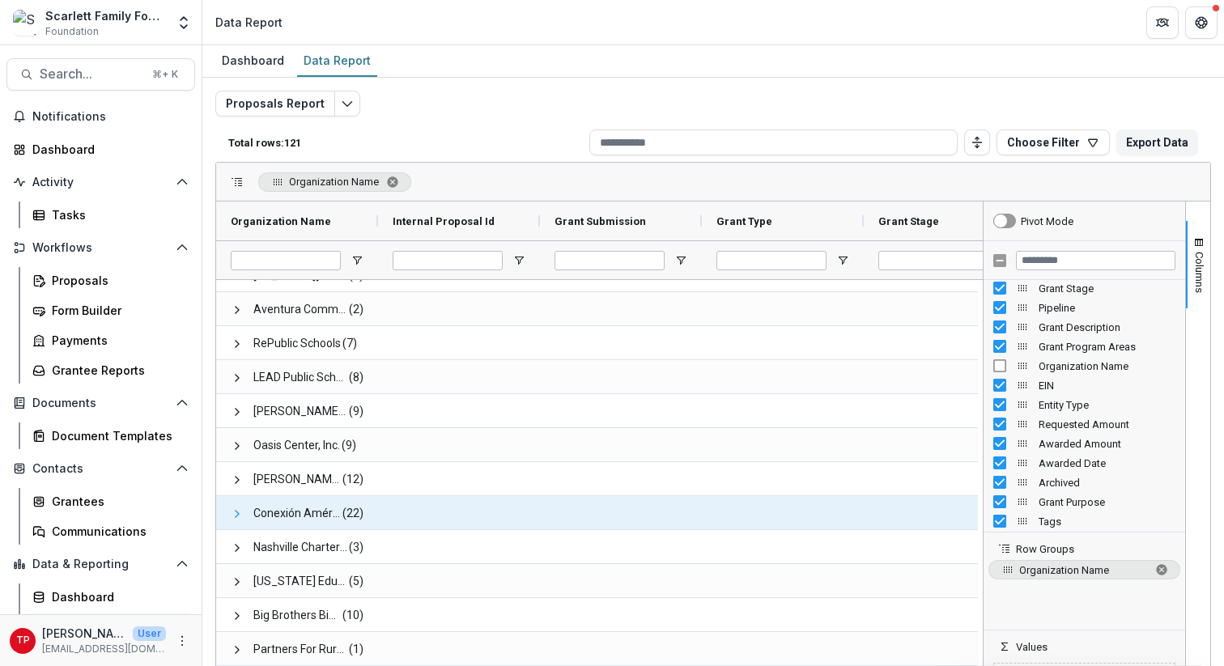
click at [234, 516] on span at bounding box center [237, 514] width 13 height 13
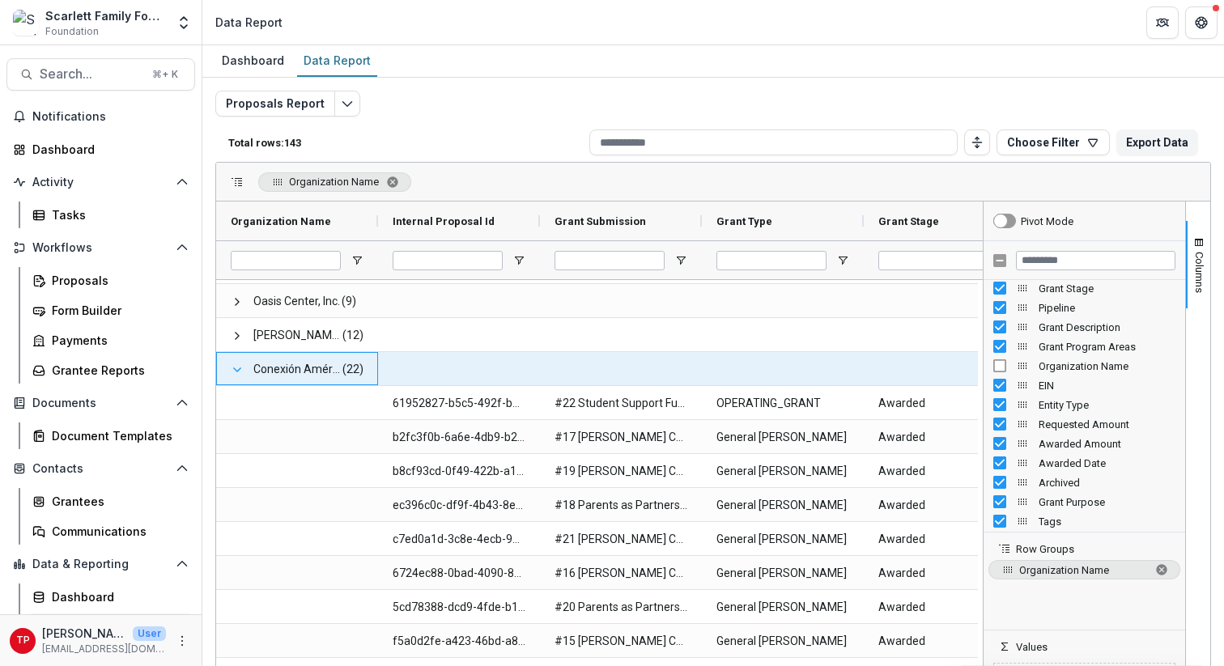
click at [236, 369] on span at bounding box center [237, 369] width 13 height 13
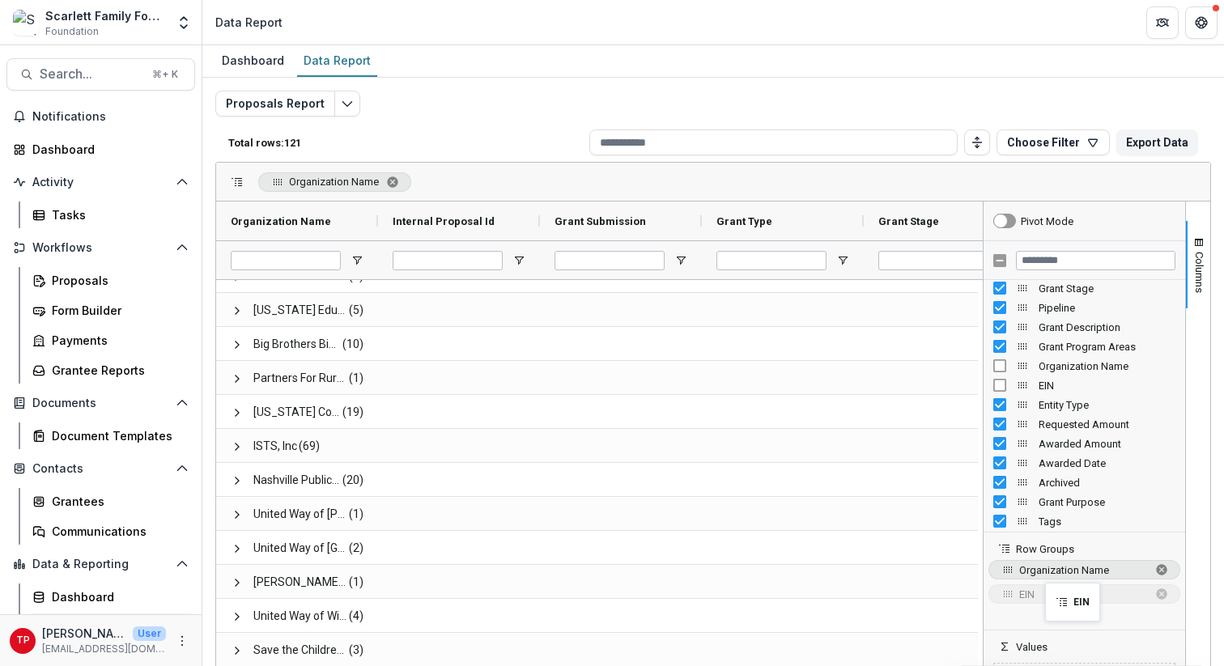
drag, startPoint x: 1016, startPoint y: 384, endPoint x: 1053, endPoint y: 593, distance: 212.2
click at [1155, 594] on span "EIN. Press ENTER to sort. Press DELETE to remove" at bounding box center [1161, 594] width 13 height 13
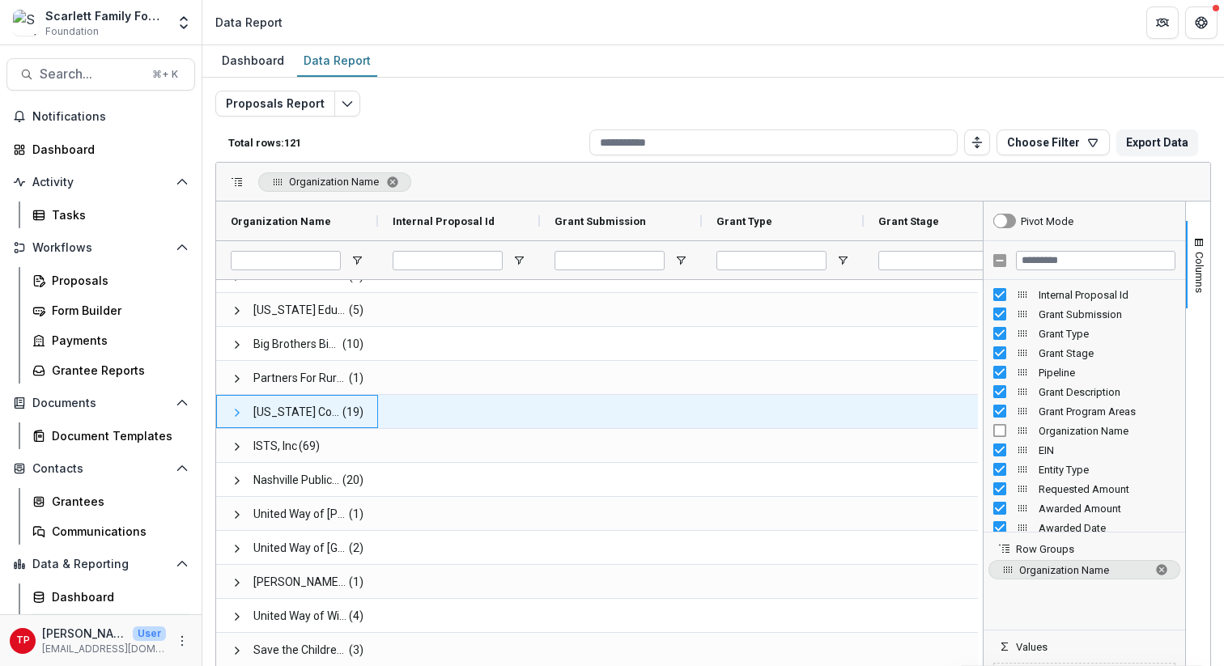
click at [239, 412] on span at bounding box center [237, 412] width 13 height 13
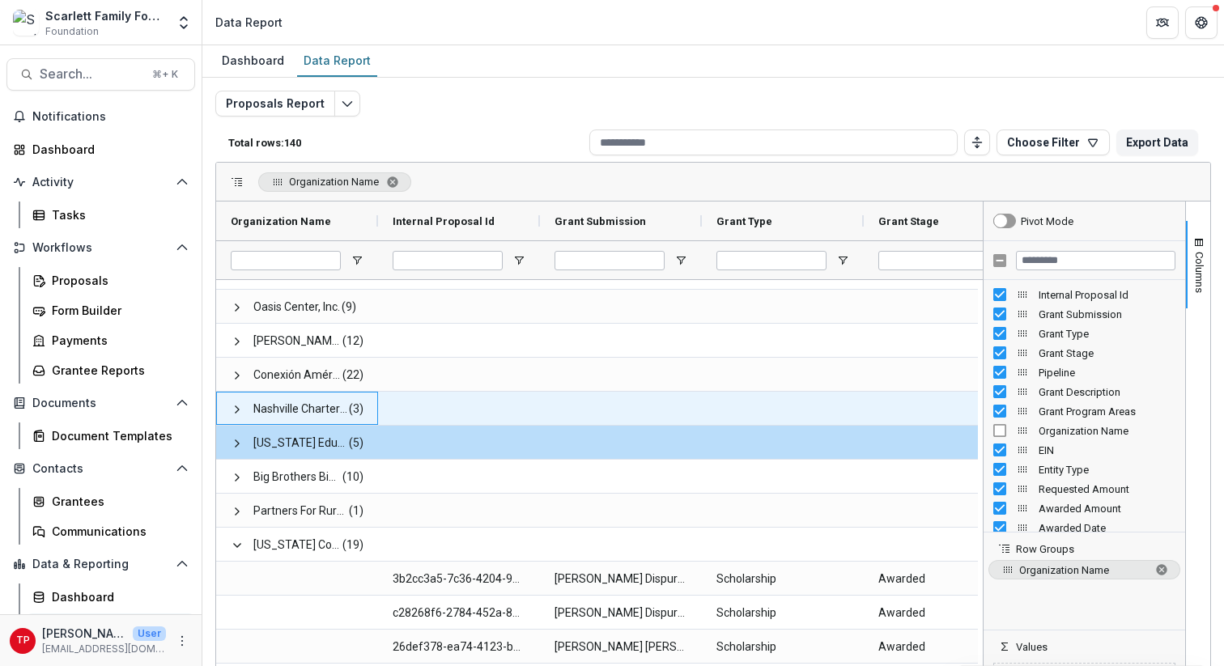
click at [308, 405] on span "Nashville Charter Collaborative (NCC)" at bounding box center [300, 409] width 94 height 33
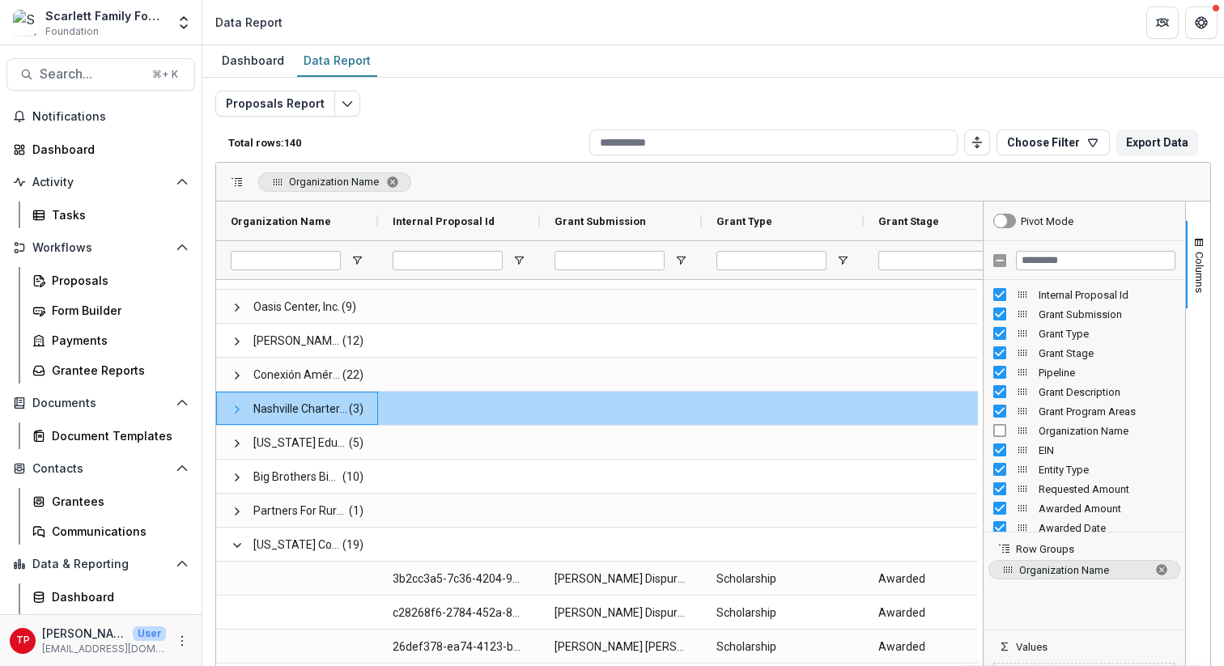
click at [238, 410] on span at bounding box center [237, 409] width 13 height 13
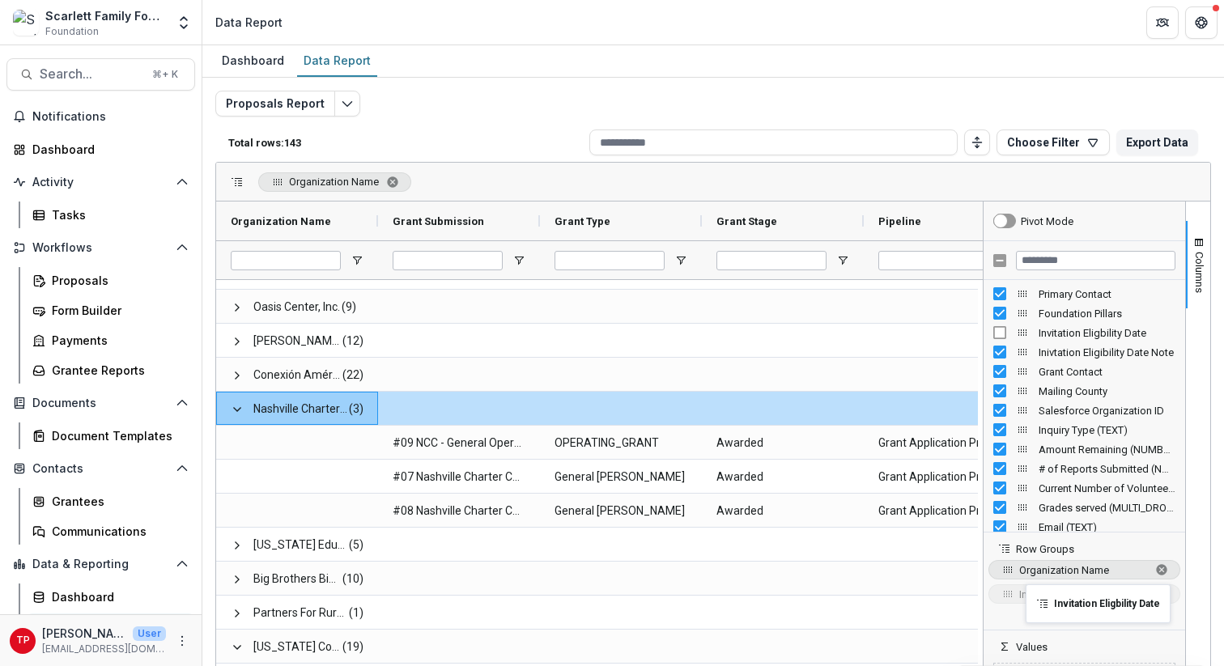
drag, startPoint x: 1018, startPoint y: 329, endPoint x: 1034, endPoint y: 594, distance: 266.0
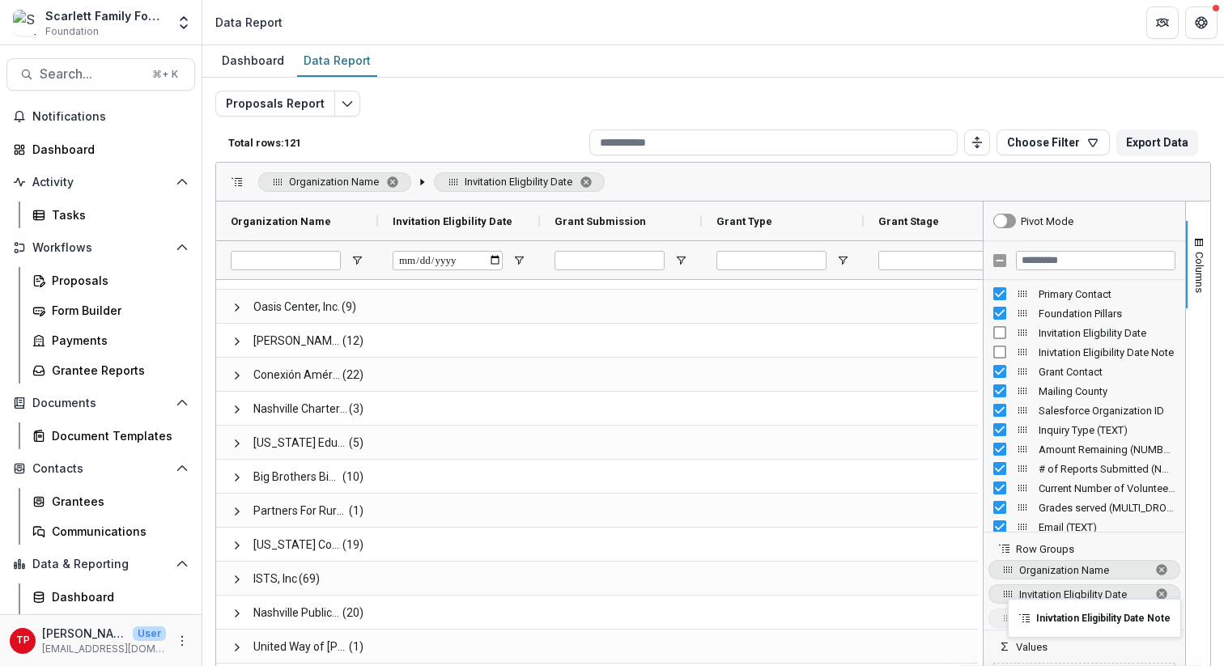
drag, startPoint x: 1021, startPoint y: 353, endPoint x: 1016, endPoint y: 609, distance: 255.9
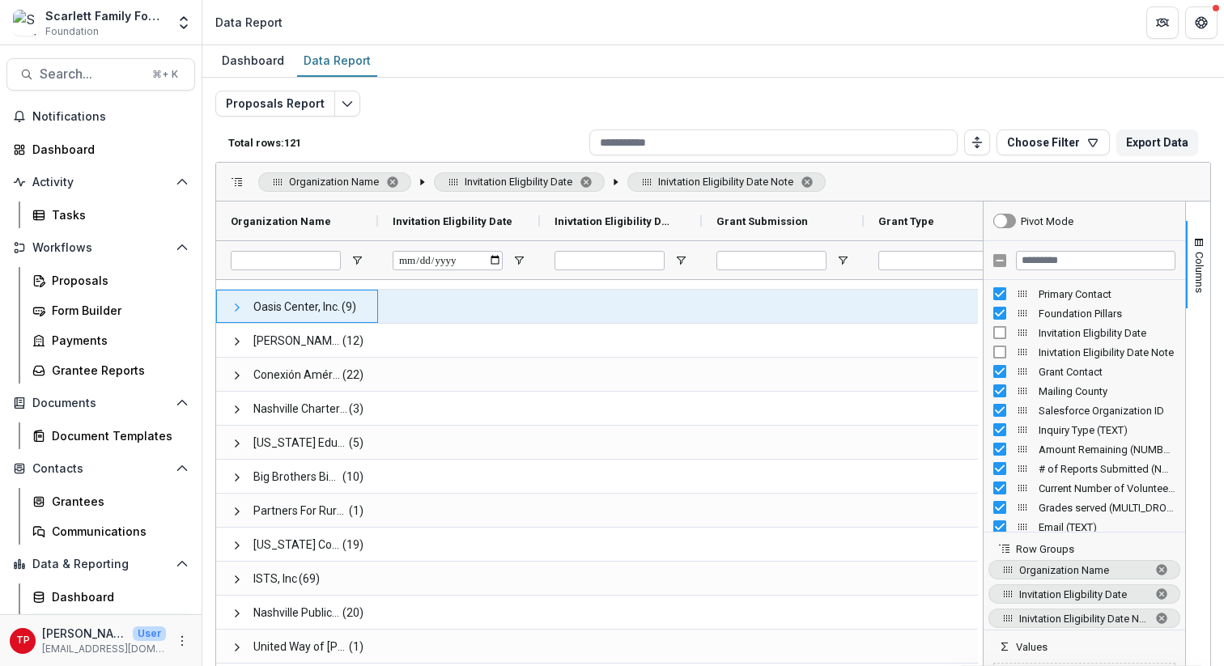
click at [238, 305] on span at bounding box center [237, 307] width 13 height 13
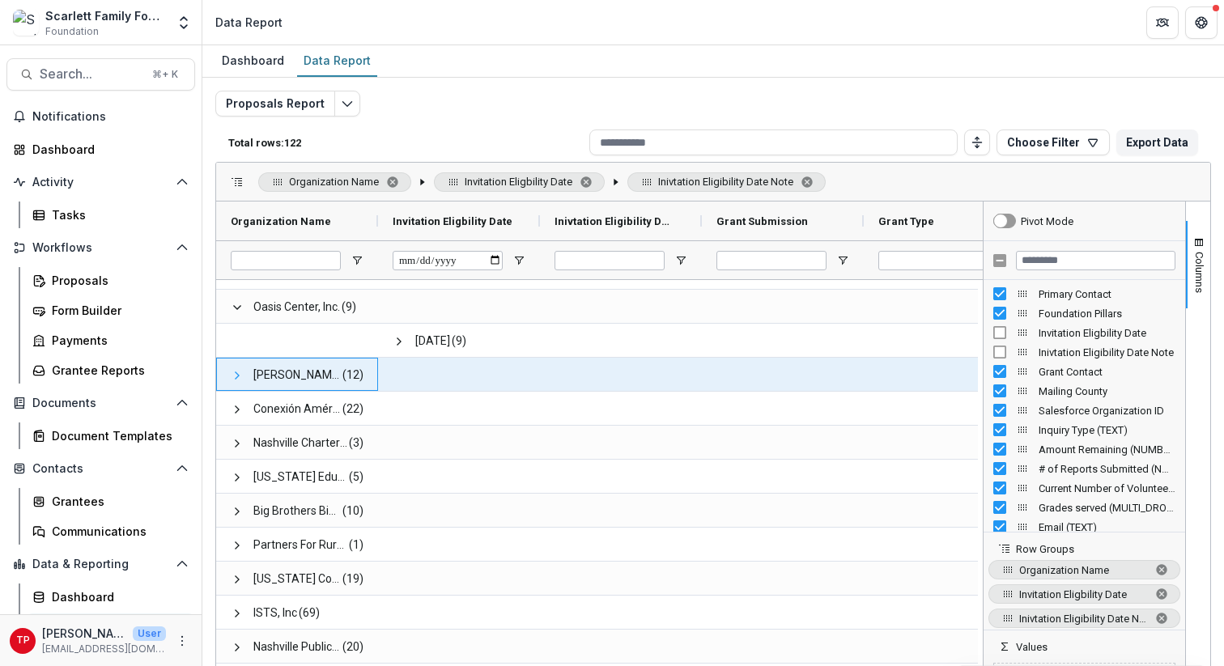
click at [239, 376] on span at bounding box center [237, 375] width 13 height 13
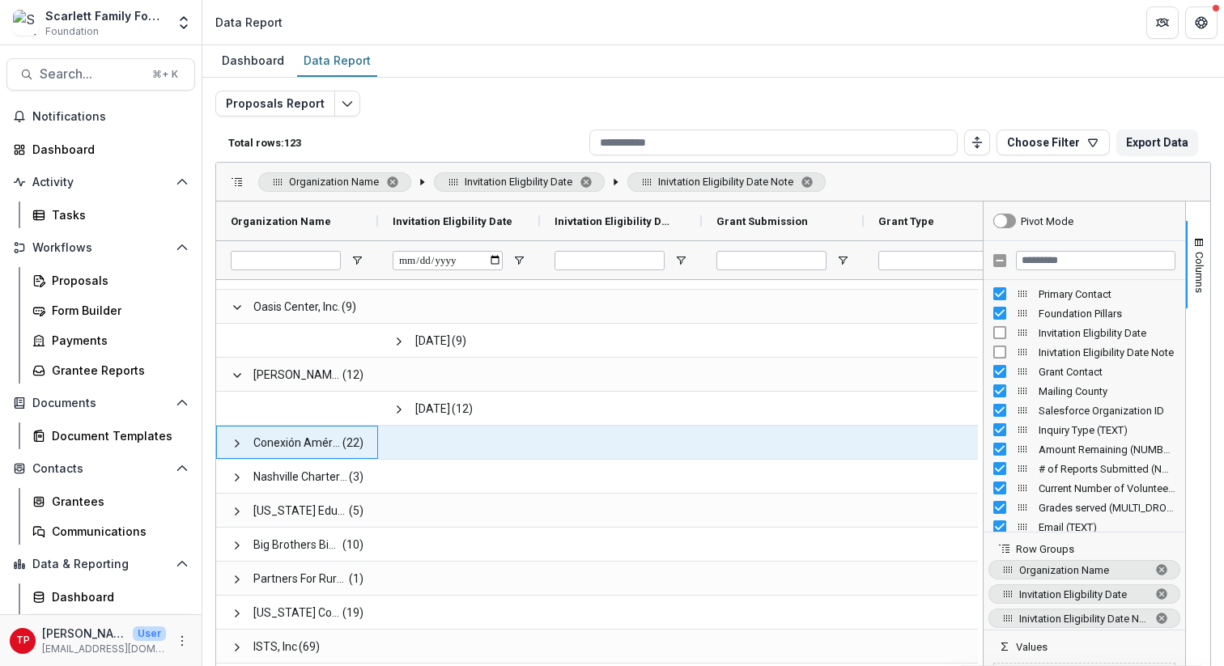
click at [243, 450] on span at bounding box center [237, 443] width 13 height 33
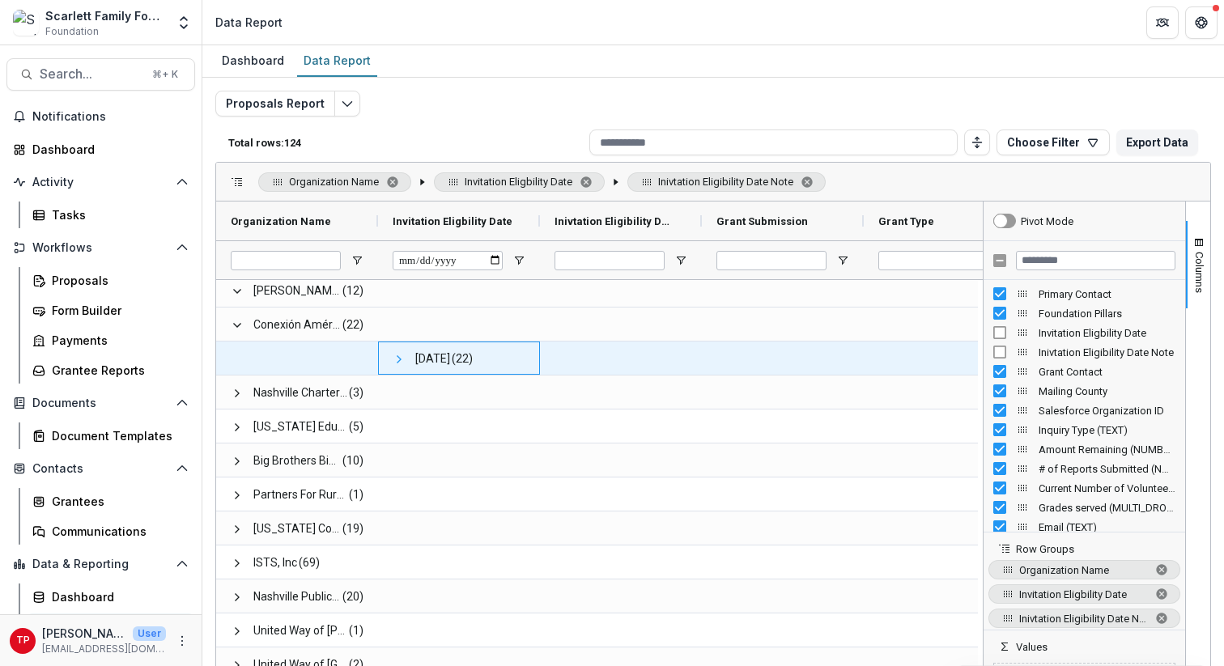
click at [398, 359] on span at bounding box center [399, 359] width 13 height 13
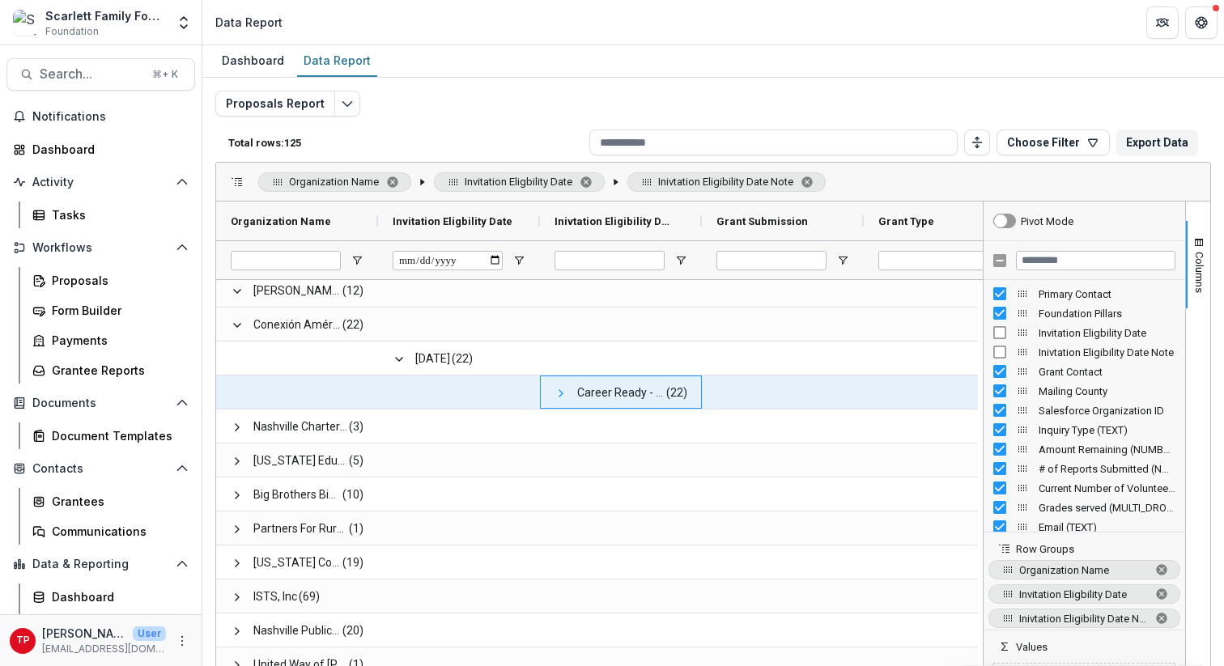
click at [562, 391] on span at bounding box center [561, 393] width 13 height 13
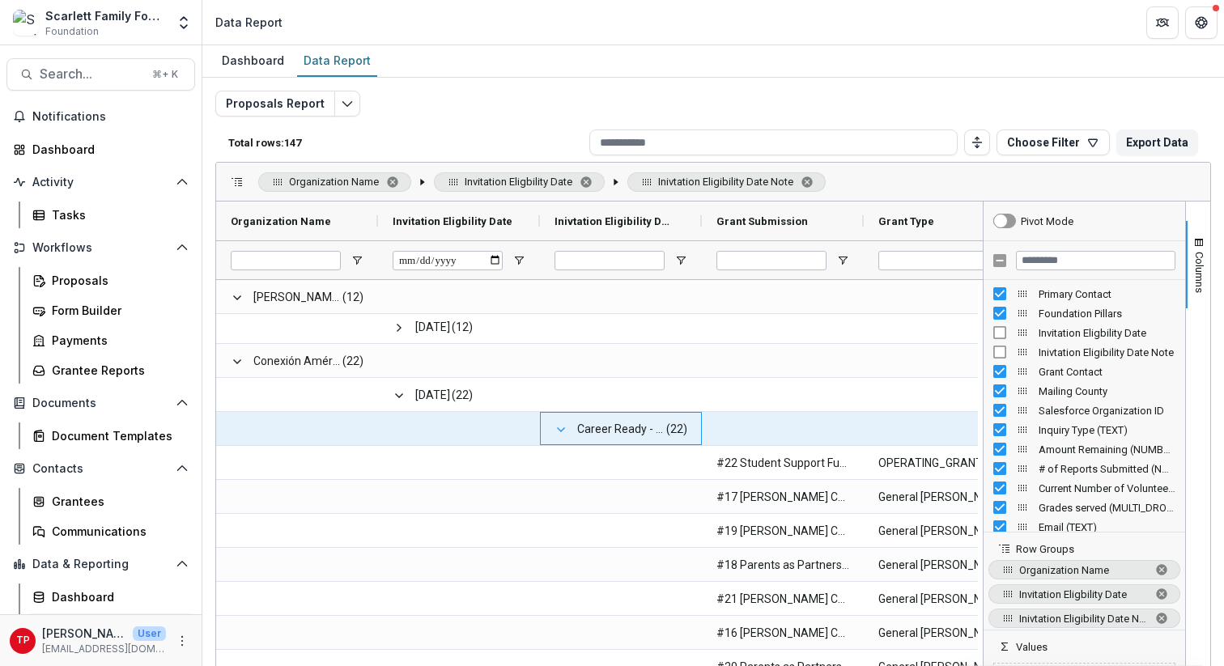
click at [559, 428] on span at bounding box center [561, 429] width 13 height 13
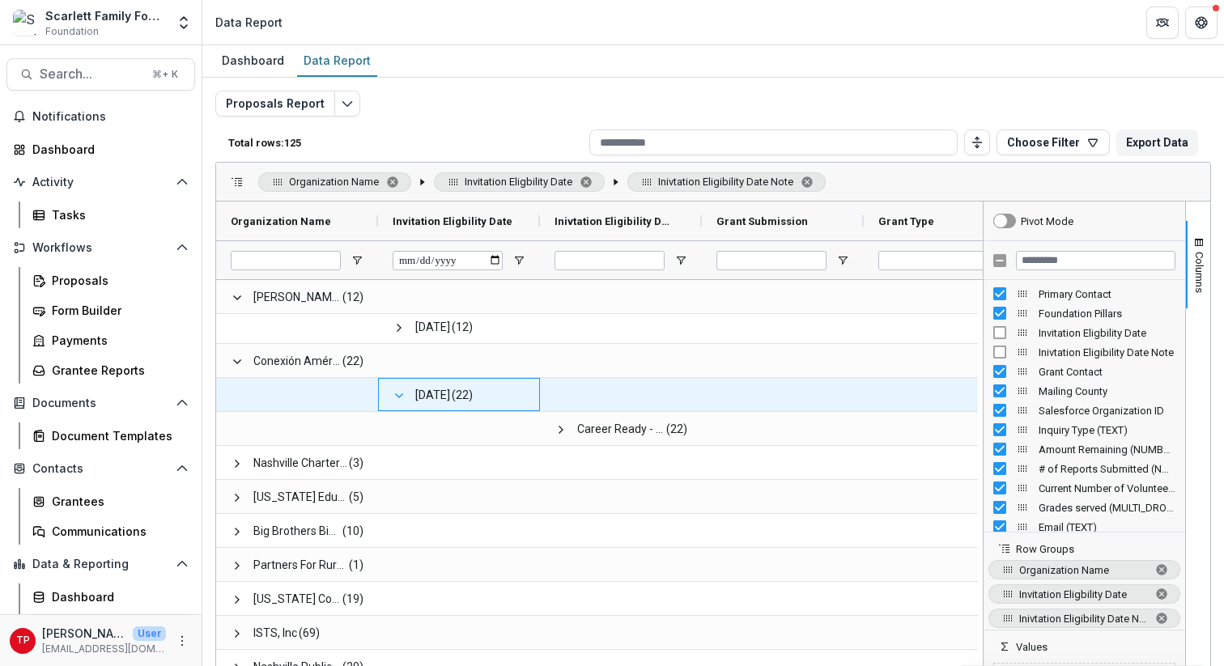
click at [400, 393] on span at bounding box center [399, 395] width 13 height 13
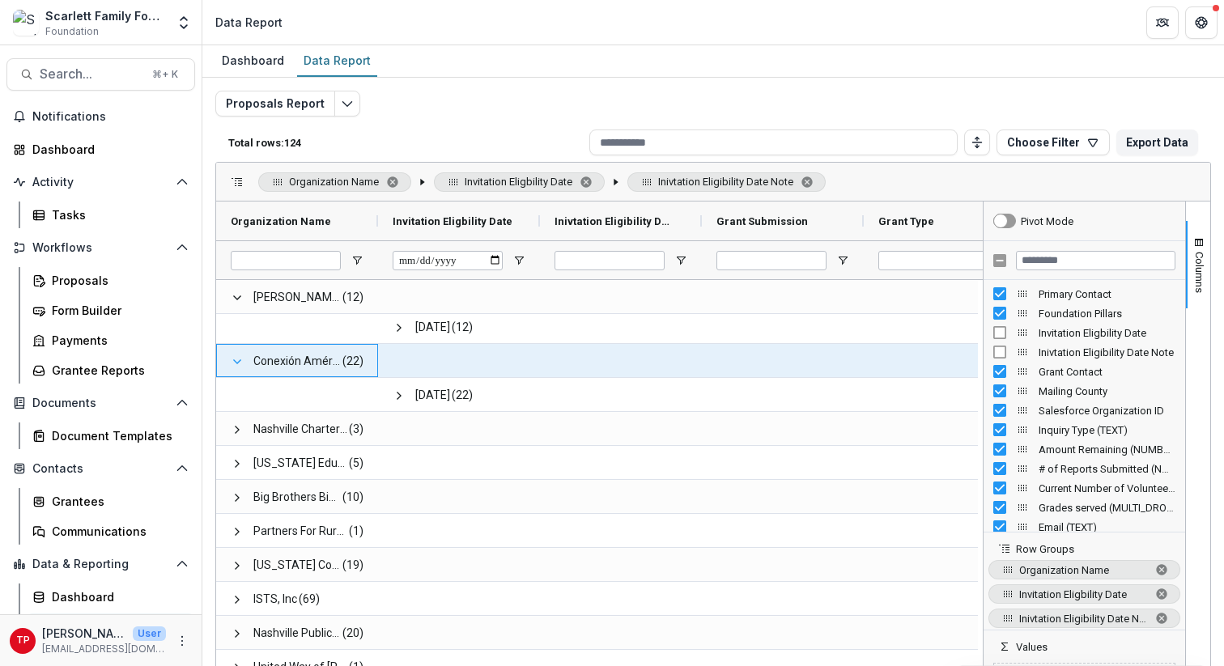
click at [233, 359] on span at bounding box center [237, 361] width 13 height 13
click at [236, 359] on span at bounding box center [237, 361] width 13 height 13
